Goal: Task Accomplishment & Management: Complete application form

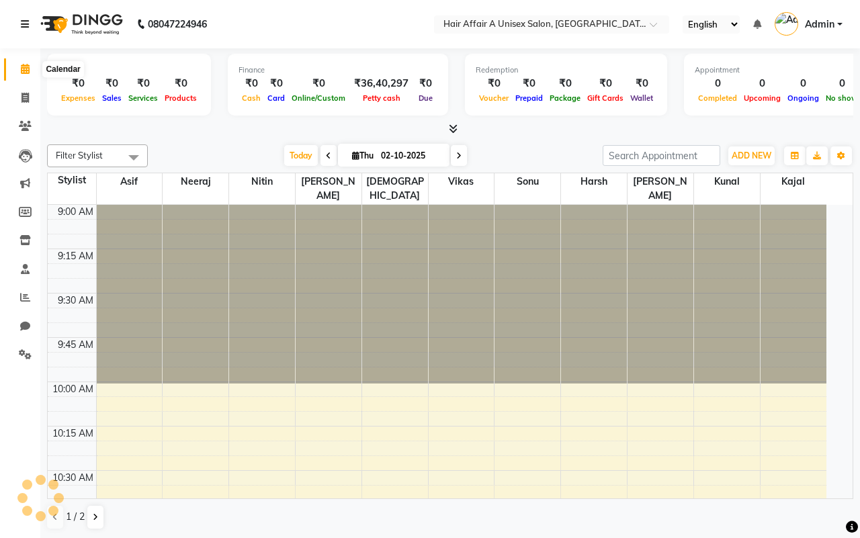
drag, startPoint x: 24, startPoint y: 22, endPoint x: 55, endPoint y: 86, distance: 71.2
click at [24, 22] on icon at bounding box center [25, 23] width 8 height 9
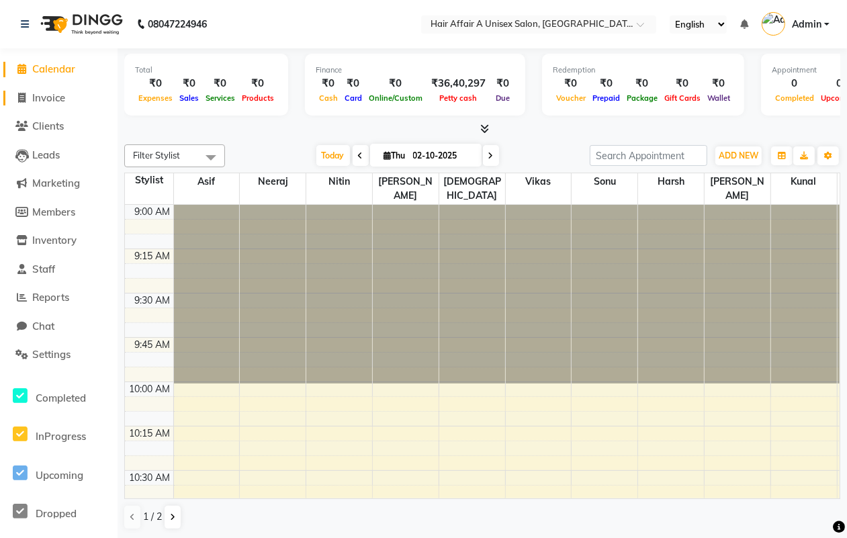
click at [59, 97] on span "Invoice" at bounding box center [48, 97] width 33 height 13
select select "service"
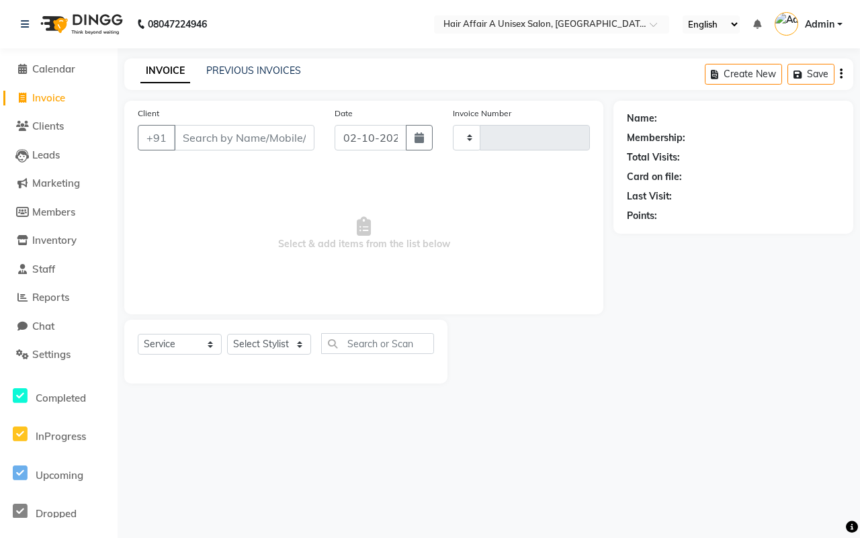
type input "1570"
select select "4464"
click at [259, 75] on link "PREVIOUS INVOICES" at bounding box center [253, 70] width 95 height 12
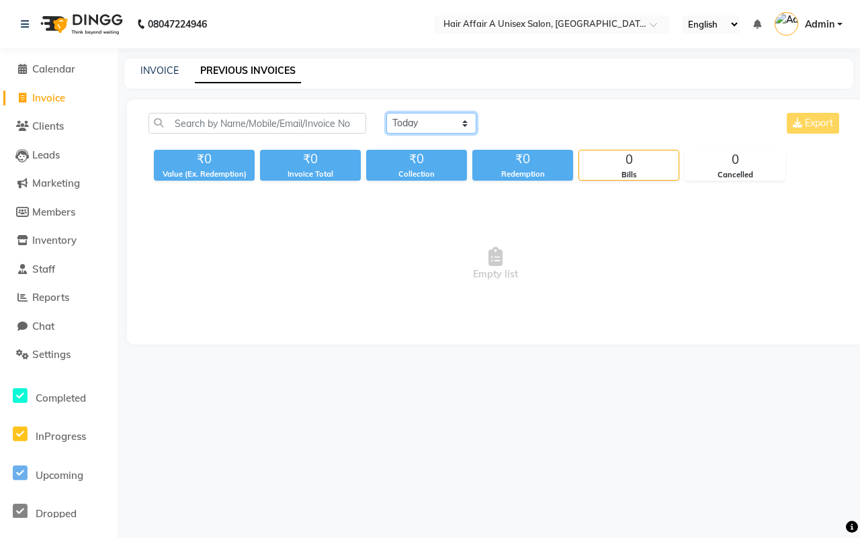
click at [419, 120] on select "[DATE] [DATE] Custom Range" at bounding box center [431, 123] width 90 height 21
select select "[DATE]"
click at [386, 113] on select "[DATE] [DATE] Custom Range" at bounding box center [431, 123] width 90 height 21
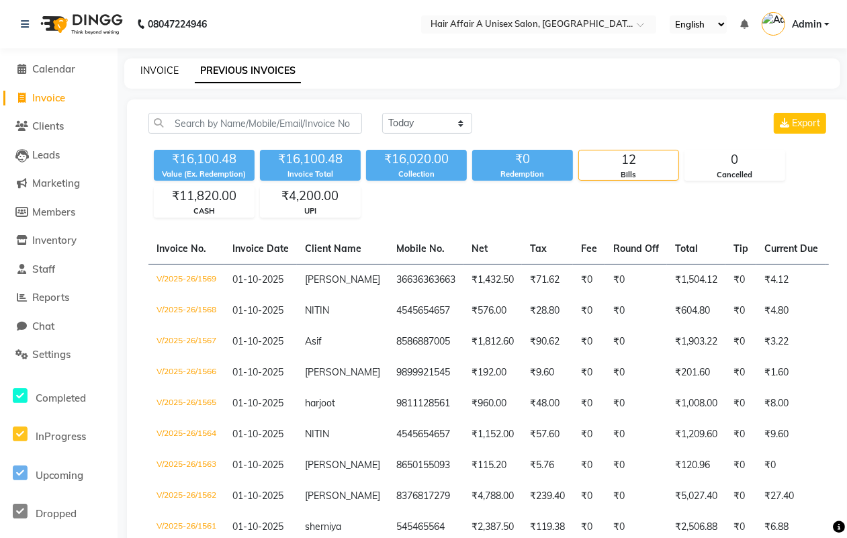
click at [161, 64] on link "INVOICE" at bounding box center [159, 70] width 38 height 12
select select "service"
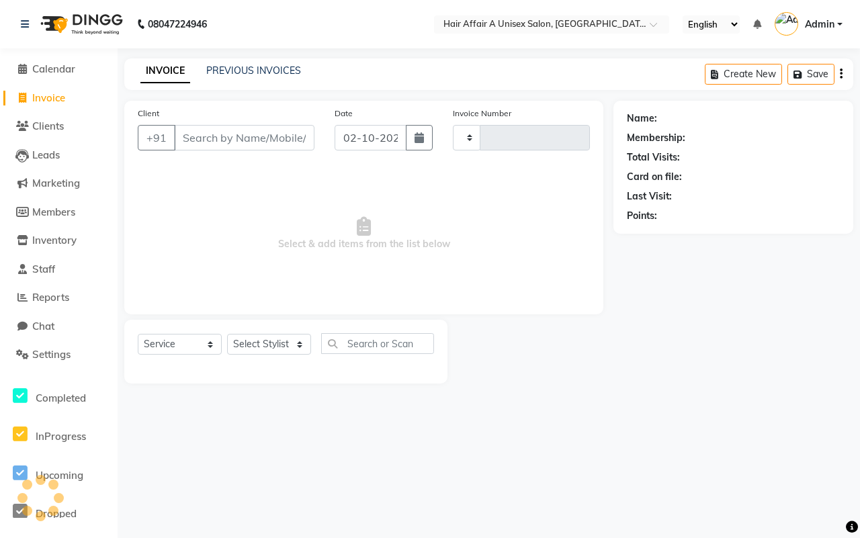
type input "1570"
select select "4464"
click at [228, 133] on input "Client" at bounding box center [244, 138] width 140 height 26
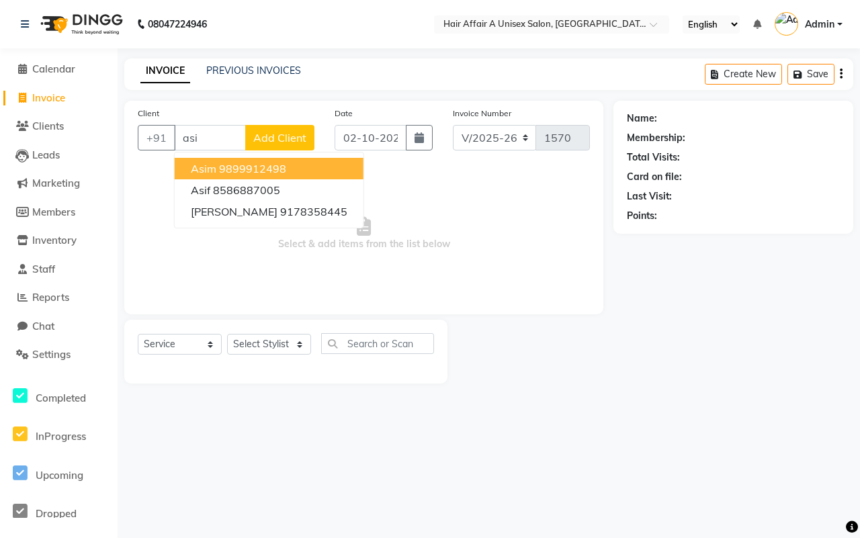
click at [229, 176] on button "Asim 9899912498" at bounding box center [269, 168] width 189 height 21
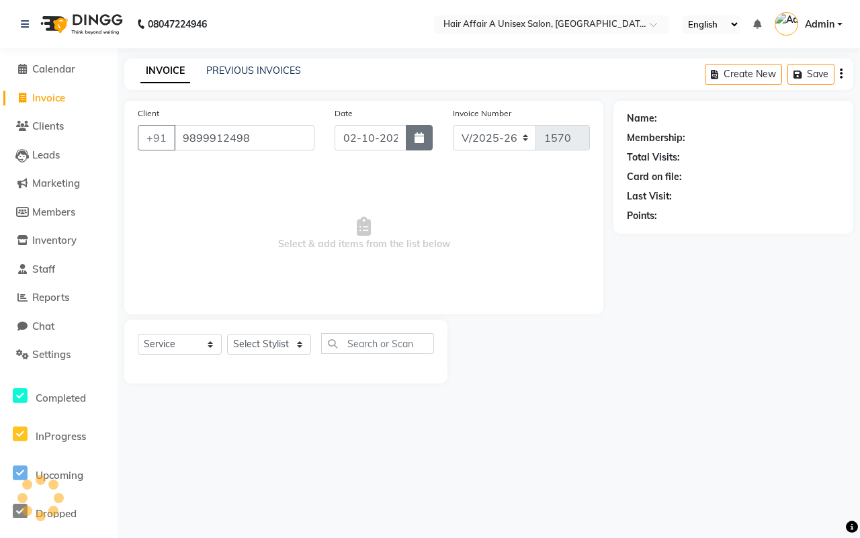
type input "9899912498"
click at [425, 132] on button "button" at bounding box center [419, 138] width 27 height 26
select select "10"
select select "2025"
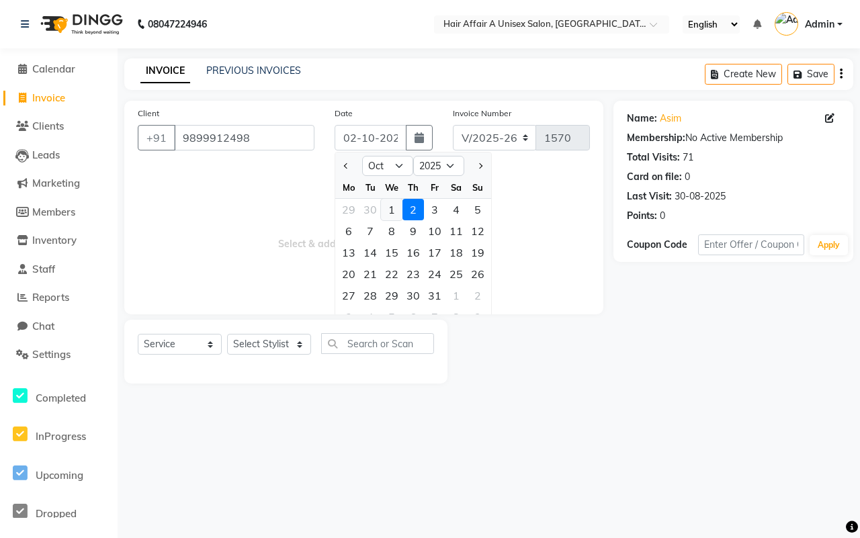
click at [390, 212] on div "1" at bounding box center [391, 209] width 21 height 21
type input "01-10-2025"
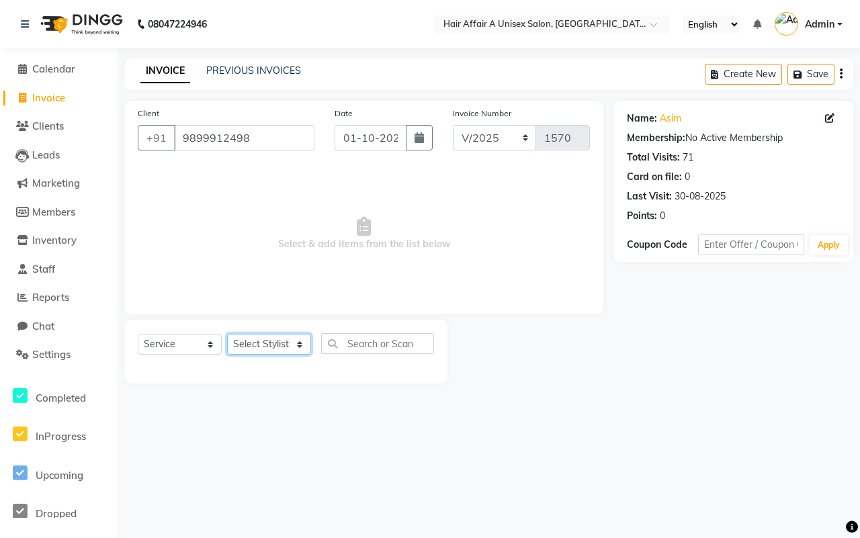
click at [279, 340] on select "Select Stylist [PERSON_NAME] [PERSON_NAME] Kajal Kunal [PERSON_NAME] Nitin [PER…" at bounding box center [269, 344] width 84 height 21
select select "25275"
click at [227, 334] on select "Select Stylist [PERSON_NAME] [PERSON_NAME] Kajal Kunal [PERSON_NAME] Nitin [PER…" at bounding box center [269, 344] width 84 height 21
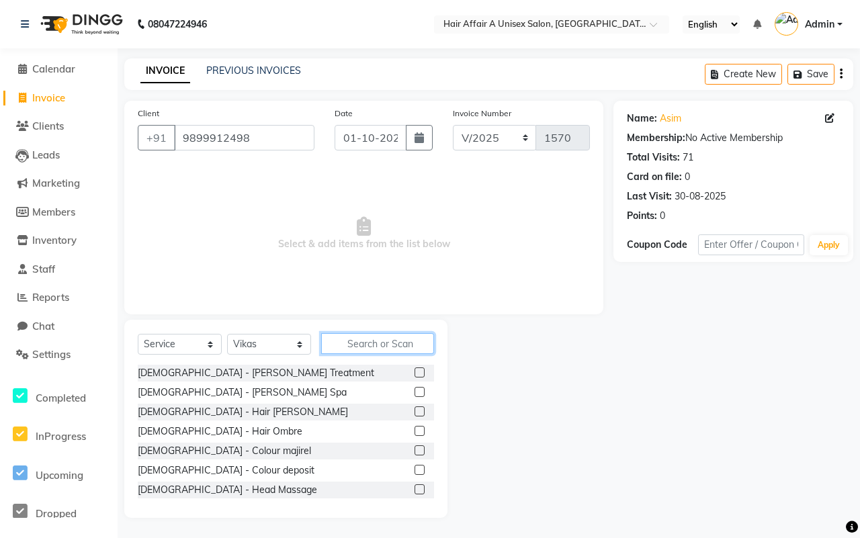
click at [368, 340] on input "text" at bounding box center [377, 343] width 113 height 21
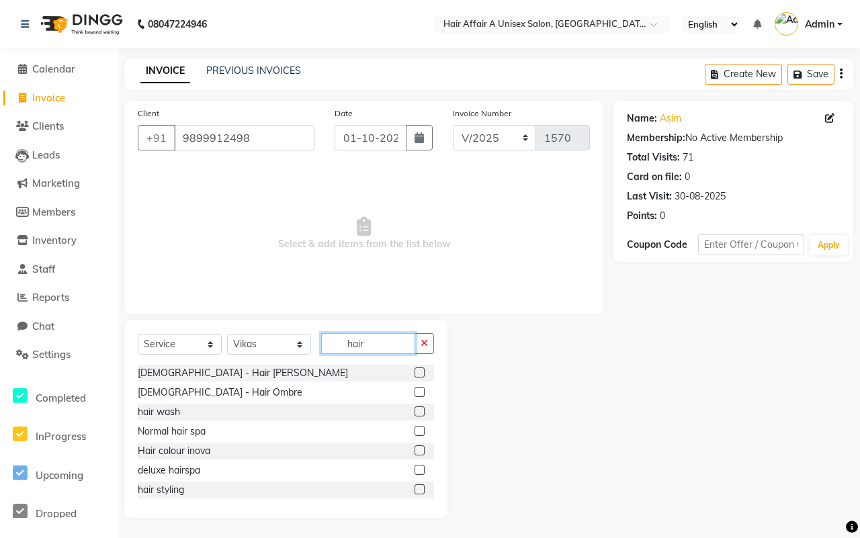
type input "hair"
click at [415, 433] on label at bounding box center [420, 431] width 10 height 10
click at [415, 433] on input "checkbox" at bounding box center [419, 431] width 9 height 9
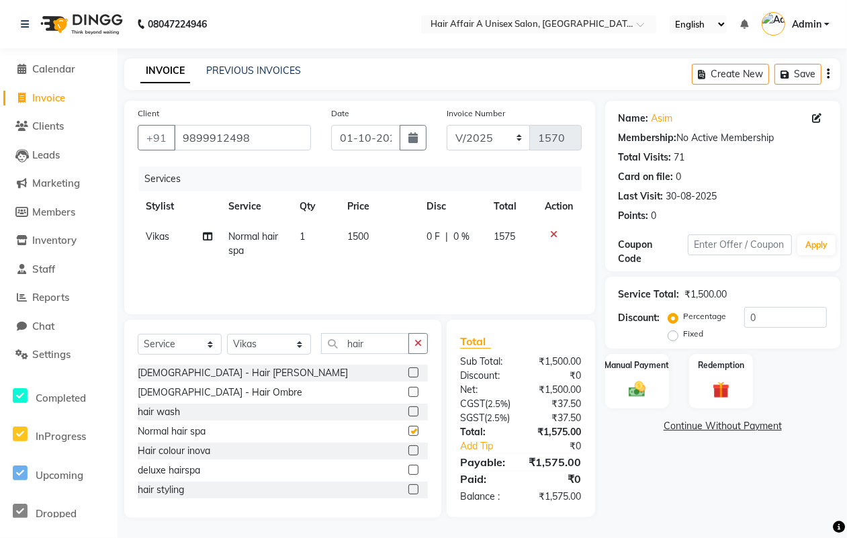
checkbox input "false"
click at [291, 346] on select "Select Stylist [PERSON_NAME] [PERSON_NAME] Kajal Kunal [PERSON_NAME] Nitin [PER…" at bounding box center [269, 344] width 84 height 21
select select "25273"
click at [227, 334] on select "Select Stylist [PERSON_NAME] [PERSON_NAME] Kajal Kunal [PERSON_NAME] Nitin [PER…" at bounding box center [269, 344] width 84 height 21
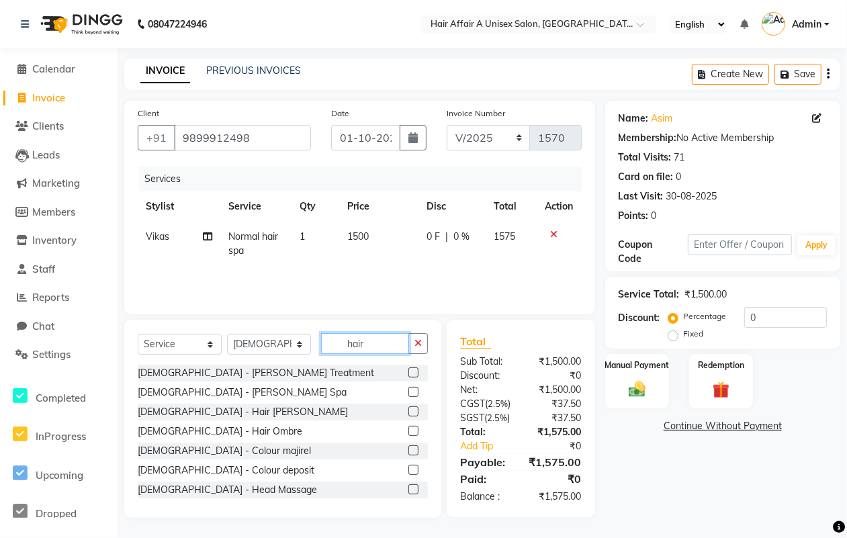
click at [373, 343] on input "hair" at bounding box center [365, 343] width 88 height 21
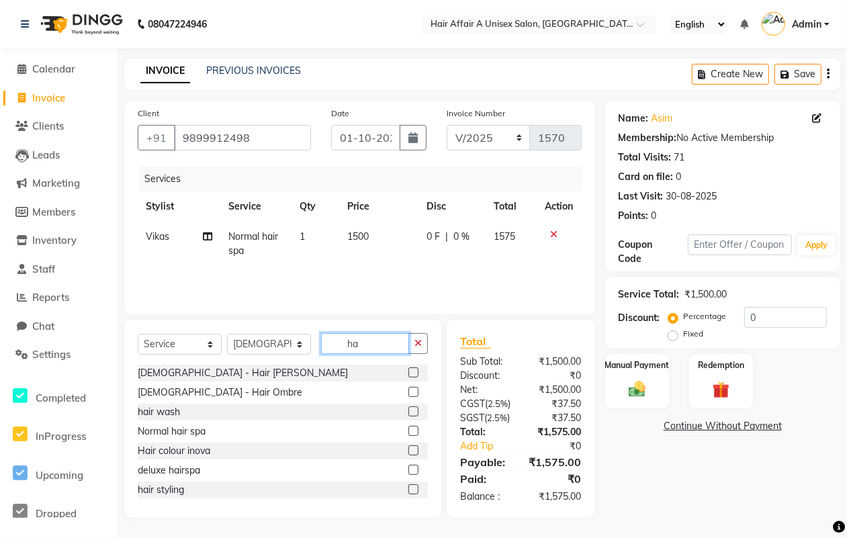
type input "h"
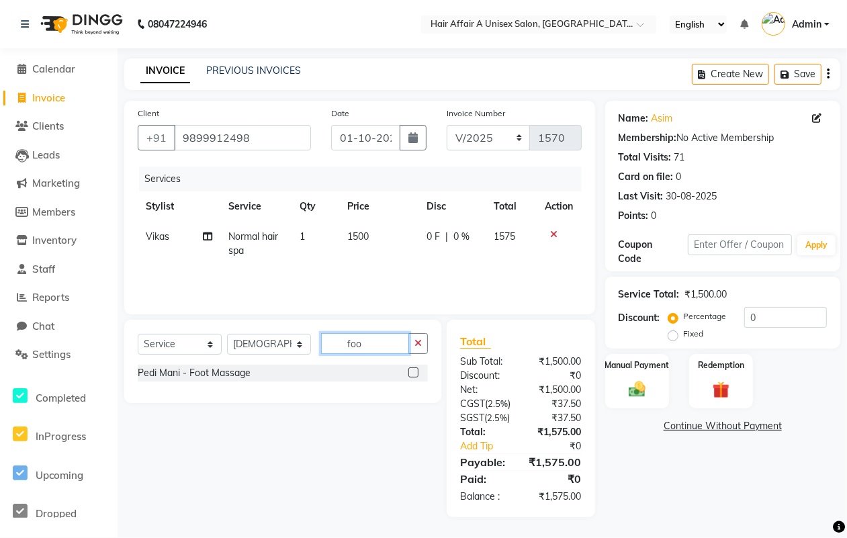
type input "foo"
click at [413, 370] on label at bounding box center [413, 373] width 10 height 10
click at [413, 370] on input "checkbox" at bounding box center [412, 373] width 9 height 9
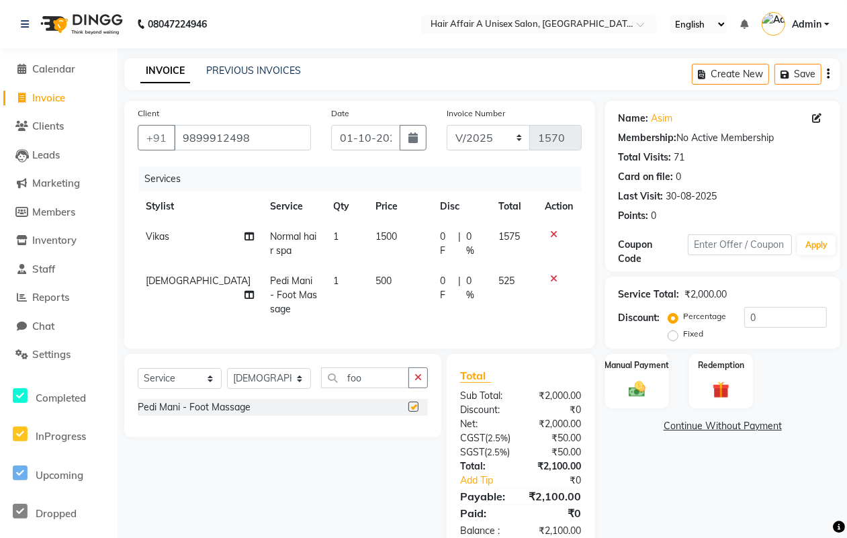
checkbox input "false"
click at [376, 279] on span "500" at bounding box center [384, 281] width 16 height 12
select select "25273"
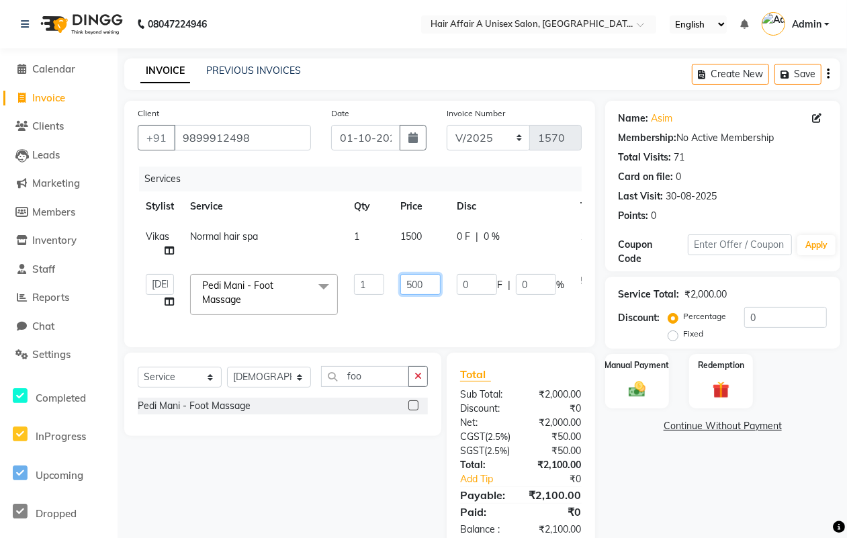
click at [417, 283] on input "500" at bounding box center [420, 284] width 40 height 21
type input "600"
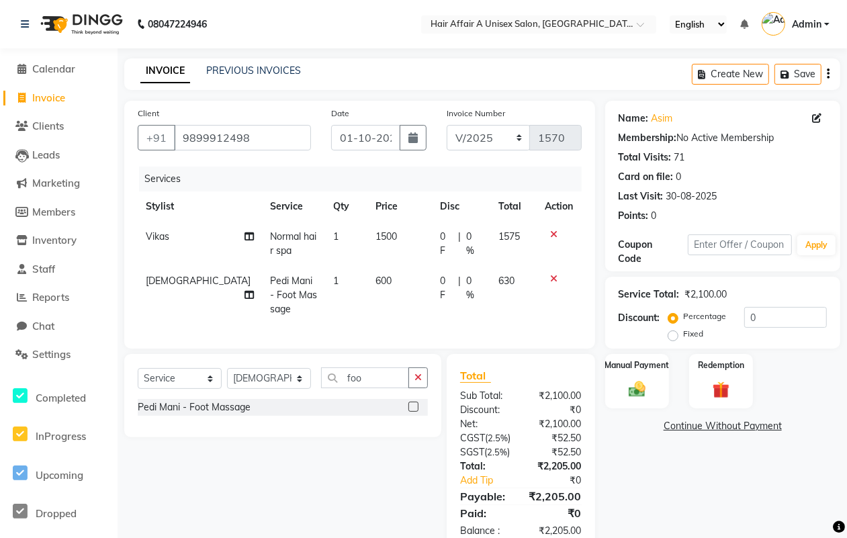
click at [410, 237] on td "1500" at bounding box center [400, 244] width 64 height 44
select select "25275"
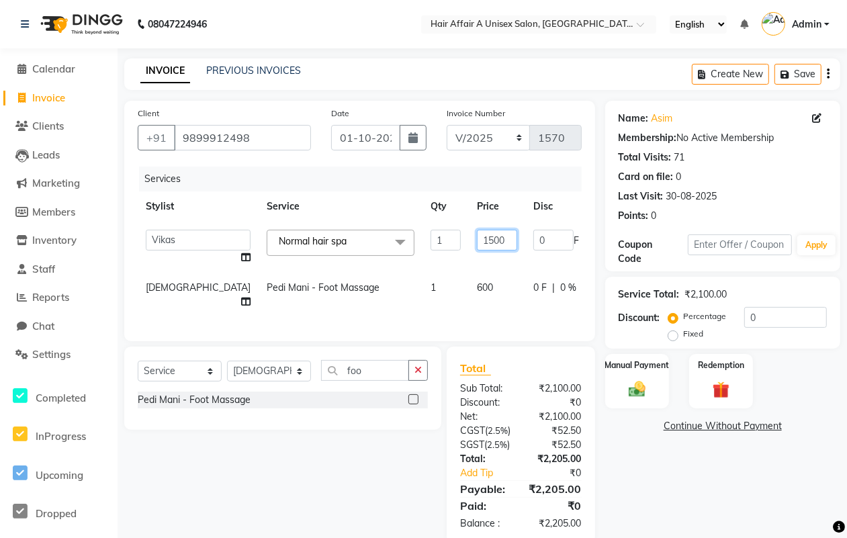
click at [477, 241] on input "1500" at bounding box center [497, 240] width 40 height 21
type input "2000"
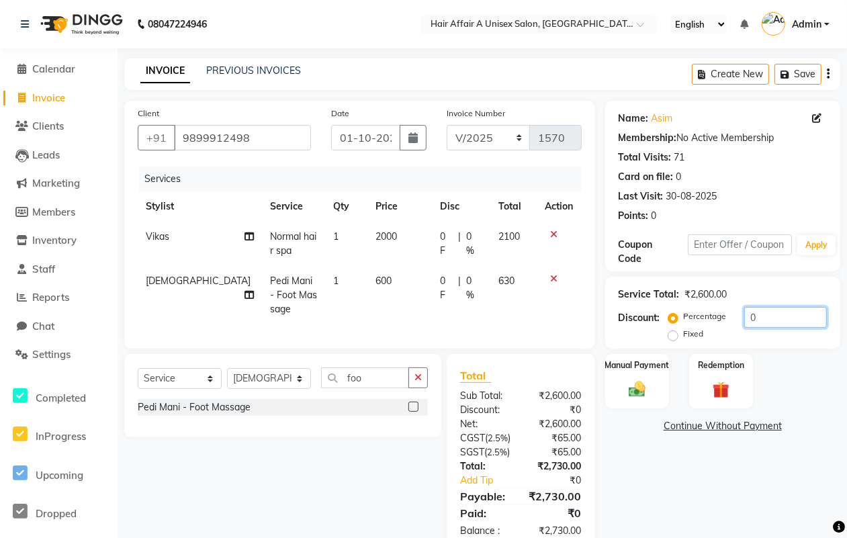
click at [781, 309] on input "0" at bounding box center [785, 317] width 83 height 21
type input "5"
type input "4.5"
click at [644, 374] on div "Manual Payment" at bounding box center [637, 381] width 67 height 57
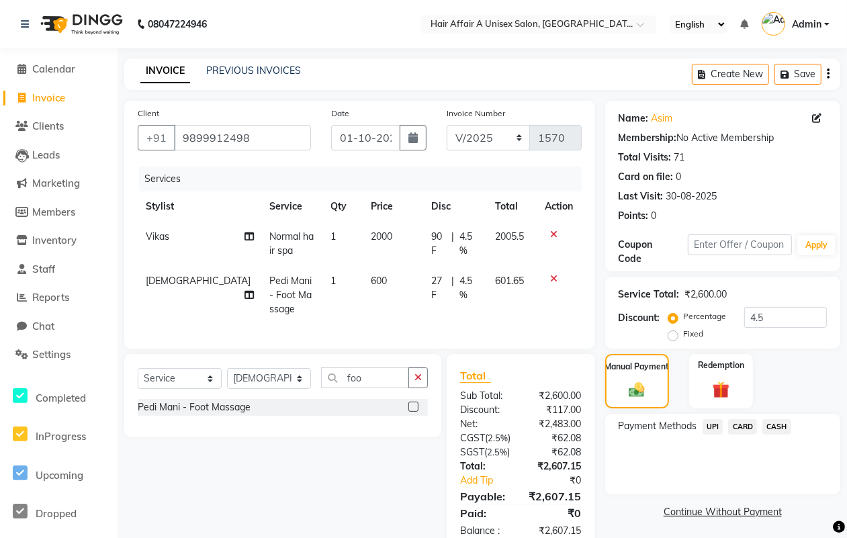
click at [710, 425] on span "UPI" at bounding box center [713, 426] width 21 height 15
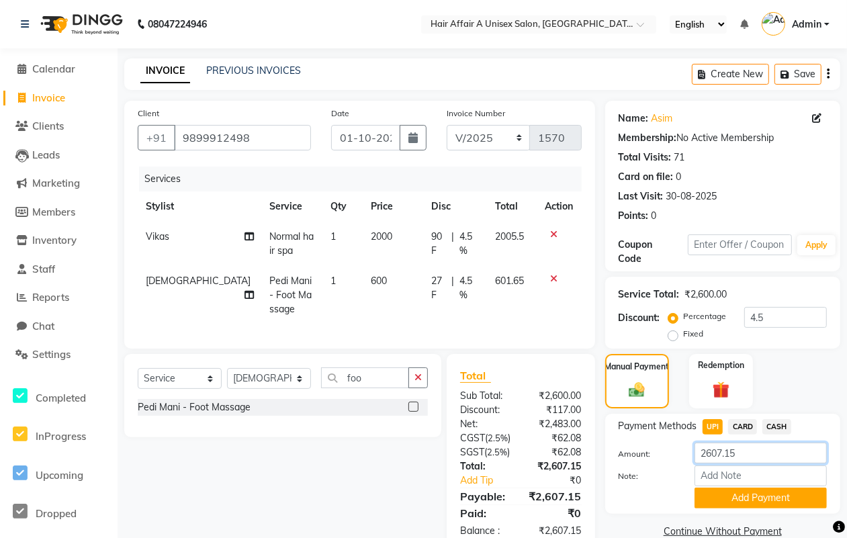
click at [750, 448] on input "2607.15" at bounding box center [761, 453] width 132 height 21
type input "2600"
click at [746, 499] on button "Add Payment" at bounding box center [761, 498] width 132 height 21
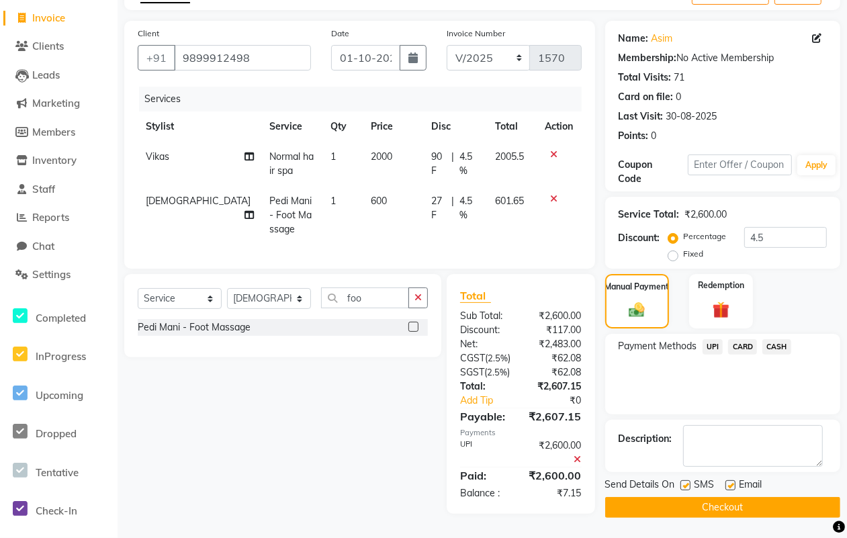
scroll to position [116, 0]
click at [682, 480] on label at bounding box center [686, 485] width 10 height 10
click at [682, 482] on input "checkbox" at bounding box center [685, 486] width 9 height 9
checkbox input "false"
click at [733, 480] on label at bounding box center [731, 485] width 10 height 10
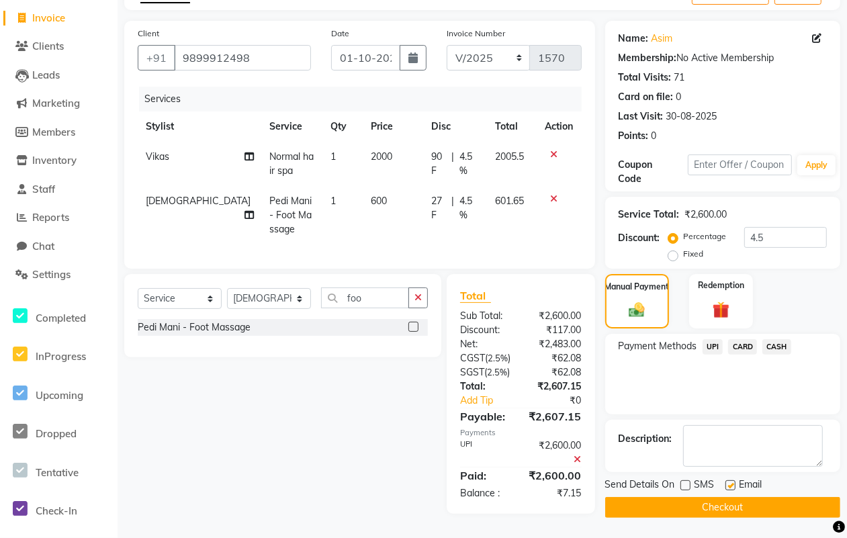
click at [733, 482] on input "checkbox" at bounding box center [730, 486] width 9 height 9
checkbox input "false"
click at [703, 497] on button "Checkout" at bounding box center [722, 507] width 235 height 21
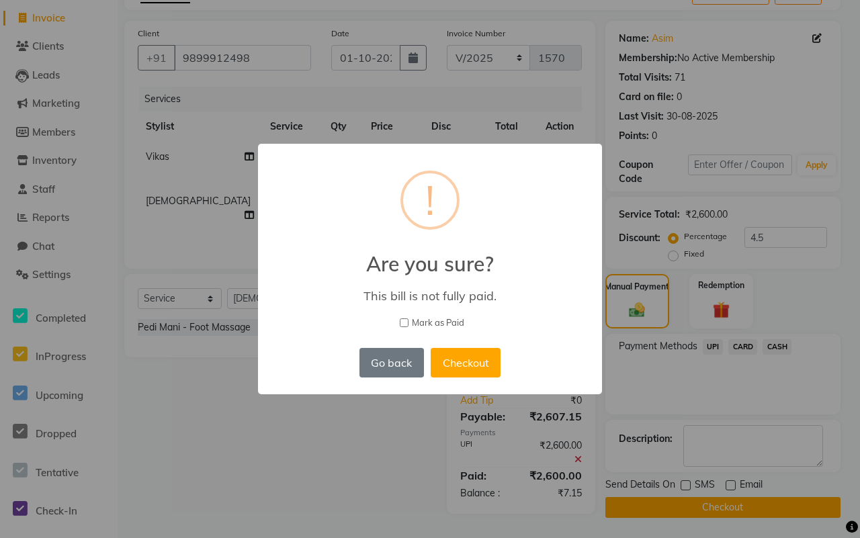
click at [448, 320] on span "Mark as Paid" at bounding box center [438, 322] width 52 height 13
click at [408, 320] on input "Mark as Paid" at bounding box center [404, 322] width 9 height 9
checkbox input "true"
click at [480, 359] on button "Checkout" at bounding box center [466, 363] width 70 height 30
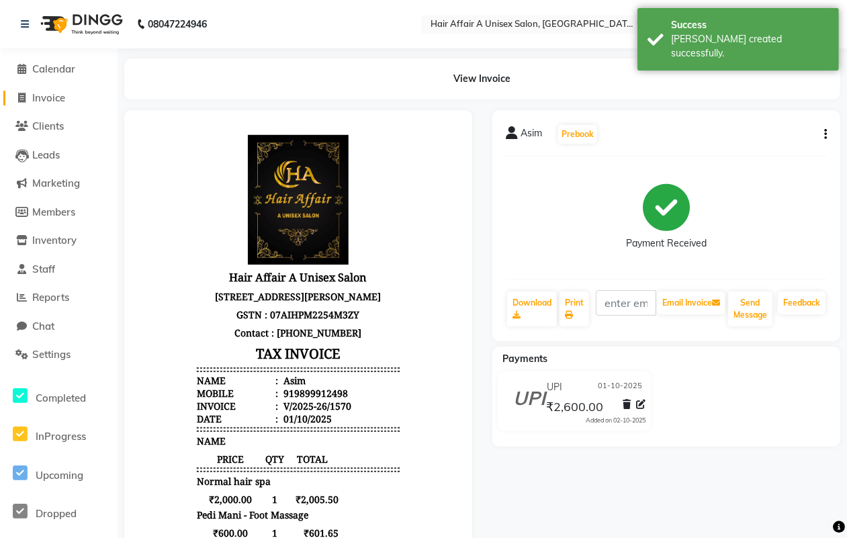
click at [32, 95] on span "Invoice" at bounding box center [48, 97] width 33 height 13
select select "service"
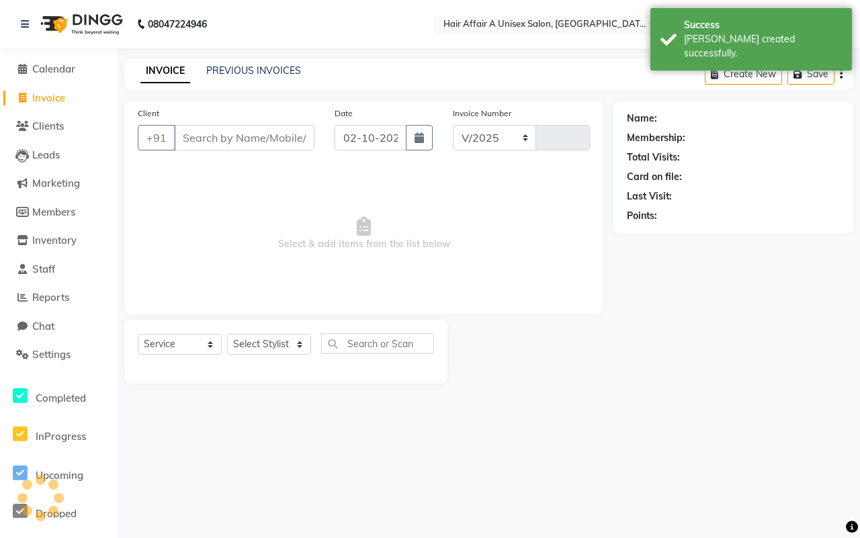
select select "4464"
type input "1571"
click at [290, 133] on input "Client" at bounding box center [244, 138] width 140 height 26
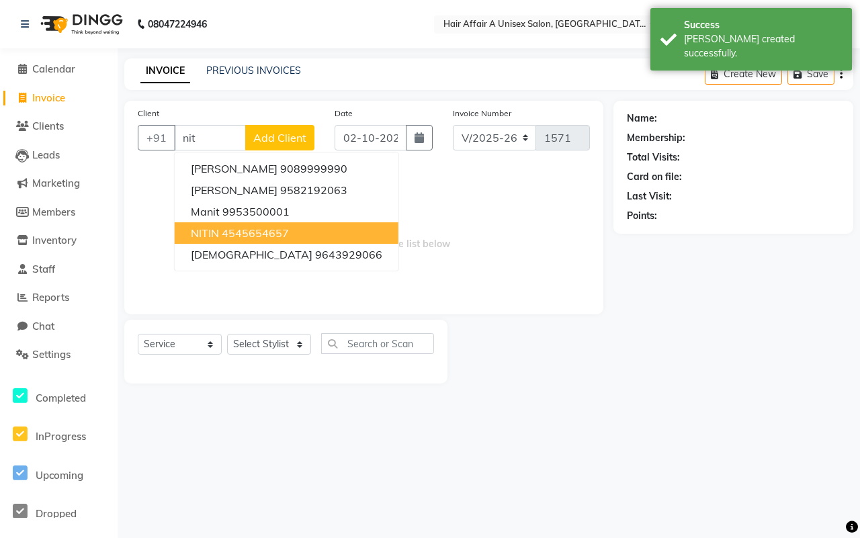
click at [237, 234] on ngb-highlight "4545654657" at bounding box center [255, 232] width 67 height 13
type input "4545654657"
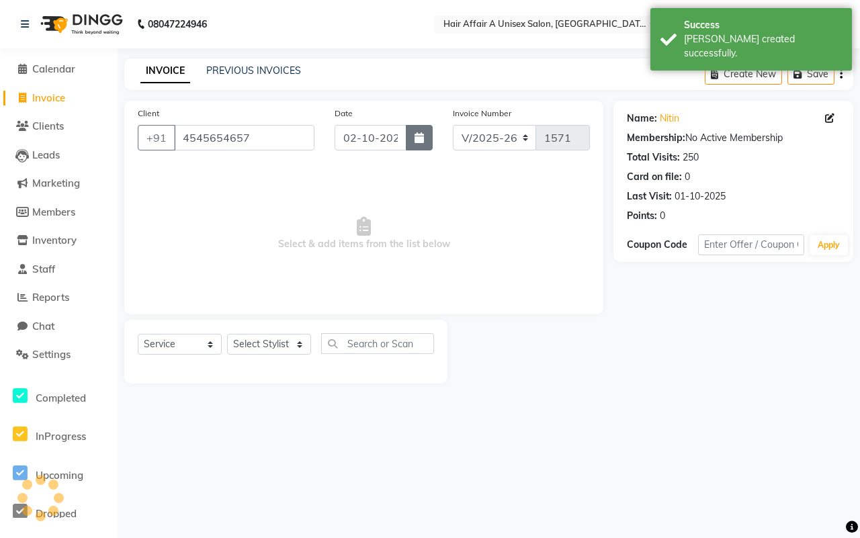
click at [418, 138] on icon "button" at bounding box center [419, 137] width 9 height 11
select select "10"
select select "2025"
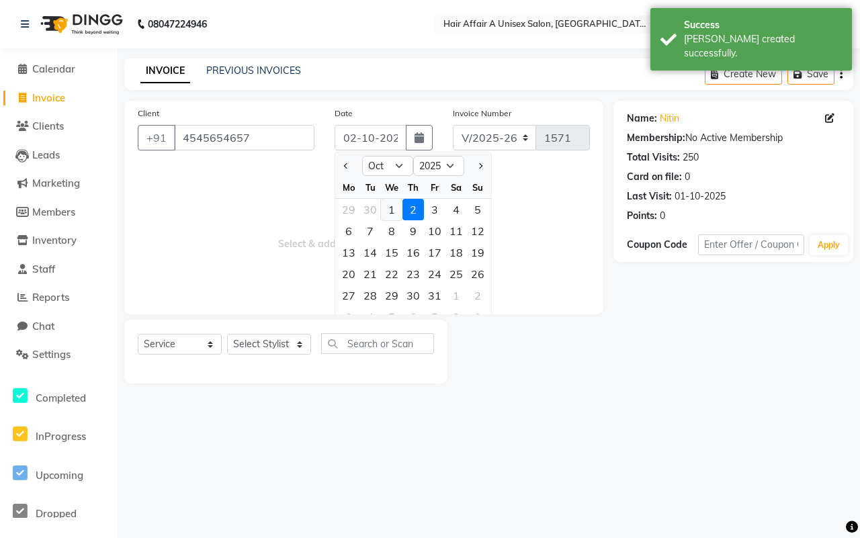
click at [387, 210] on div "1" at bounding box center [391, 209] width 21 height 21
type input "01-10-2025"
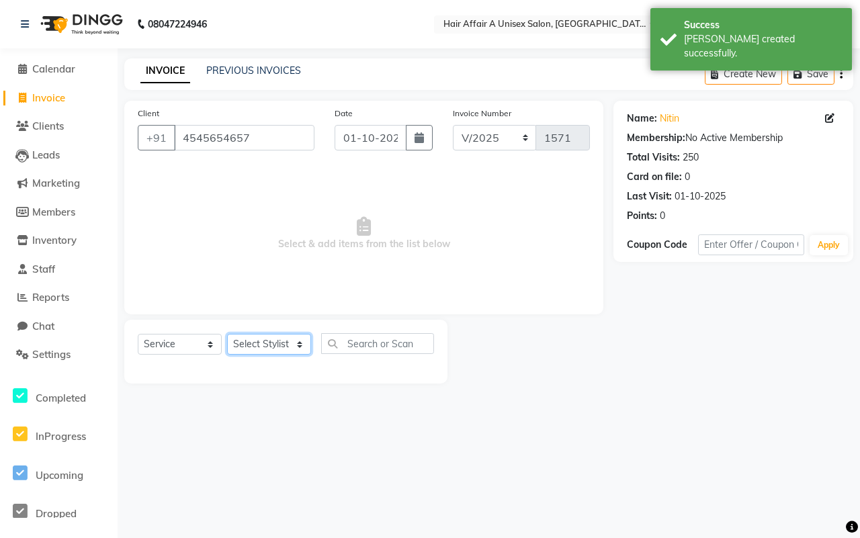
click at [279, 340] on select "Select Stylist [PERSON_NAME] [PERSON_NAME] Kajal Kunal [PERSON_NAME] Nitin [PER…" at bounding box center [269, 344] width 84 height 21
select select "25232"
click at [227, 334] on select "Select Stylist [PERSON_NAME] [PERSON_NAME] Kajal Kunal [PERSON_NAME] Nitin [PER…" at bounding box center [269, 344] width 84 height 21
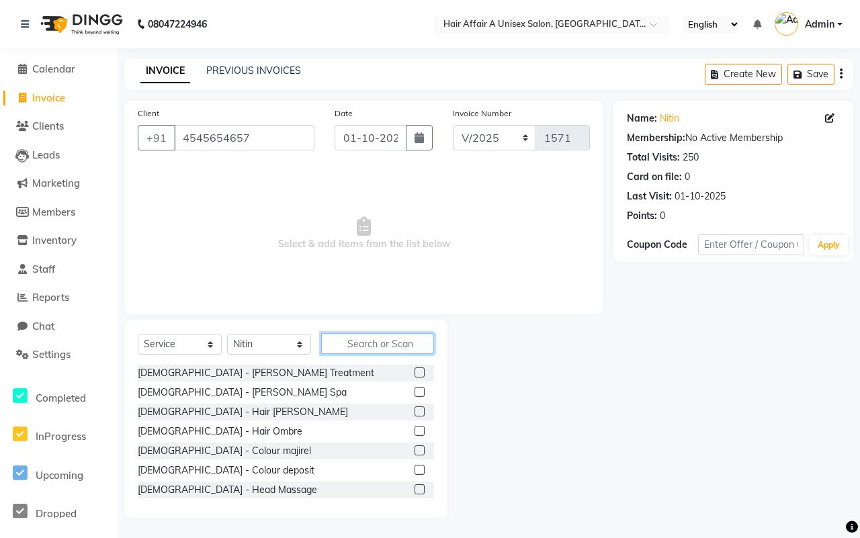
click at [380, 340] on input "text" at bounding box center [377, 343] width 113 height 21
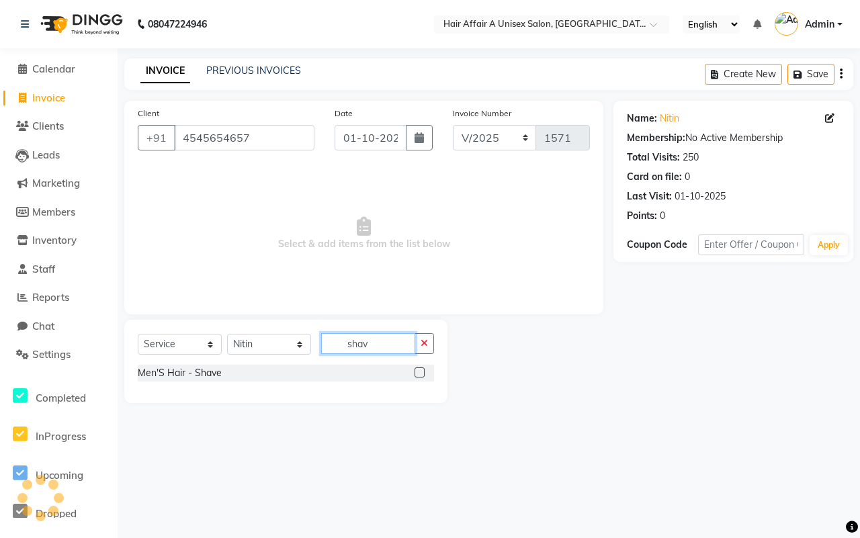
type input "shav"
click at [421, 368] on label at bounding box center [420, 373] width 10 height 10
click at [421, 369] on input "checkbox" at bounding box center [419, 373] width 9 height 9
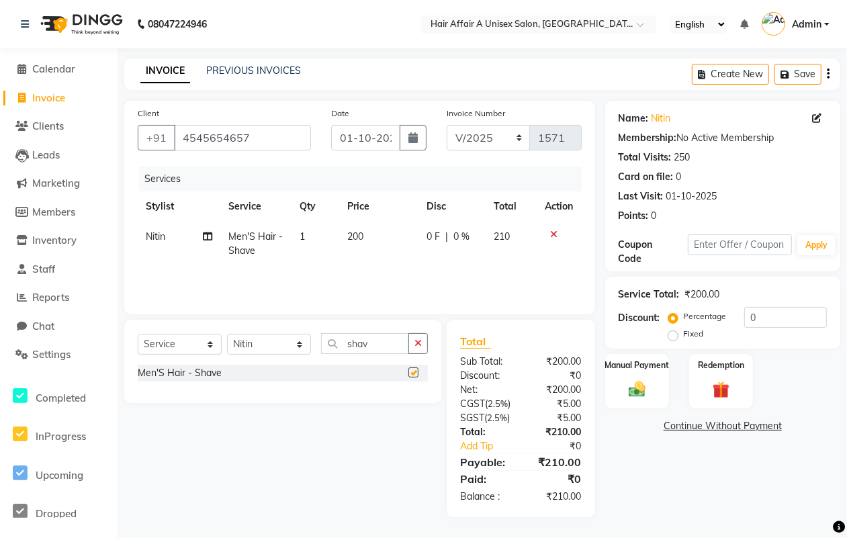
checkbox input "false"
click at [774, 319] on input "0" at bounding box center [785, 317] width 83 height 21
type input "4"
click at [615, 374] on div "Manual Payment" at bounding box center [637, 381] width 67 height 57
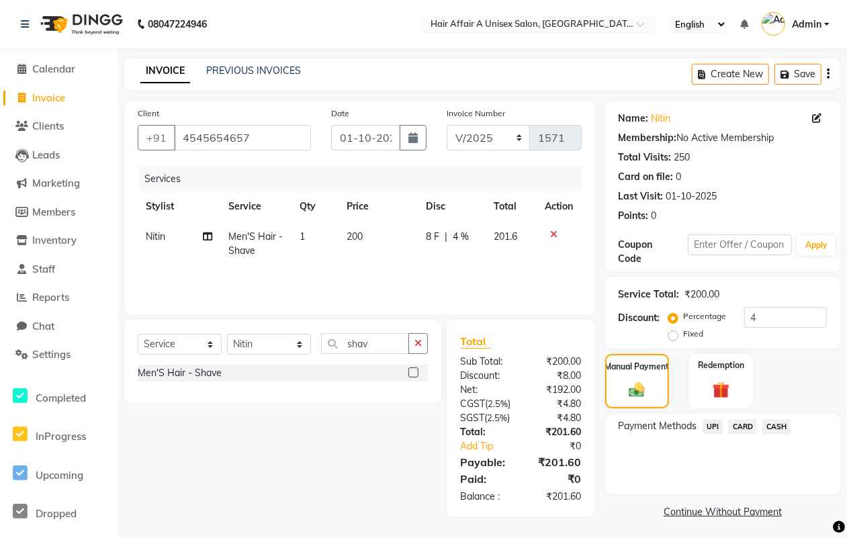
click at [779, 428] on span "CASH" at bounding box center [777, 426] width 29 height 15
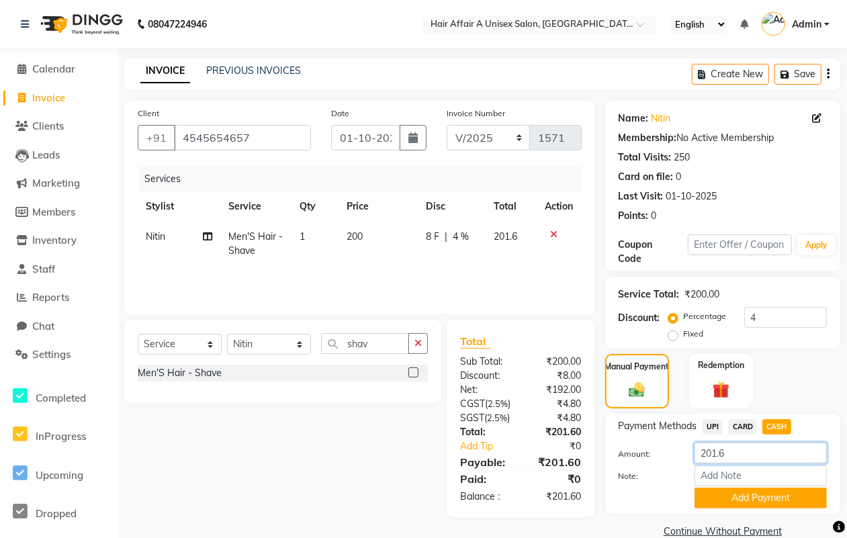
click at [732, 451] on input "201.6" at bounding box center [761, 453] width 132 height 21
type input "200"
click at [740, 495] on button "Add Payment" at bounding box center [761, 498] width 132 height 21
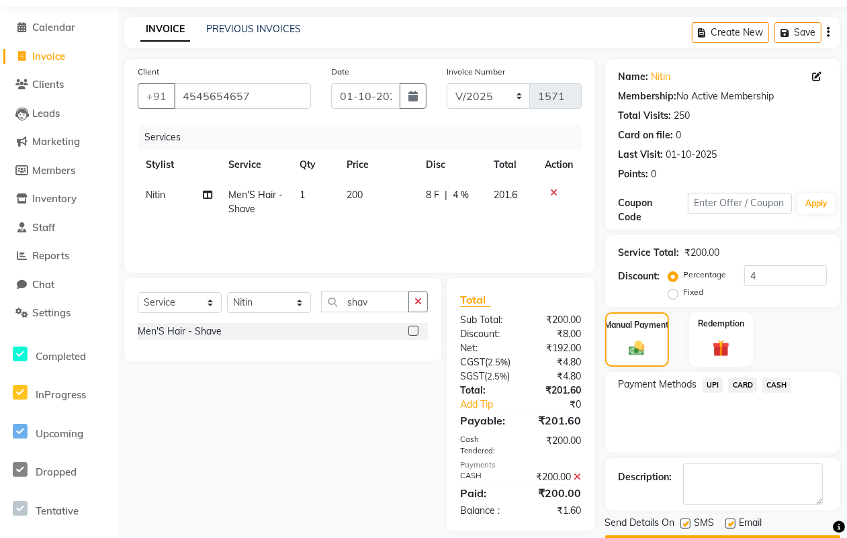
scroll to position [83, 0]
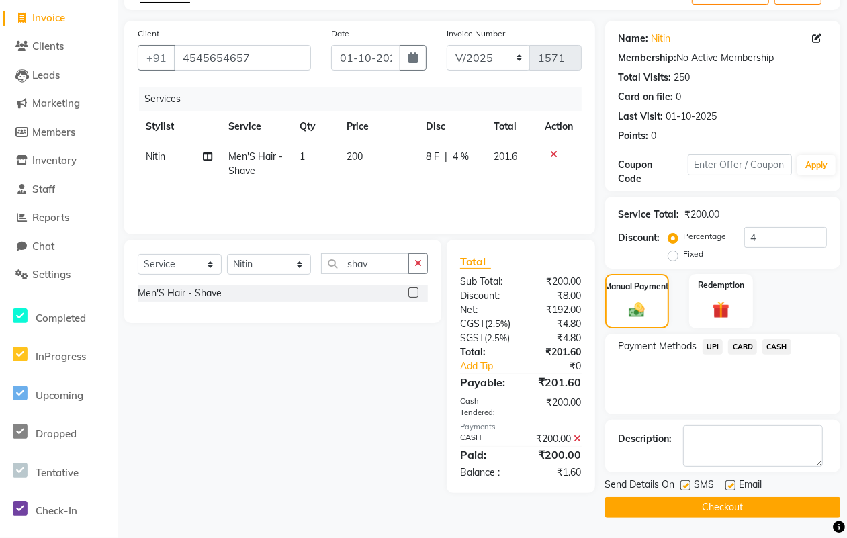
click at [686, 480] on label at bounding box center [686, 485] width 10 height 10
click at [686, 482] on input "checkbox" at bounding box center [685, 486] width 9 height 9
checkbox input "false"
click at [731, 485] on label at bounding box center [731, 485] width 10 height 10
click at [731, 485] on input "checkbox" at bounding box center [730, 486] width 9 height 9
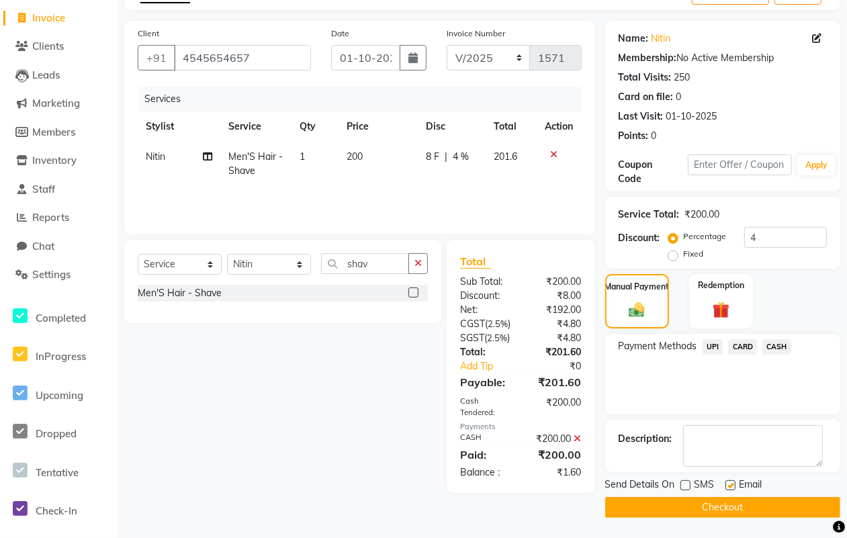
checkbox input "false"
click at [719, 497] on button "Checkout" at bounding box center [722, 507] width 235 height 21
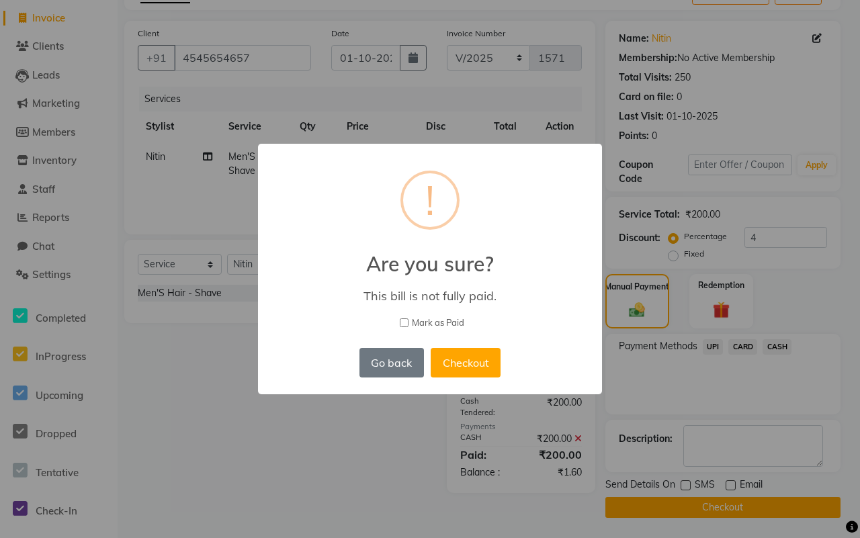
click at [445, 323] on span "Mark as Paid" at bounding box center [438, 322] width 52 height 13
click at [408, 323] on input "Mark as Paid" at bounding box center [404, 322] width 9 height 9
checkbox input "true"
click at [458, 353] on button "Checkout" at bounding box center [466, 363] width 70 height 30
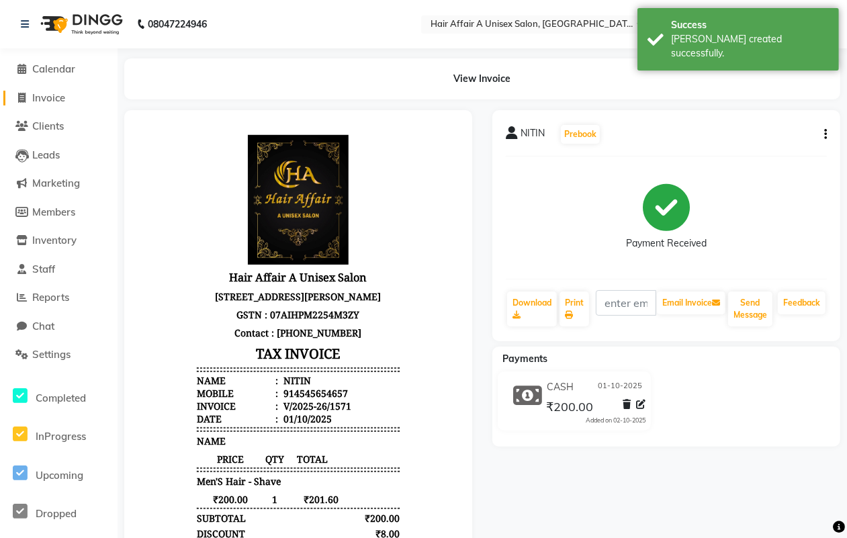
click at [52, 94] on span "Invoice" at bounding box center [48, 97] width 33 height 13
select select "4464"
select select "service"
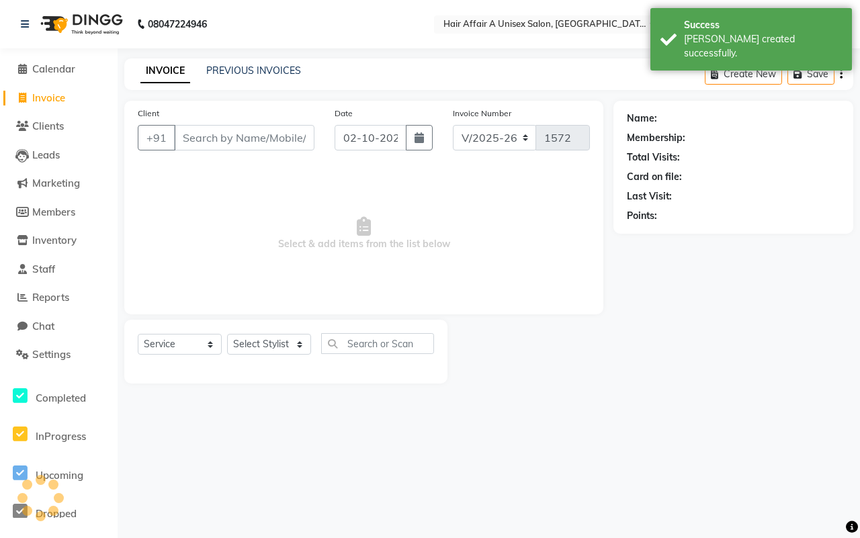
click at [250, 139] on input "Client" at bounding box center [244, 138] width 140 height 26
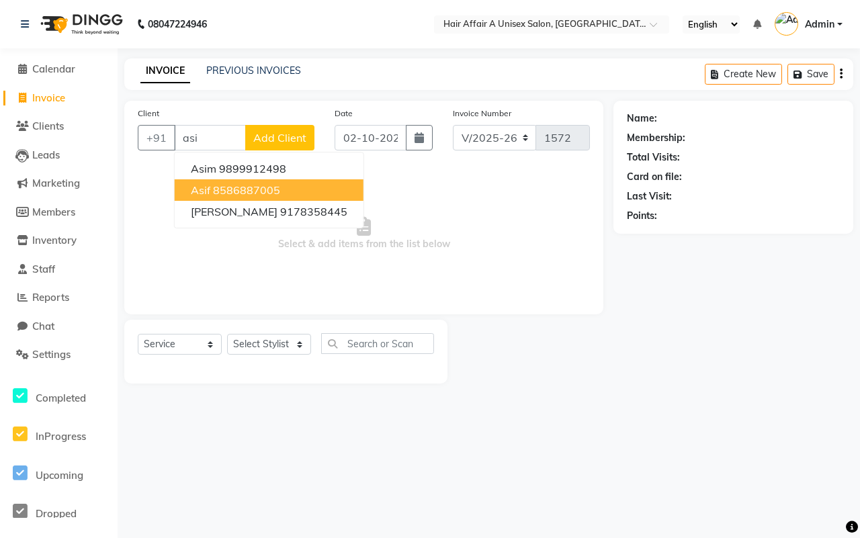
click at [220, 191] on ngb-highlight "8586887005" at bounding box center [246, 189] width 67 height 13
type input "8586887005"
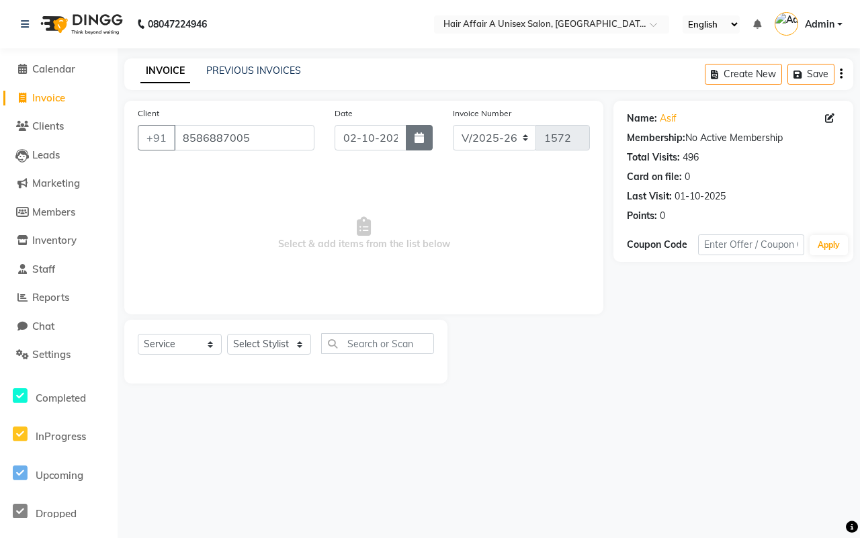
click at [415, 143] on icon "button" at bounding box center [419, 137] width 9 height 11
select select "10"
select select "2025"
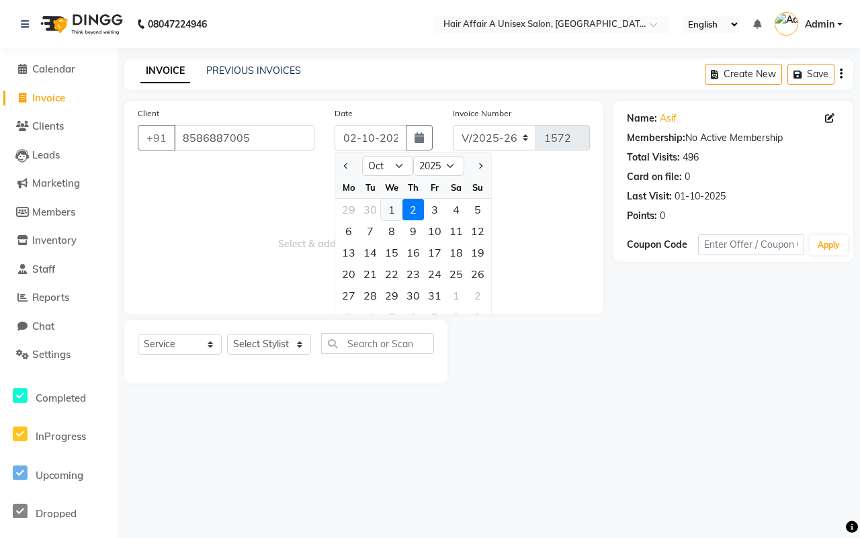
click at [391, 207] on div "1" at bounding box center [391, 209] width 21 height 21
type input "01-10-2025"
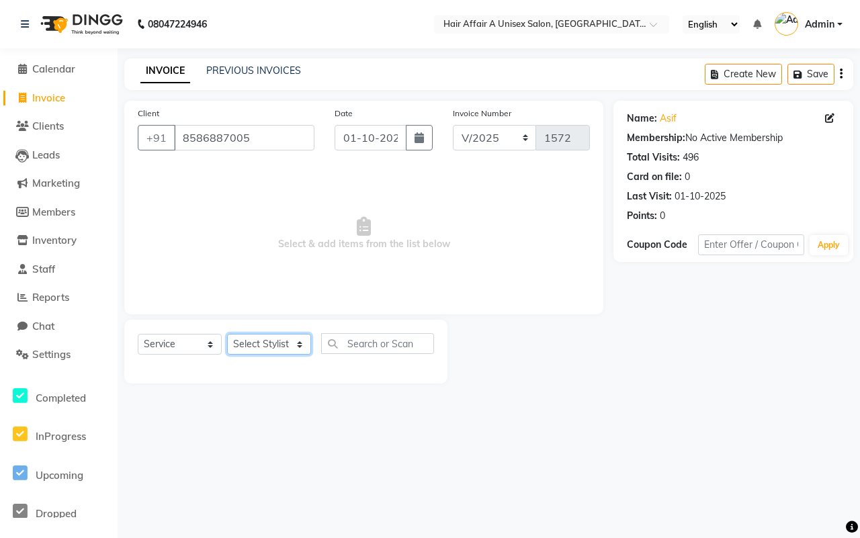
click at [301, 346] on select "Select Stylist [PERSON_NAME] [PERSON_NAME] Kajal Kunal [PERSON_NAME] Nitin [PER…" at bounding box center [269, 344] width 84 height 21
select select "25231"
click at [227, 334] on select "Select Stylist [PERSON_NAME] [PERSON_NAME] Kajal Kunal [PERSON_NAME] Nitin [PER…" at bounding box center [269, 344] width 84 height 21
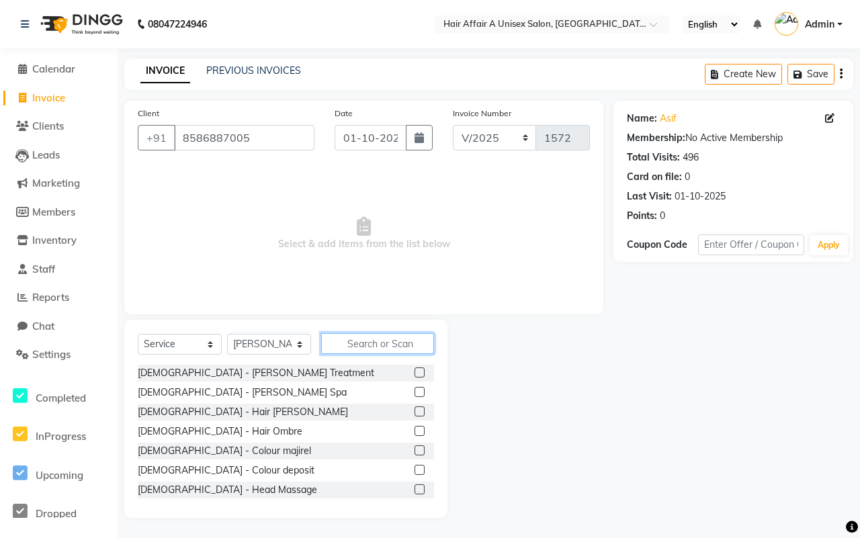
click at [380, 343] on input "text" at bounding box center [377, 343] width 113 height 21
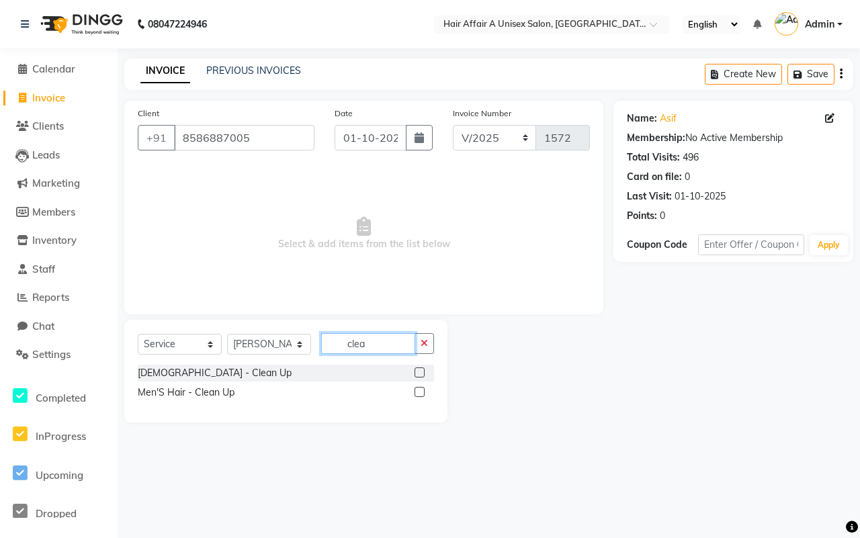
type input "clea"
click at [415, 388] on label at bounding box center [420, 392] width 10 height 10
click at [415, 388] on input "checkbox" at bounding box center [419, 392] width 9 height 9
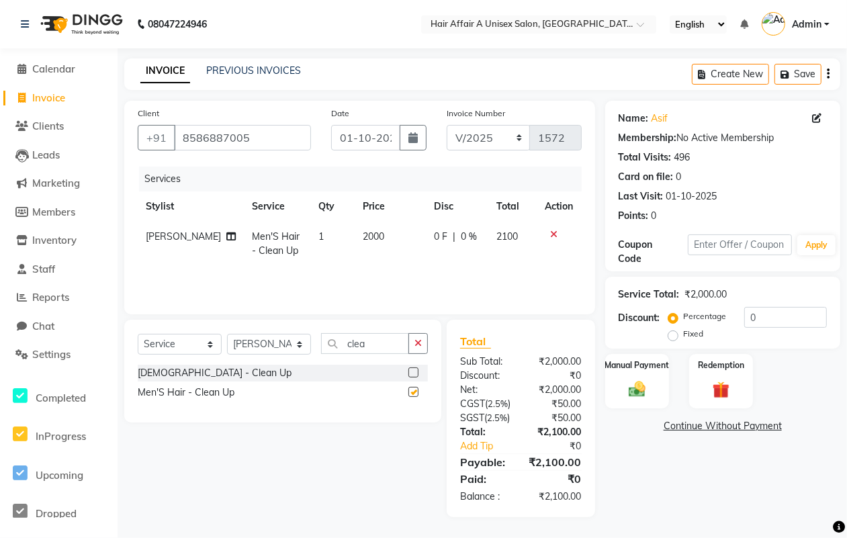
checkbox input "false"
click at [781, 320] on input "0" at bounding box center [785, 317] width 83 height 21
type input "5"
type input "4.5"
click at [640, 374] on div "Manual Payment" at bounding box center [637, 381] width 67 height 57
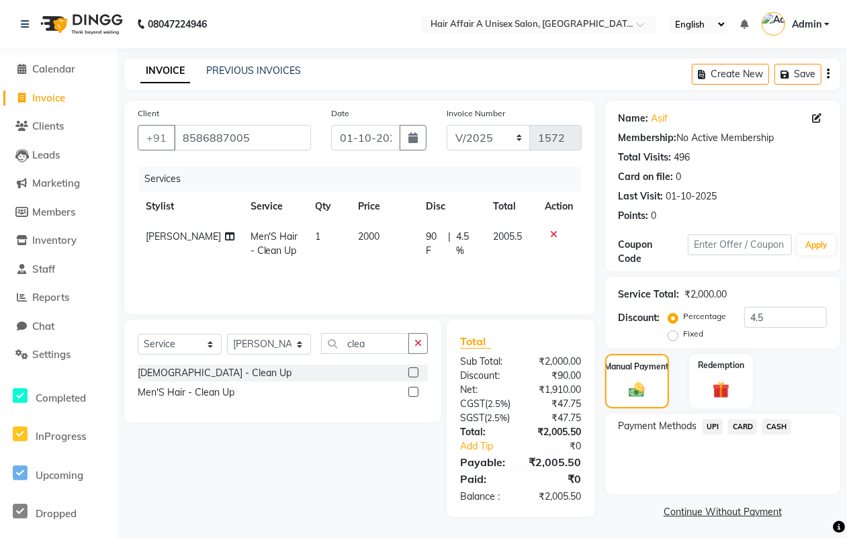
click at [784, 430] on span "CASH" at bounding box center [777, 426] width 29 height 15
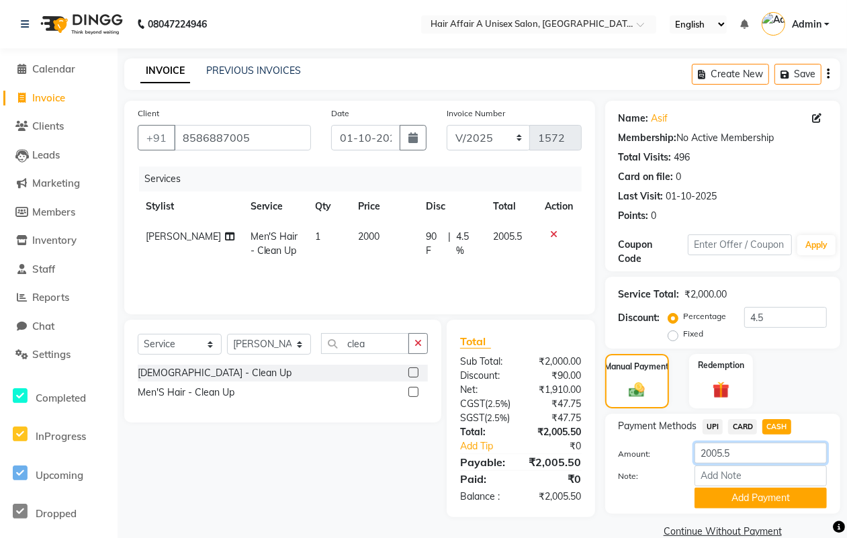
click at [749, 454] on input "2005.5" at bounding box center [761, 453] width 132 height 21
type input "2000"
click at [742, 499] on button "Add Payment" at bounding box center [761, 498] width 132 height 21
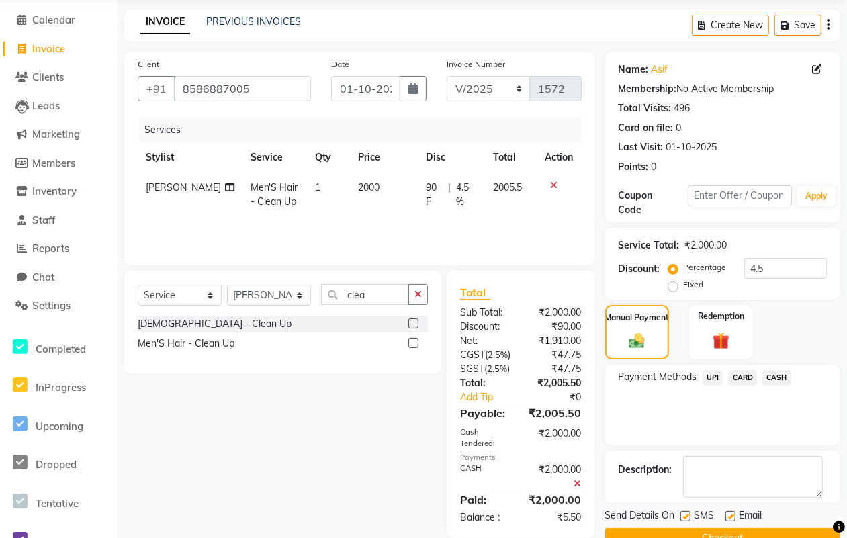
scroll to position [97, 0]
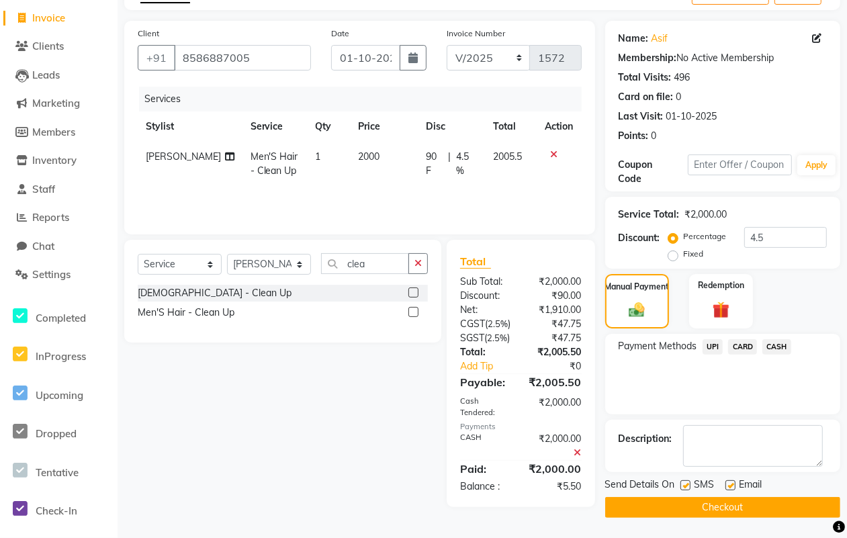
click at [683, 480] on label at bounding box center [686, 485] width 10 height 10
click at [683, 482] on input "checkbox" at bounding box center [685, 486] width 9 height 9
checkbox input "false"
click at [726, 480] on label at bounding box center [731, 485] width 10 height 10
click at [726, 482] on input "checkbox" at bounding box center [730, 486] width 9 height 9
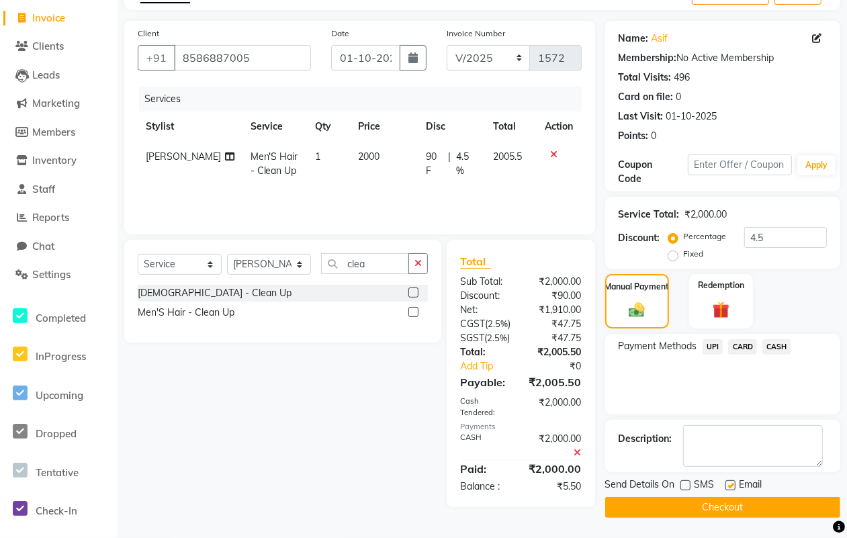
checkbox input "false"
click at [701, 497] on button "Checkout" at bounding box center [722, 507] width 235 height 21
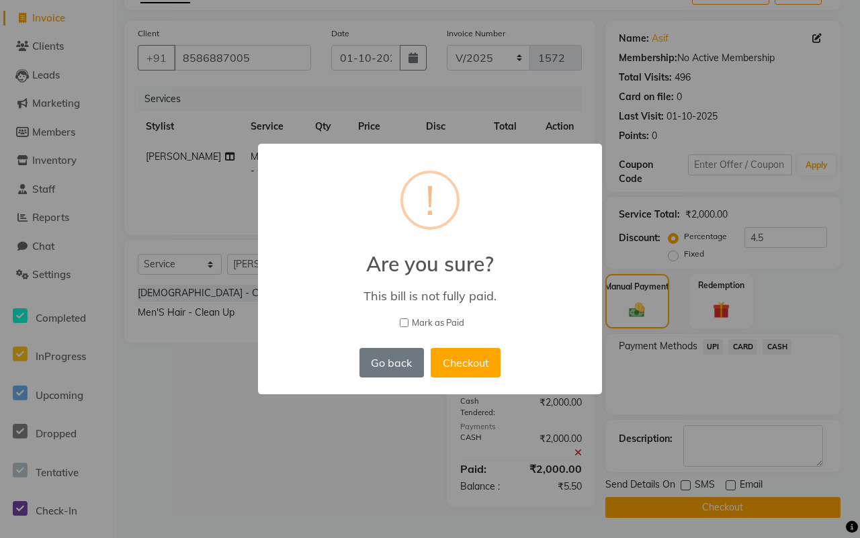
click at [437, 318] on span "Mark as Paid" at bounding box center [438, 322] width 52 height 13
click at [408, 318] on input "Mark as Paid" at bounding box center [404, 322] width 9 height 9
checkbox input "true"
click at [457, 351] on button "Checkout" at bounding box center [466, 363] width 70 height 30
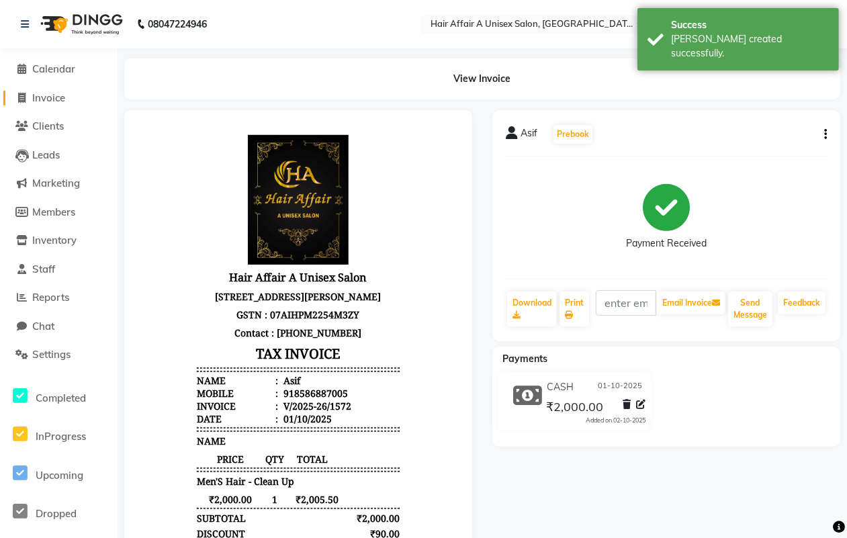
click at [52, 95] on span "Invoice" at bounding box center [48, 97] width 33 height 13
select select "service"
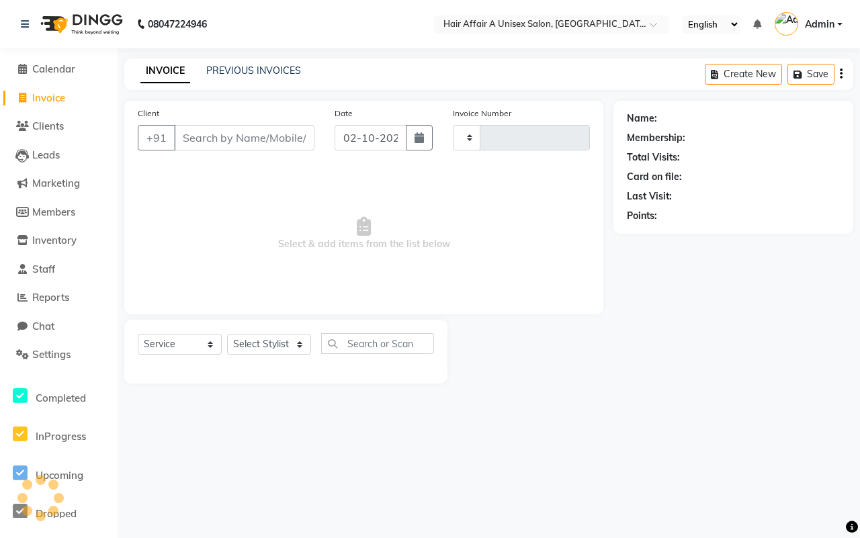
type input "1573"
select select "4464"
click at [265, 142] on input "Client" at bounding box center [244, 138] width 140 height 26
click at [242, 128] on input "Client" at bounding box center [244, 138] width 140 height 26
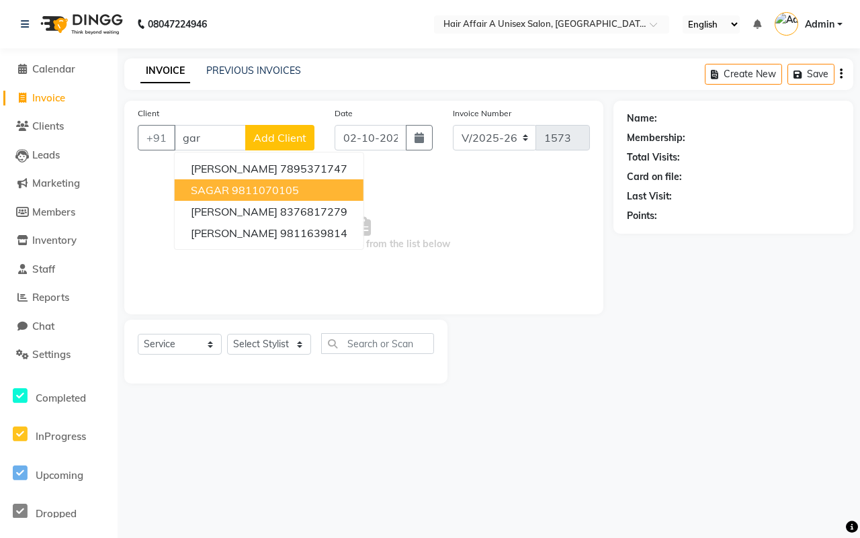
click at [241, 189] on ngb-highlight "9811070105" at bounding box center [265, 189] width 67 height 13
type input "9811070105"
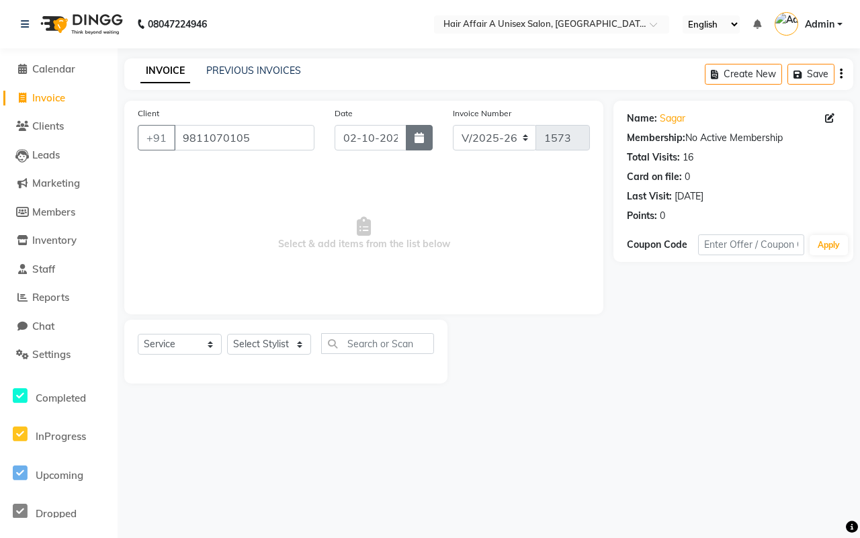
click at [423, 134] on icon "button" at bounding box center [419, 137] width 9 height 11
select select "10"
select select "2025"
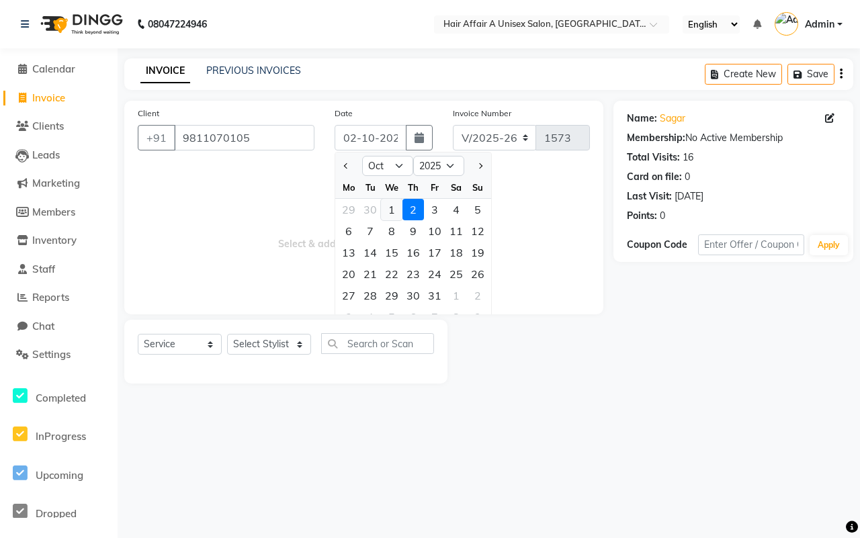
click at [390, 209] on div "1" at bounding box center [391, 209] width 21 height 21
type input "01-10-2025"
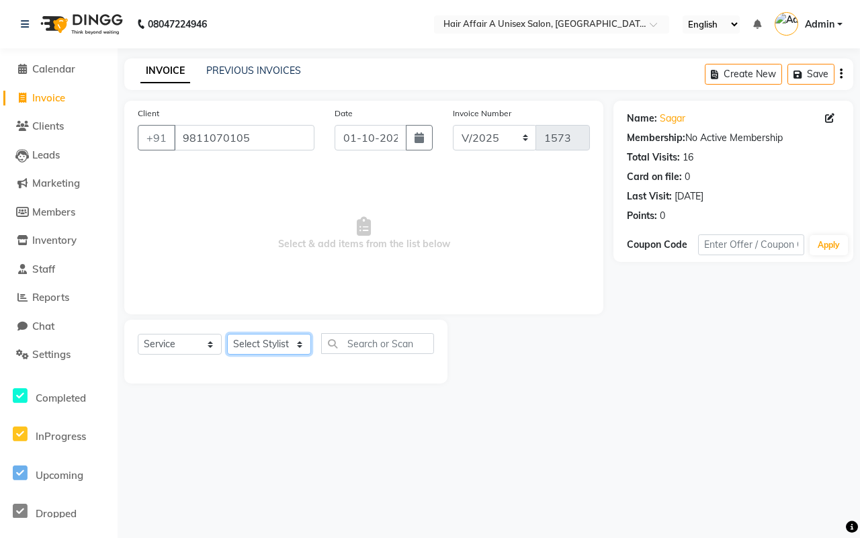
click at [288, 347] on select "Select Stylist [PERSON_NAME] [PERSON_NAME] Kajal Kunal [PERSON_NAME] Nitin [PER…" at bounding box center [269, 344] width 84 height 21
select select "25273"
click at [227, 334] on select "Select Stylist [PERSON_NAME] [PERSON_NAME] Kajal Kunal [PERSON_NAME] Nitin [PER…" at bounding box center [269, 344] width 84 height 21
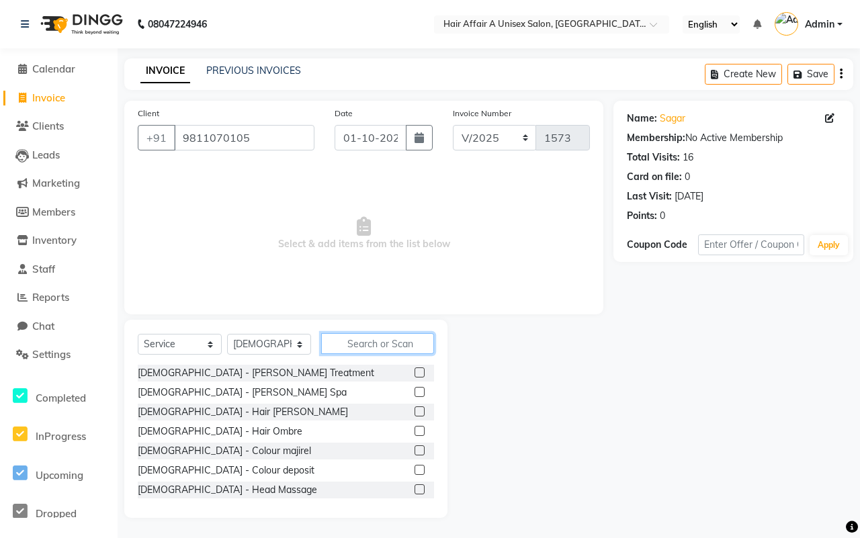
click at [370, 347] on input "text" at bounding box center [377, 343] width 113 height 21
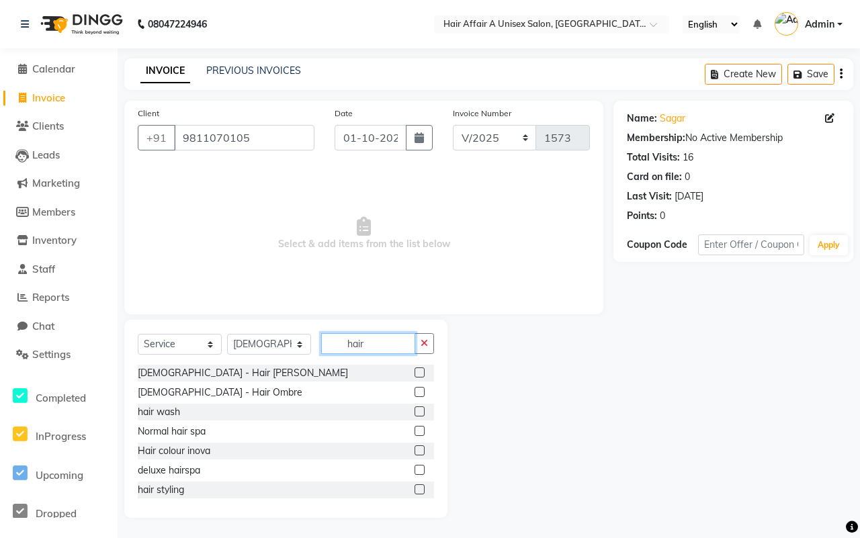
type input "hair"
click at [415, 415] on label at bounding box center [420, 411] width 10 height 10
click at [415, 415] on input "checkbox" at bounding box center [419, 412] width 9 height 9
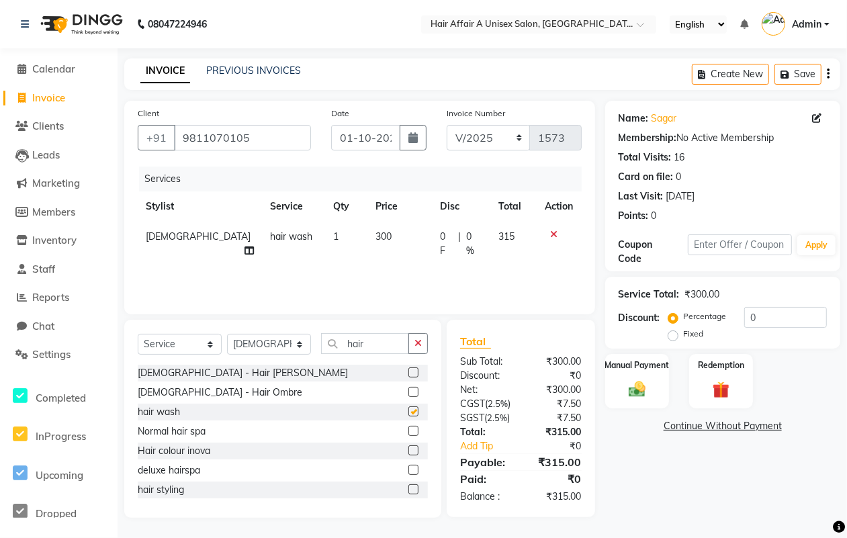
checkbox input "false"
click at [765, 310] on input "0" at bounding box center [785, 317] width 83 height 21
type input "4"
click at [638, 371] on label "Manual Payment" at bounding box center [636, 364] width 67 height 13
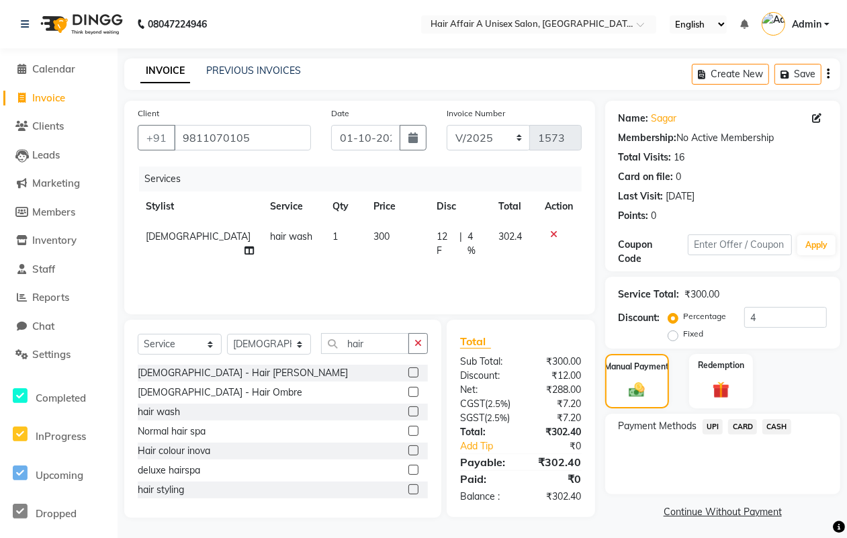
click at [773, 427] on span "CASH" at bounding box center [777, 426] width 29 height 15
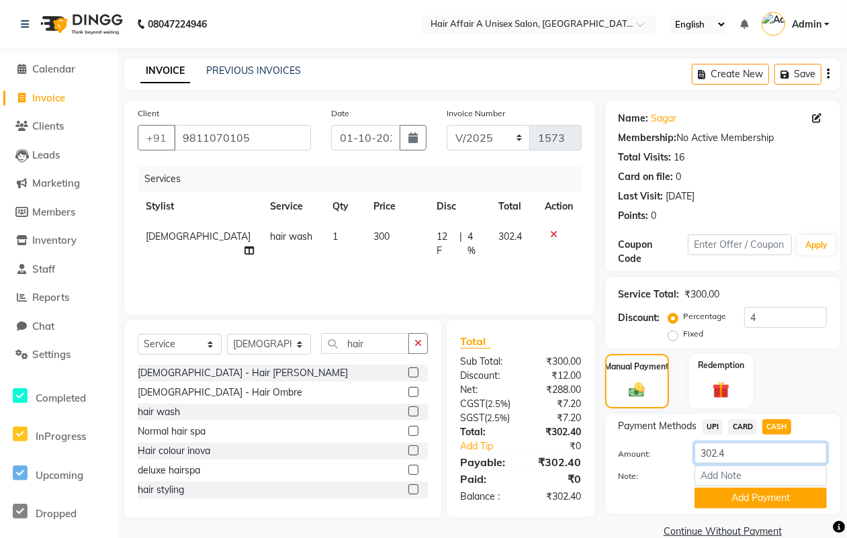
click at [765, 449] on input "302.4" at bounding box center [761, 453] width 132 height 21
type input "300"
click at [761, 492] on button "Add Payment" at bounding box center [761, 498] width 132 height 21
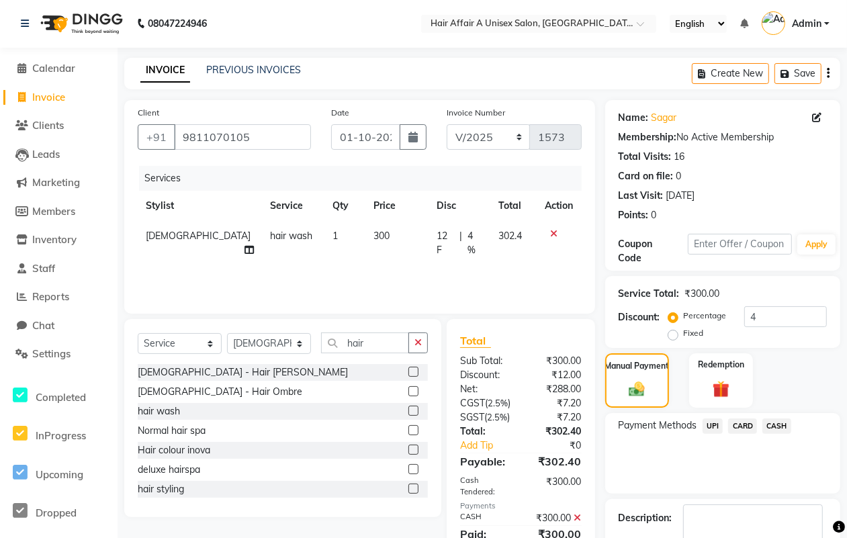
scroll to position [83, 0]
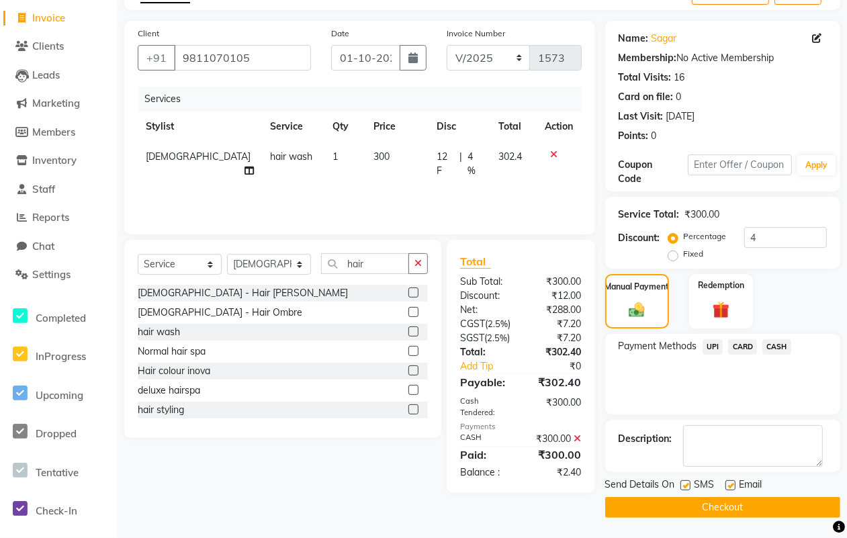
click at [687, 480] on label at bounding box center [686, 485] width 10 height 10
click at [687, 482] on input "checkbox" at bounding box center [685, 486] width 9 height 9
checkbox input "false"
click at [726, 482] on label at bounding box center [731, 485] width 10 height 10
click at [726, 482] on input "checkbox" at bounding box center [730, 486] width 9 height 9
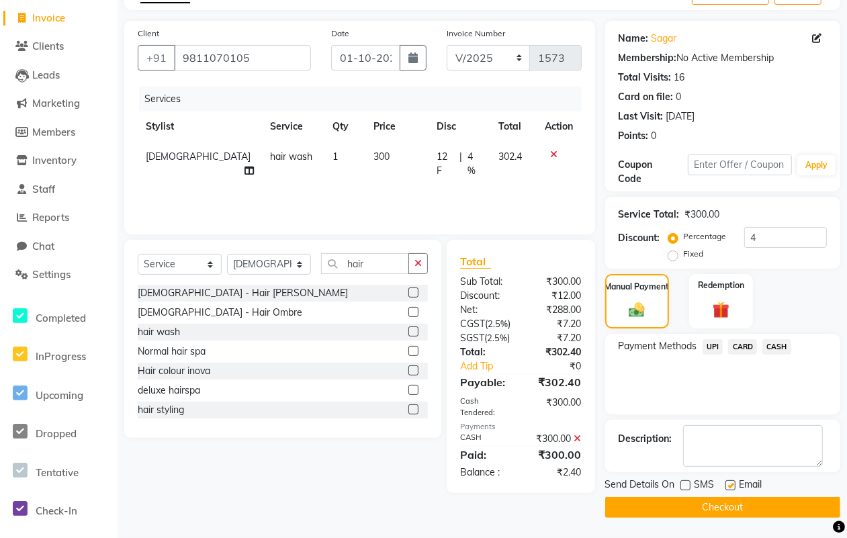
checkbox input "false"
click at [709, 508] on button "Checkout" at bounding box center [722, 507] width 235 height 21
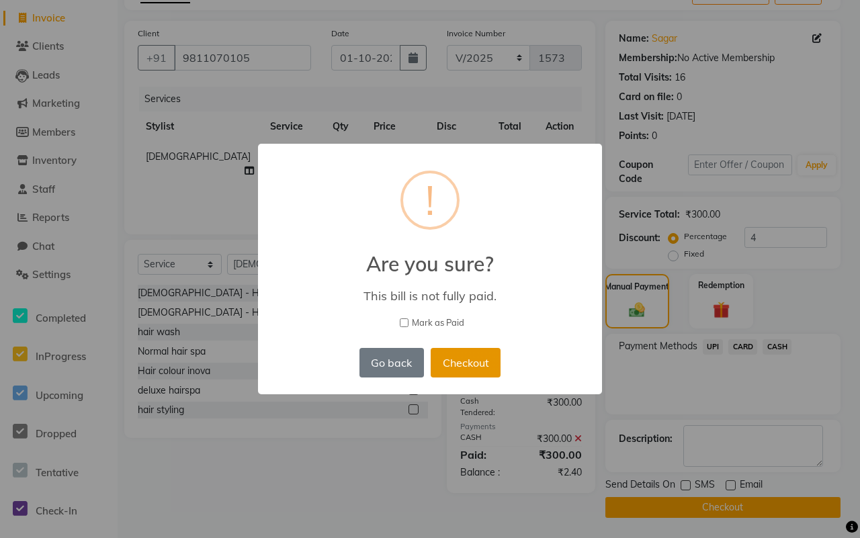
drag, startPoint x: 431, startPoint y: 320, endPoint x: 464, endPoint y: 357, distance: 49.5
click at [432, 320] on span "Mark as Paid" at bounding box center [438, 322] width 52 height 13
click at [408, 320] on input "Mark as Paid" at bounding box center [404, 322] width 9 height 9
checkbox input "true"
click at [474, 361] on button "Checkout" at bounding box center [466, 363] width 70 height 30
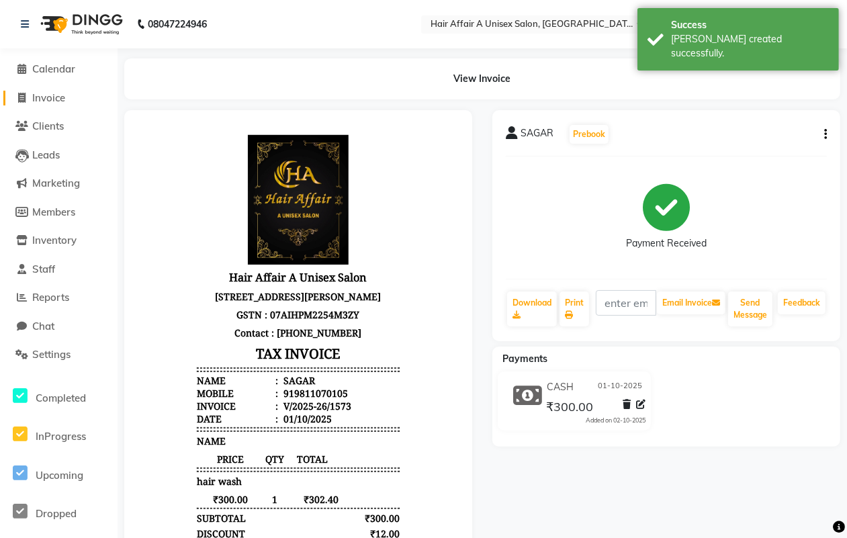
click at [38, 94] on span "Invoice" at bounding box center [48, 97] width 33 height 13
select select "service"
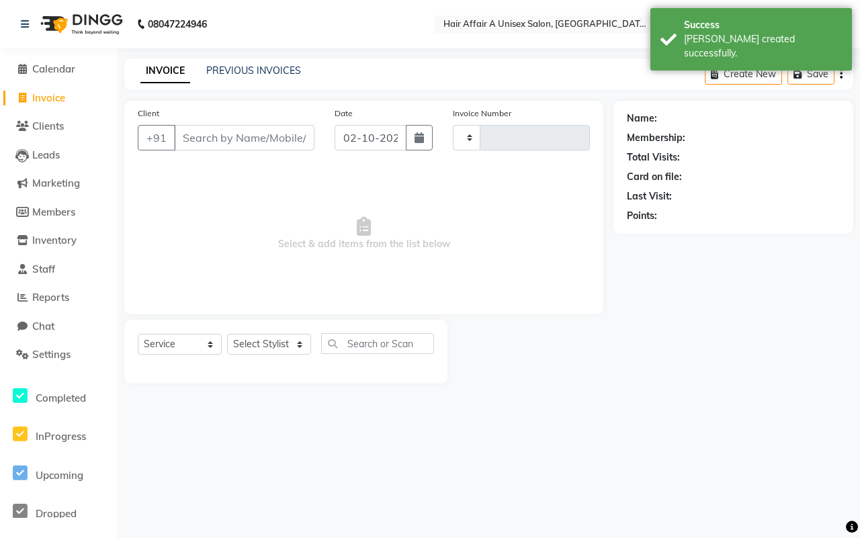
type input "1574"
select select "4464"
click at [217, 141] on input "Client" at bounding box center [244, 138] width 140 height 26
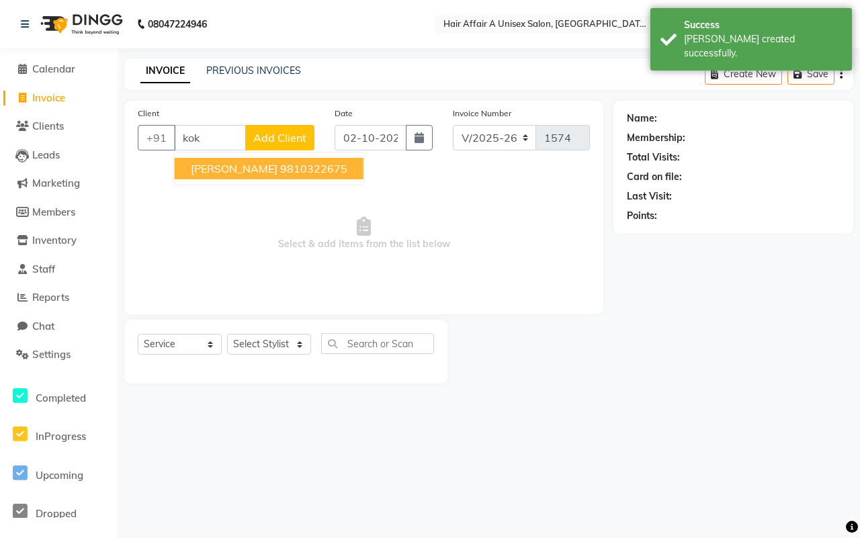
click at [215, 169] on span "[PERSON_NAME]" at bounding box center [234, 168] width 87 height 13
type input "9810322675"
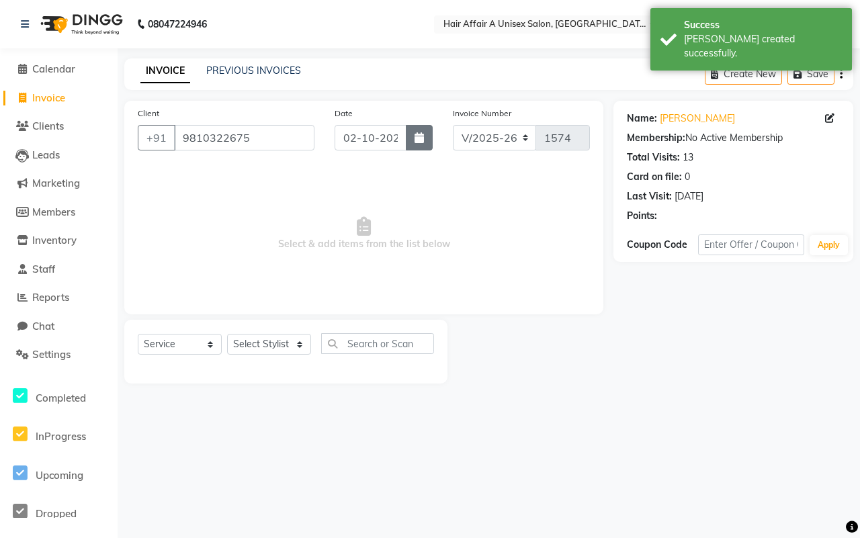
click at [427, 140] on button "button" at bounding box center [419, 138] width 27 height 26
select select "10"
select select "2025"
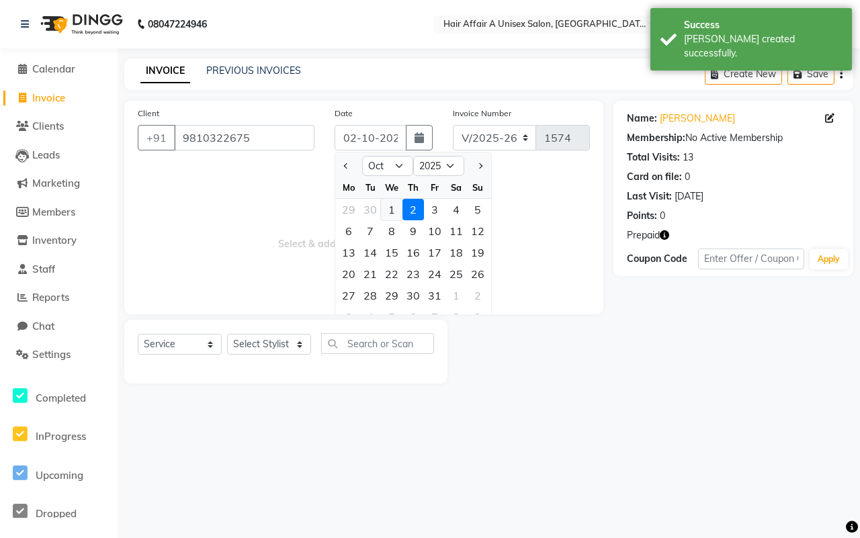
click at [392, 210] on div "1" at bounding box center [391, 209] width 21 height 21
type input "01-10-2025"
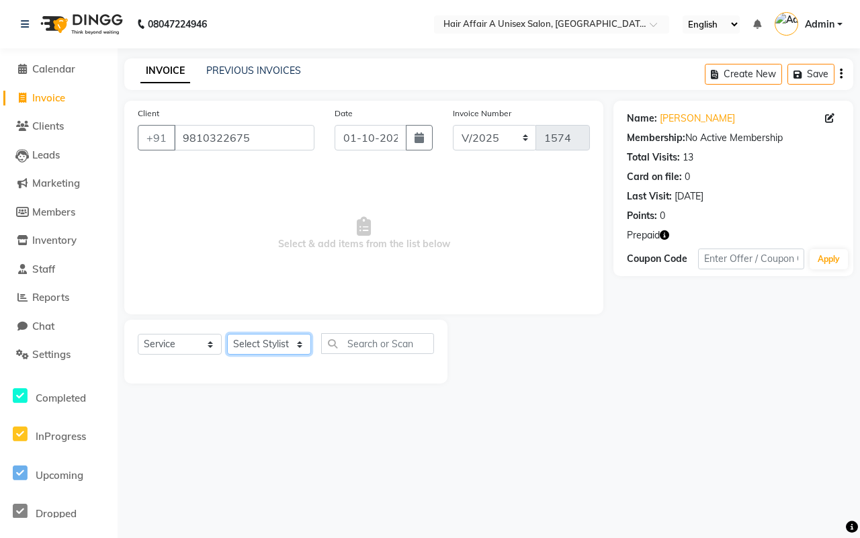
click at [291, 334] on select "Select Stylist [PERSON_NAME] [PERSON_NAME] Kajal Kunal [PERSON_NAME] Nitin [PER…" at bounding box center [269, 344] width 84 height 21
select select "25231"
click at [227, 334] on select "Select Stylist [PERSON_NAME] [PERSON_NAME] Kajal Kunal [PERSON_NAME] Nitin [PER…" at bounding box center [269, 344] width 84 height 21
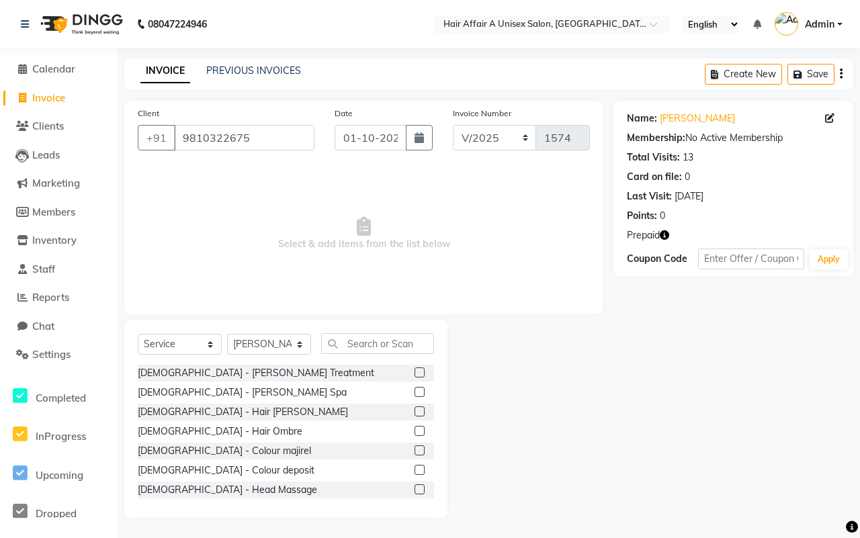
click at [353, 331] on div "Select Service Product Membership Package Voucher Prepaid Gift Card Select Styl…" at bounding box center [285, 419] width 323 height 198
click at [356, 338] on input "text" at bounding box center [377, 343] width 113 height 21
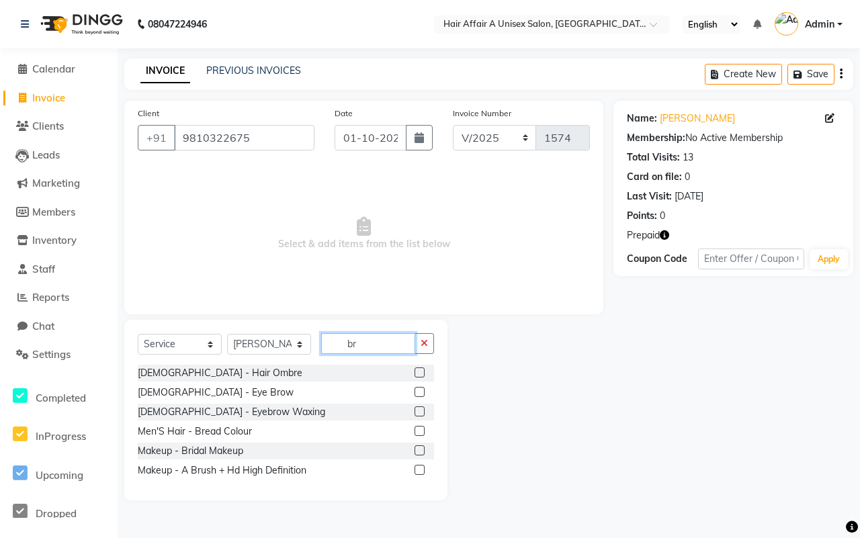
type input "br"
click at [420, 429] on label at bounding box center [420, 431] width 10 height 10
click at [420, 429] on input "checkbox" at bounding box center [419, 431] width 9 height 9
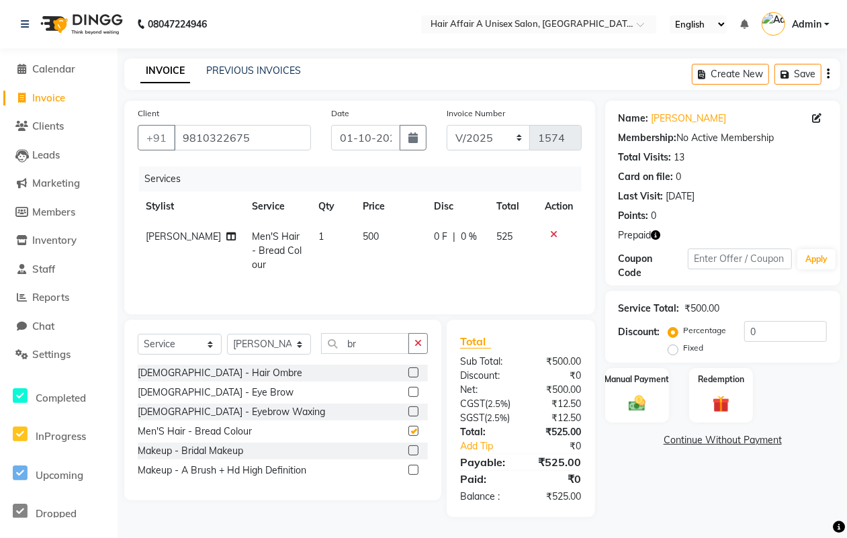
checkbox input "false"
click at [555, 232] on icon at bounding box center [554, 234] width 7 height 9
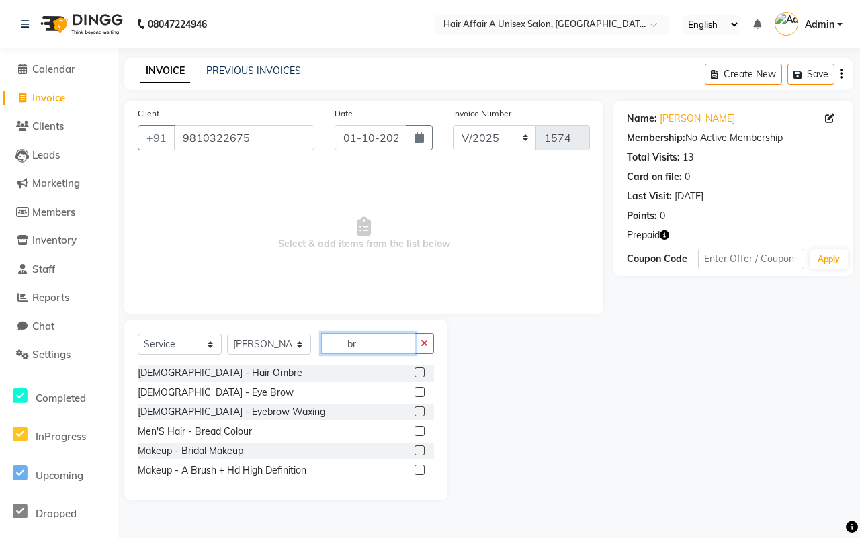
click at [378, 347] on input "br" at bounding box center [368, 343] width 94 height 21
type input "b"
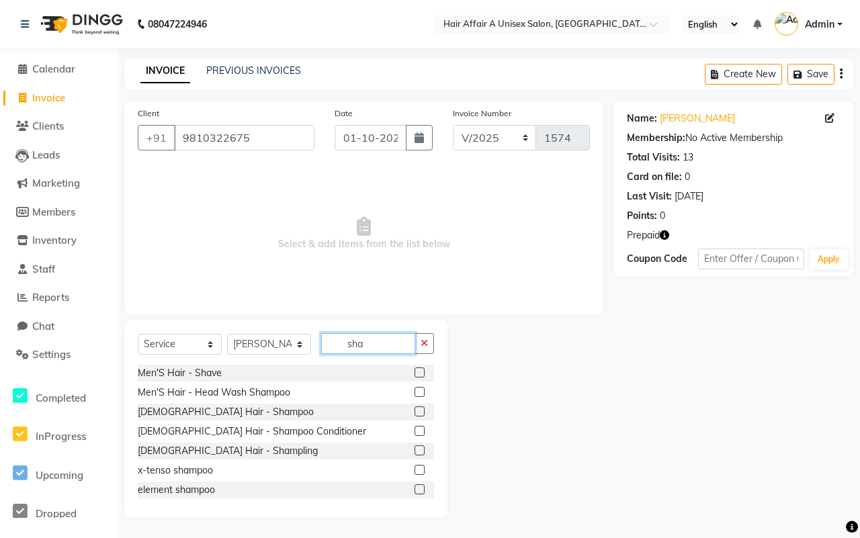
type input "sha"
click at [415, 371] on label at bounding box center [420, 373] width 10 height 10
click at [415, 371] on input "checkbox" at bounding box center [419, 373] width 9 height 9
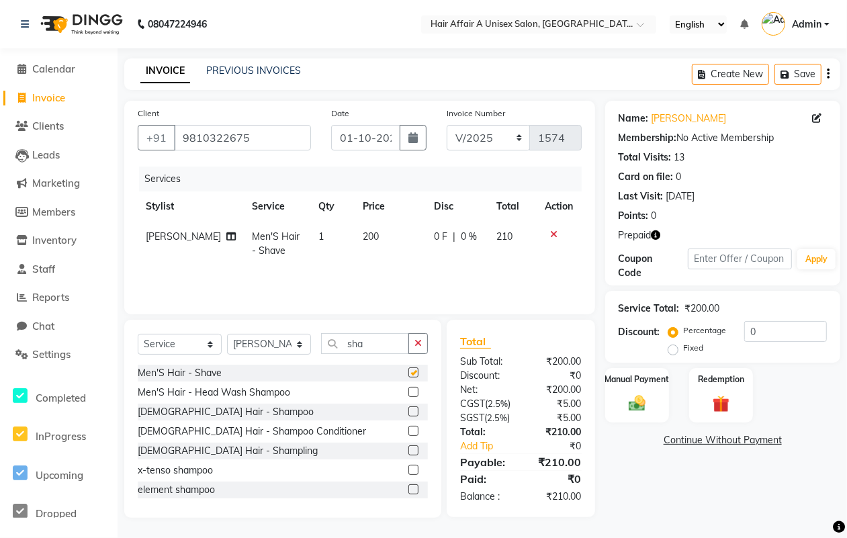
checkbox input "false"
click at [502, 405] on div "CGST ( 2.5% )" at bounding box center [485, 404] width 71 height 14
click at [767, 326] on input "0" at bounding box center [785, 331] width 83 height 21
type input "4"
click at [645, 400] on img at bounding box center [637, 403] width 29 height 20
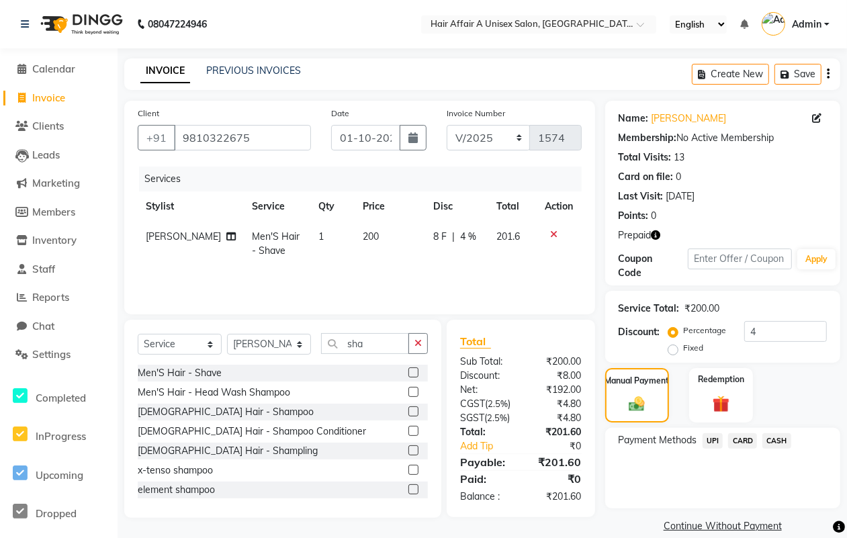
click at [709, 450] on div "UPI" at bounding box center [710, 442] width 26 height 18
click at [717, 437] on span "UPI" at bounding box center [713, 440] width 21 height 15
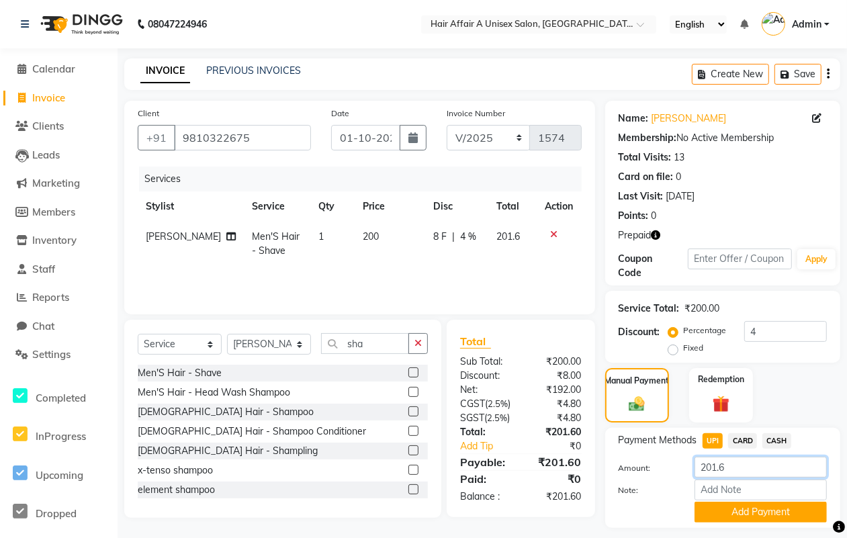
click at [743, 462] on input "201.6" at bounding box center [761, 467] width 132 height 21
type input "200"
click at [731, 517] on button "Add Payment" at bounding box center [761, 512] width 132 height 21
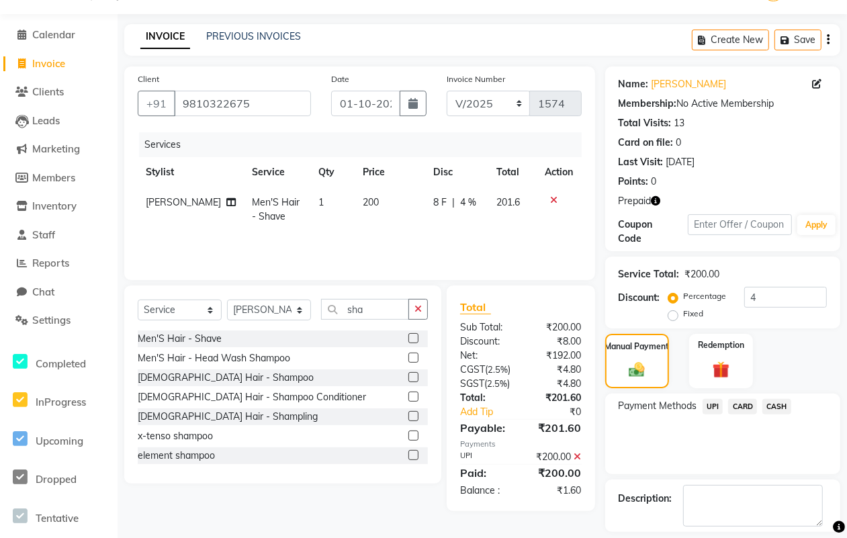
scroll to position [95, 0]
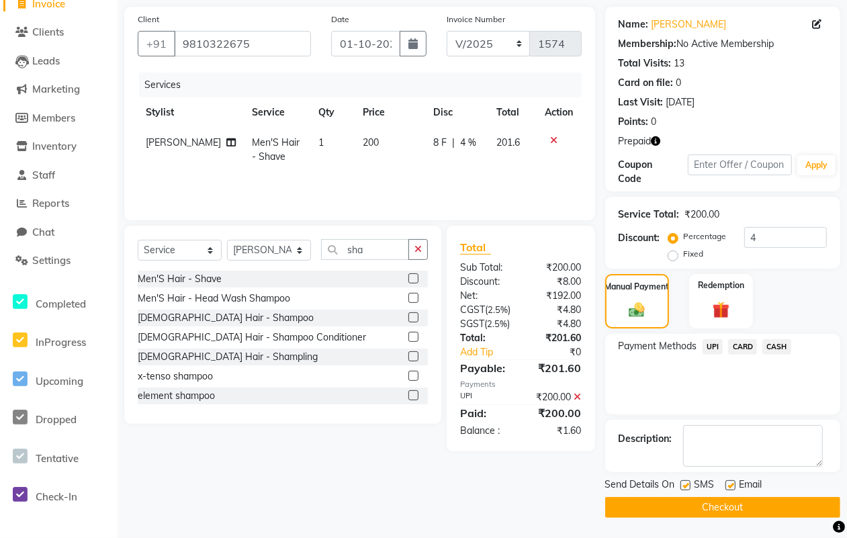
click at [683, 487] on label at bounding box center [686, 485] width 10 height 10
click at [683, 487] on input "checkbox" at bounding box center [685, 486] width 9 height 9
checkbox input "false"
click at [729, 484] on label at bounding box center [731, 485] width 10 height 10
click at [729, 484] on input "checkbox" at bounding box center [730, 486] width 9 height 9
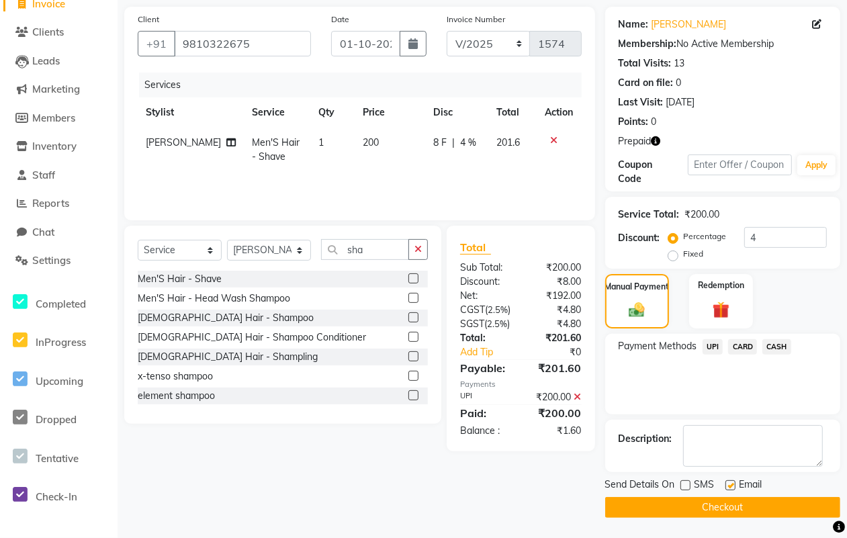
checkbox input "false"
click at [694, 508] on button "Checkout" at bounding box center [722, 507] width 235 height 21
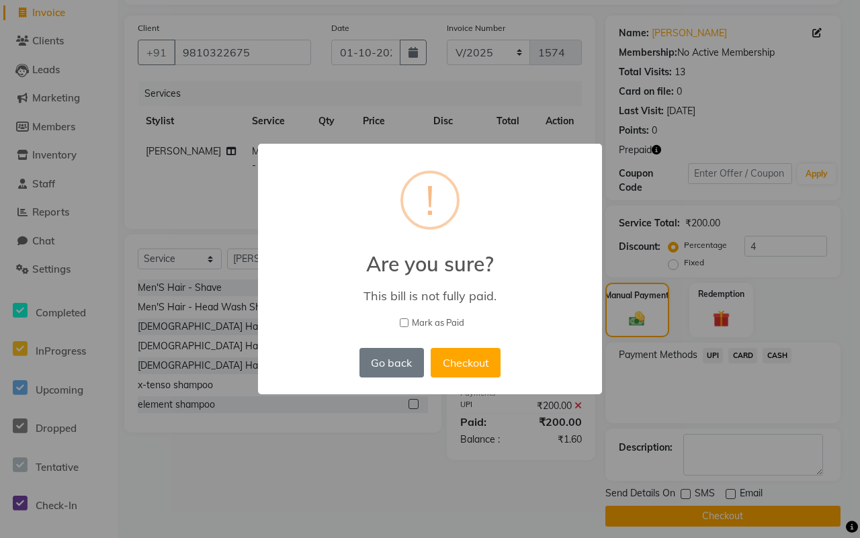
click at [437, 320] on span "Mark as Paid" at bounding box center [438, 322] width 52 height 13
click at [408, 320] on input "Mark as Paid" at bounding box center [404, 322] width 9 height 9
checkbox input "true"
click at [474, 360] on button "Checkout" at bounding box center [466, 363] width 70 height 30
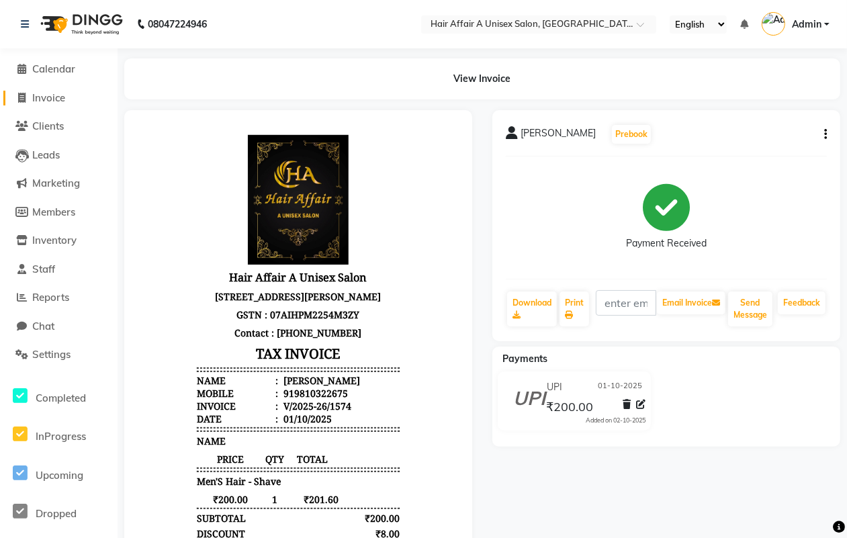
click at [69, 92] on link "Invoice" at bounding box center [58, 98] width 111 height 15
select select "service"
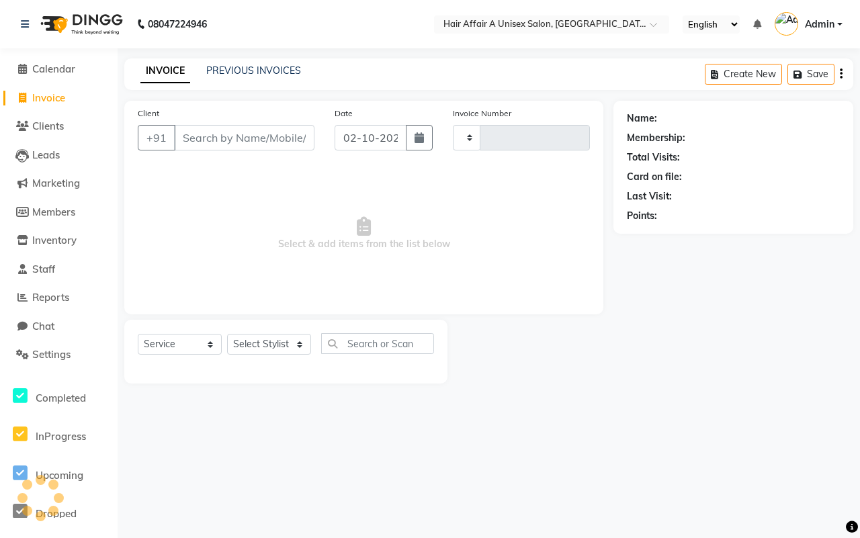
type input "1575"
select select "4464"
click at [265, 141] on input "Client" at bounding box center [244, 138] width 140 height 26
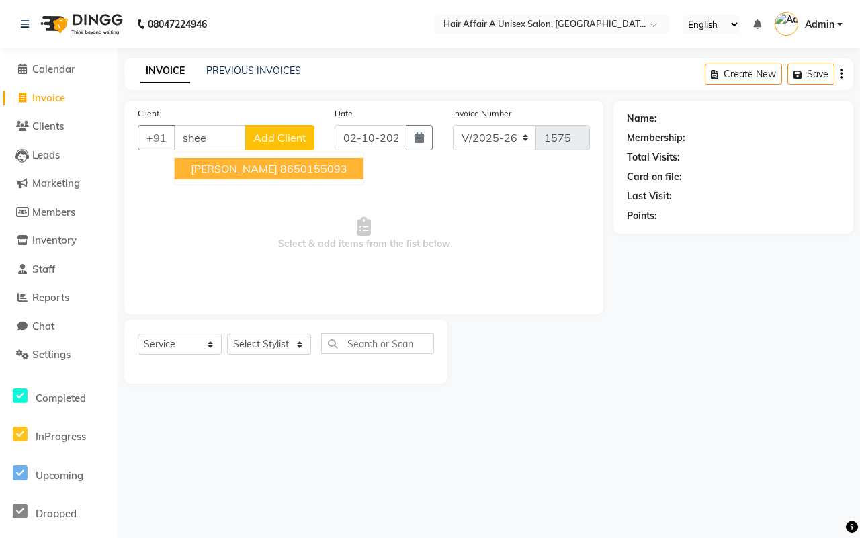
click at [280, 165] on ngb-highlight "8650155093" at bounding box center [313, 168] width 67 height 13
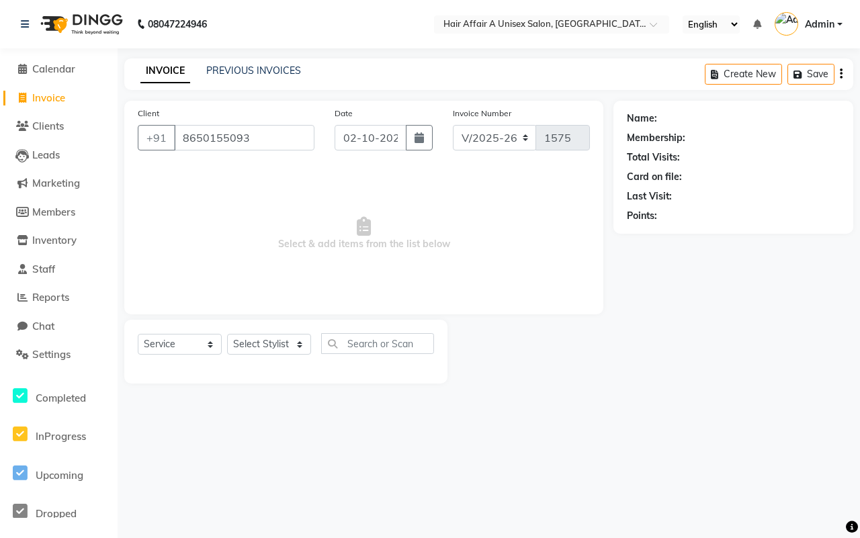
type input "8650155093"
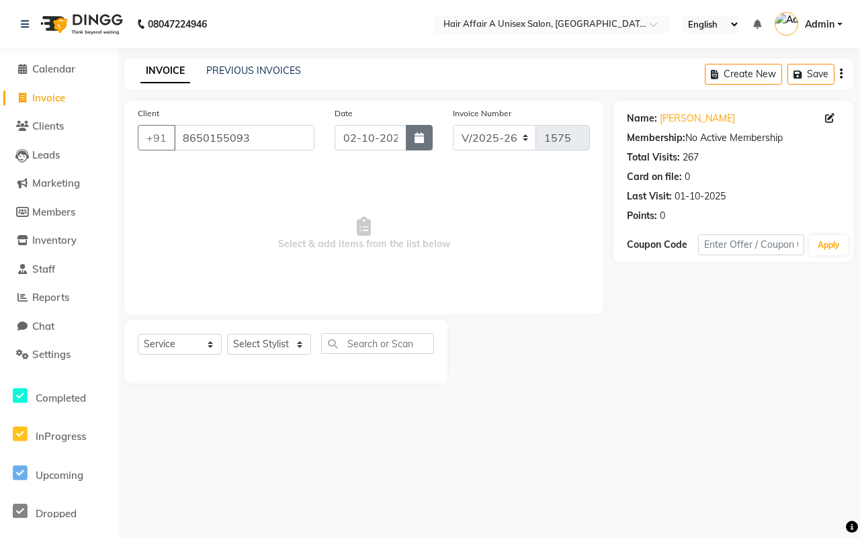
click at [425, 136] on button "button" at bounding box center [419, 138] width 27 height 26
select select "10"
select select "2025"
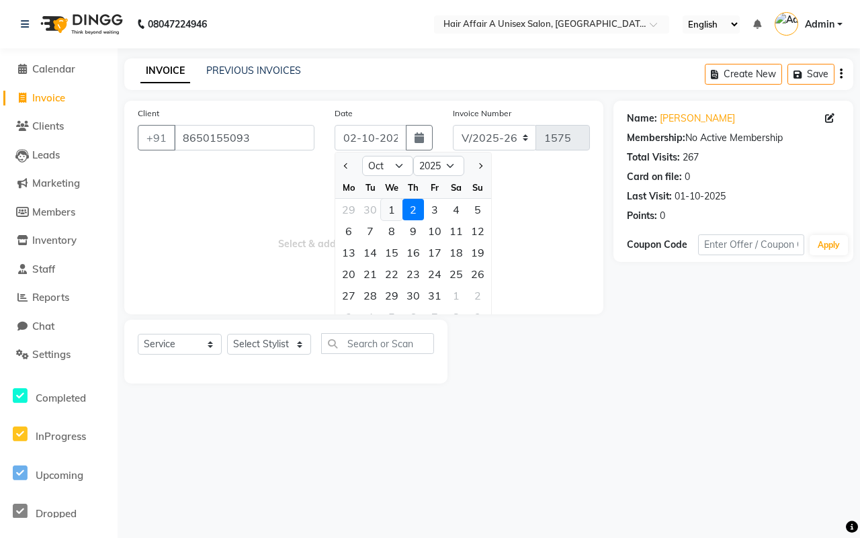
click at [392, 204] on div "1" at bounding box center [391, 209] width 21 height 21
type input "01-10-2025"
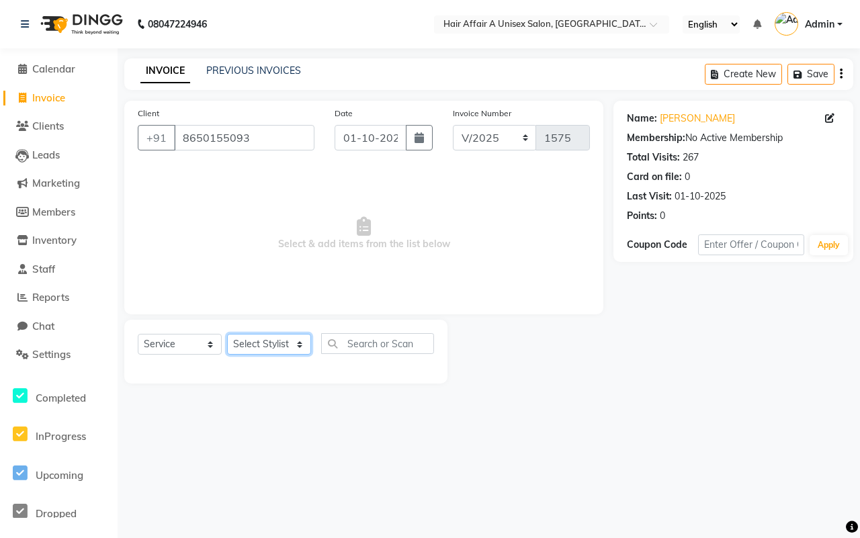
click at [260, 343] on select "Select Stylist [PERSON_NAME] [PERSON_NAME] Kajal Kunal [PERSON_NAME] Nitin [PER…" at bounding box center [269, 344] width 84 height 21
select select "25233"
click at [227, 334] on select "Select Stylist [PERSON_NAME] [PERSON_NAME] Kajal Kunal [PERSON_NAME] Nitin [PER…" at bounding box center [269, 344] width 84 height 21
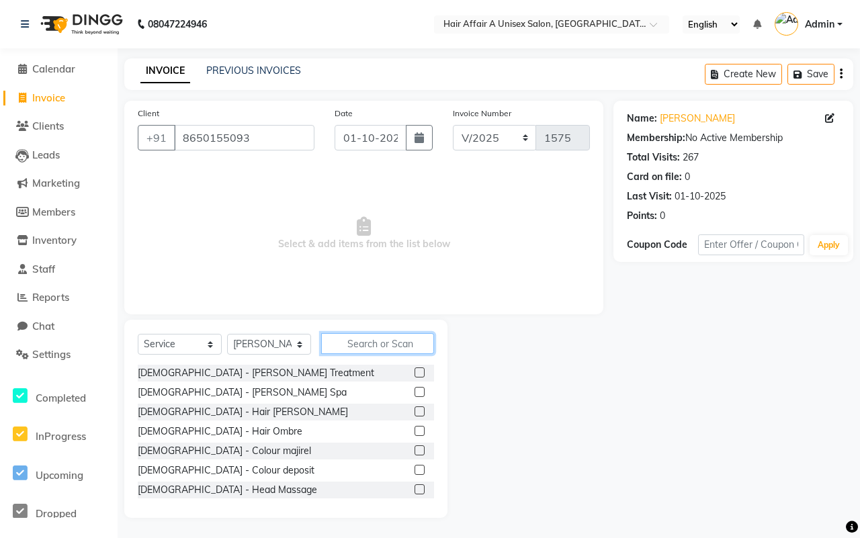
click at [354, 340] on input "text" at bounding box center [377, 343] width 113 height 21
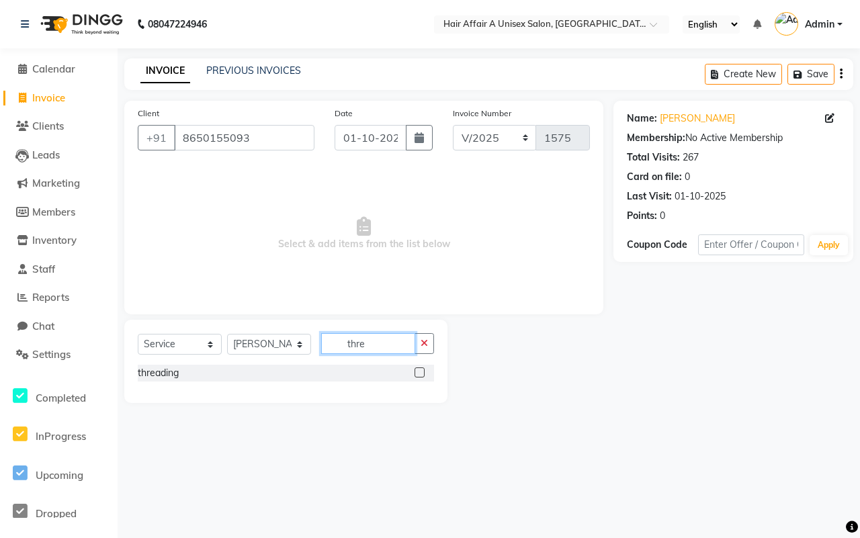
type input "thre"
click at [420, 373] on label at bounding box center [420, 373] width 10 height 10
click at [420, 373] on input "checkbox" at bounding box center [419, 373] width 9 height 9
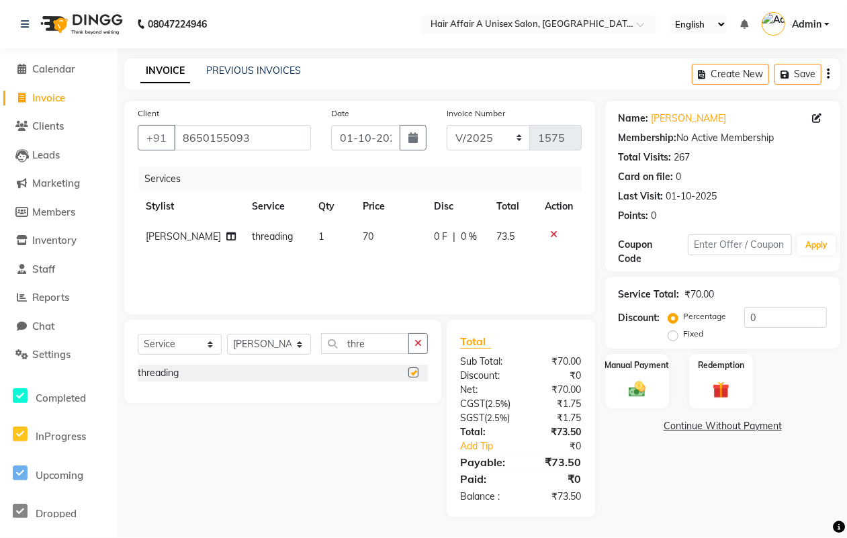
checkbox input "false"
click at [355, 228] on td "70" at bounding box center [390, 237] width 71 height 30
select select "25233"
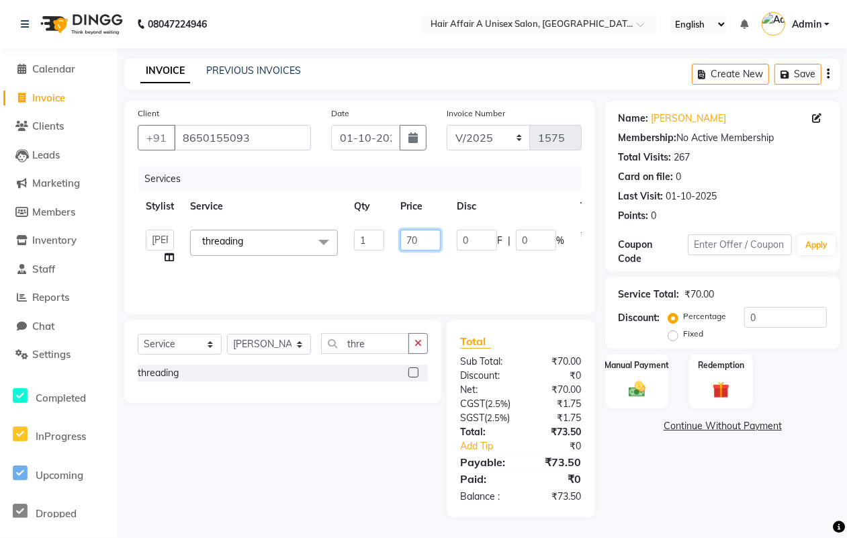
click at [422, 239] on input "70" at bounding box center [420, 240] width 40 height 21
type input "120"
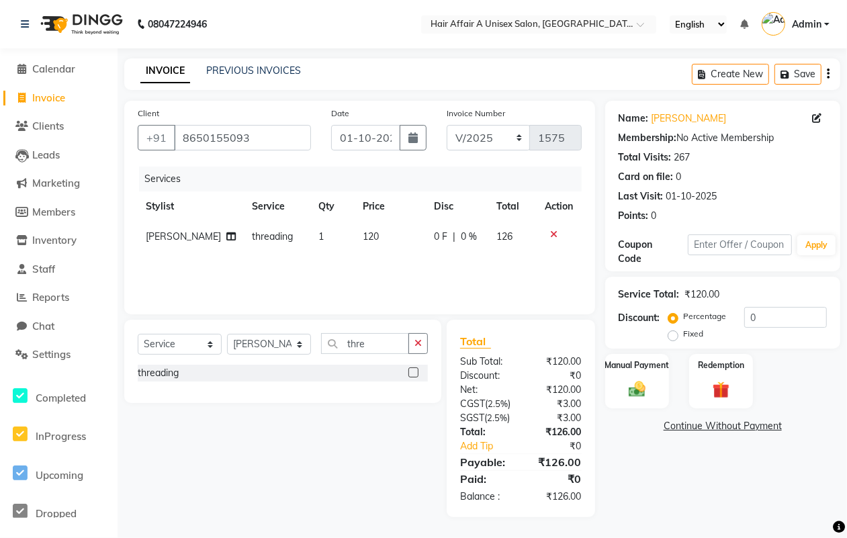
click at [519, 439] on div "Total:" at bounding box center [485, 432] width 71 height 14
click at [798, 310] on input "0" at bounding box center [785, 317] width 83 height 21
type input "4"
click at [630, 380] on img at bounding box center [637, 389] width 29 height 20
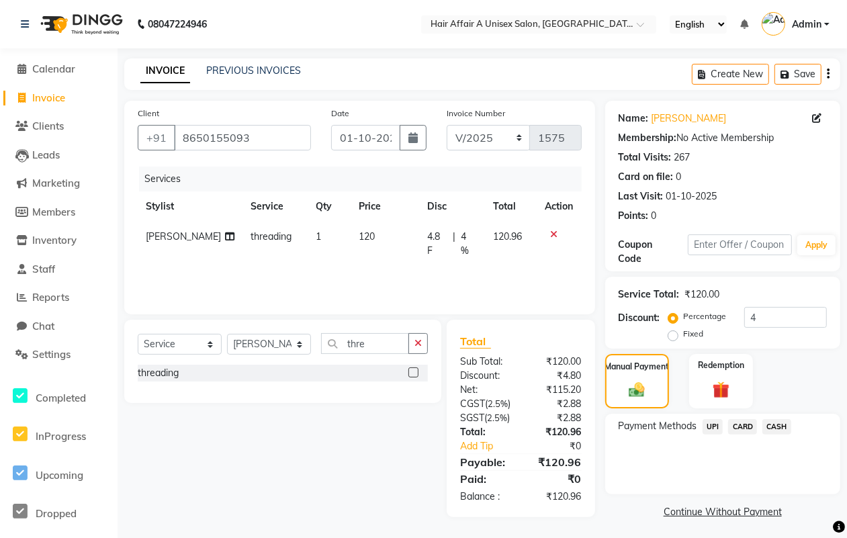
click at [776, 427] on span "CASH" at bounding box center [777, 426] width 29 height 15
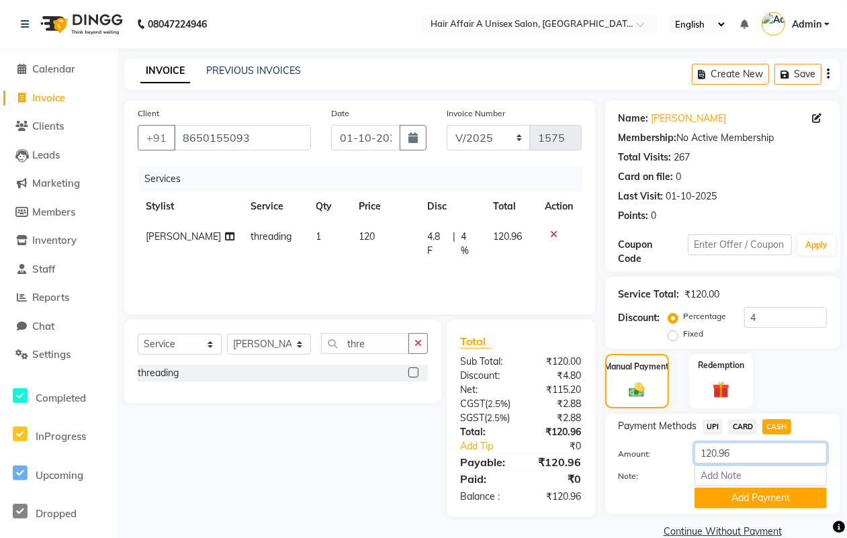
click at [761, 451] on input "120.96" at bounding box center [761, 453] width 132 height 21
type input "120"
click at [746, 499] on button "Add Payment" at bounding box center [761, 498] width 132 height 21
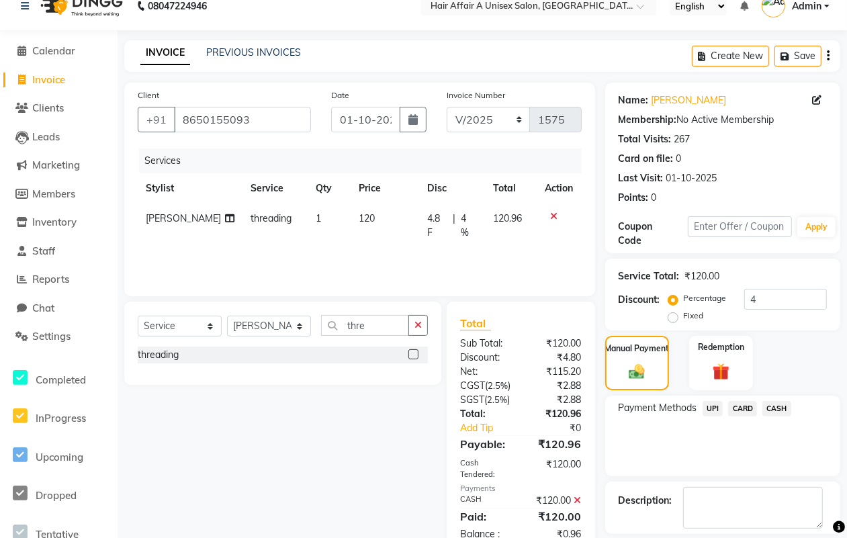
scroll to position [83, 0]
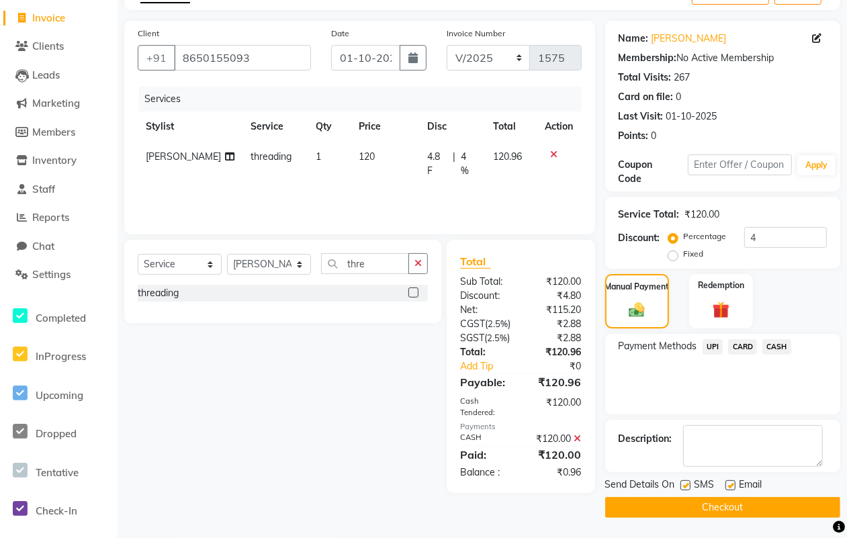
click at [682, 485] on label at bounding box center [686, 485] width 10 height 10
click at [682, 485] on input "checkbox" at bounding box center [685, 486] width 9 height 9
checkbox input "false"
click at [733, 482] on label at bounding box center [731, 485] width 10 height 10
click at [733, 482] on input "checkbox" at bounding box center [730, 486] width 9 height 9
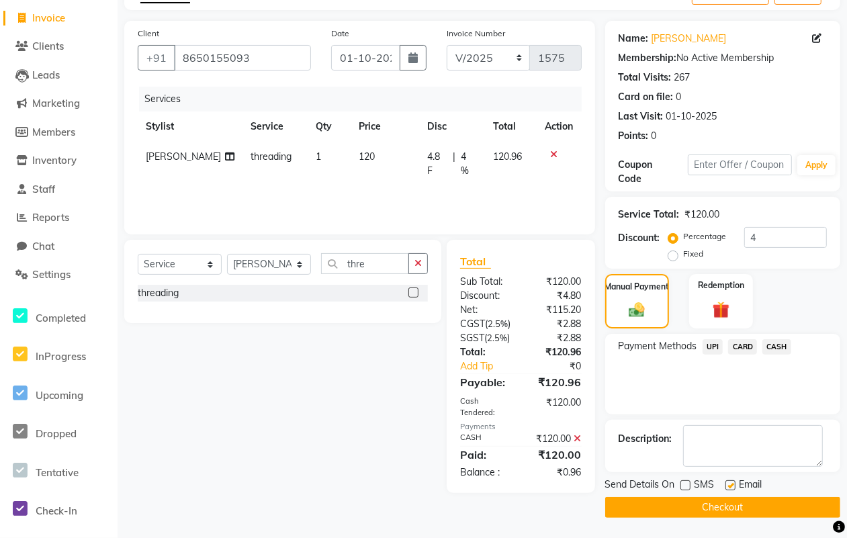
checkbox input "false"
click at [711, 501] on button "Checkout" at bounding box center [722, 507] width 235 height 21
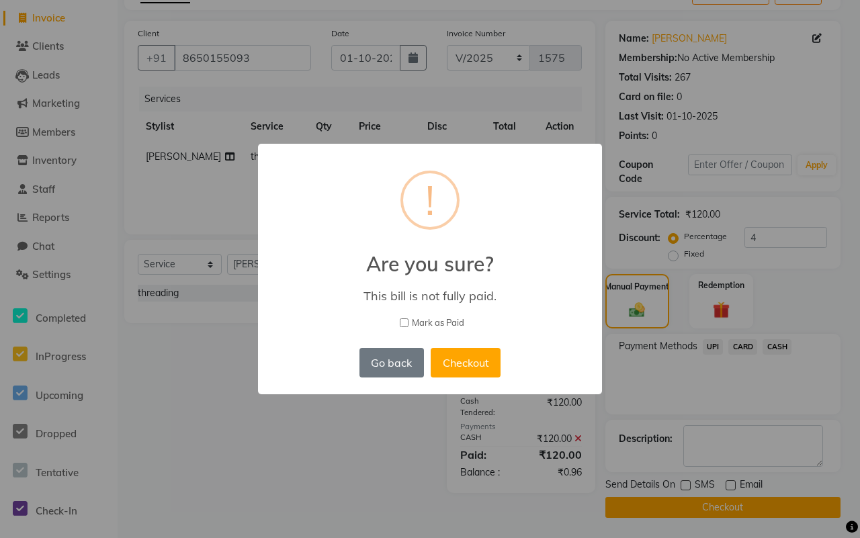
click at [430, 320] on span "Mark as Paid" at bounding box center [438, 322] width 52 height 13
click at [408, 320] on input "Mark as Paid" at bounding box center [404, 322] width 9 height 9
checkbox input "true"
click at [470, 350] on button "Checkout" at bounding box center [466, 363] width 70 height 30
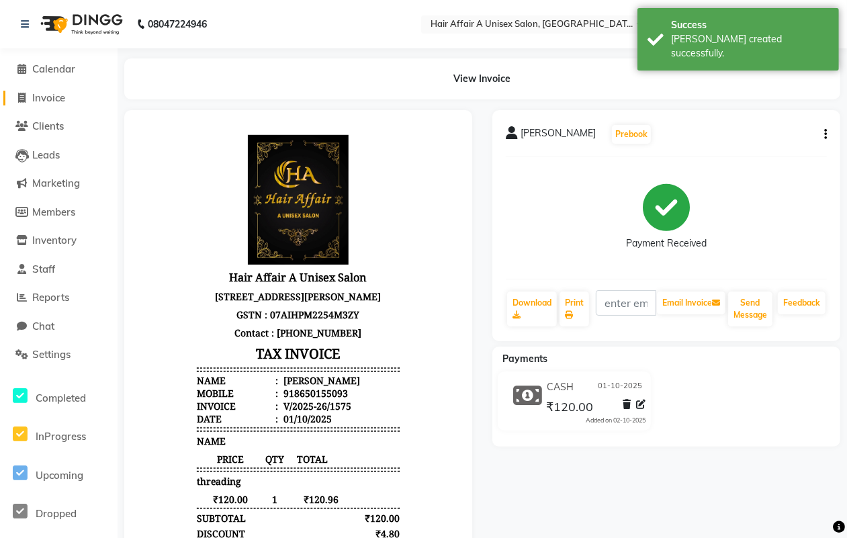
click at [62, 97] on span "Invoice" at bounding box center [48, 97] width 33 height 13
select select "service"
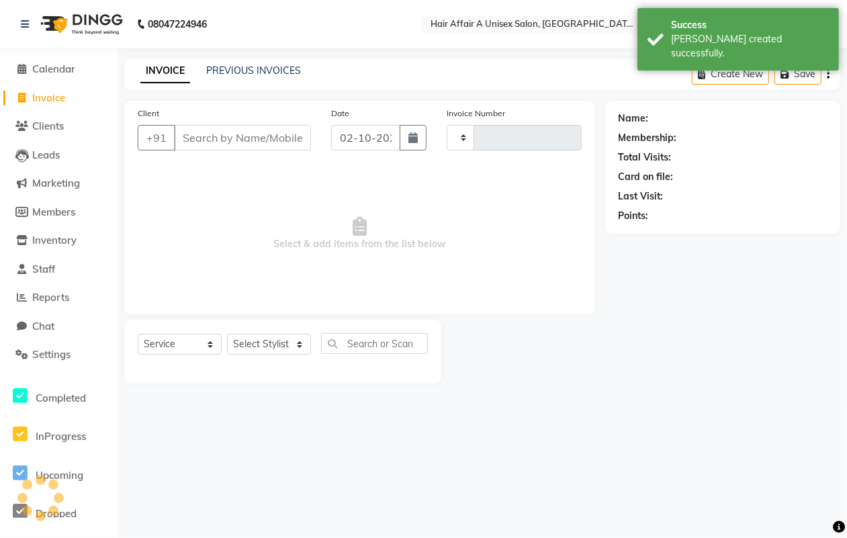
type input "1576"
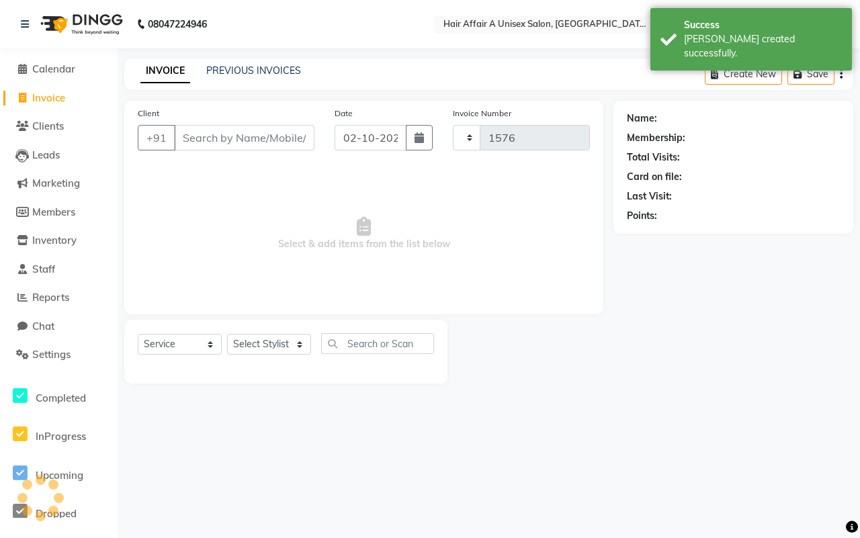
select select "4464"
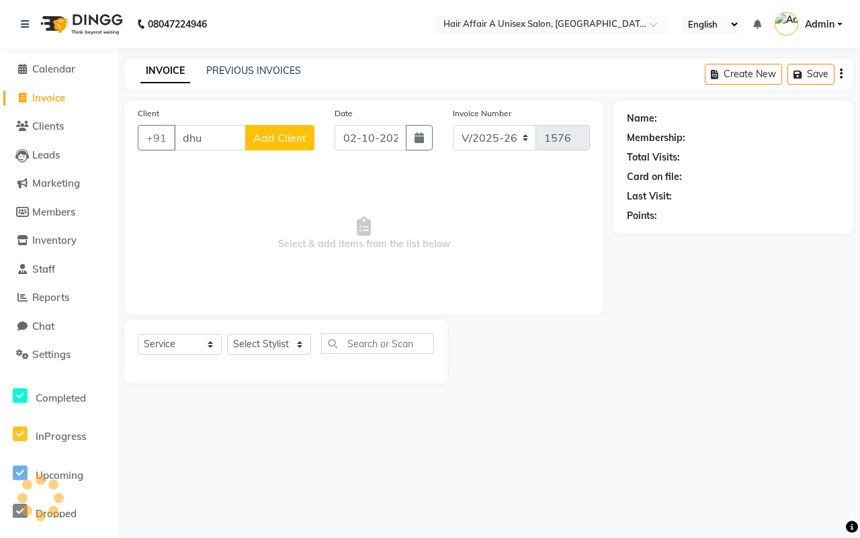
click at [214, 136] on input "dhu" at bounding box center [210, 138] width 72 height 26
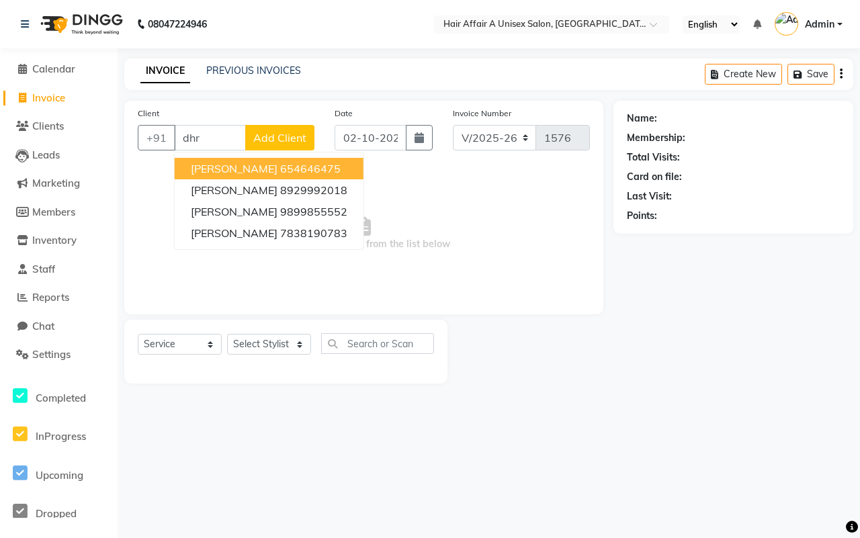
click at [257, 158] on button "[PERSON_NAME] 654646475" at bounding box center [269, 168] width 189 height 21
type input "654646475"
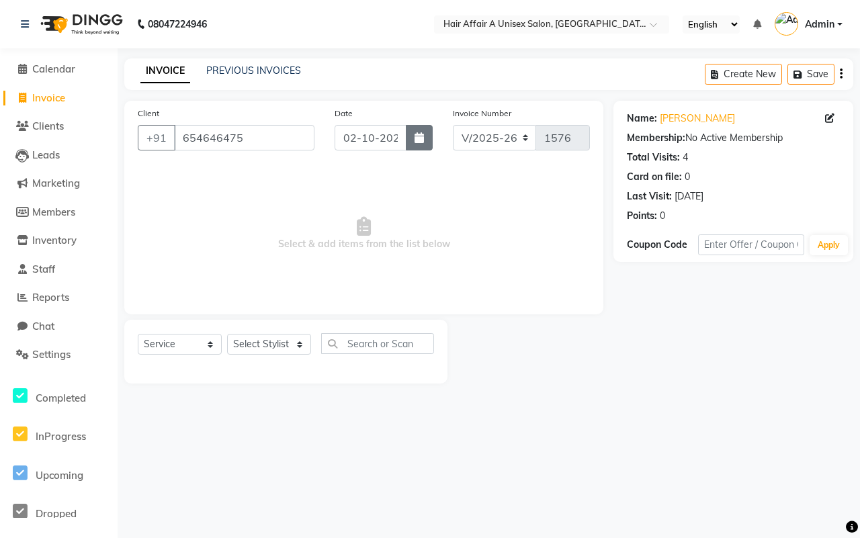
click at [408, 130] on button "button" at bounding box center [419, 138] width 27 height 26
select select "10"
select select "2025"
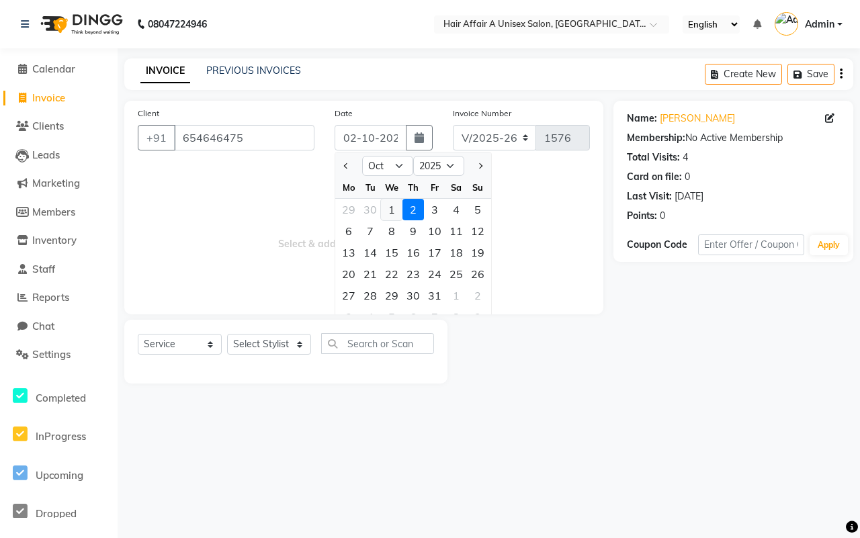
click at [391, 215] on div "1" at bounding box center [391, 209] width 21 height 21
type input "01-10-2025"
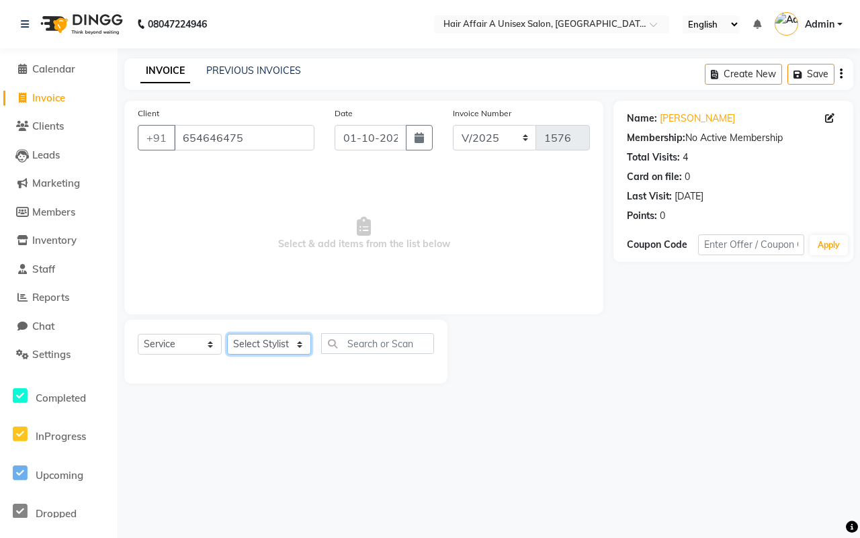
click at [270, 348] on select "Select Stylist [PERSON_NAME] [PERSON_NAME] Kajal Kunal [PERSON_NAME] Nitin [PER…" at bounding box center [269, 344] width 84 height 21
select select "25231"
click at [227, 334] on select "Select Stylist [PERSON_NAME] [PERSON_NAME] Kajal Kunal [PERSON_NAME] Nitin [PER…" at bounding box center [269, 344] width 84 height 21
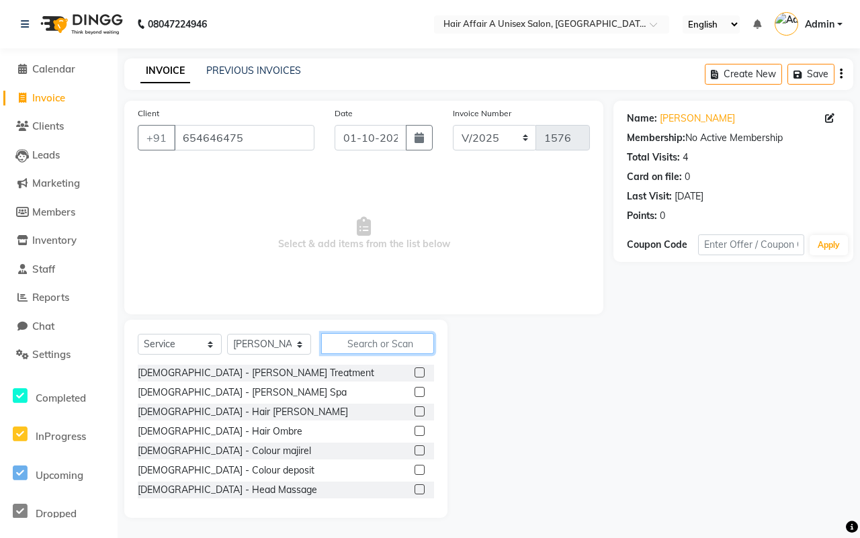
click at [355, 341] on input "text" at bounding box center [377, 343] width 113 height 21
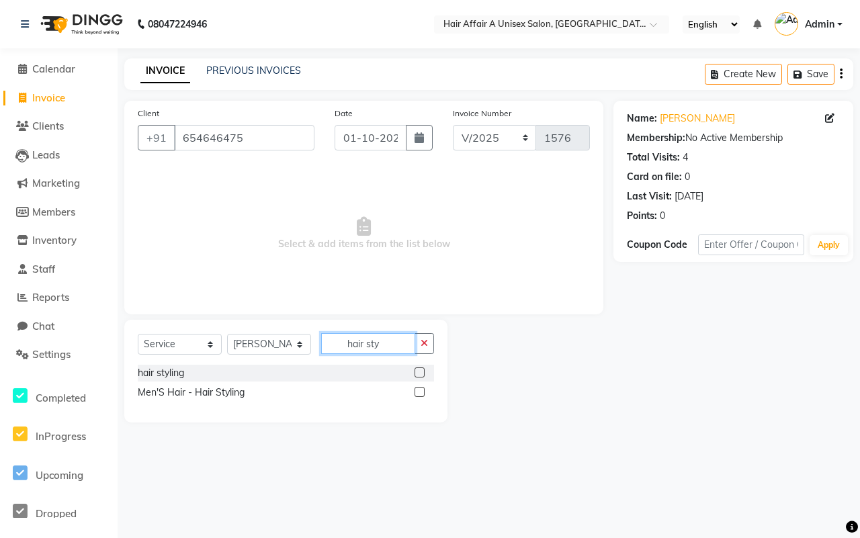
type input "hair sty"
click at [419, 397] on div at bounding box center [419, 394] width 9 height 14
click at [418, 392] on label at bounding box center [420, 392] width 10 height 10
click at [418, 392] on input "checkbox" at bounding box center [419, 392] width 9 height 9
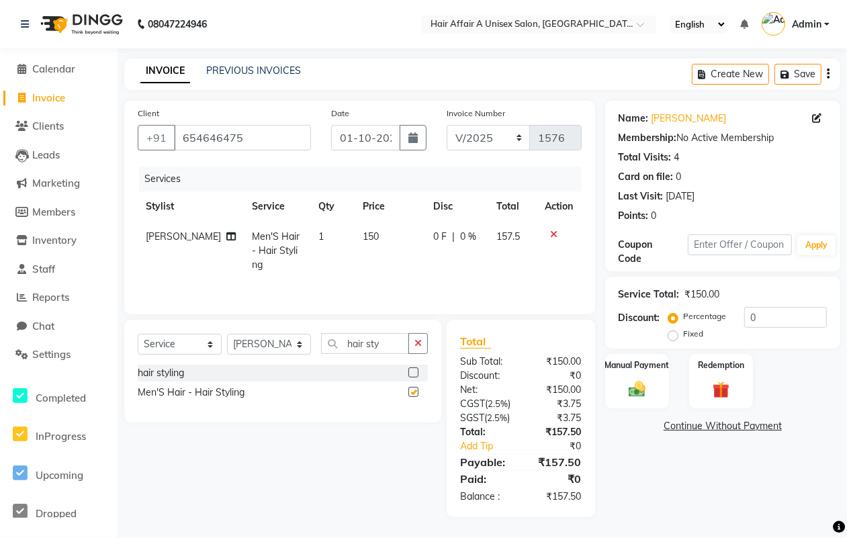
checkbox input "false"
click at [284, 338] on select "Select Stylist [PERSON_NAME] [PERSON_NAME] Kajal Kunal [PERSON_NAME] Nitin [PER…" at bounding box center [269, 344] width 84 height 21
select select "25232"
click at [227, 336] on select "Select Stylist [PERSON_NAME] [PERSON_NAME] Kajal Kunal [PERSON_NAME] Nitin [PER…" at bounding box center [269, 344] width 84 height 21
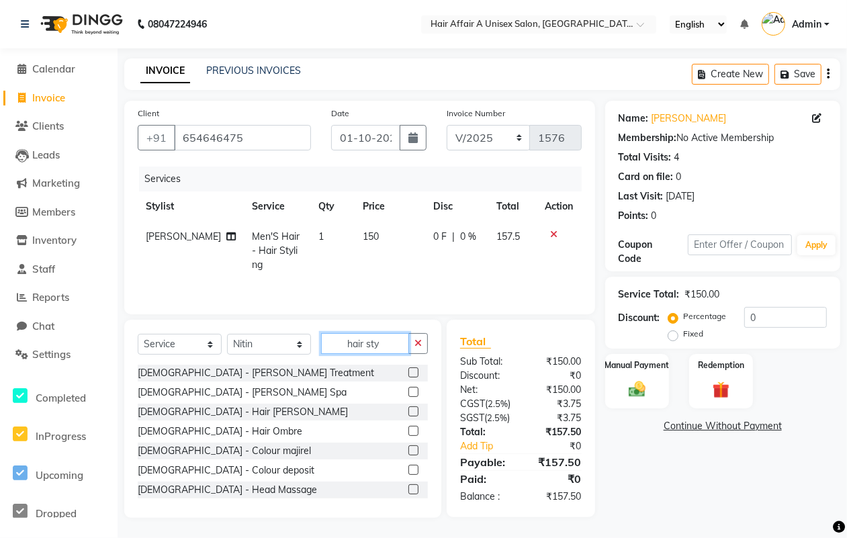
click at [394, 341] on input "hair sty" at bounding box center [365, 343] width 88 height 21
type input "h"
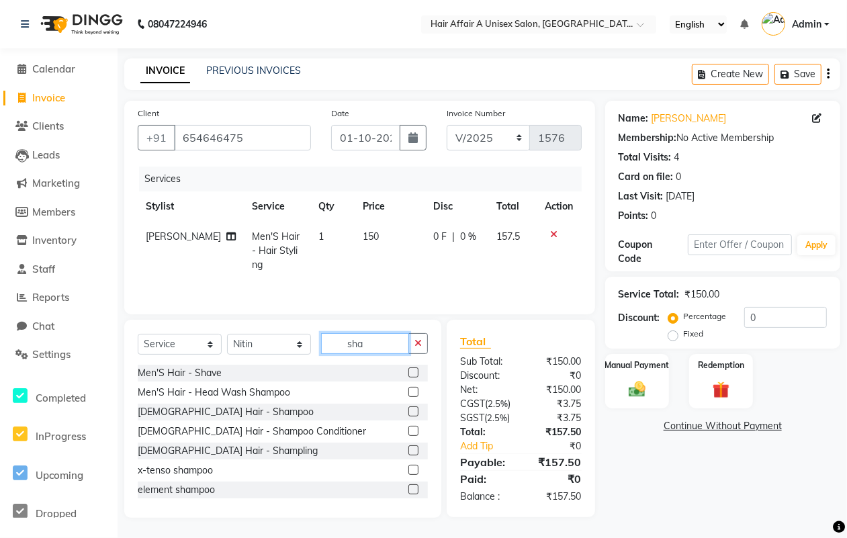
type input "sha"
click at [408, 374] on label at bounding box center [413, 373] width 10 height 10
click at [408, 374] on input "checkbox" at bounding box center [412, 373] width 9 height 9
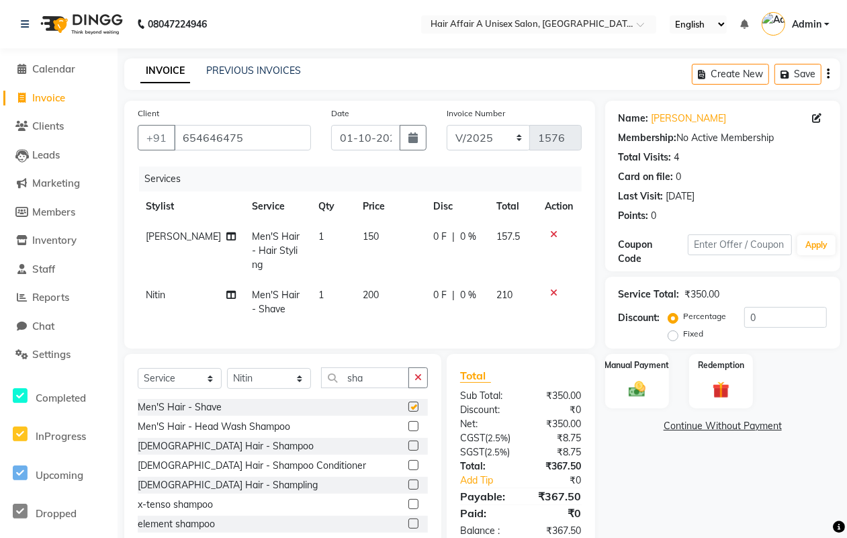
checkbox input "false"
click at [363, 236] on span "150" at bounding box center [371, 236] width 16 height 12
select select "25231"
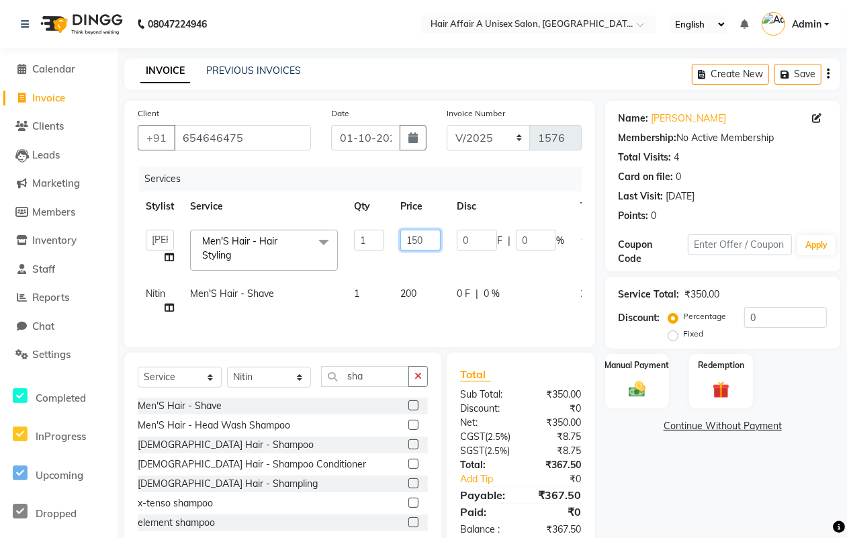
click at [421, 239] on input "150" at bounding box center [420, 240] width 40 height 21
type input "100"
click at [270, 386] on select "Select Stylist [PERSON_NAME] [PERSON_NAME] Kajal Kunal [PERSON_NAME] Nitin [PER…" at bounding box center [269, 377] width 84 height 21
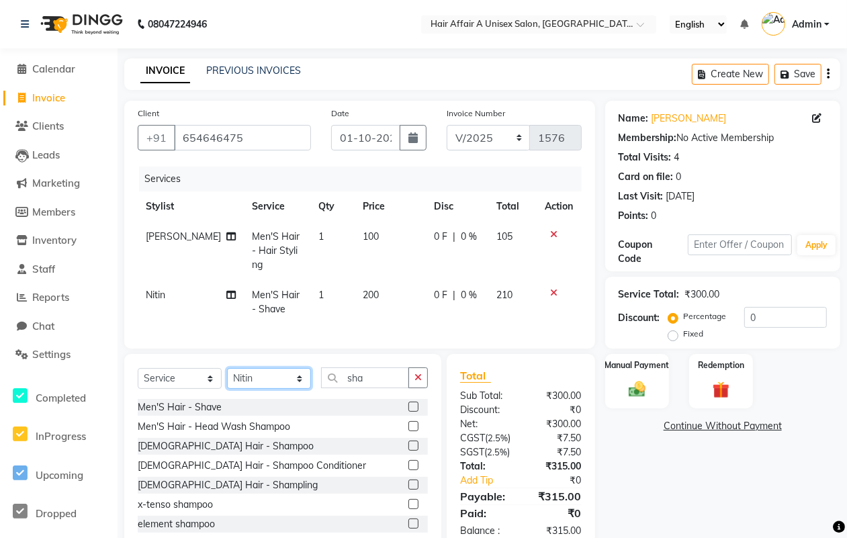
select select "25273"
click at [227, 380] on select "Select Stylist [PERSON_NAME] [PERSON_NAME] Kajal Kunal [PERSON_NAME] Nitin [PER…" at bounding box center [269, 378] width 84 height 21
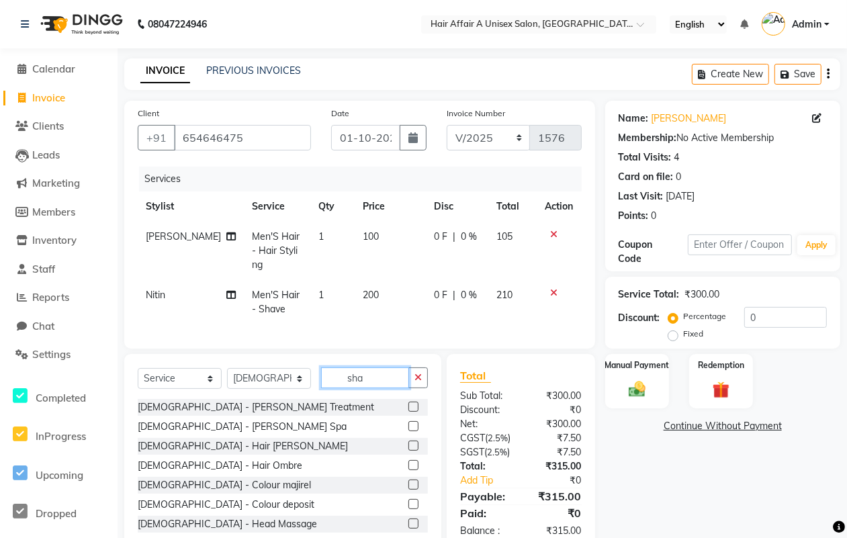
click at [385, 388] on input "sha" at bounding box center [365, 378] width 88 height 21
type input "s"
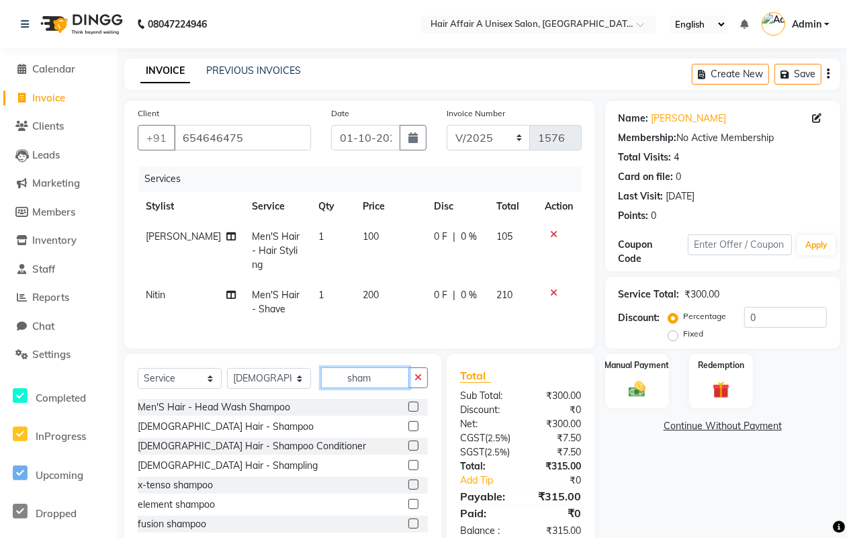
type input "sham"
click at [408, 451] on label at bounding box center [413, 446] width 10 height 10
click at [408, 451] on input "checkbox" at bounding box center [412, 446] width 9 height 9
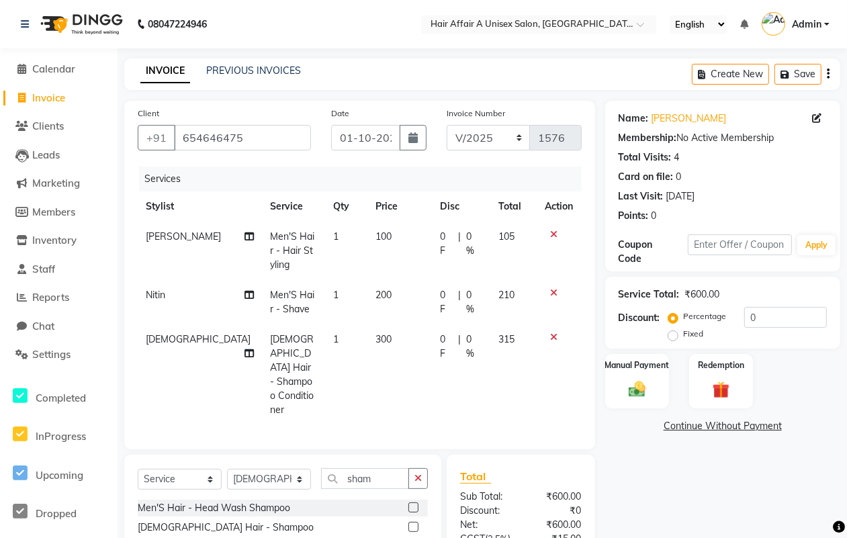
checkbox input "false"
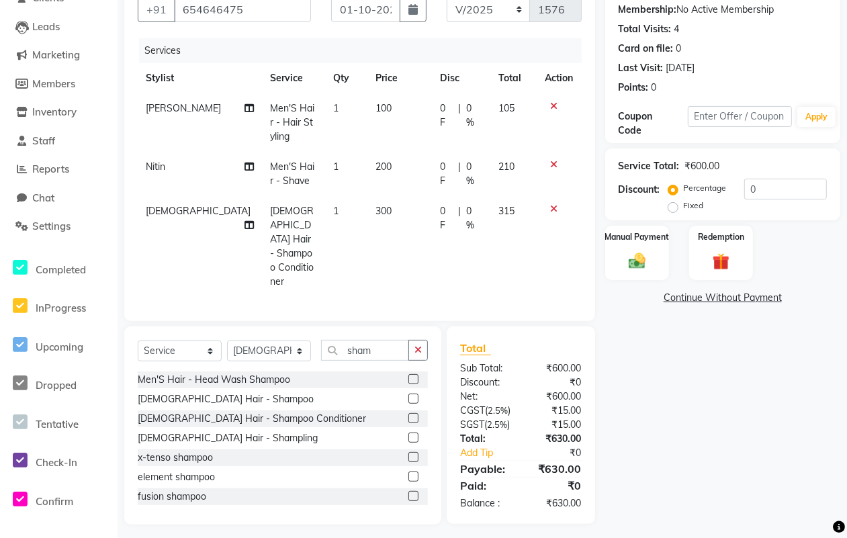
scroll to position [132, 0]
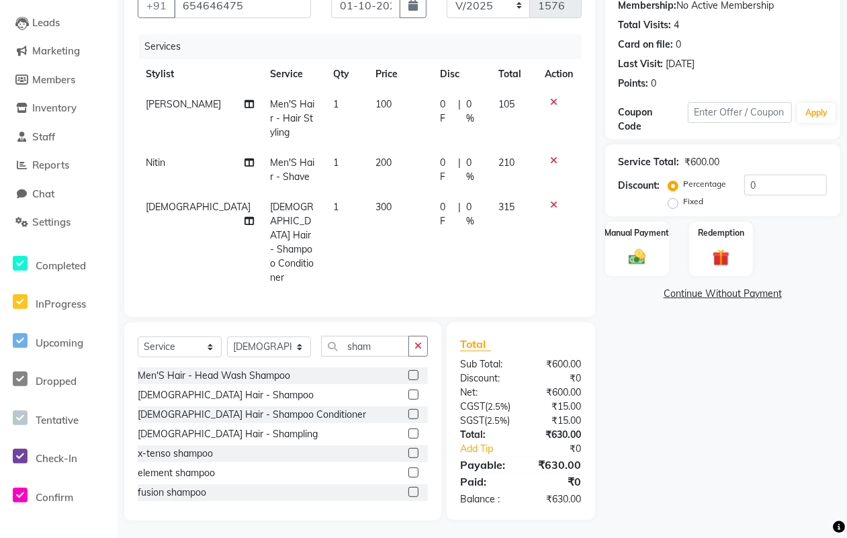
click at [542, 400] on div "₹15.00" at bounding box center [556, 407] width 71 height 14
click at [777, 189] on input "0" at bounding box center [785, 185] width 83 height 21
type input "5"
type input "4"
click at [650, 242] on div "Manual Payment" at bounding box center [637, 248] width 67 height 57
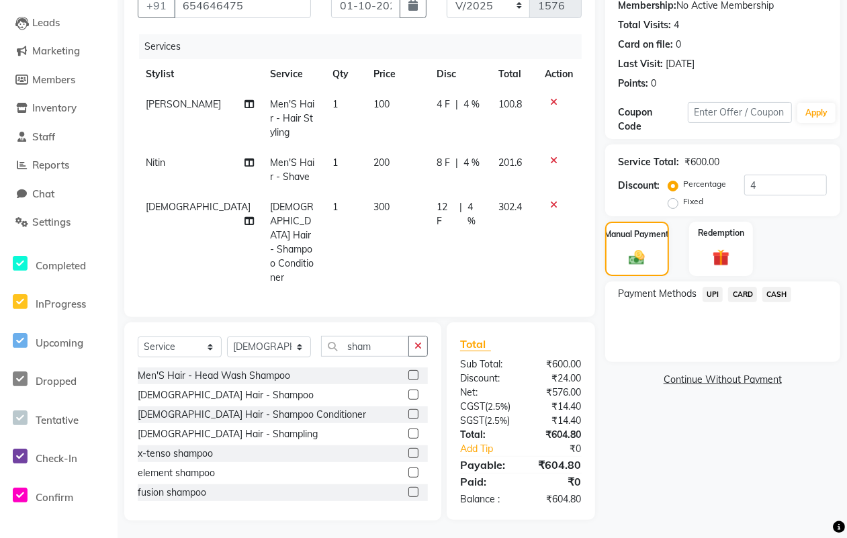
click at [786, 296] on span "CASH" at bounding box center [777, 294] width 29 height 15
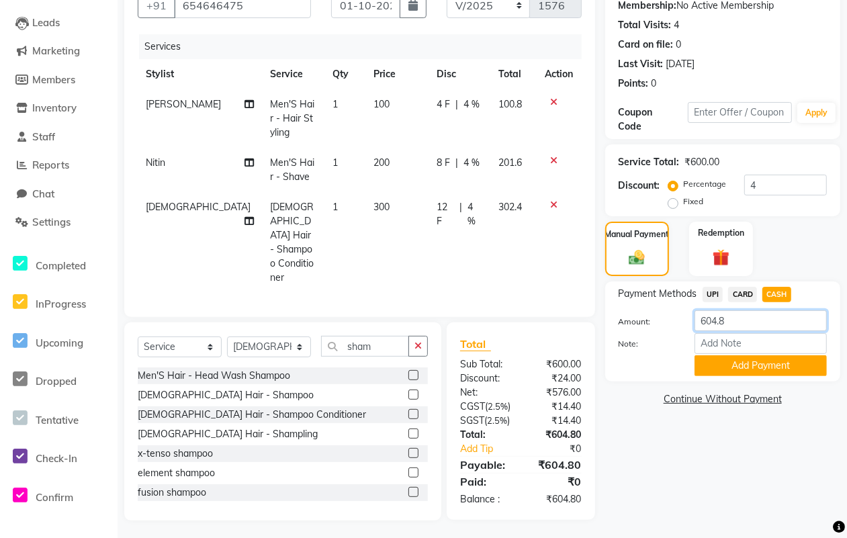
click at [750, 320] on input "604.8" at bounding box center [761, 320] width 132 height 21
type input "6"
type input "400"
click at [748, 359] on button "Add Payment" at bounding box center [761, 365] width 132 height 21
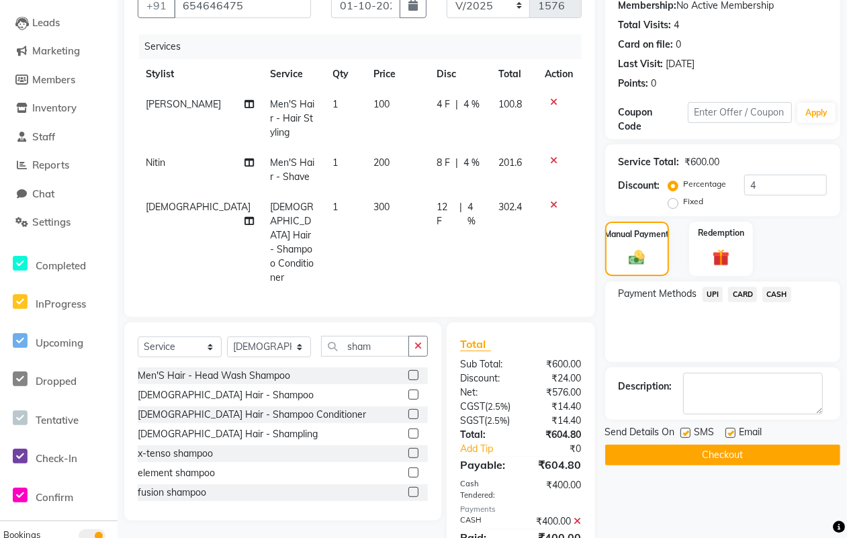
click at [712, 290] on span "UPI" at bounding box center [713, 294] width 21 height 15
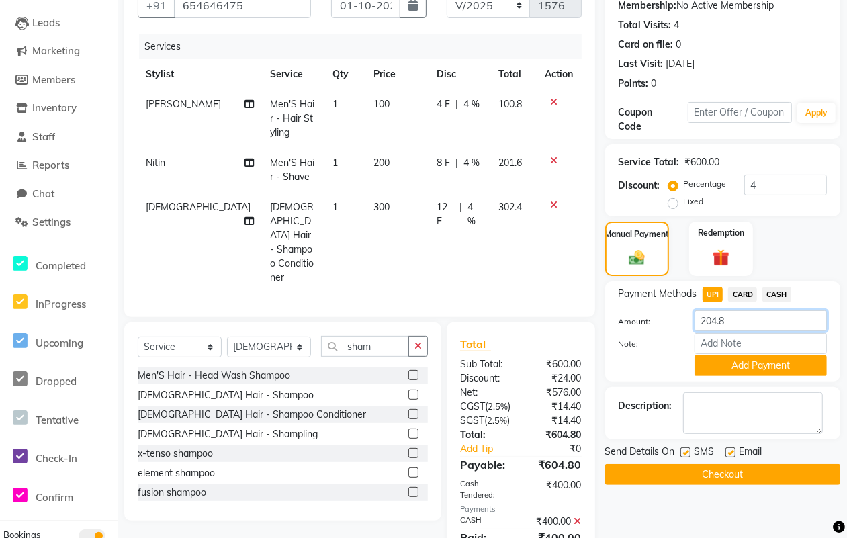
click at [741, 320] on input "204.8" at bounding box center [761, 320] width 132 height 21
type input "200"
click at [791, 361] on button "Add Payment" at bounding box center [761, 365] width 132 height 21
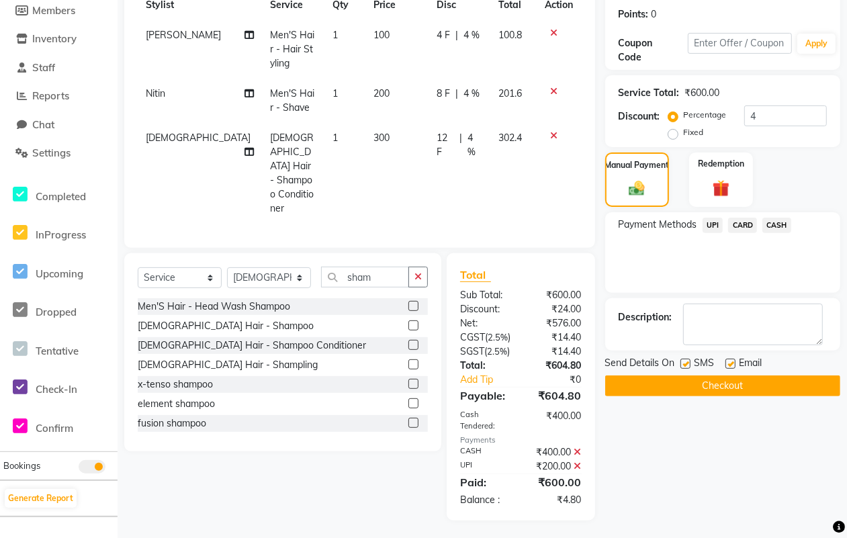
scroll to position [202, 0]
click at [682, 363] on label at bounding box center [686, 363] width 10 height 10
click at [682, 363] on input "checkbox" at bounding box center [685, 363] width 9 height 9
checkbox input "false"
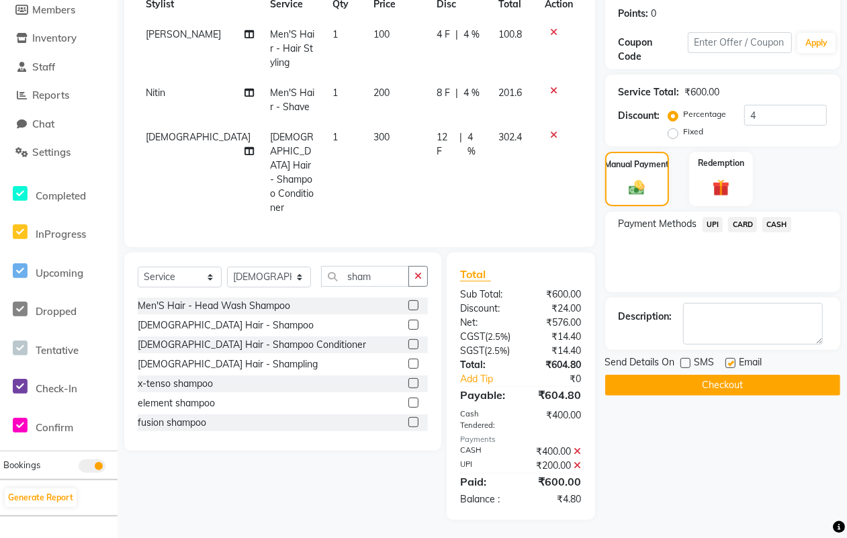
click at [730, 363] on label at bounding box center [731, 363] width 10 height 10
click at [730, 363] on input "checkbox" at bounding box center [730, 363] width 9 height 9
checkbox input "false"
click at [729, 384] on button "Checkout" at bounding box center [722, 385] width 235 height 21
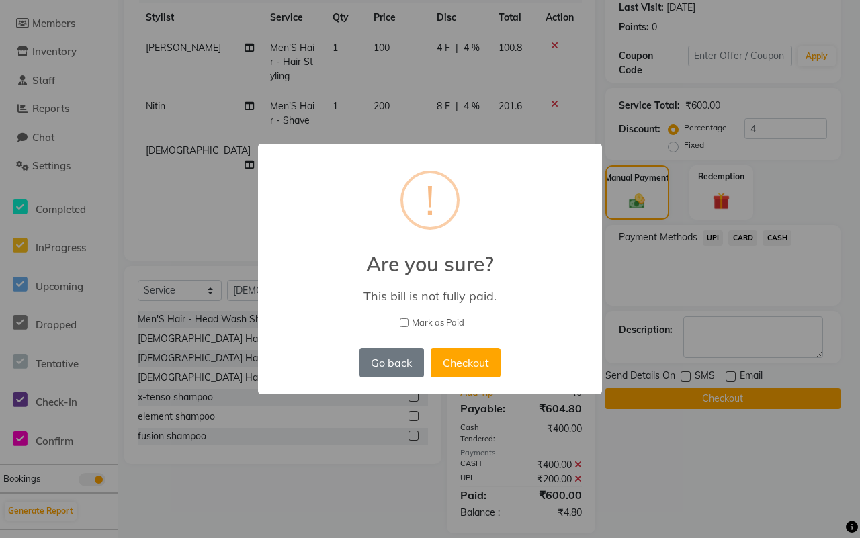
click at [428, 321] on span "Mark as Paid" at bounding box center [438, 322] width 52 height 13
click at [408, 321] on input "Mark as Paid" at bounding box center [404, 322] width 9 height 9
checkbox input "true"
click at [475, 348] on button "Checkout" at bounding box center [466, 363] width 70 height 30
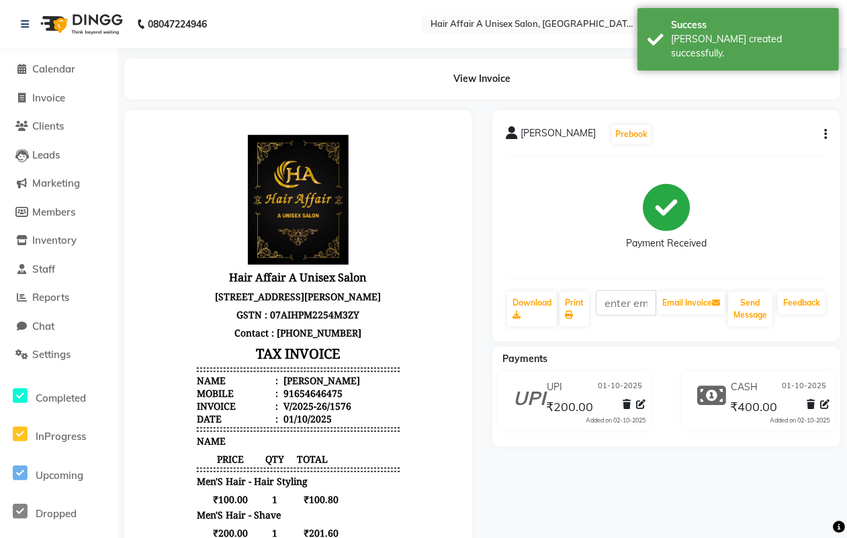
click at [40, 88] on li "Invoice" at bounding box center [59, 98] width 118 height 29
click at [42, 91] on span "Invoice" at bounding box center [48, 97] width 33 height 13
select select "service"
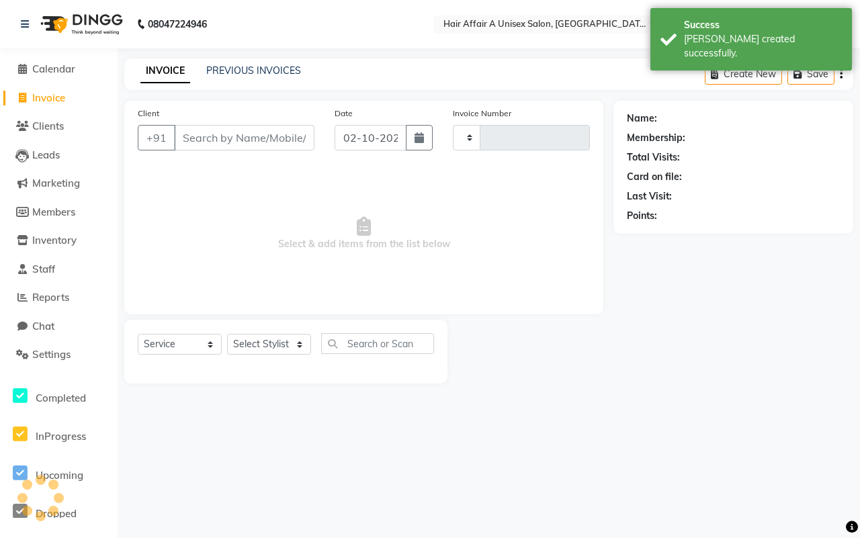
type input "1577"
select select "4464"
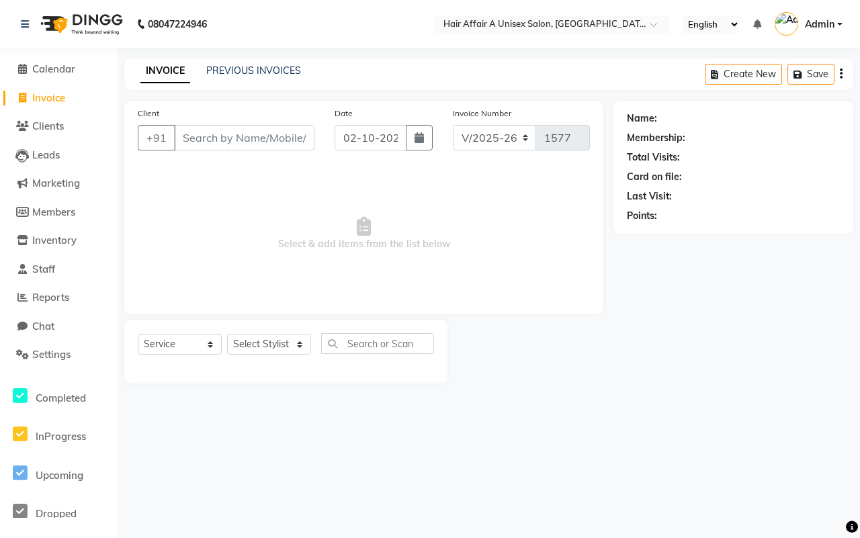
click at [228, 135] on input "Client" at bounding box center [244, 138] width 140 height 26
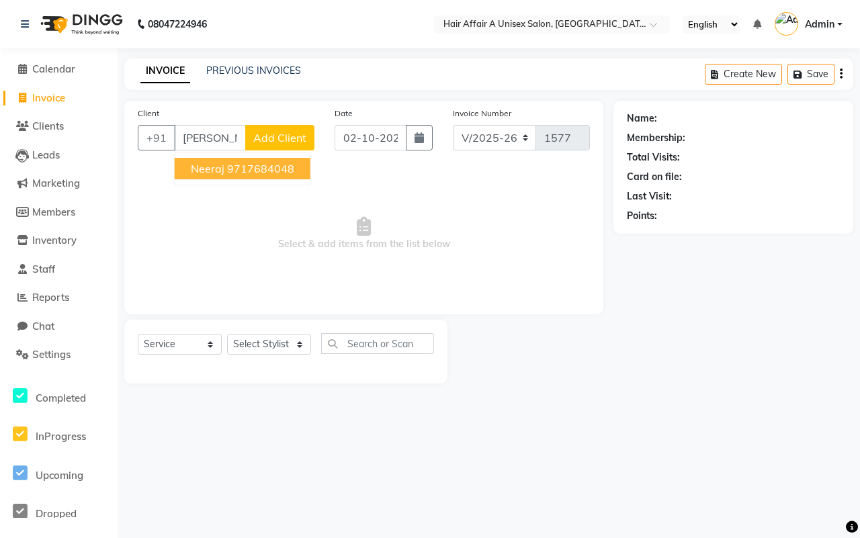
click at [237, 171] on ngb-highlight "9717684048" at bounding box center [260, 168] width 67 height 13
type input "9717684048"
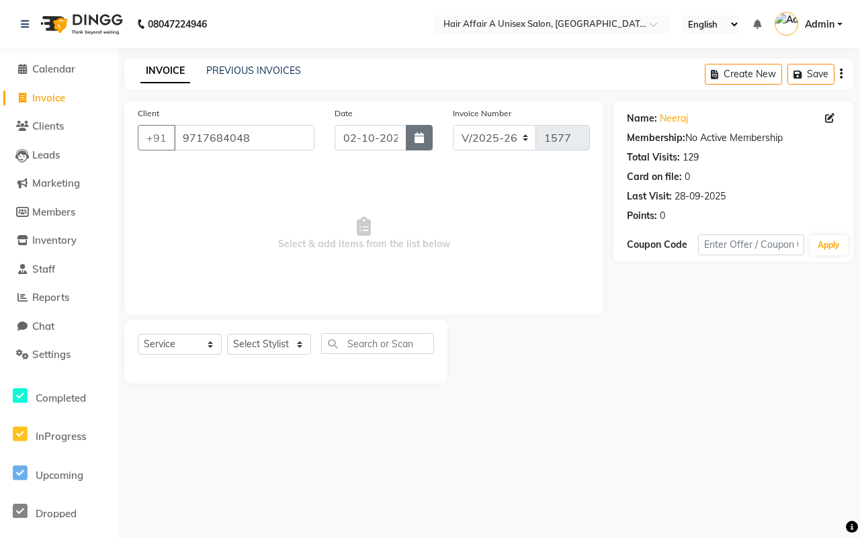
click at [425, 133] on button "button" at bounding box center [419, 138] width 27 height 26
select select "10"
select select "2025"
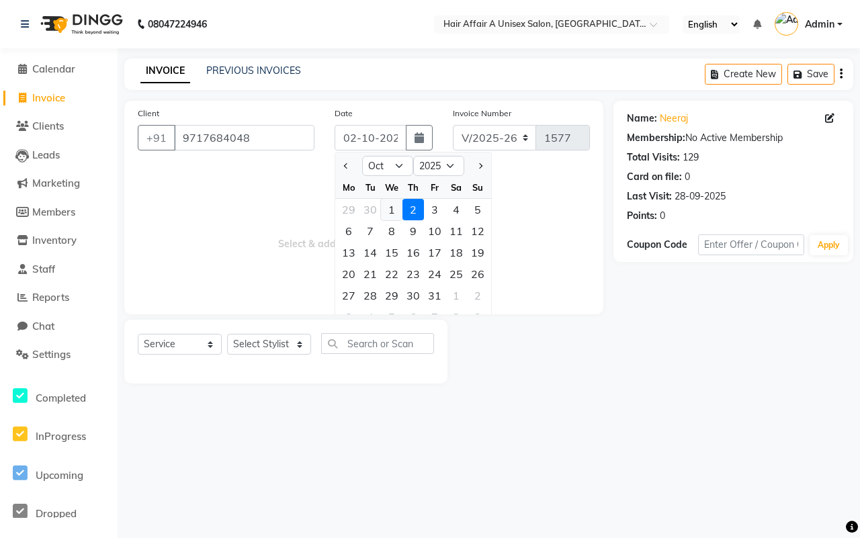
click at [384, 206] on div "1" at bounding box center [391, 209] width 21 height 21
type input "01-10-2025"
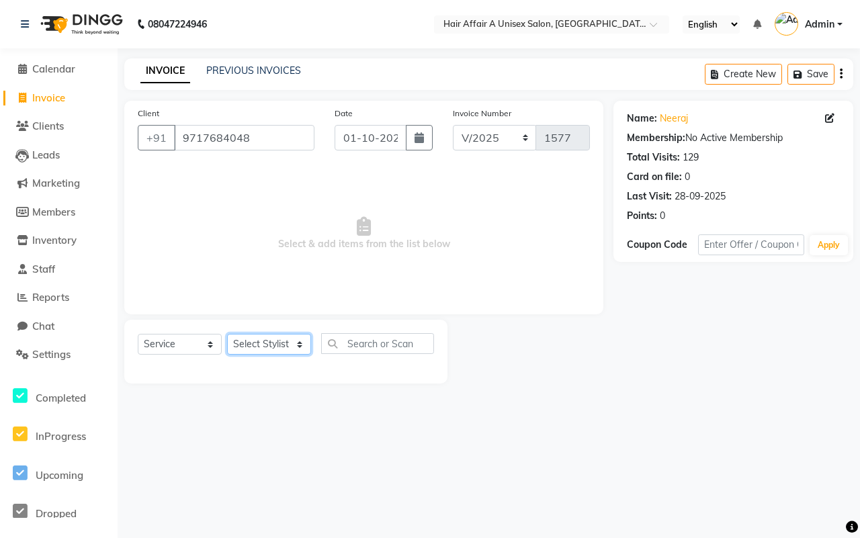
click at [254, 340] on select "Select Stylist [PERSON_NAME] [PERSON_NAME] Kajal Kunal [PERSON_NAME] Nitin [PER…" at bounding box center [269, 344] width 84 height 21
select select "25230"
click at [227, 334] on select "Select Stylist [PERSON_NAME] [PERSON_NAME] Kajal Kunal [PERSON_NAME] Nitin [PER…" at bounding box center [269, 344] width 84 height 21
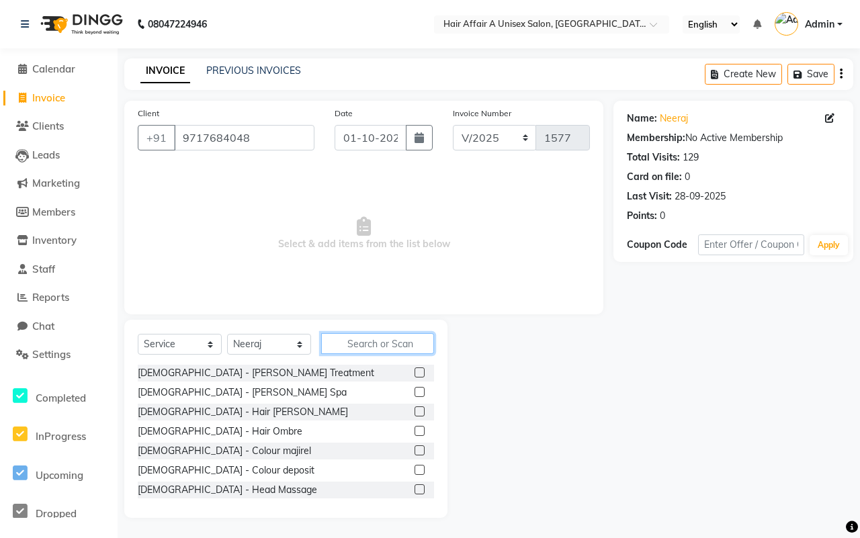
click at [384, 337] on input "text" at bounding box center [377, 343] width 113 height 21
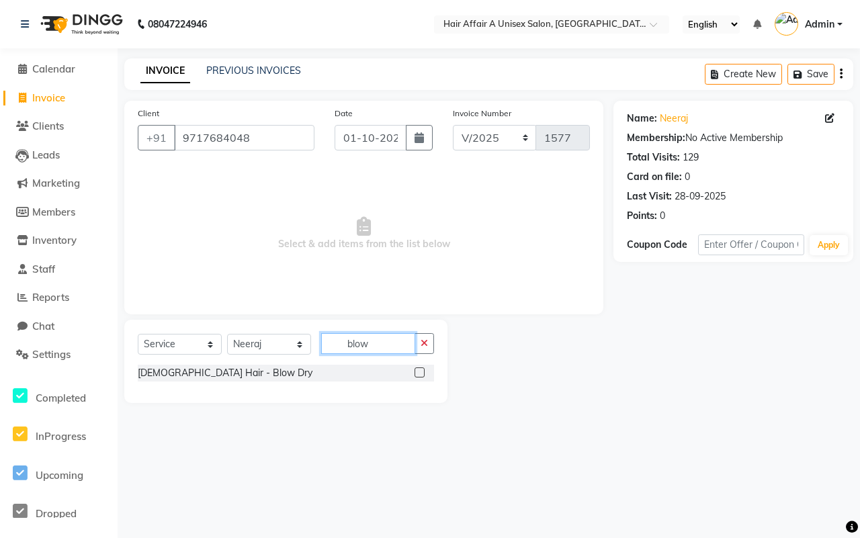
type input "blow"
click at [415, 375] on label at bounding box center [420, 373] width 10 height 10
click at [415, 375] on input "checkbox" at bounding box center [419, 373] width 9 height 9
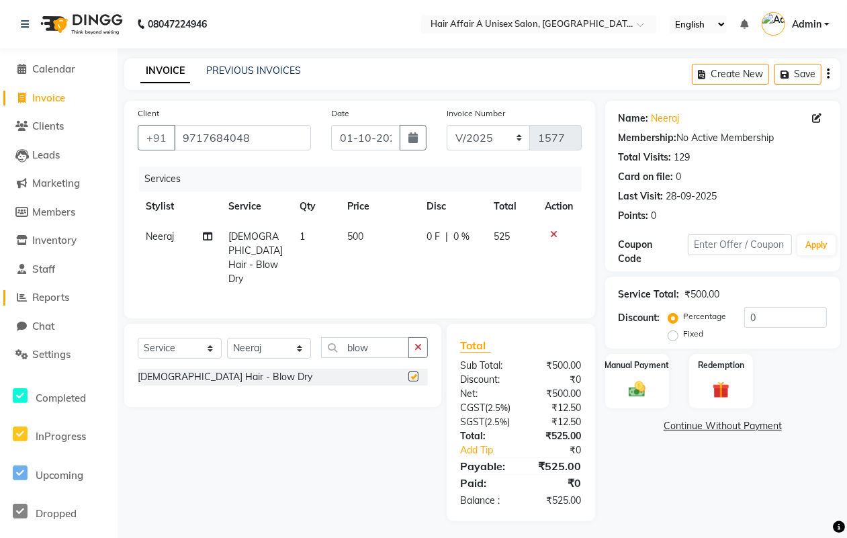
checkbox input "false"
click at [793, 306] on div "Service Total: ₹500.00 Discount: Percentage Fixed 0" at bounding box center [723, 312] width 208 height 61
click at [793, 312] on input "0" at bounding box center [785, 317] width 83 height 21
type input "5"
type input "4"
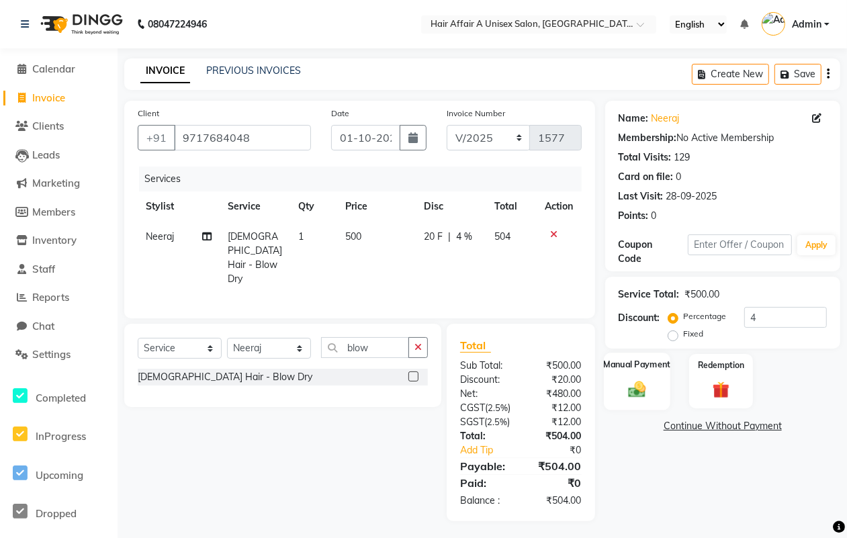
click at [623, 391] on img at bounding box center [637, 389] width 29 height 20
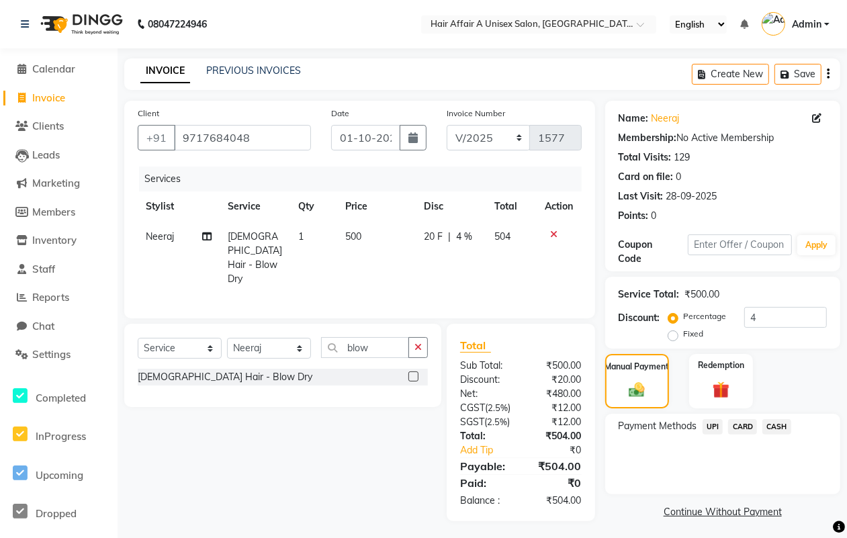
click at [718, 423] on span "UPI" at bounding box center [713, 426] width 21 height 15
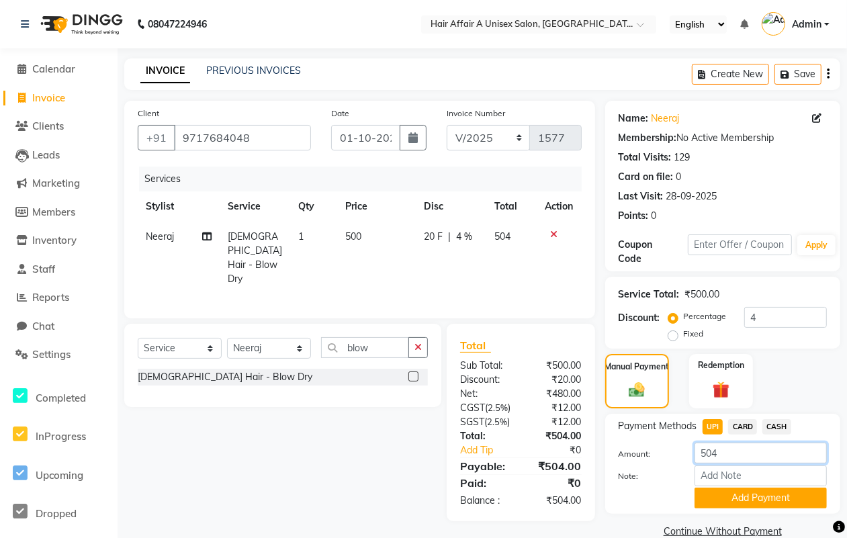
click at [740, 458] on input "504" at bounding box center [761, 453] width 132 height 21
type input "500"
click at [746, 497] on button "Add Payment" at bounding box center [761, 498] width 132 height 21
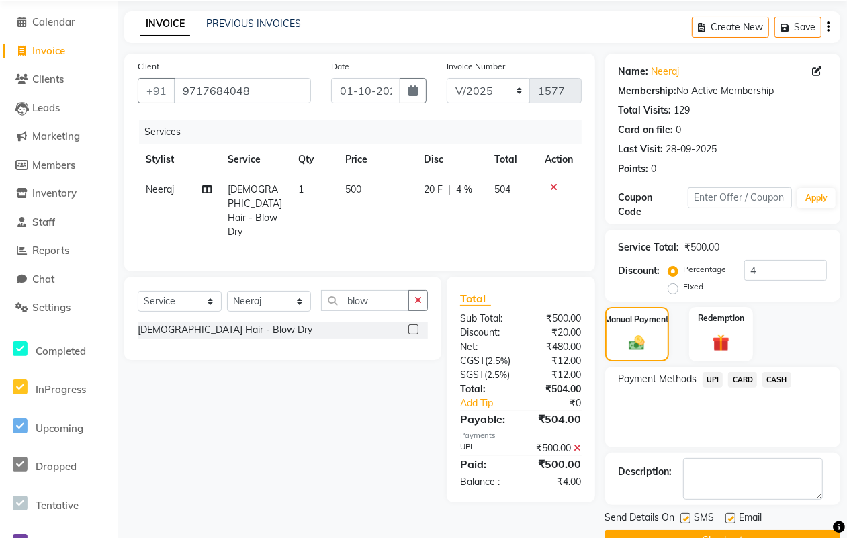
scroll to position [81, 0]
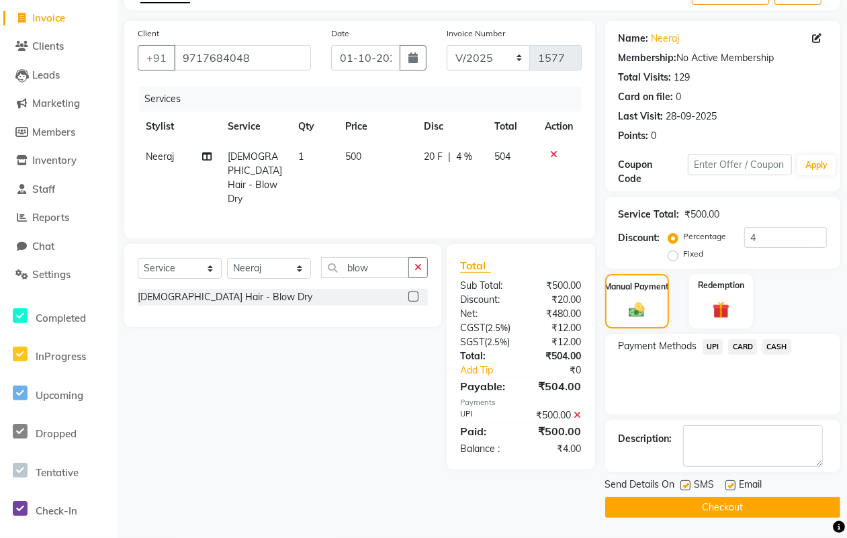
click at [685, 484] on label at bounding box center [686, 485] width 10 height 10
click at [685, 484] on input "checkbox" at bounding box center [685, 486] width 9 height 9
checkbox input "false"
click at [730, 482] on label at bounding box center [731, 485] width 10 height 10
click at [730, 482] on input "checkbox" at bounding box center [730, 486] width 9 height 9
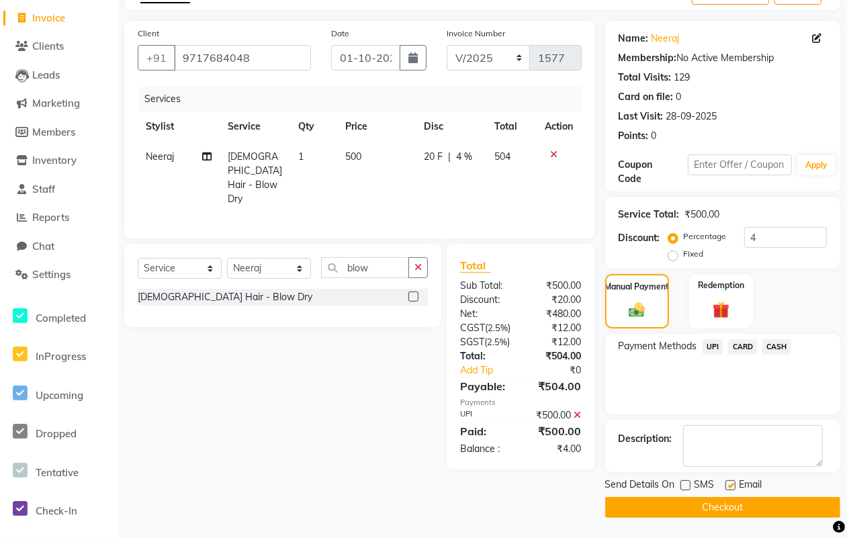
checkbox input "false"
click at [713, 504] on button "Checkout" at bounding box center [722, 507] width 235 height 21
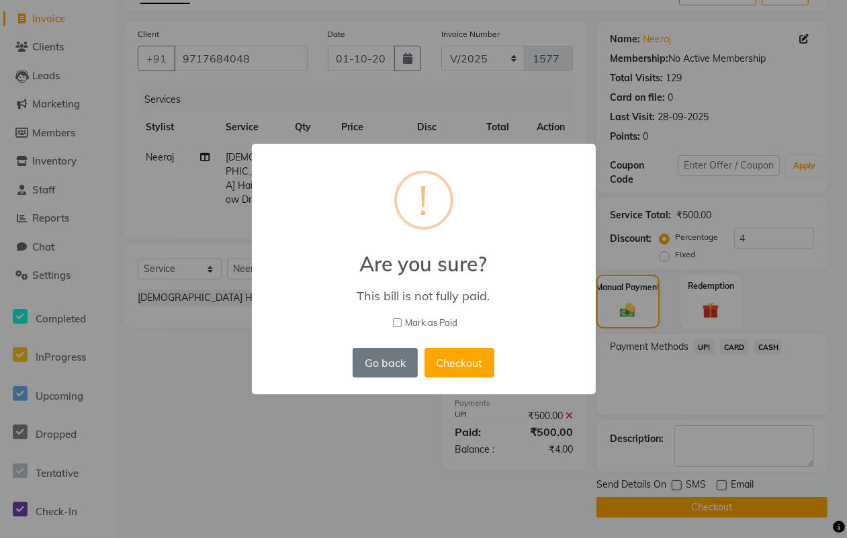
scroll to position [71, 0]
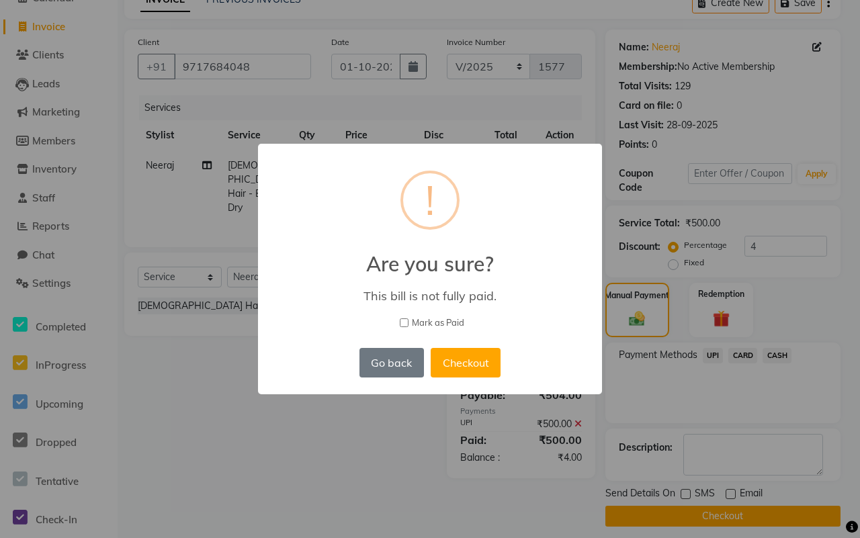
click at [431, 314] on div "× ! Are you sure? This bill is not fully paid. [PERSON_NAME] as Paid Go back No…" at bounding box center [430, 269] width 344 height 251
click at [431, 317] on span "Mark as Paid" at bounding box center [438, 322] width 52 height 13
click at [408, 318] on input "Mark as Paid" at bounding box center [404, 322] width 9 height 9
checkbox input "true"
click at [457, 353] on button "Checkout" at bounding box center [466, 363] width 70 height 30
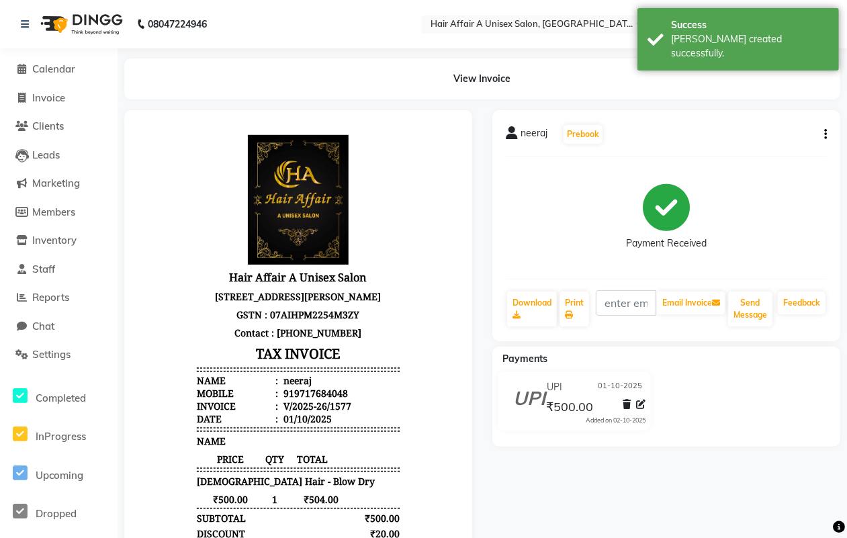
click at [42, 84] on li "Invoice" at bounding box center [59, 98] width 118 height 29
click at [45, 91] on span "Invoice" at bounding box center [48, 97] width 33 height 13
select select "service"
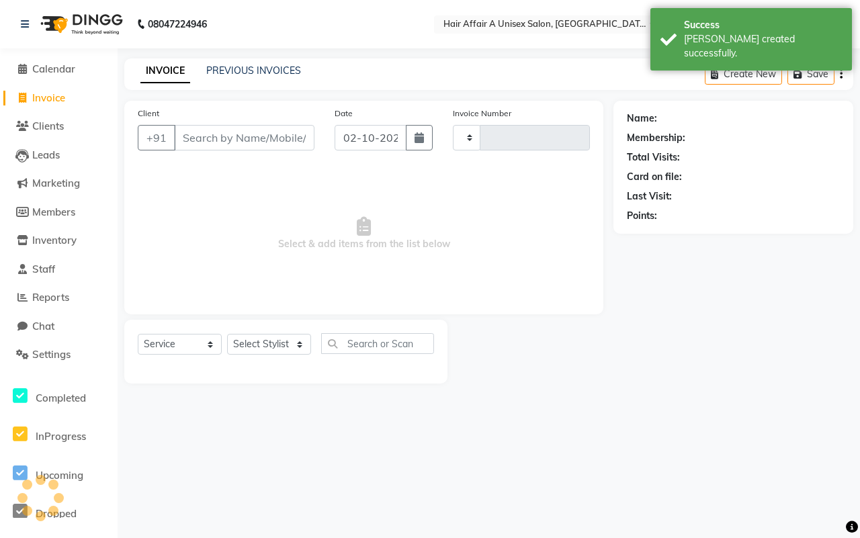
type input "1578"
select select "4464"
click at [219, 138] on input "Client" at bounding box center [244, 138] width 140 height 26
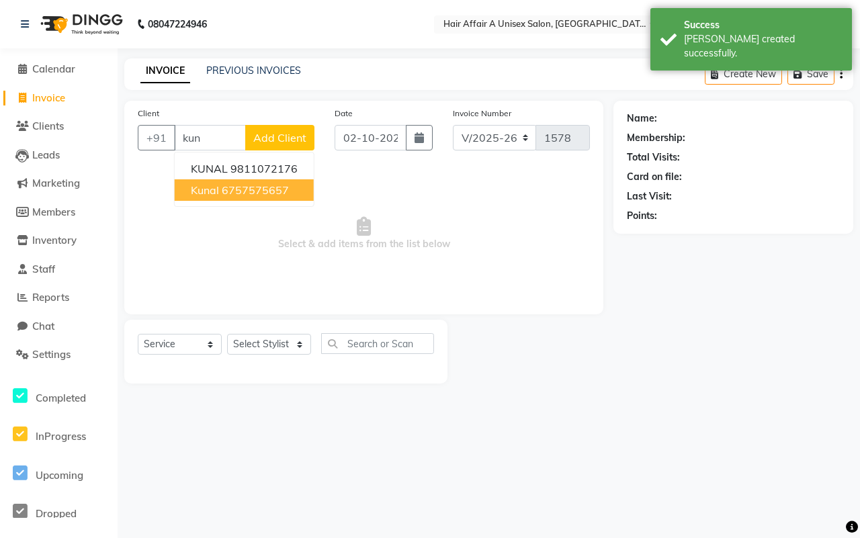
click at [233, 186] on ngb-highlight "6757575657" at bounding box center [255, 189] width 67 height 13
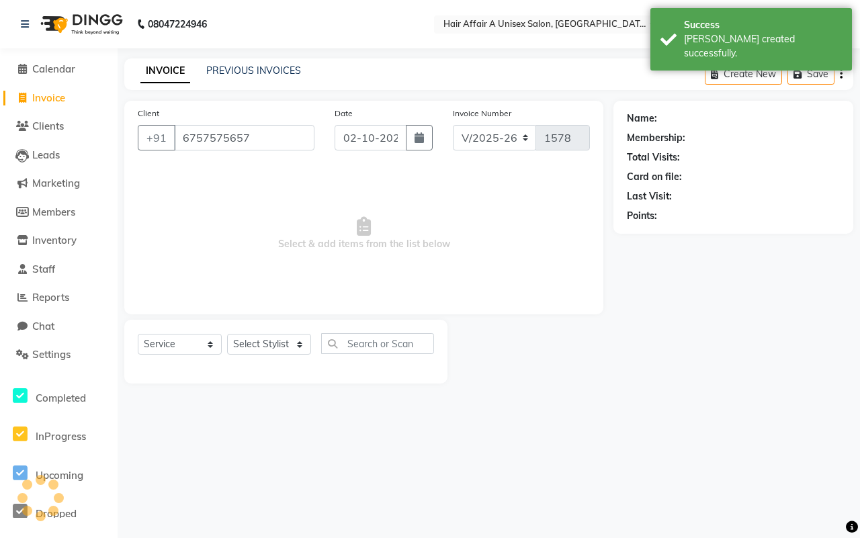
type input "6757575657"
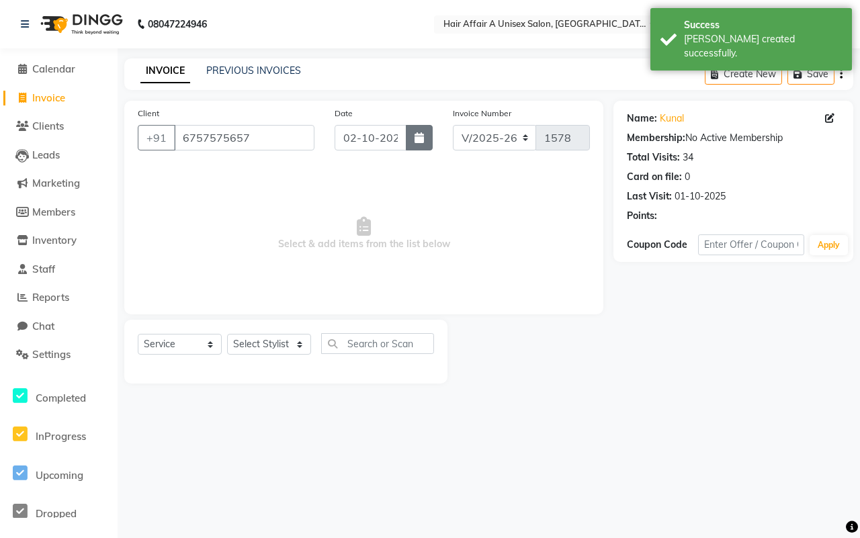
click at [420, 138] on icon "button" at bounding box center [419, 137] width 9 height 11
select select "10"
select select "2025"
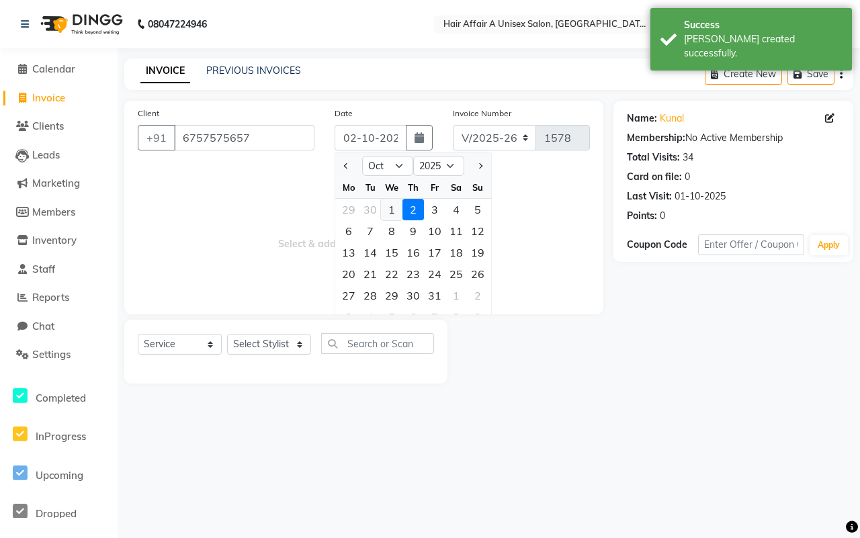
click at [390, 210] on div "1" at bounding box center [391, 209] width 21 height 21
type input "01-10-2025"
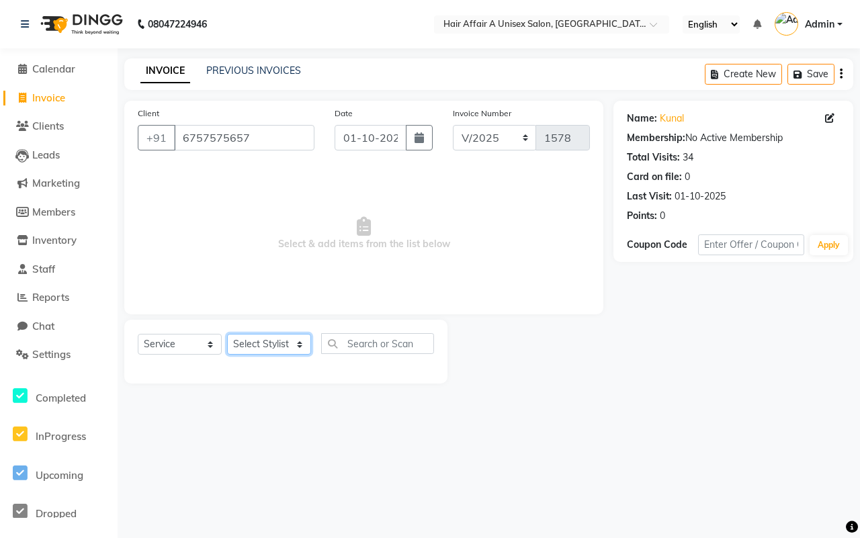
click at [269, 341] on select "Select Stylist [PERSON_NAME] [PERSON_NAME] Kajal Kunal [PERSON_NAME] Nitin [PER…" at bounding box center [269, 344] width 84 height 21
select select "74947"
click at [227, 334] on select "Select Stylist [PERSON_NAME] [PERSON_NAME] Kajal Kunal [PERSON_NAME] Nitin [PER…" at bounding box center [269, 344] width 84 height 21
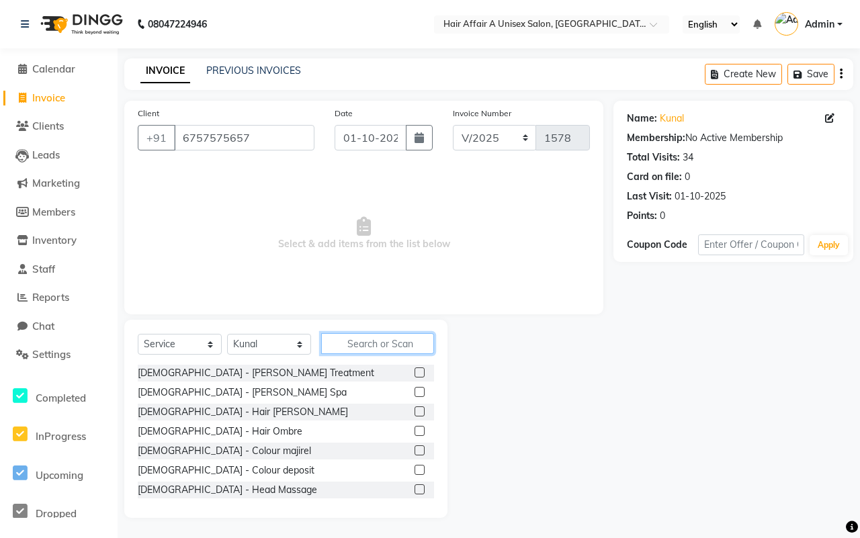
click at [375, 337] on input "text" at bounding box center [377, 343] width 113 height 21
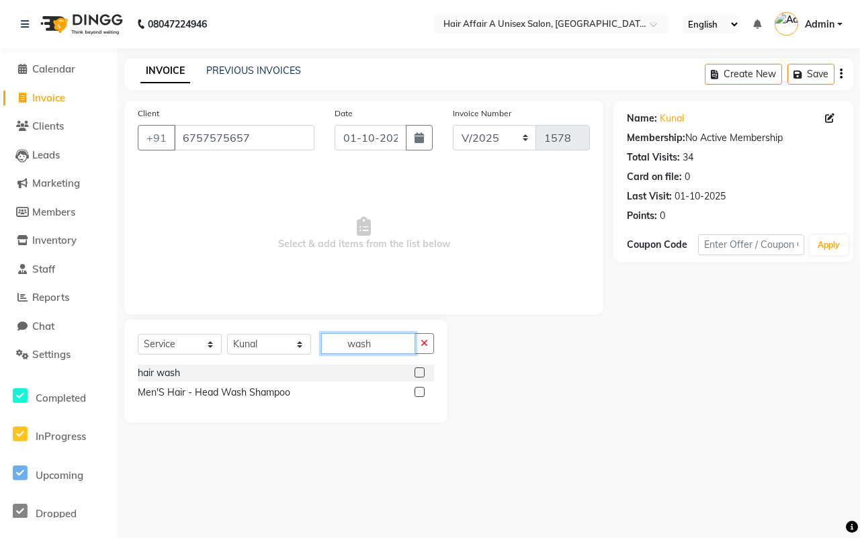
type input "wash"
click at [417, 374] on label at bounding box center [420, 373] width 10 height 10
click at [417, 374] on input "checkbox" at bounding box center [419, 373] width 9 height 9
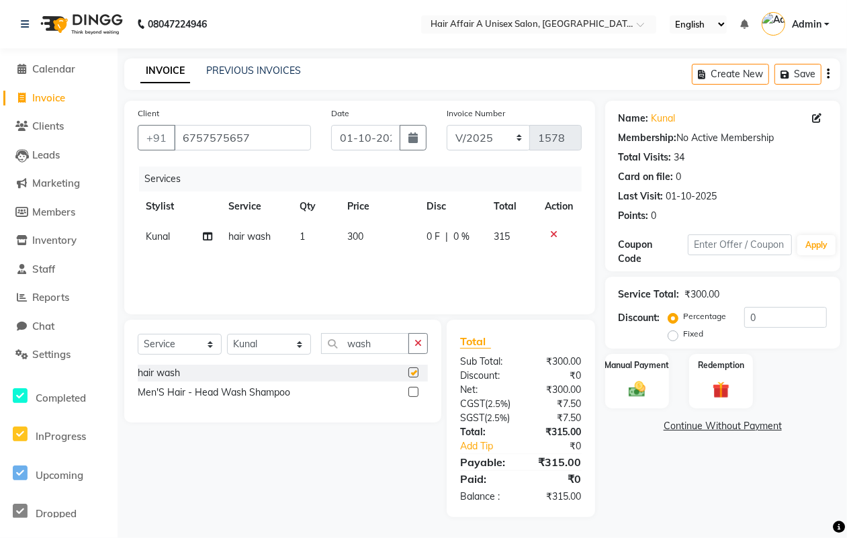
checkbox input "false"
click at [279, 341] on select "Select Stylist [PERSON_NAME] [PERSON_NAME] Kajal Kunal [PERSON_NAME] Nitin [PER…" at bounding box center [269, 344] width 84 height 21
select select "77157"
click at [227, 334] on select "Select Stylist [PERSON_NAME] [PERSON_NAME] Kajal Kunal [PERSON_NAME] Nitin [PER…" at bounding box center [269, 344] width 84 height 21
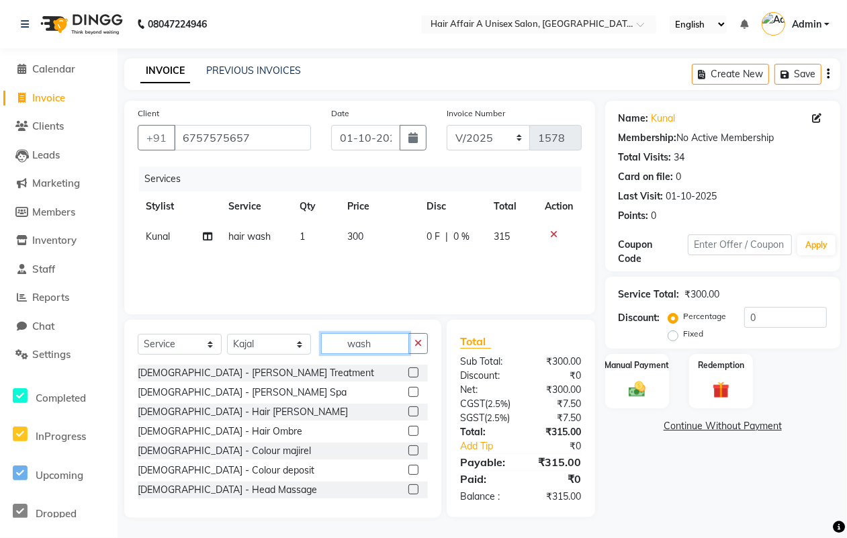
click at [388, 343] on input "wash" at bounding box center [365, 343] width 88 height 21
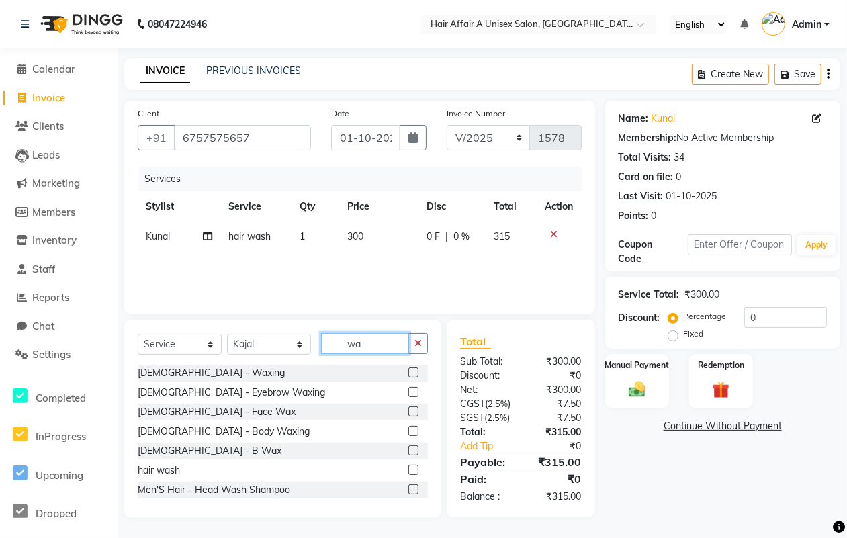
type input "w"
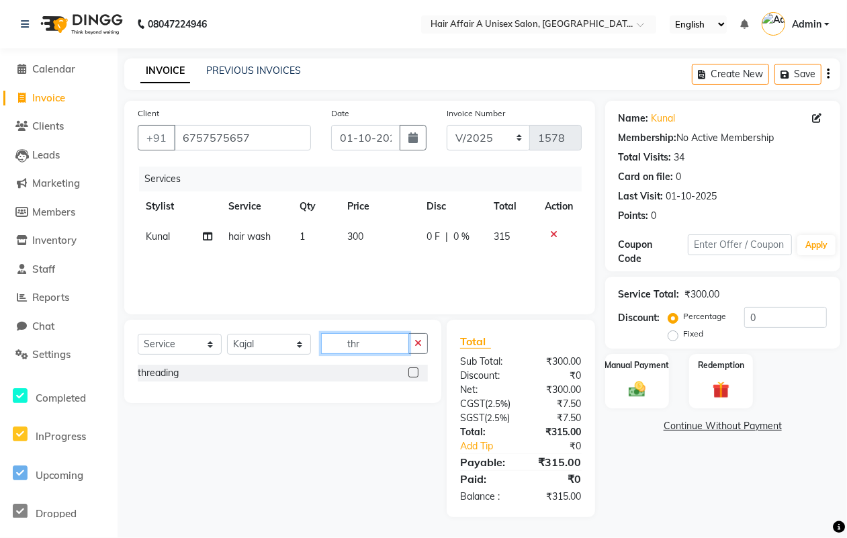
type input "thr"
click at [411, 373] on label at bounding box center [413, 373] width 10 height 10
click at [411, 373] on input "checkbox" at bounding box center [412, 373] width 9 height 9
checkbox input "false"
click at [344, 267] on td "70" at bounding box center [378, 267] width 79 height 30
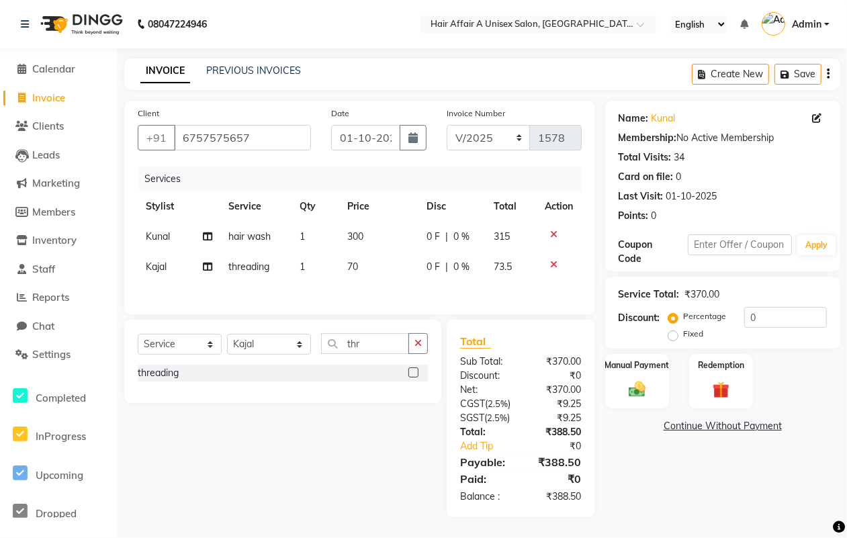
select select "77157"
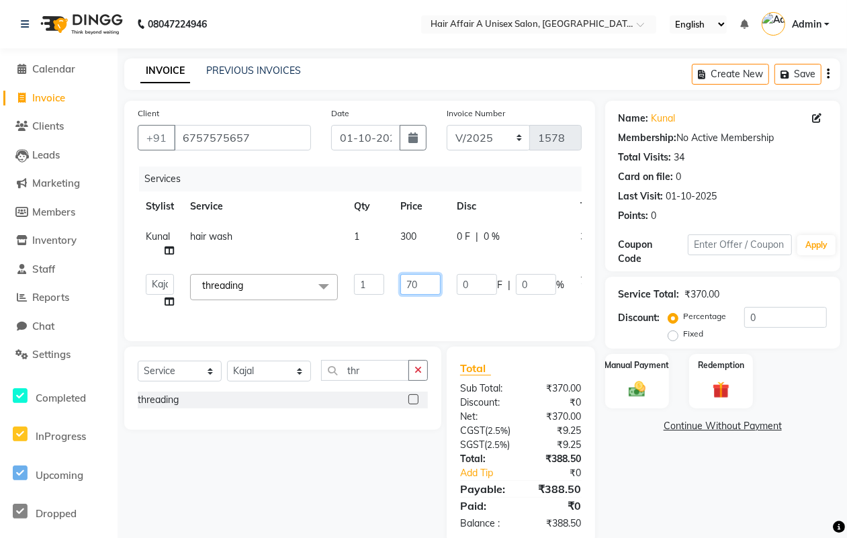
click at [419, 287] on input "70" at bounding box center [420, 284] width 40 height 21
type input "120"
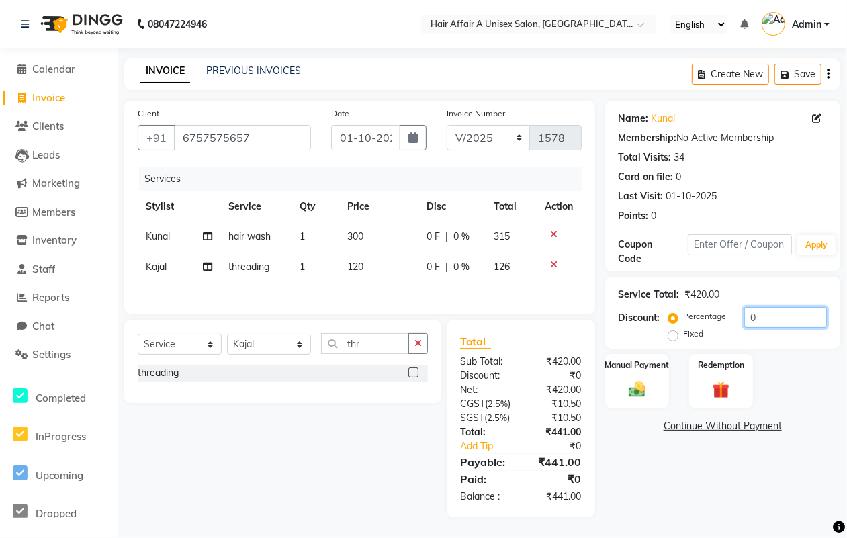
click at [770, 310] on input "0" at bounding box center [785, 317] width 83 height 21
type input "5"
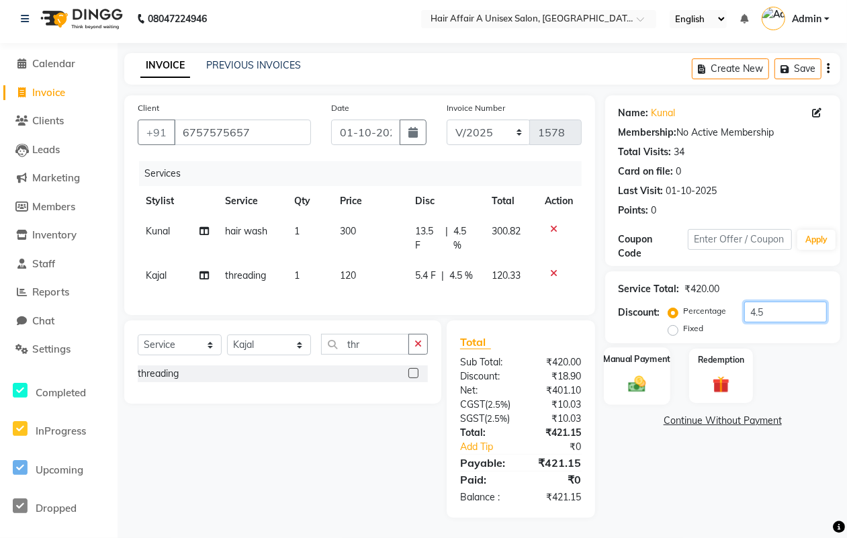
type input "4.5"
click at [645, 353] on label "Manual Payment" at bounding box center [636, 359] width 67 height 13
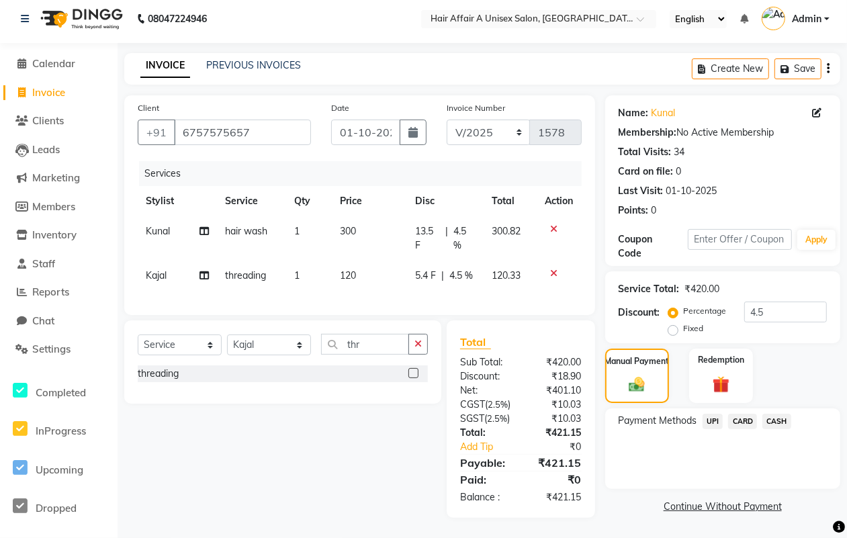
click at [786, 414] on span "CASH" at bounding box center [777, 421] width 29 height 15
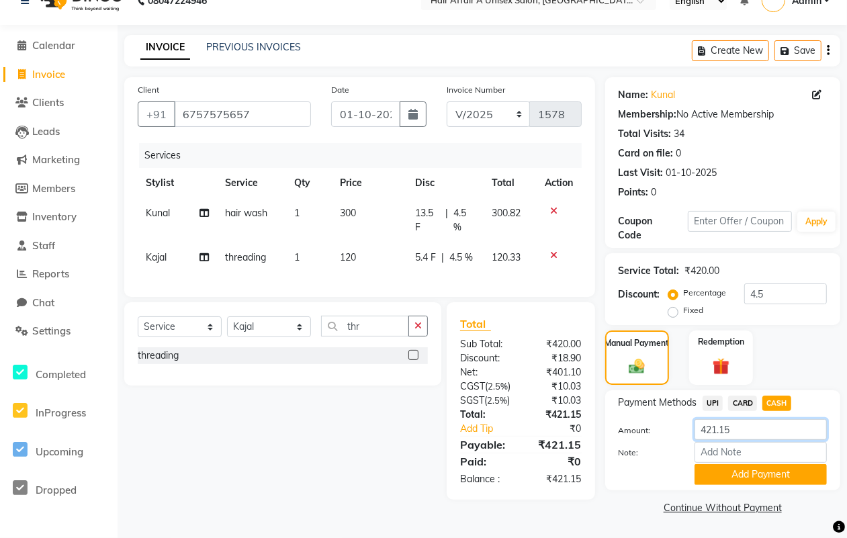
click at [769, 421] on input "421.15" at bounding box center [761, 429] width 132 height 21
type input "420"
click at [726, 464] on button "Add Payment" at bounding box center [761, 474] width 132 height 21
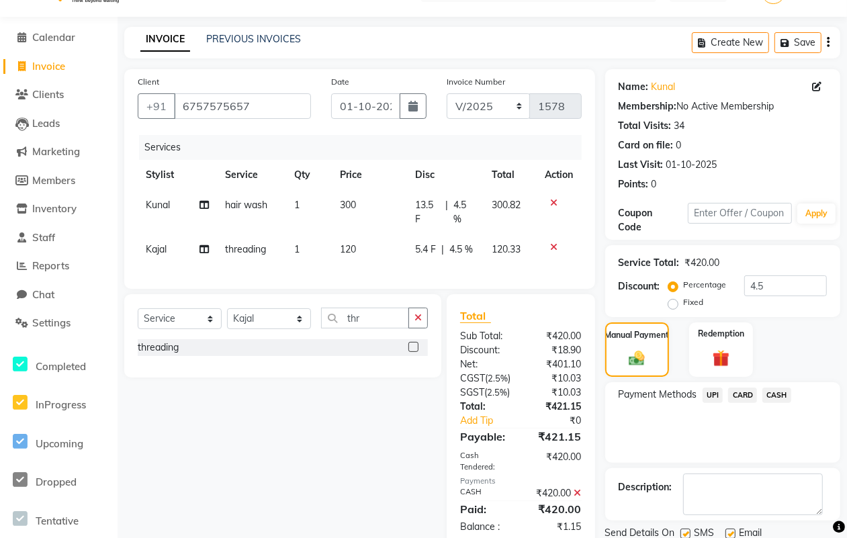
scroll to position [101, 0]
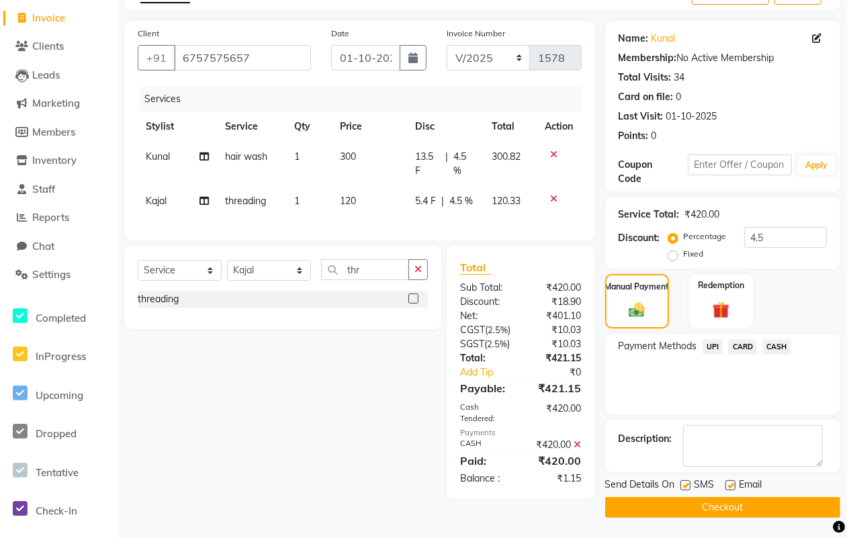
click at [681, 480] on label at bounding box center [686, 485] width 10 height 10
click at [681, 482] on input "checkbox" at bounding box center [685, 486] width 9 height 9
checkbox input "false"
click at [728, 480] on label at bounding box center [731, 485] width 10 height 10
click at [728, 482] on input "checkbox" at bounding box center [730, 486] width 9 height 9
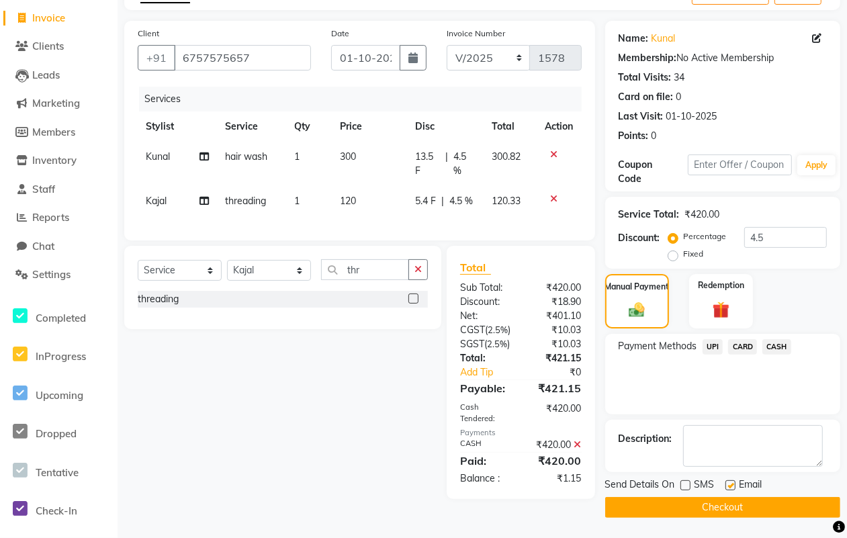
checkbox input "false"
click at [709, 497] on button "Checkout" at bounding box center [722, 507] width 235 height 21
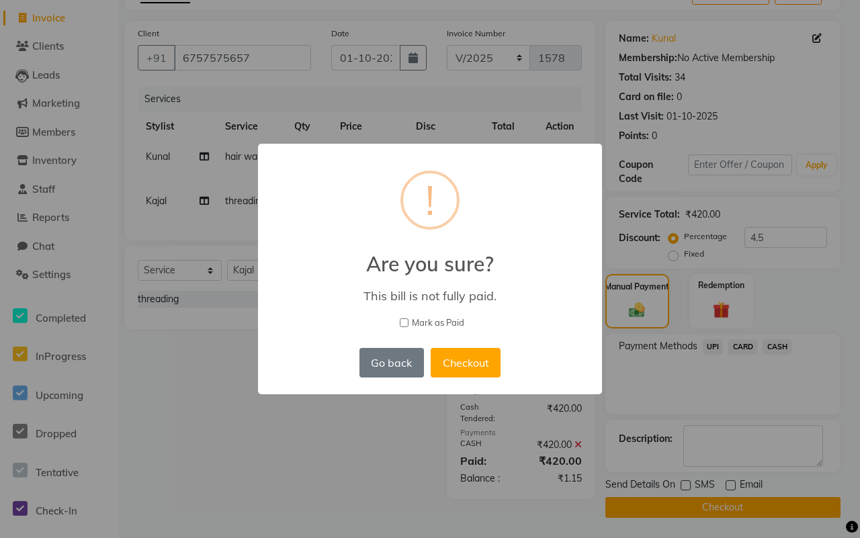
click at [430, 321] on span "Mark as Paid" at bounding box center [438, 322] width 52 height 13
click at [408, 321] on input "Mark as Paid" at bounding box center [404, 322] width 9 height 9
checkbox input "true"
click at [464, 354] on button "Checkout" at bounding box center [466, 363] width 70 height 30
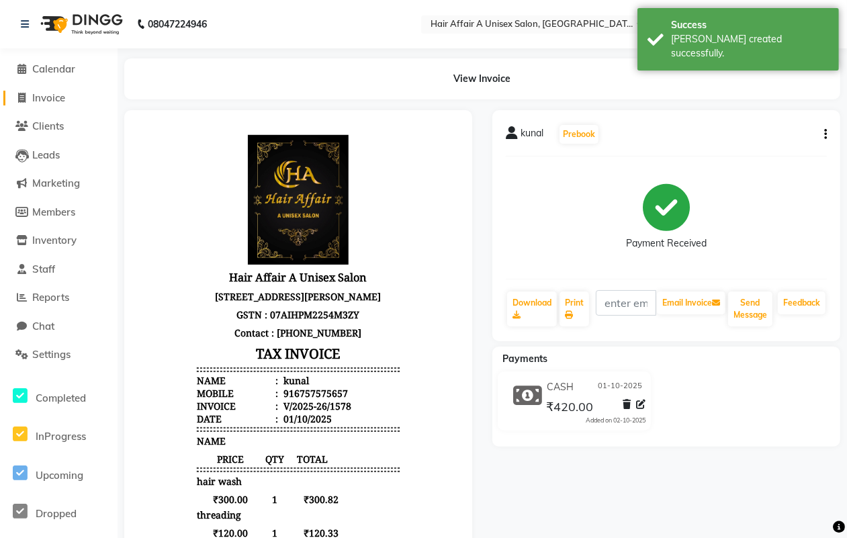
click at [48, 99] on span "Invoice" at bounding box center [48, 97] width 33 height 13
select select "service"
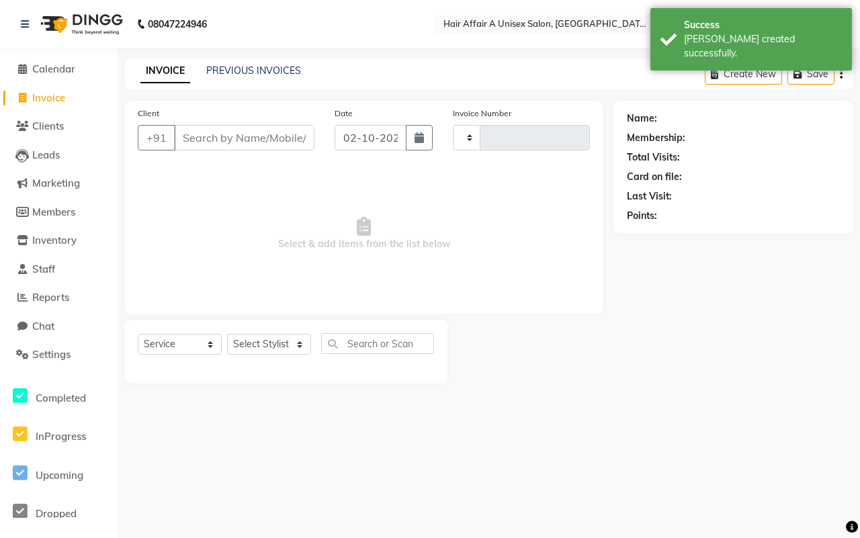
type input "1579"
select select "4464"
click at [207, 138] on input "Client" at bounding box center [244, 138] width 140 height 26
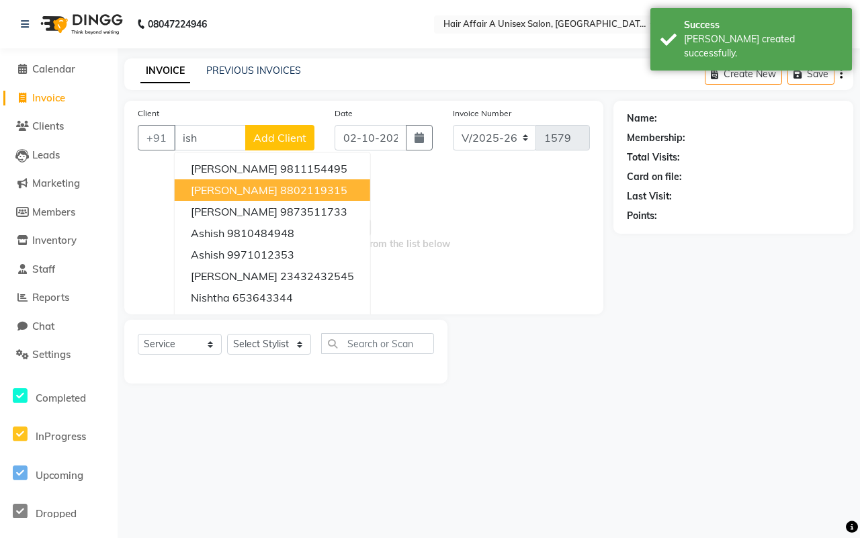
click at [280, 186] on ngb-highlight "8802119315" at bounding box center [313, 189] width 67 height 13
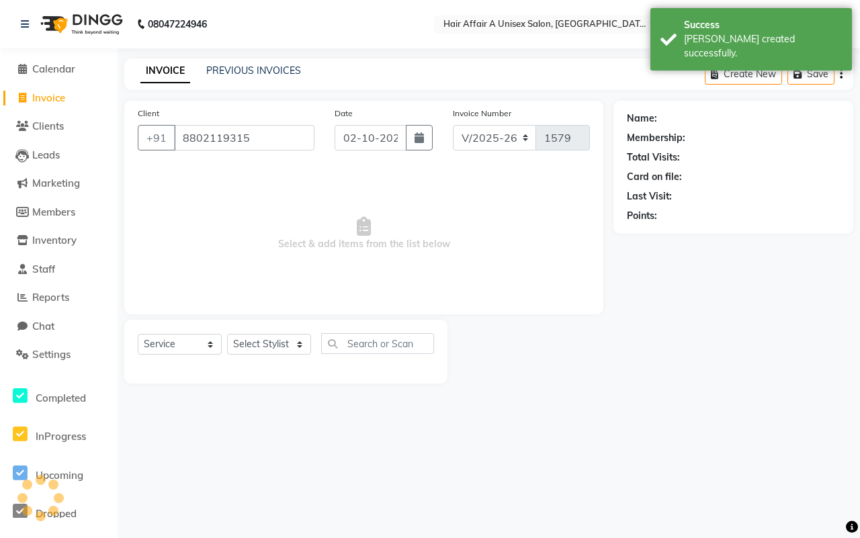
type input "8802119315"
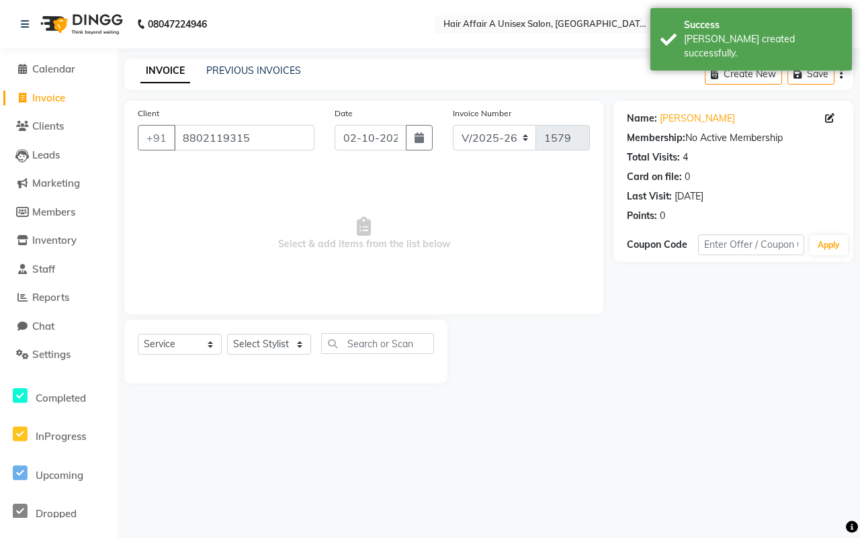
click at [443, 138] on div "Invoice Number V/2025 V/[PHONE_NUMBER]" at bounding box center [521, 133] width 157 height 55
click at [417, 142] on icon "button" at bounding box center [419, 137] width 9 height 11
select select "10"
select select "2025"
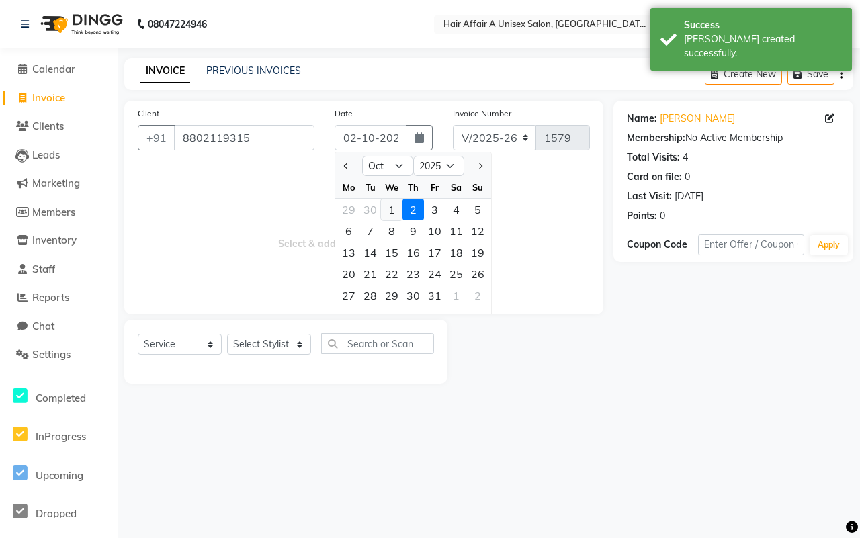
click at [384, 206] on div "1" at bounding box center [391, 209] width 21 height 21
type input "01-10-2025"
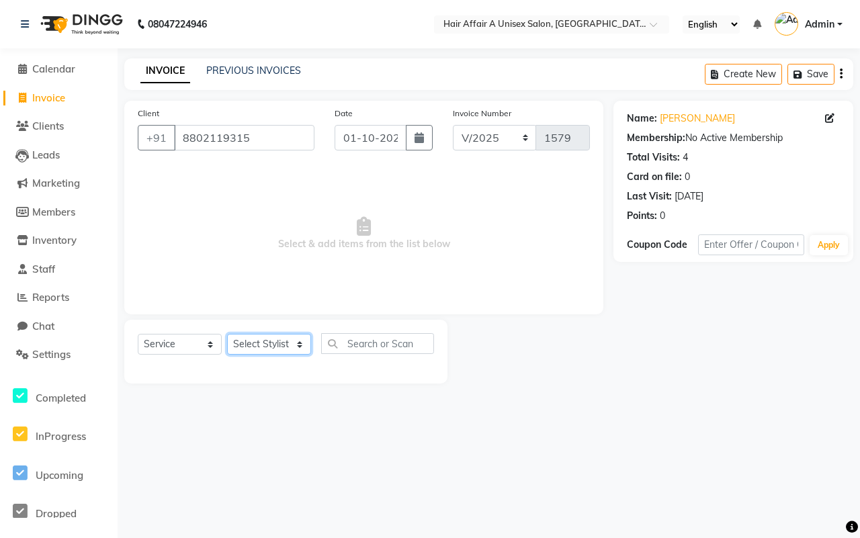
click at [293, 341] on select "Select Stylist [PERSON_NAME] [PERSON_NAME] Kajal Kunal [PERSON_NAME] Nitin [PER…" at bounding box center [269, 344] width 84 height 21
select select "25273"
click at [227, 334] on select "Select Stylist [PERSON_NAME] [PERSON_NAME] Kajal Kunal [PERSON_NAME] Nitin [PER…" at bounding box center [269, 344] width 84 height 21
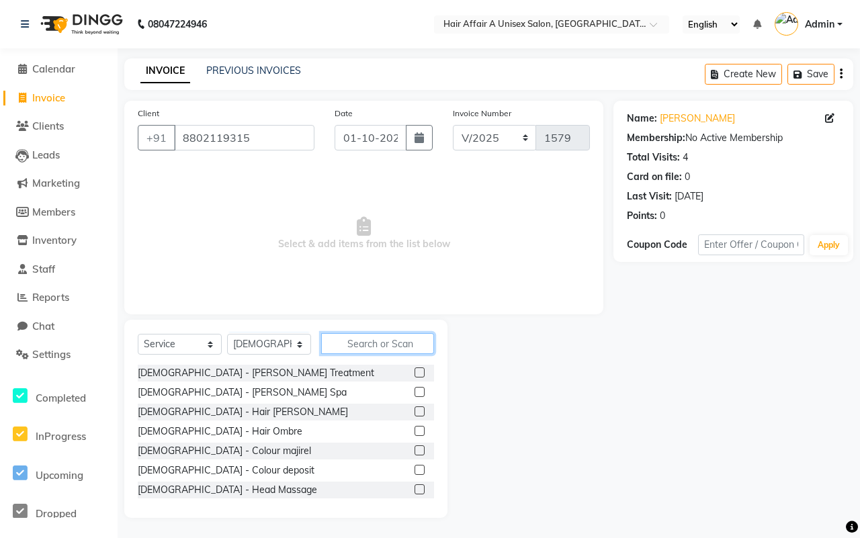
click at [375, 346] on input "text" at bounding box center [377, 343] width 113 height 21
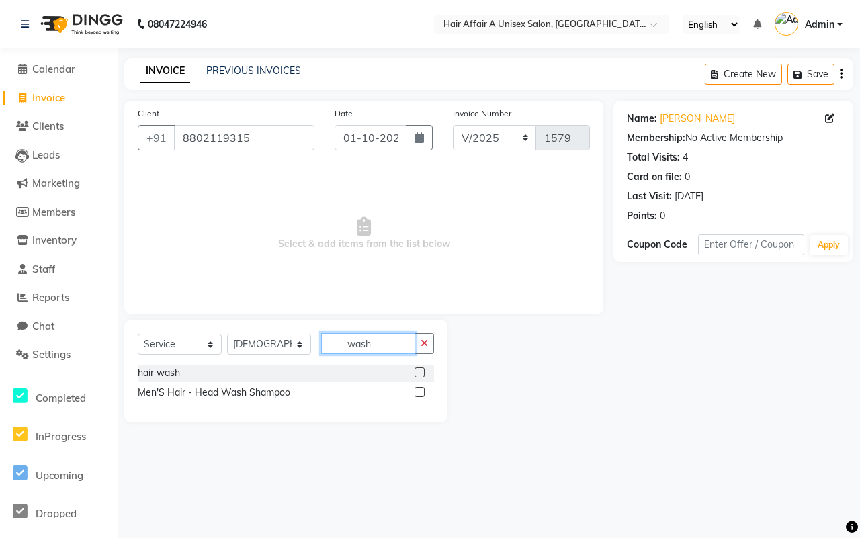
type input "wash"
click at [423, 374] on label at bounding box center [420, 373] width 10 height 10
click at [423, 374] on input "checkbox" at bounding box center [419, 373] width 9 height 9
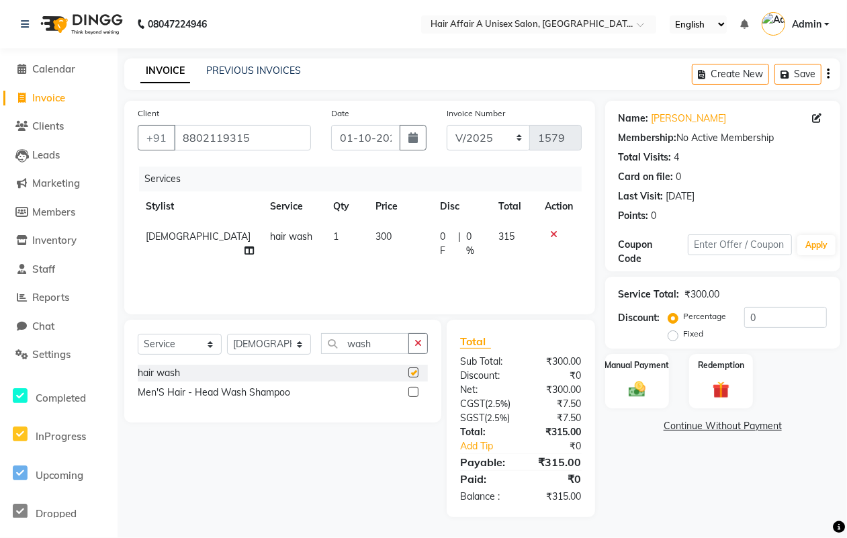
checkbox input "false"
click at [269, 330] on div "Select Service Product Membership Package Voucher Prepaid Gift Card Select Styl…" at bounding box center [282, 371] width 317 height 103
click at [272, 343] on select "Select Stylist [PERSON_NAME] [PERSON_NAME] Kajal Kunal [PERSON_NAME] Nitin [PER…" at bounding box center [269, 344] width 84 height 21
select select "25229"
click at [227, 334] on select "Select Stylist [PERSON_NAME] [PERSON_NAME] Kajal Kunal [PERSON_NAME] Nitin [PER…" at bounding box center [269, 344] width 84 height 21
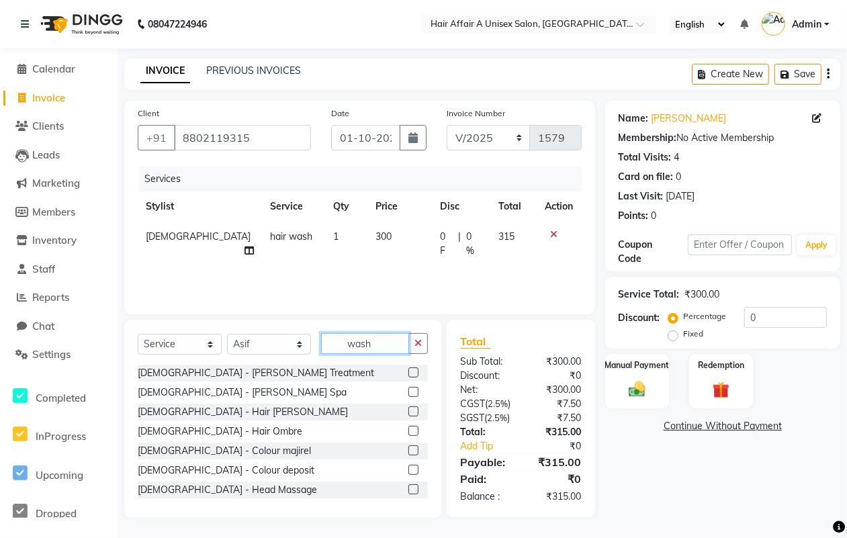
click at [381, 341] on input "wash" at bounding box center [365, 343] width 88 height 21
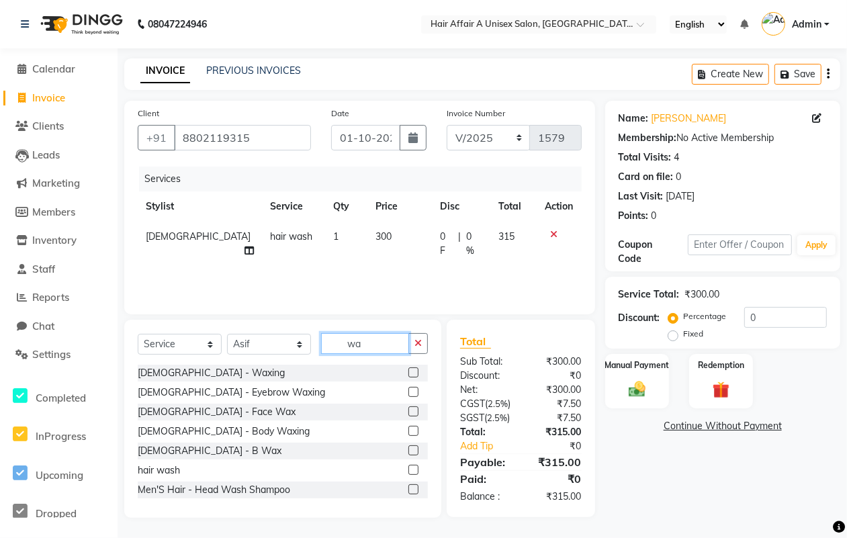
type input "w"
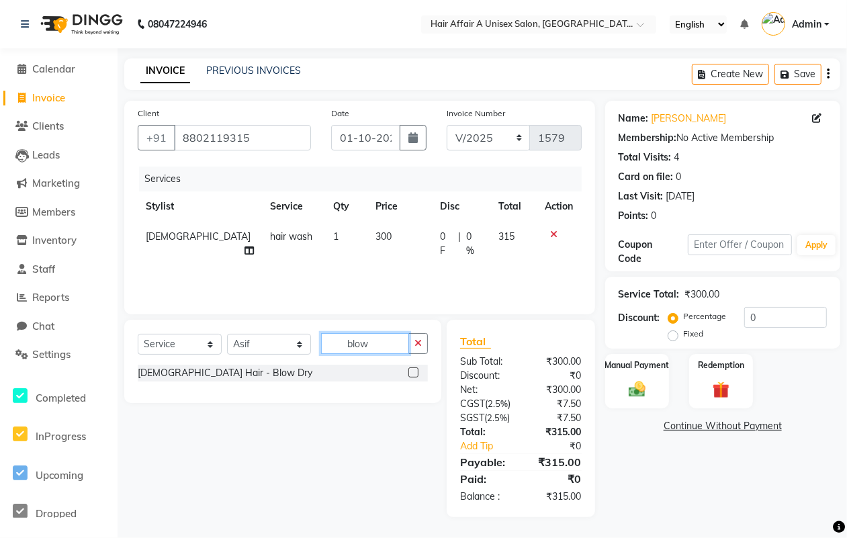
type input "blow"
click at [417, 370] on label at bounding box center [413, 373] width 10 height 10
click at [417, 370] on input "checkbox" at bounding box center [412, 373] width 9 height 9
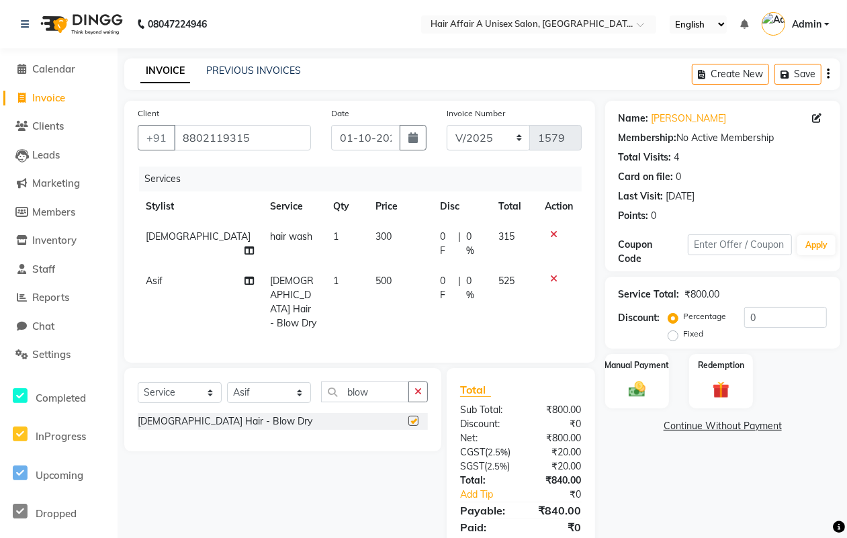
checkbox input "false"
click at [761, 329] on div "Percentage Fixed 0" at bounding box center [749, 325] width 156 height 36
click at [767, 320] on input "0" at bounding box center [785, 317] width 83 height 21
type input "5"
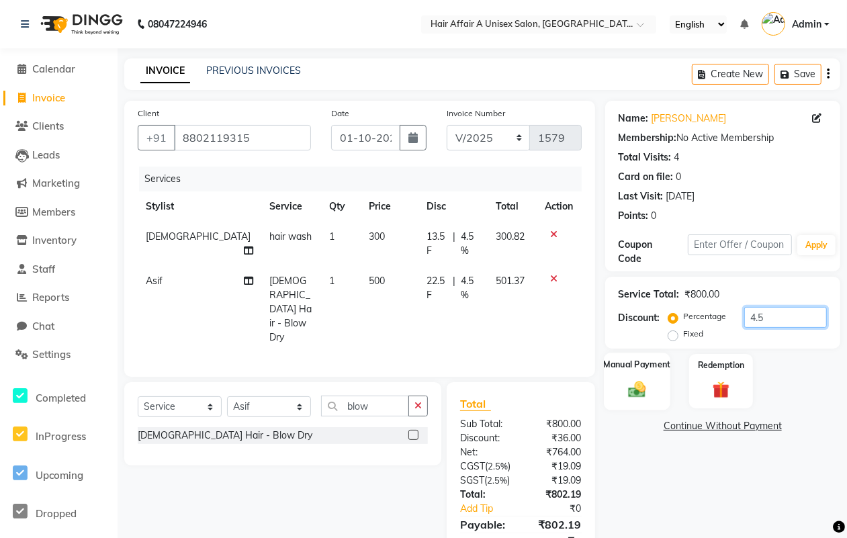
type input "4.5"
click at [629, 374] on div "Manual Payment" at bounding box center [637, 381] width 67 height 57
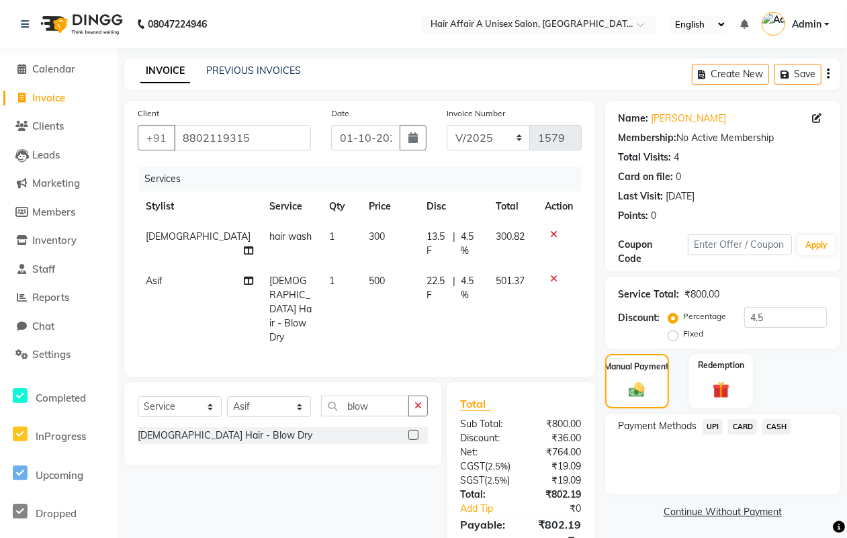
click at [783, 429] on span "CASH" at bounding box center [777, 426] width 29 height 15
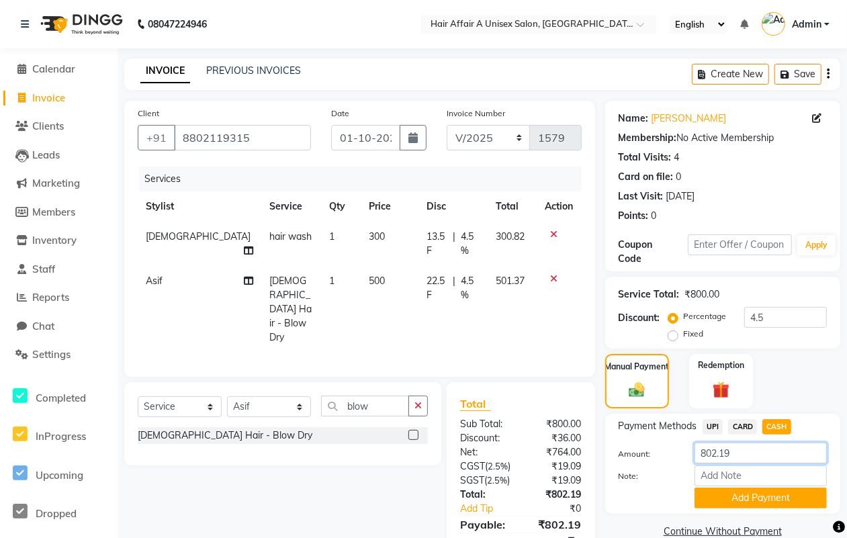
click at [760, 452] on input "802.19" at bounding box center [761, 453] width 132 height 21
type input "800"
click at [765, 497] on button "Add Payment" at bounding box center [761, 498] width 132 height 21
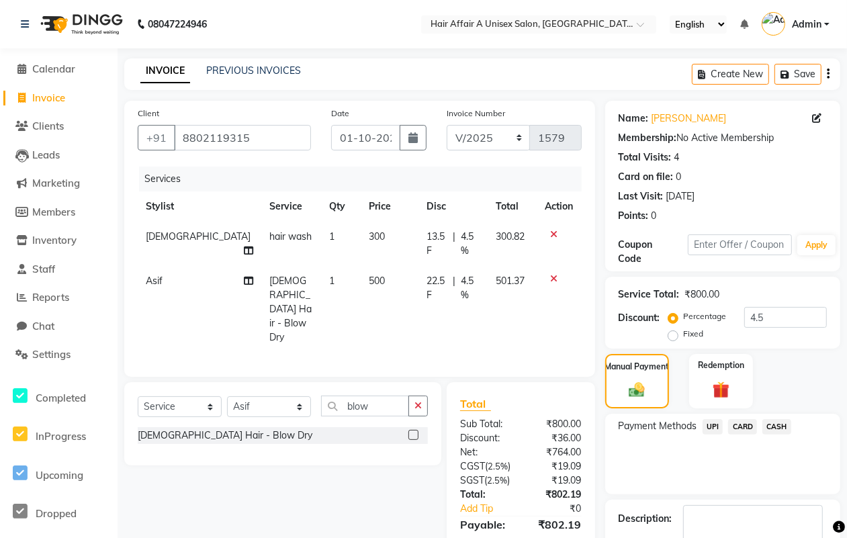
scroll to position [116, 0]
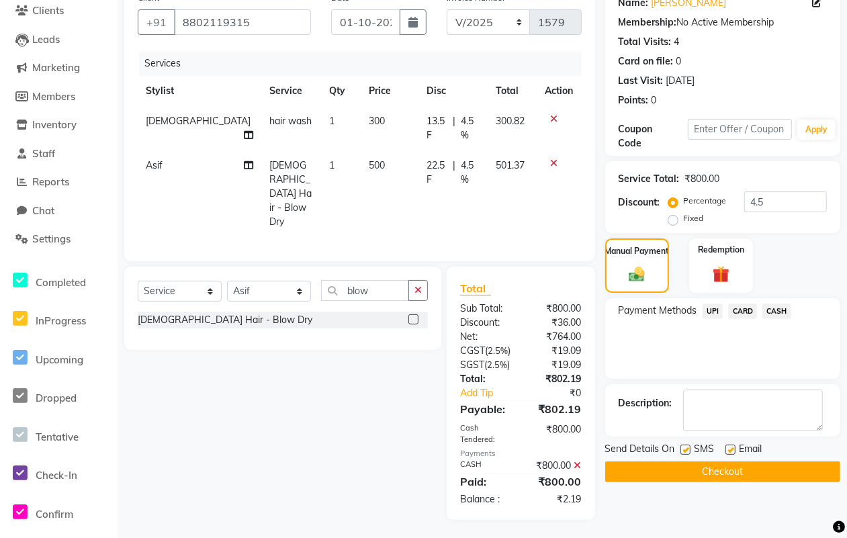
click at [687, 449] on label at bounding box center [686, 450] width 10 height 10
click at [687, 449] on input "checkbox" at bounding box center [685, 450] width 9 height 9
checkbox input "false"
click at [729, 449] on label at bounding box center [731, 450] width 10 height 10
click at [729, 449] on input "checkbox" at bounding box center [730, 450] width 9 height 9
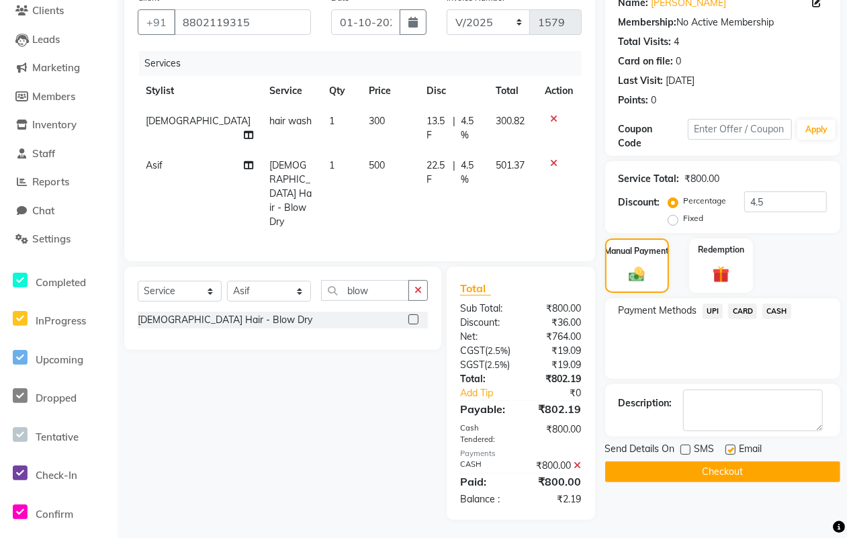
checkbox input "false"
click at [705, 472] on button "Checkout" at bounding box center [722, 472] width 235 height 21
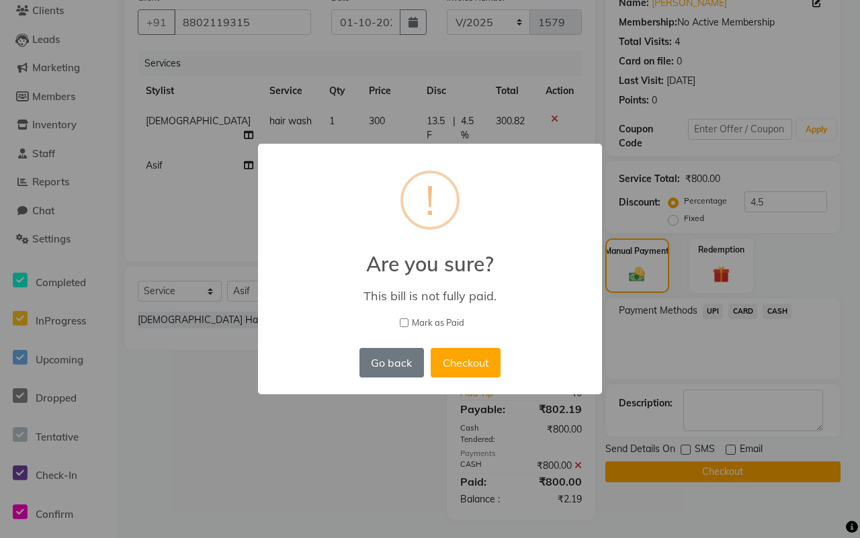
click at [435, 321] on span "Mark as Paid" at bounding box center [438, 322] width 52 height 13
click at [408, 321] on input "Mark as Paid" at bounding box center [404, 322] width 9 height 9
checkbox input "true"
click at [458, 363] on button "Checkout" at bounding box center [466, 363] width 70 height 30
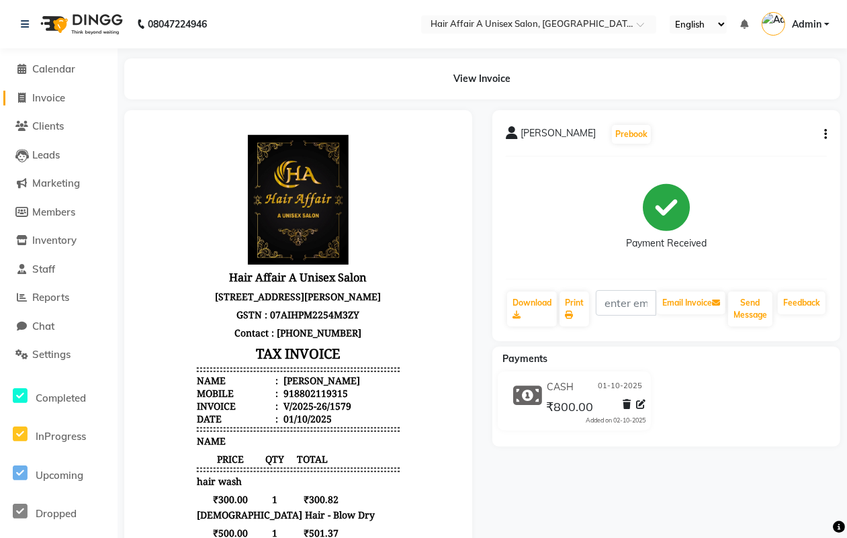
click at [71, 98] on link "Invoice" at bounding box center [58, 98] width 111 height 15
select select "4464"
select select "service"
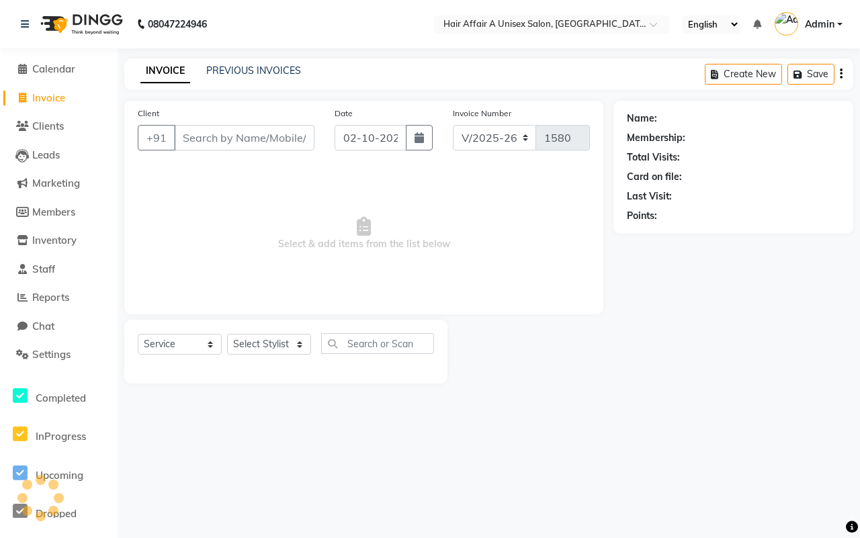
click at [233, 129] on input "Client" at bounding box center [244, 138] width 140 height 26
click at [200, 132] on input "Client" at bounding box center [244, 138] width 140 height 26
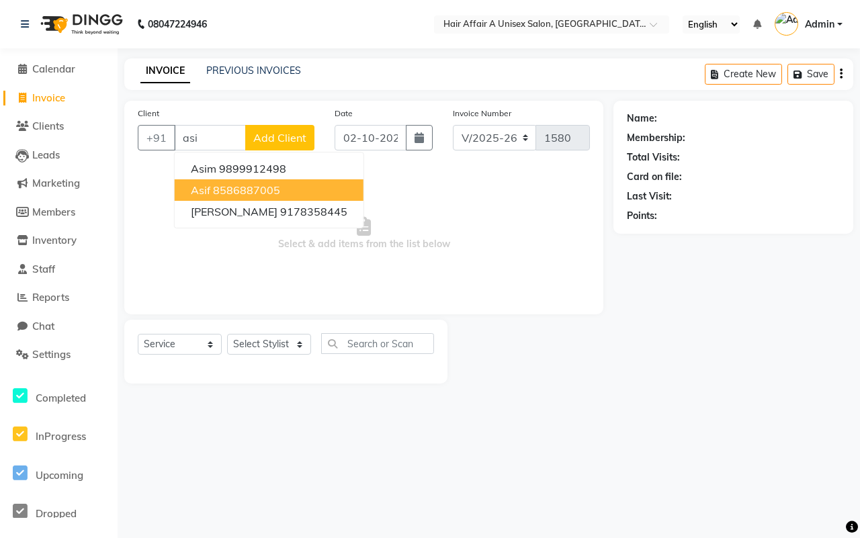
click at [220, 185] on ngb-highlight "8586887005" at bounding box center [246, 189] width 67 height 13
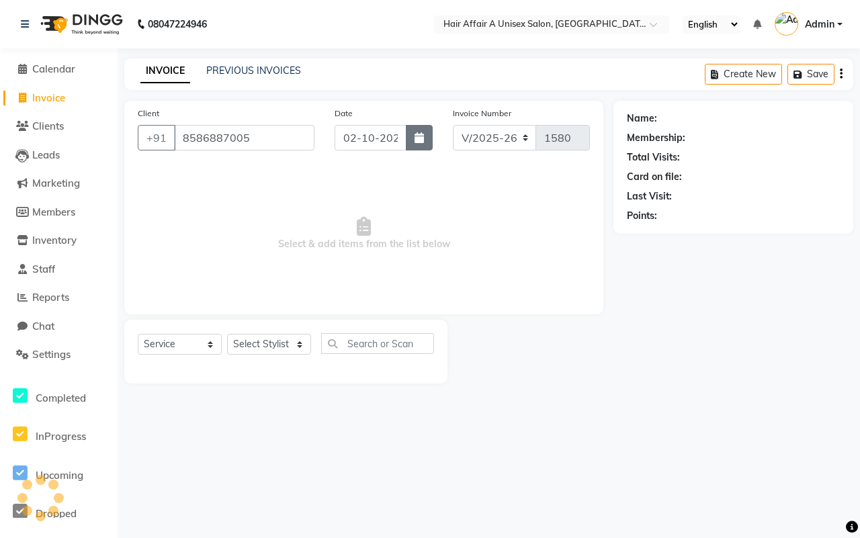
type input "8586887005"
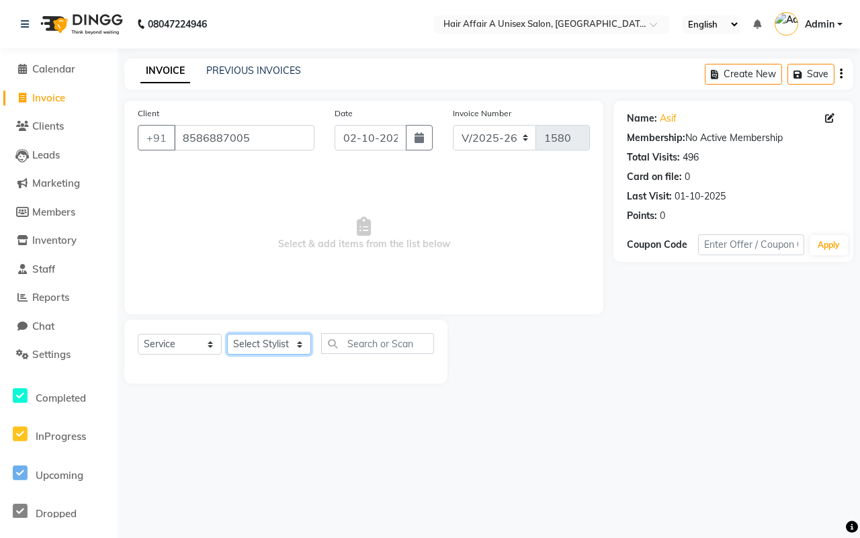
click at [273, 339] on select "Select Stylist [PERSON_NAME] [PERSON_NAME] Kajal Kunal [PERSON_NAME] Nitin [PER…" at bounding box center [269, 344] width 84 height 21
select select "25231"
click at [227, 334] on select "Select Stylist [PERSON_NAME] [PERSON_NAME] Kajal Kunal [PERSON_NAME] Nitin [PER…" at bounding box center [269, 344] width 84 height 21
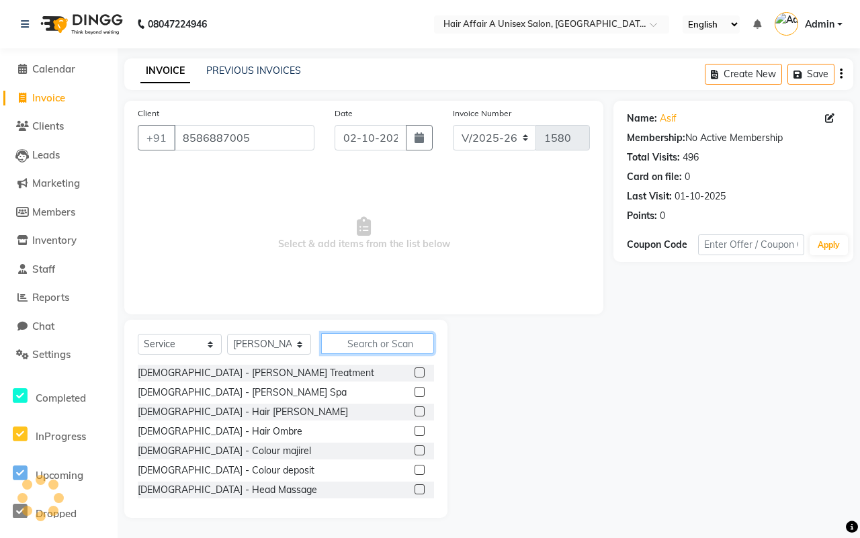
click at [381, 343] on input "text" at bounding box center [377, 343] width 113 height 21
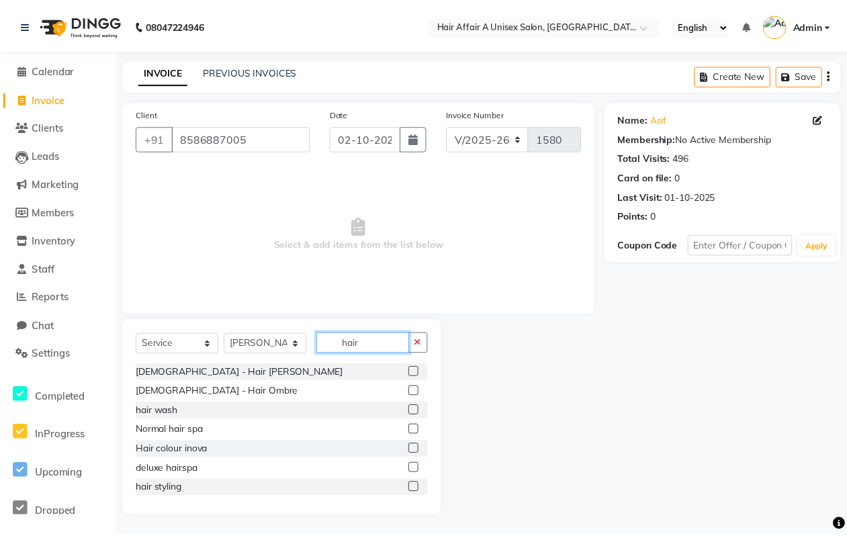
scroll to position [84, 0]
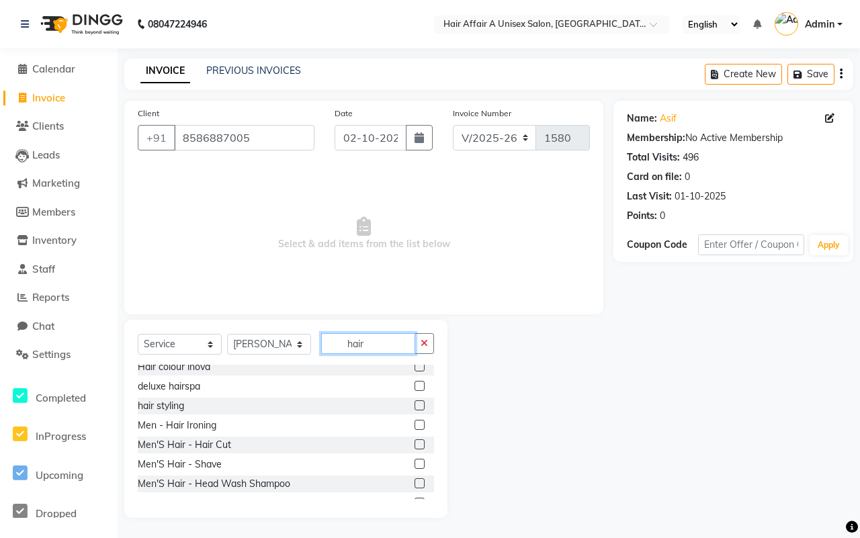
type input "hair"
click at [415, 444] on label at bounding box center [420, 444] width 10 height 10
click at [415, 444] on input "checkbox" at bounding box center [419, 445] width 9 height 9
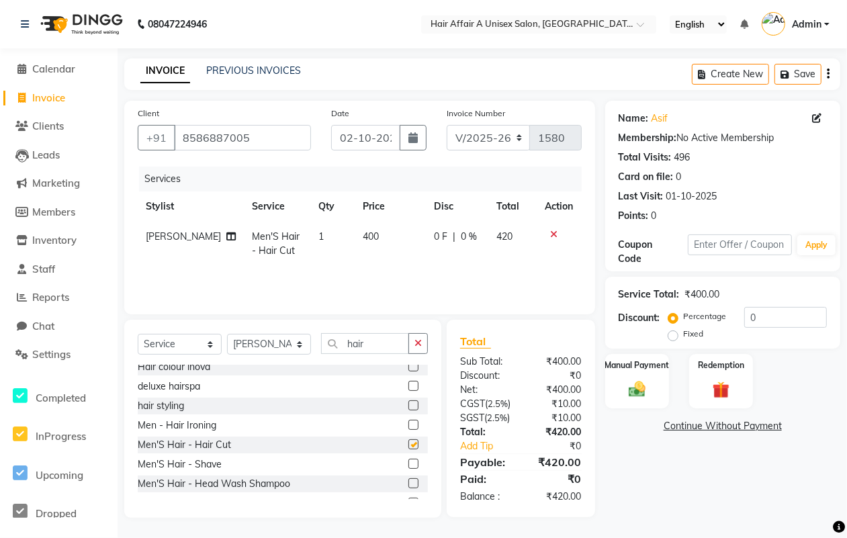
checkbox input "false"
click at [775, 304] on div "Service Total: ₹400.00 Discount: Percentage Fixed 0" at bounding box center [723, 312] width 208 height 61
click at [777, 318] on input "0" at bounding box center [785, 317] width 83 height 21
click at [626, 387] on img at bounding box center [637, 389] width 29 height 20
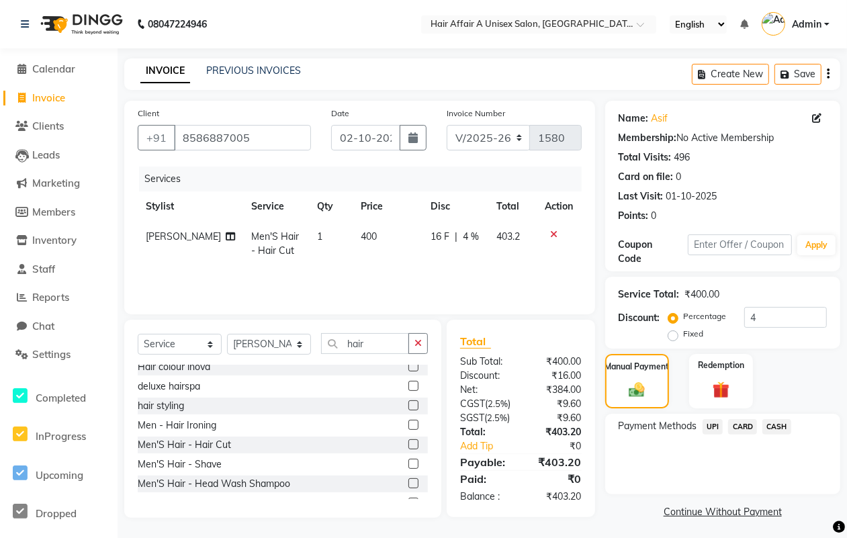
click at [781, 421] on span "CASH" at bounding box center [777, 426] width 29 height 15
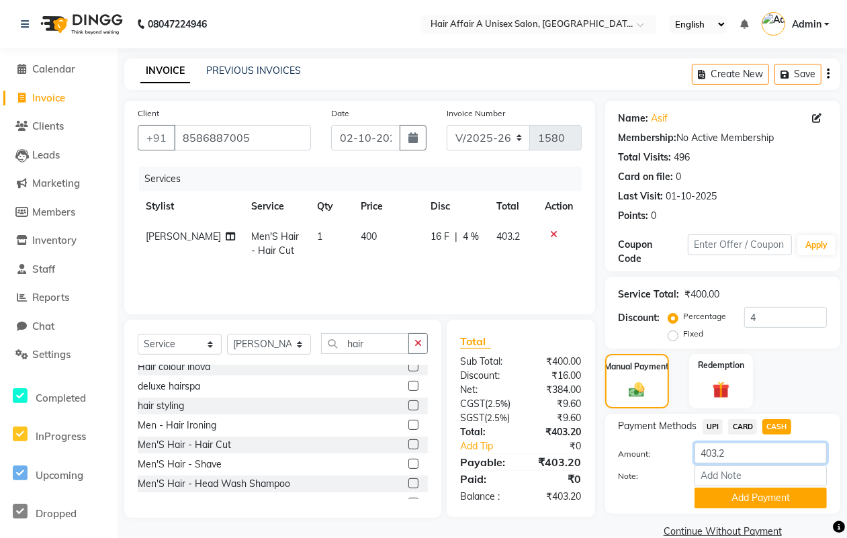
click at [763, 451] on input "403.2" at bounding box center [761, 453] width 132 height 21
click at [739, 494] on button "Add Payment" at bounding box center [761, 498] width 132 height 21
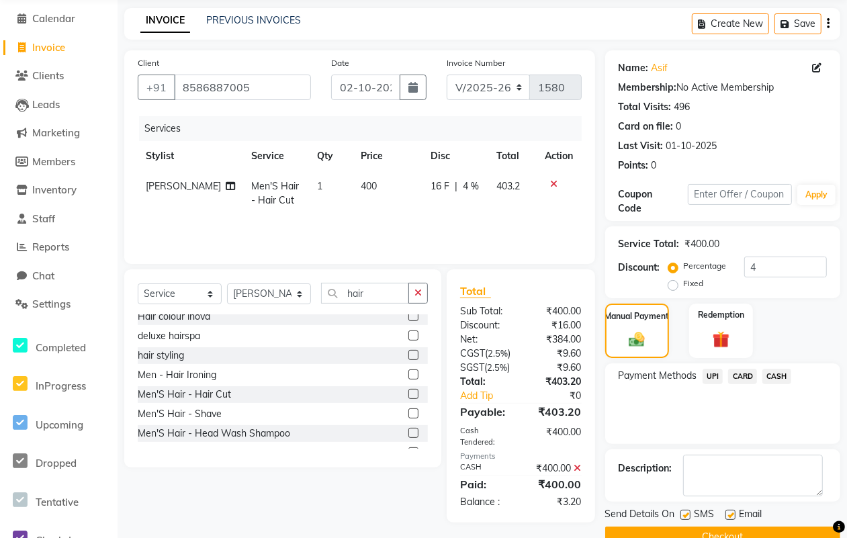
scroll to position [83, 0]
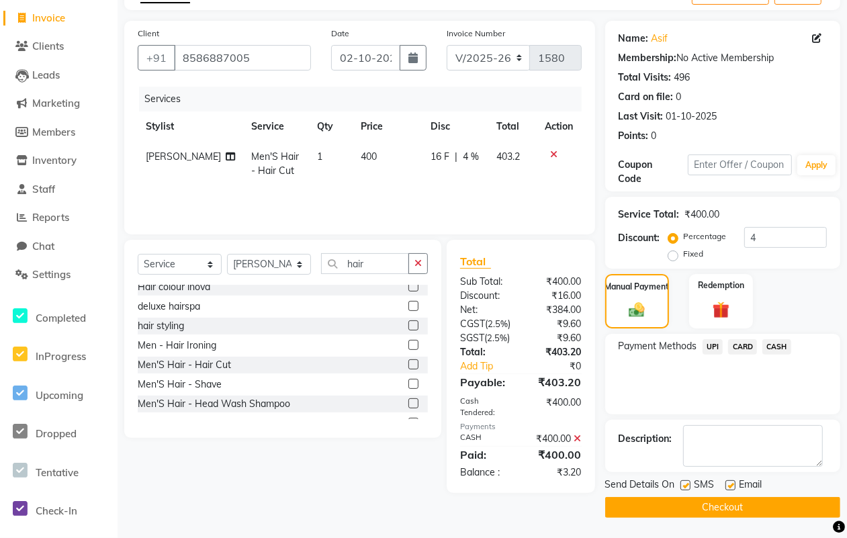
click at [683, 480] on label at bounding box center [686, 485] width 10 height 10
click at [683, 482] on input "checkbox" at bounding box center [685, 486] width 9 height 9
drag, startPoint x: 728, startPoint y: 482, endPoint x: 726, endPoint y: 497, distance: 14.8
click at [729, 482] on label at bounding box center [731, 485] width 10 height 10
click at [729, 482] on input "checkbox" at bounding box center [730, 486] width 9 height 9
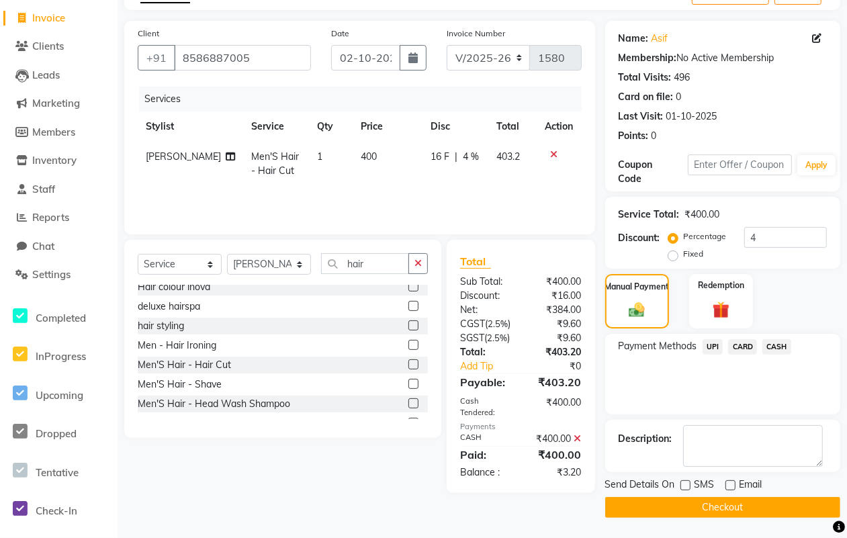
click at [721, 503] on button "Checkout" at bounding box center [722, 507] width 235 height 21
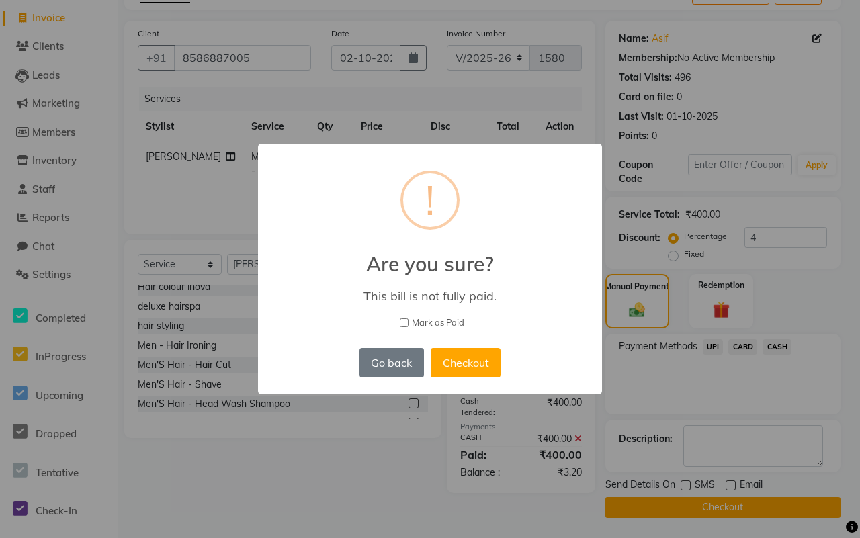
click at [408, 321] on label "Mark as Paid" at bounding box center [429, 322] width 309 height 13
click at [408, 321] on input "Mark as Paid" at bounding box center [404, 322] width 9 height 9
click at [450, 351] on button "Checkout" at bounding box center [466, 363] width 70 height 30
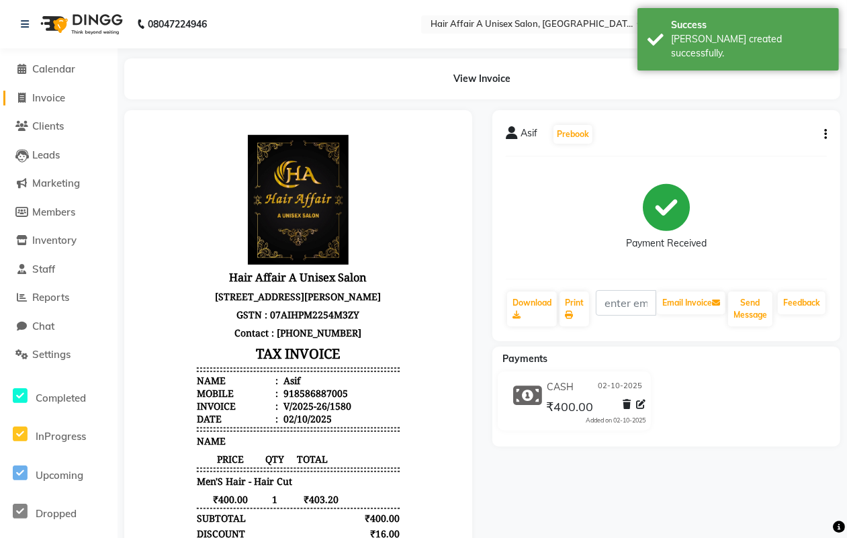
click at [52, 95] on span "Invoice" at bounding box center [48, 97] width 33 height 13
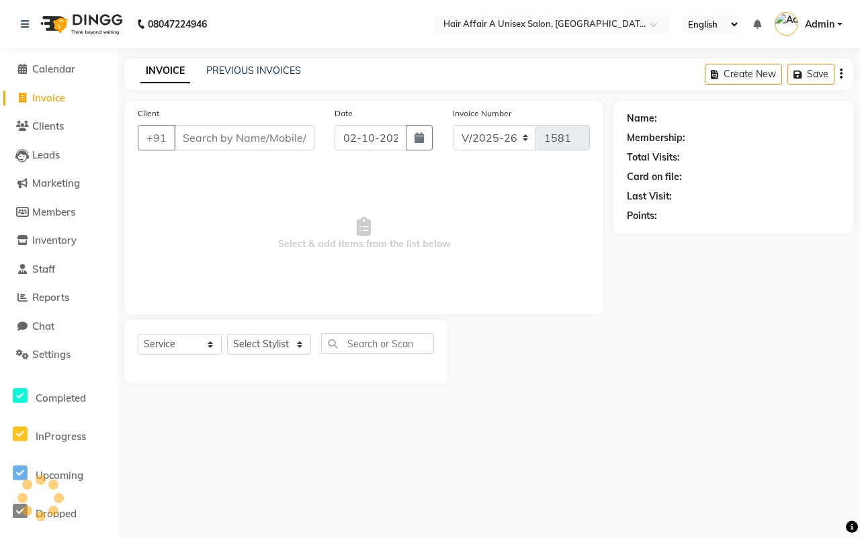
click at [236, 138] on input "Client" at bounding box center [244, 138] width 140 height 26
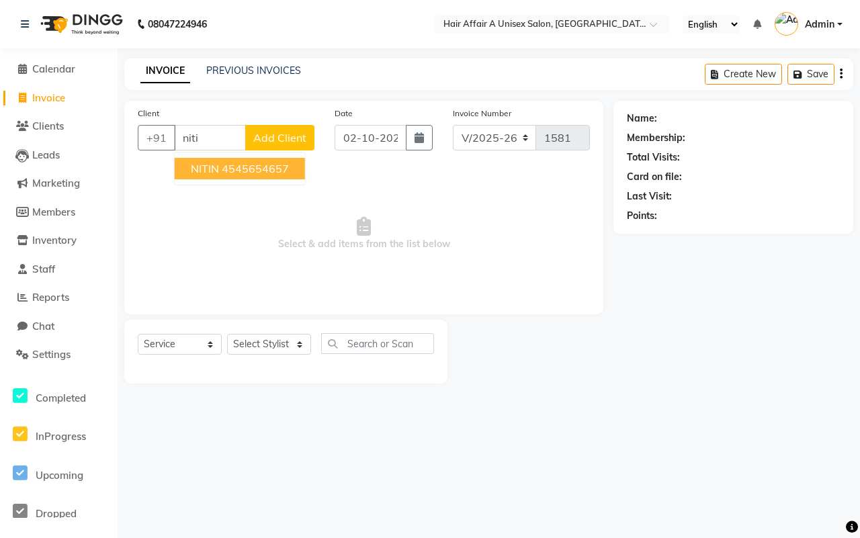
click at [218, 168] on span "NITIN" at bounding box center [205, 168] width 28 height 13
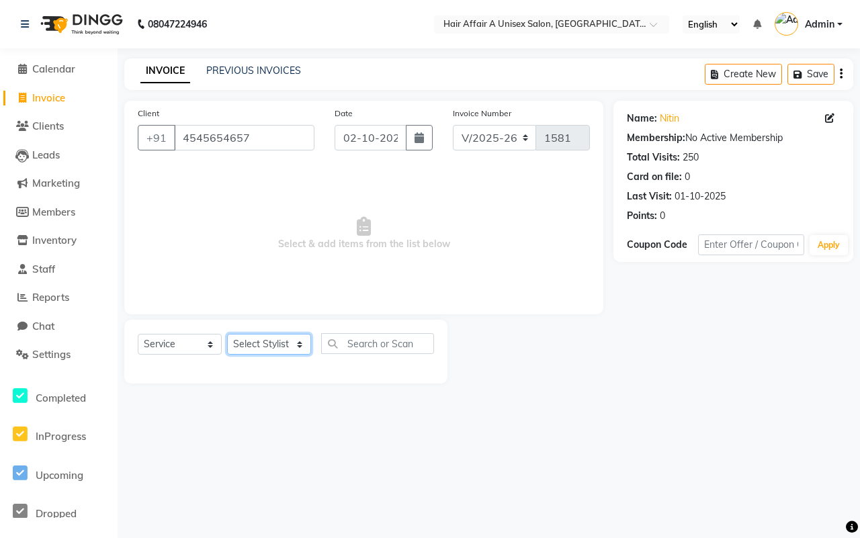
click at [269, 345] on select "Select Stylist [PERSON_NAME] [PERSON_NAME] Kajal Kunal [PERSON_NAME] Nitin [PER…" at bounding box center [269, 344] width 84 height 21
click at [227, 334] on select "Select Stylist [PERSON_NAME] [PERSON_NAME] Kajal Kunal [PERSON_NAME] Nitin [PER…" at bounding box center [269, 344] width 84 height 21
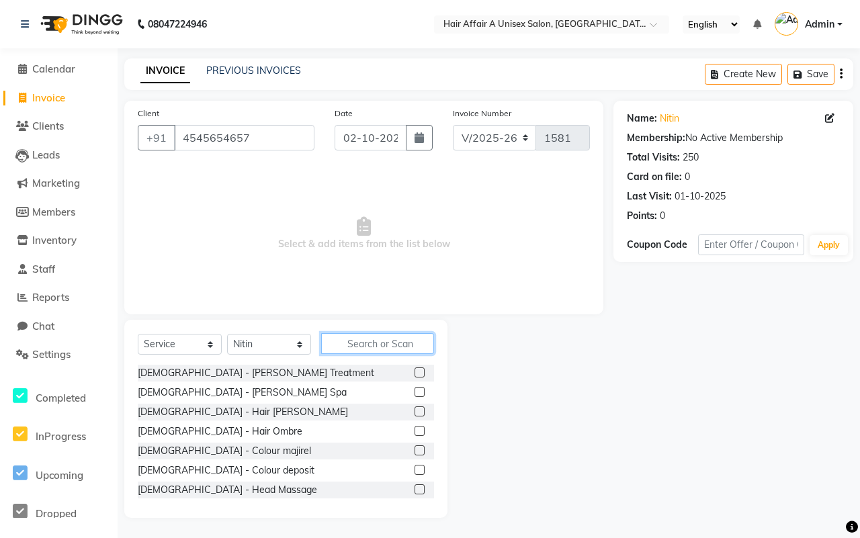
click at [347, 334] on input "text" at bounding box center [377, 343] width 113 height 21
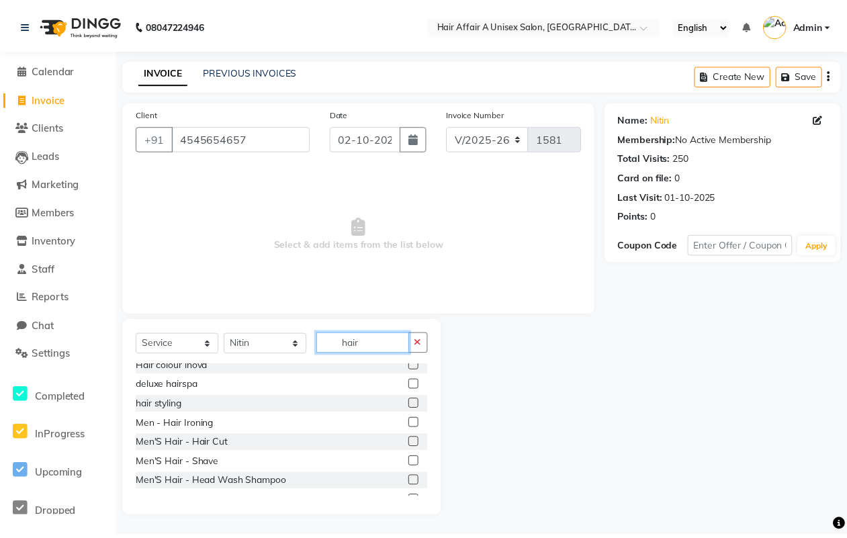
scroll to position [84, 0]
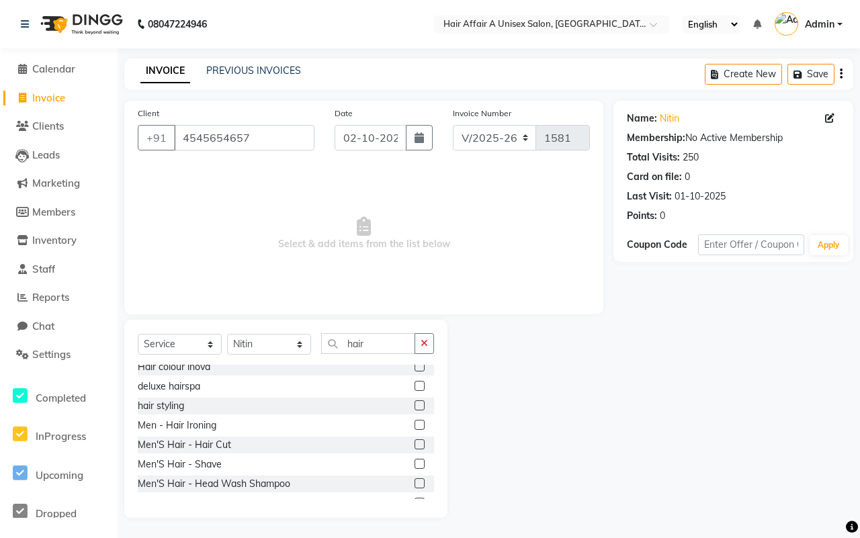
click at [415, 443] on label at bounding box center [420, 444] width 10 height 10
click at [415, 443] on input "checkbox" at bounding box center [419, 445] width 9 height 9
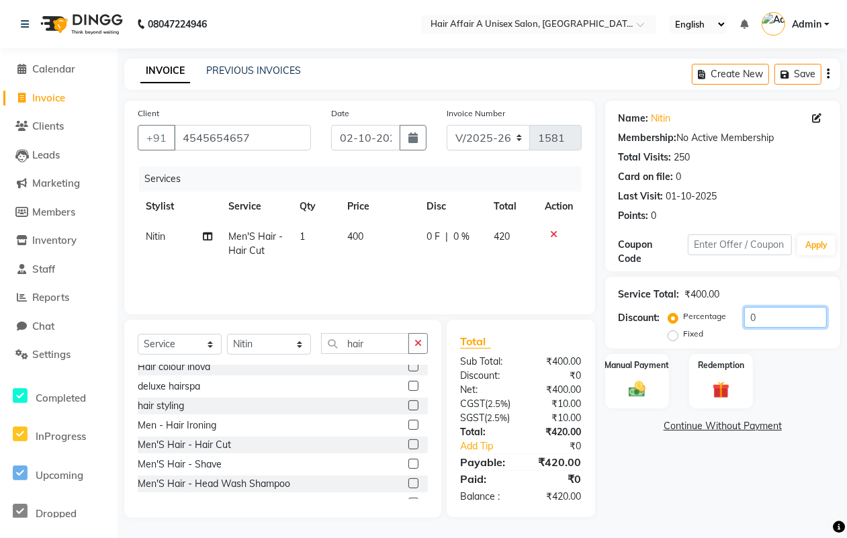
click at [758, 310] on input "0" at bounding box center [785, 317] width 83 height 21
click at [637, 393] on img at bounding box center [637, 389] width 29 height 20
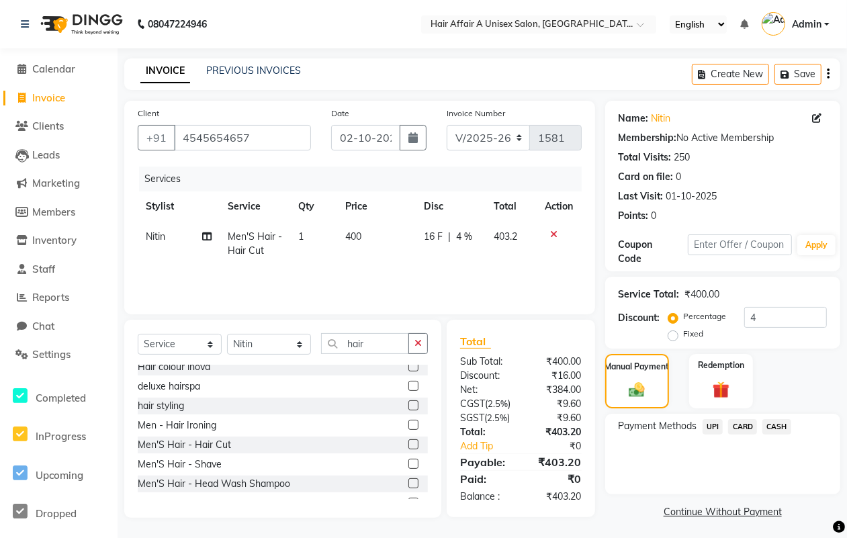
click at [767, 421] on span "CASH" at bounding box center [777, 426] width 29 height 15
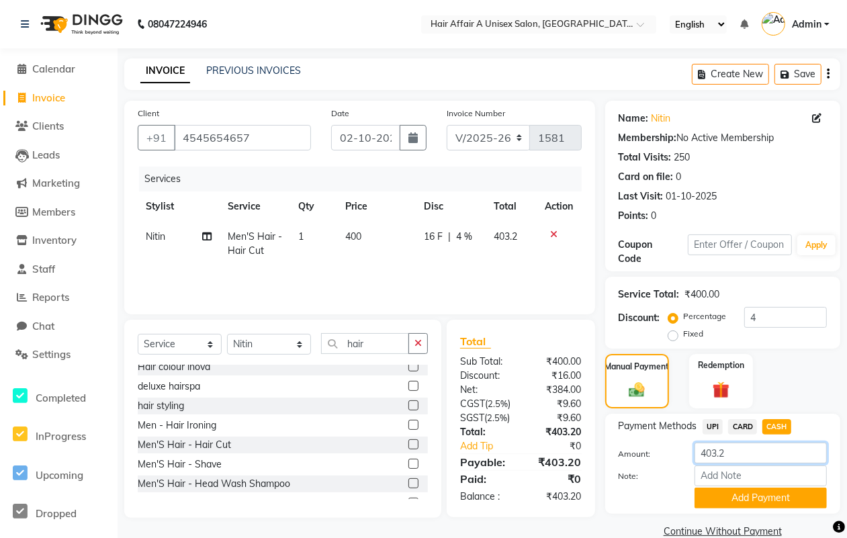
click at [740, 452] on input "403.2" at bounding box center [761, 453] width 132 height 21
click at [744, 494] on button "Add Payment" at bounding box center [761, 498] width 132 height 21
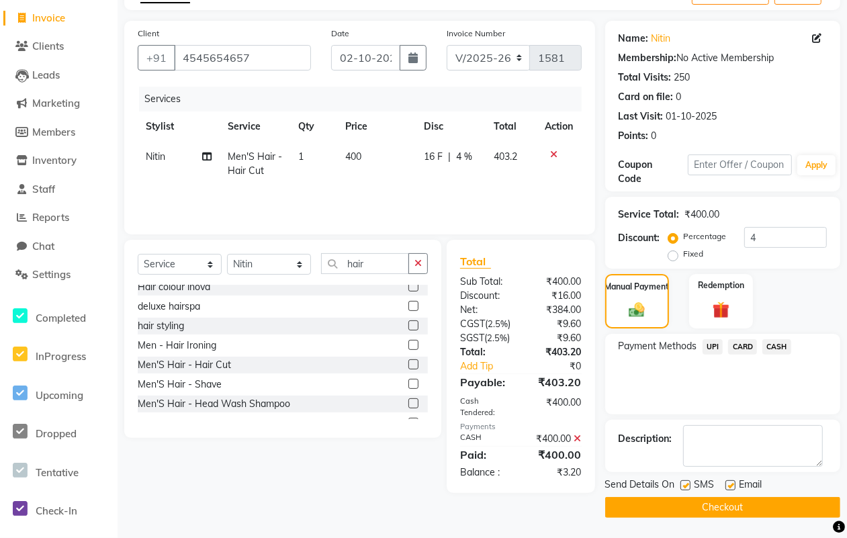
scroll to position [83, 0]
click at [686, 482] on label at bounding box center [686, 485] width 10 height 10
click at [686, 482] on input "checkbox" at bounding box center [685, 486] width 9 height 9
click at [726, 482] on label at bounding box center [731, 485] width 10 height 10
click at [726, 482] on input "checkbox" at bounding box center [730, 486] width 9 height 9
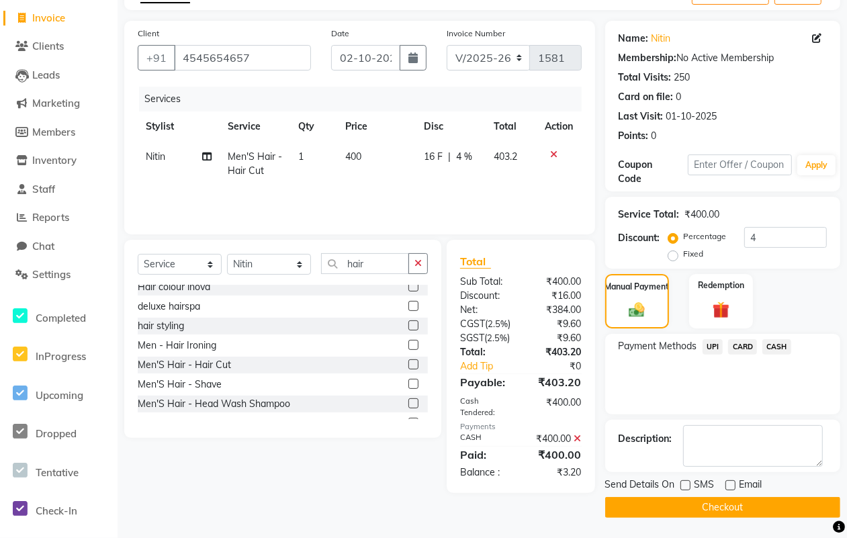
click at [703, 504] on button "Checkout" at bounding box center [722, 507] width 235 height 21
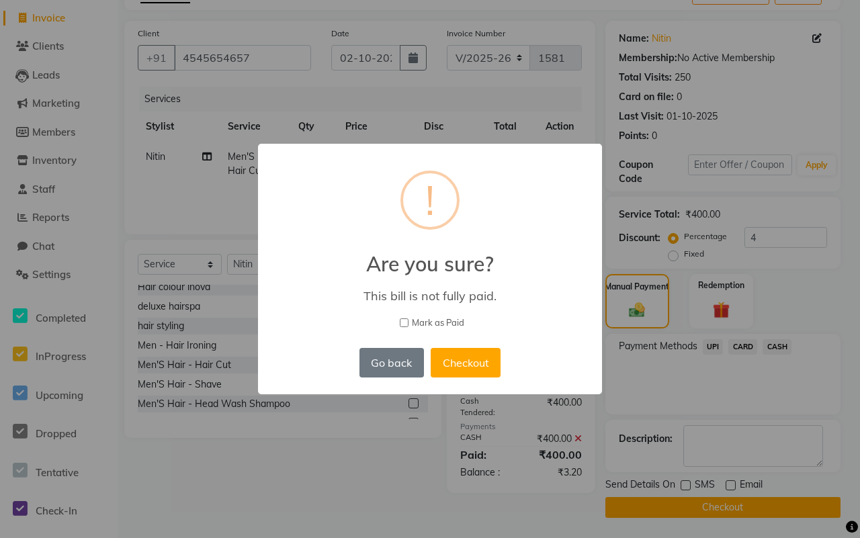
click at [443, 314] on div "× ! Are you sure? This bill is not fully paid. [PERSON_NAME] as Paid Go back No…" at bounding box center [430, 269] width 344 height 251
click at [443, 316] on span "Mark as Paid" at bounding box center [438, 322] width 52 height 13
click at [408, 318] on input "Mark as Paid" at bounding box center [404, 322] width 9 height 9
click at [452, 351] on button "Checkout" at bounding box center [466, 363] width 70 height 30
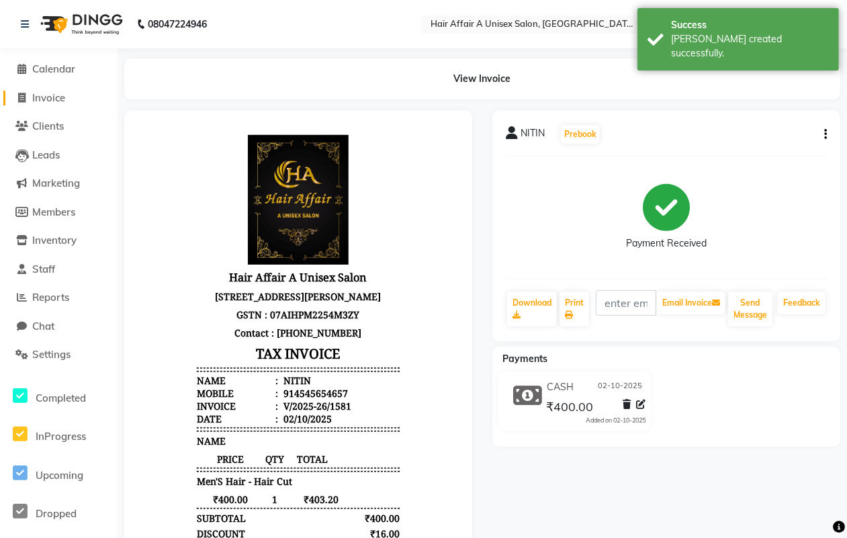
click at [45, 91] on link "Invoice" at bounding box center [58, 98] width 111 height 15
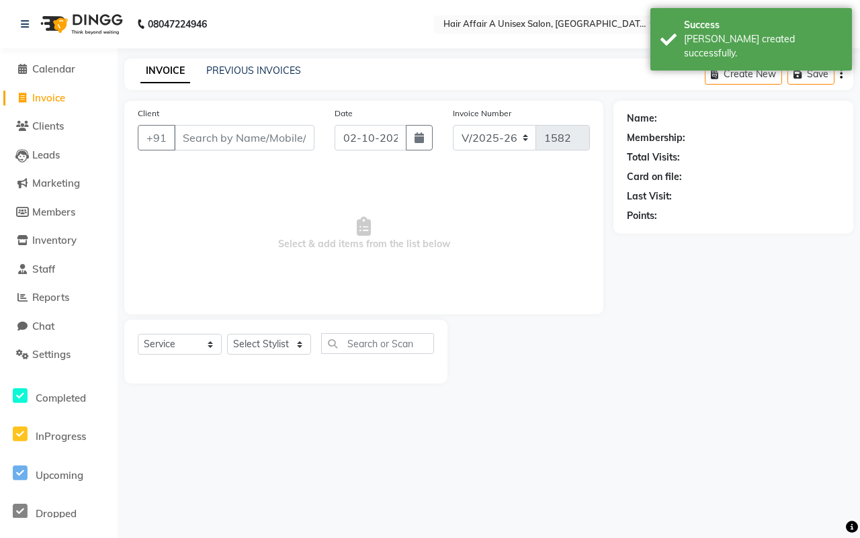
click at [217, 142] on input "Client" at bounding box center [244, 138] width 140 height 26
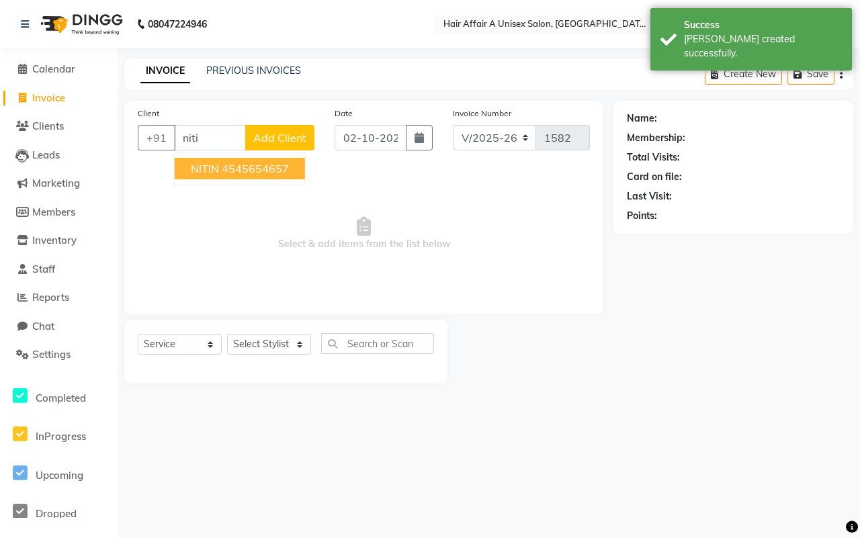
click at [216, 170] on span "NITIN" at bounding box center [205, 168] width 28 height 13
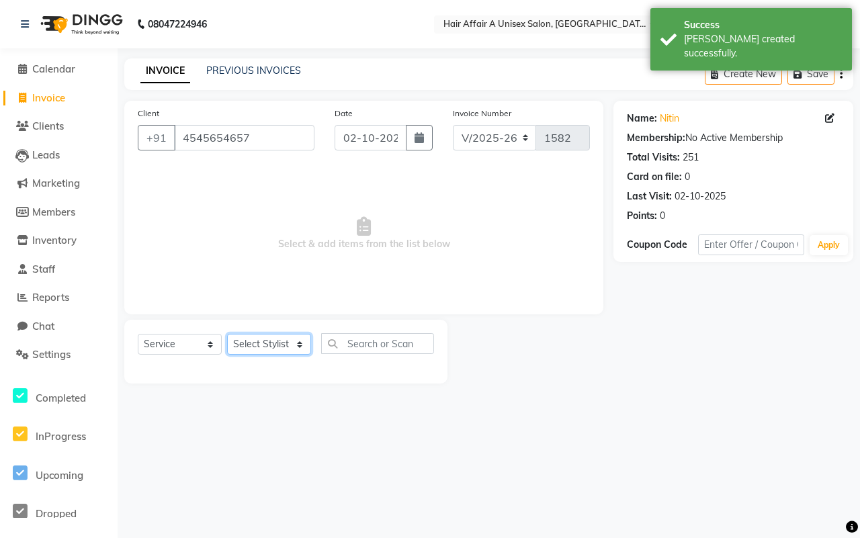
click at [280, 334] on select "Select Stylist [PERSON_NAME] [PERSON_NAME] Kajal Kunal [PERSON_NAME] Nitin [PER…" at bounding box center [269, 344] width 84 height 21
click at [227, 334] on select "Select Stylist [PERSON_NAME] [PERSON_NAME] Kajal Kunal [PERSON_NAME] Nitin [PER…" at bounding box center [269, 344] width 84 height 21
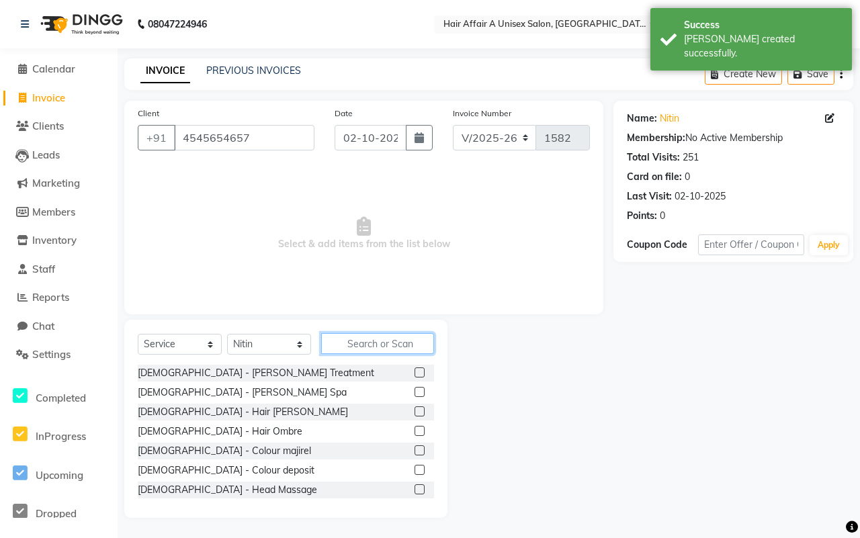
click at [361, 337] on input "text" at bounding box center [377, 343] width 113 height 21
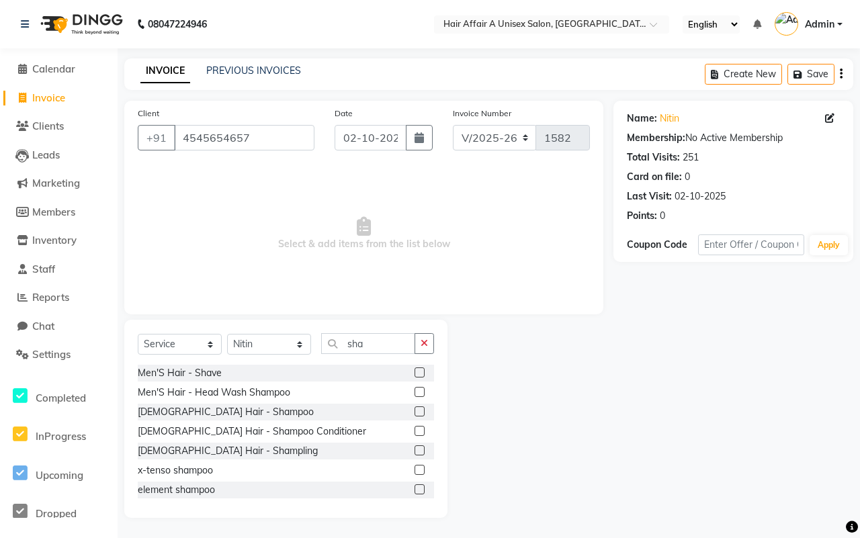
click at [415, 374] on label at bounding box center [420, 373] width 10 height 10
click at [415, 374] on input "checkbox" at bounding box center [419, 373] width 9 height 9
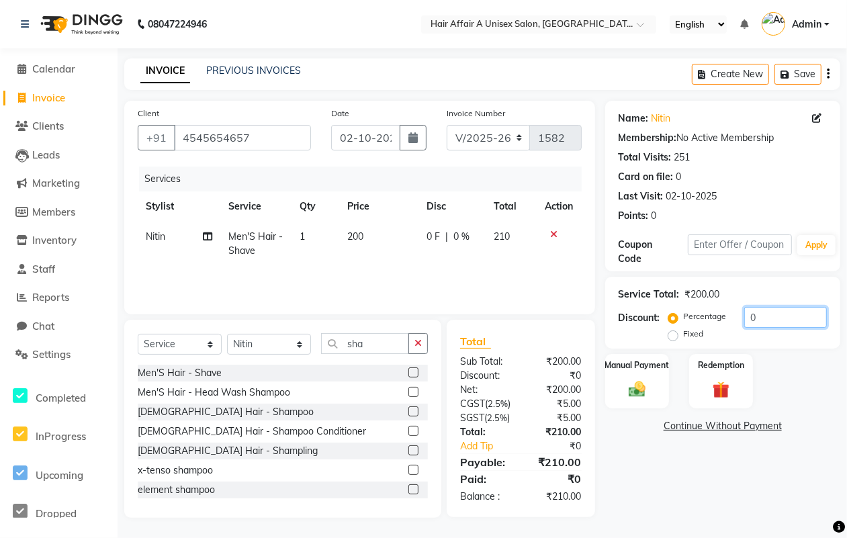
click at [767, 318] on input "0" at bounding box center [785, 317] width 83 height 21
click at [637, 381] on img at bounding box center [637, 389] width 29 height 20
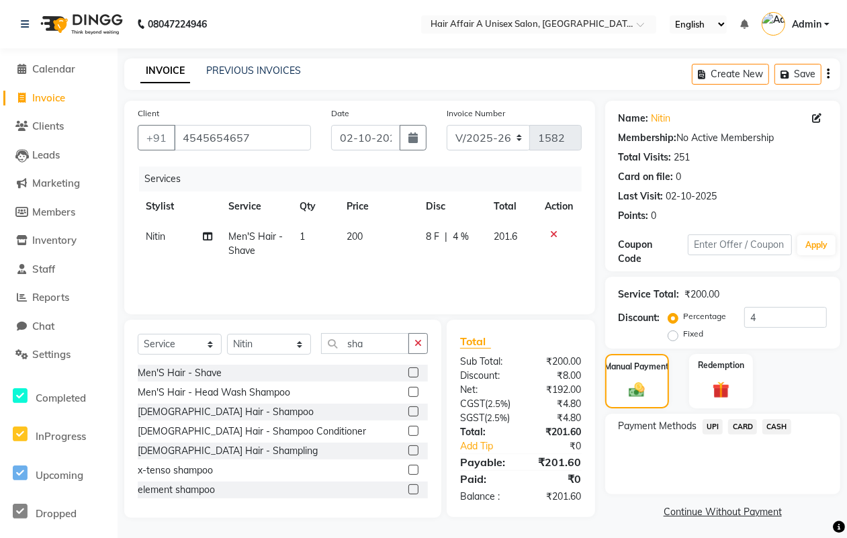
click at [781, 431] on span "CASH" at bounding box center [777, 426] width 29 height 15
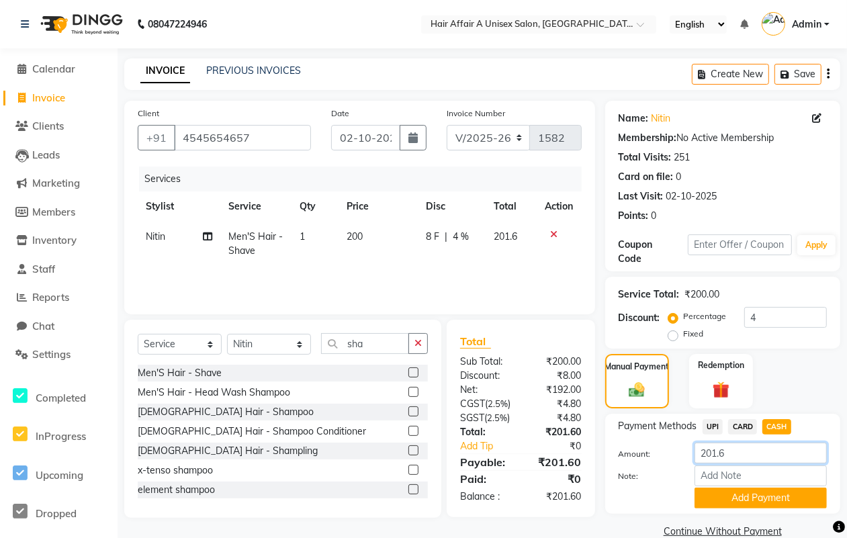
click at [751, 445] on input "201.6" at bounding box center [761, 453] width 132 height 21
click at [773, 309] on input "4" at bounding box center [785, 317] width 83 height 21
click at [739, 458] on input "201.6" at bounding box center [761, 453] width 132 height 21
click at [738, 448] on input "201.6" at bounding box center [761, 453] width 132 height 21
click at [773, 429] on span "CASH" at bounding box center [777, 426] width 29 height 15
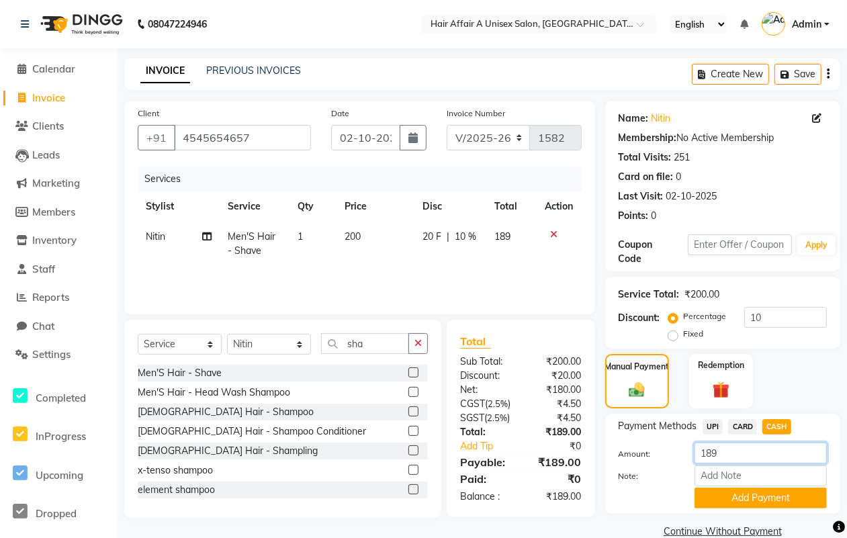
click at [730, 455] on input "189" at bounding box center [761, 453] width 132 height 21
click at [722, 495] on button "Add Payment" at bounding box center [761, 498] width 132 height 21
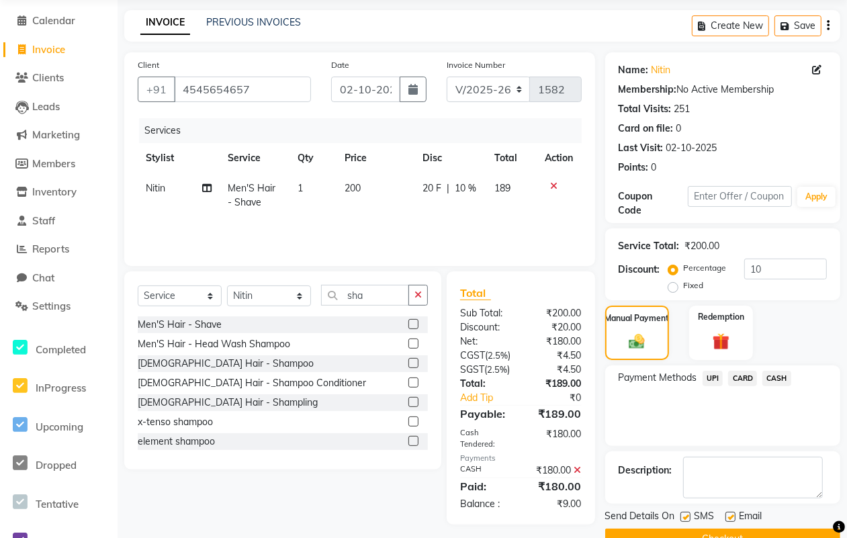
scroll to position [83, 0]
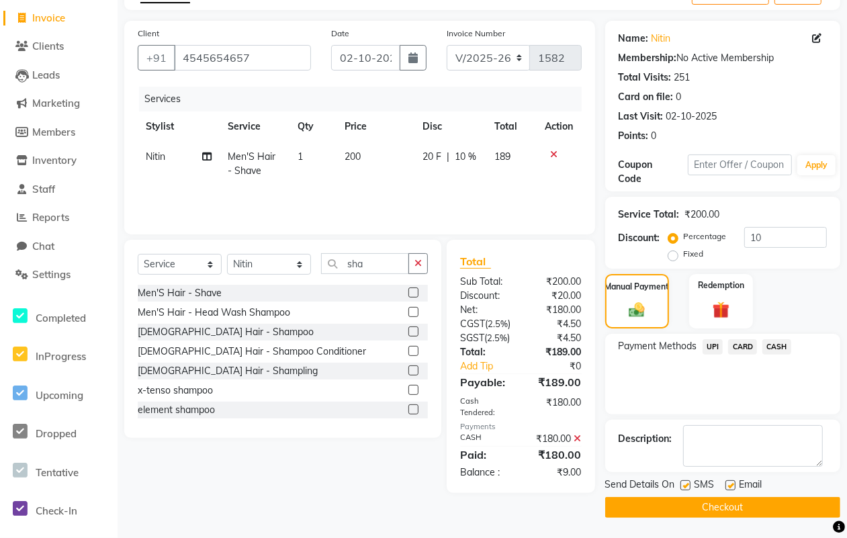
click at [692, 484] on div "SMS" at bounding box center [703, 486] width 45 height 17
click at [679, 482] on div "Send Details On SMS Email" at bounding box center [722, 486] width 235 height 17
click at [687, 482] on label at bounding box center [686, 485] width 10 height 10
click at [687, 482] on input "checkbox" at bounding box center [685, 486] width 9 height 9
click at [734, 480] on label at bounding box center [731, 485] width 10 height 10
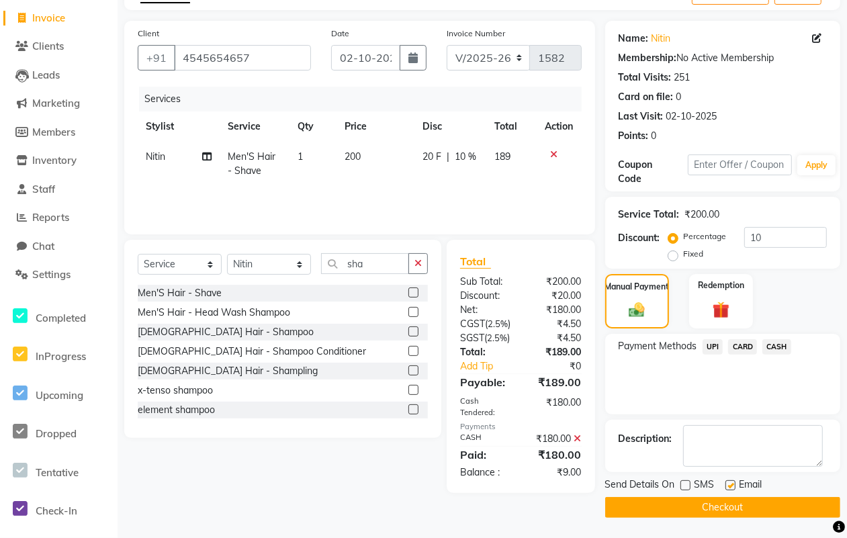
click at [734, 482] on input "checkbox" at bounding box center [730, 486] width 9 height 9
click at [721, 504] on button "Checkout" at bounding box center [722, 507] width 235 height 21
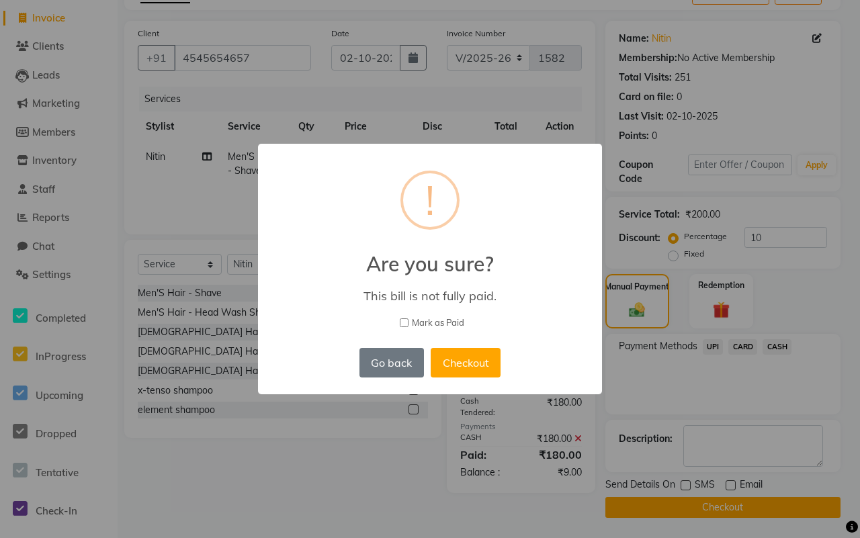
click at [447, 320] on span "Mark as Paid" at bounding box center [438, 322] width 52 height 13
click at [408, 320] on input "Mark as Paid" at bounding box center [404, 322] width 9 height 9
click at [462, 359] on button "Checkout" at bounding box center [466, 363] width 70 height 30
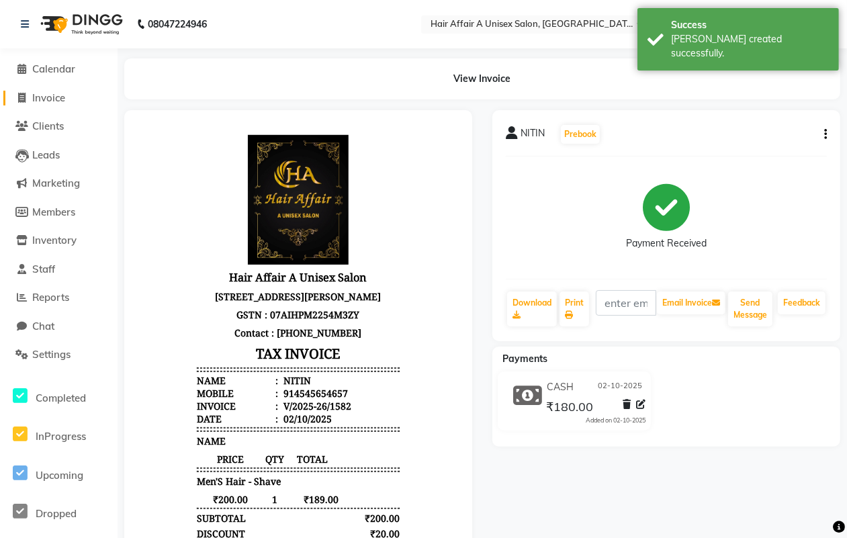
click at [54, 96] on span "Invoice" at bounding box center [48, 97] width 33 height 13
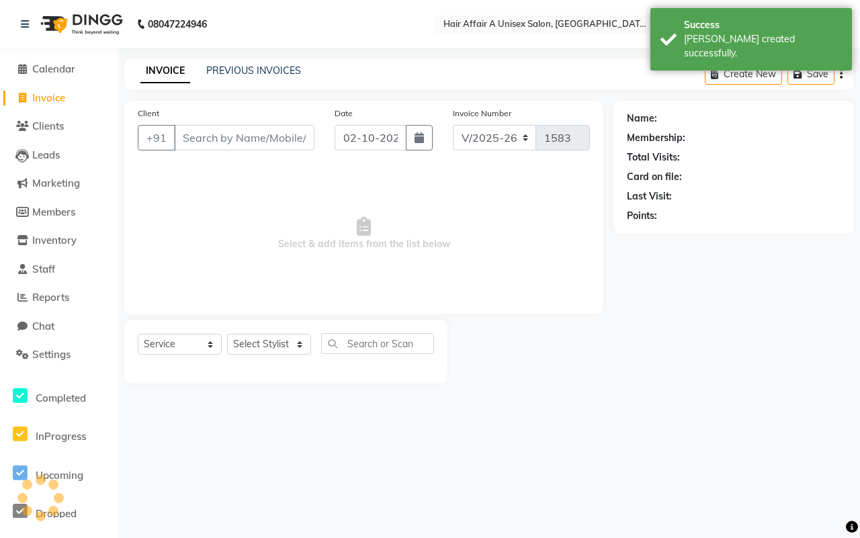
click at [237, 138] on input "Client" at bounding box center [244, 138] width 140 height 26
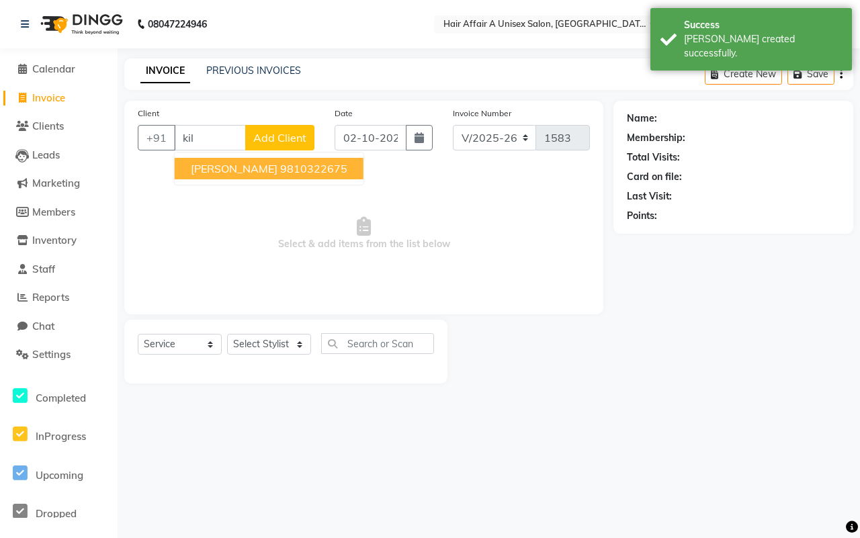
click at [280, 165] on ngb-highlight "9810322675" at bounding box center [313, 168] width 67 height 13
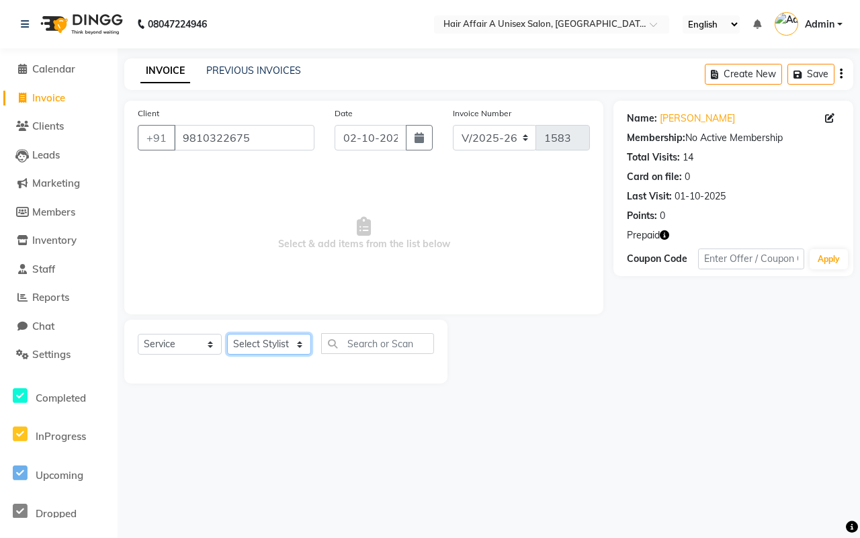
click at [284, 343] on select "Select Stylist [PERSON_NAME] [PERSON_NAME] Kajal Kunal [PERSON_NAME] Nitin [PER…" at bounding box center [269, 344] width 84 height 21
click at [227, 334] on select "Select Stylist [PERSON_NAME] [PERSON_NAME] Kajal Kunal [PERSON_NAME] Nitin [PER…" at bounding box center [269, 344] width 84 height 21
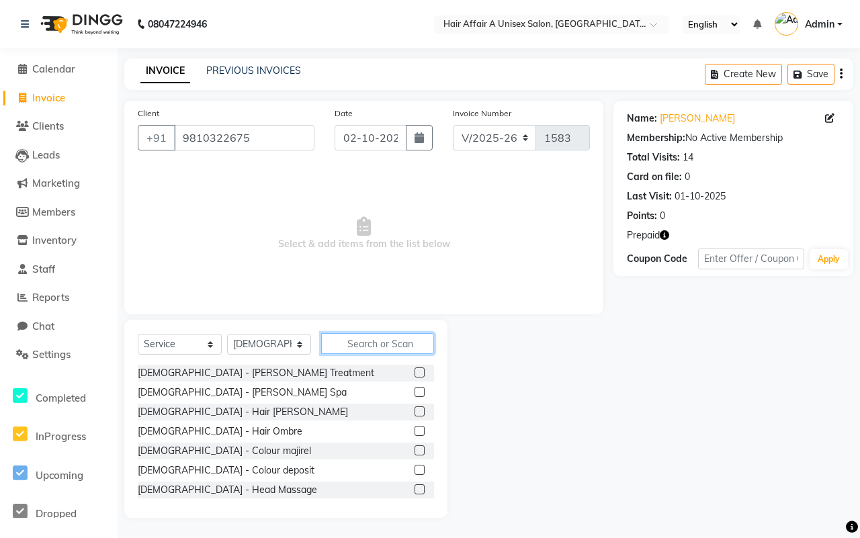
click at [377, 345] on input "text" at bounding box center [377, 343] width 113 height 21
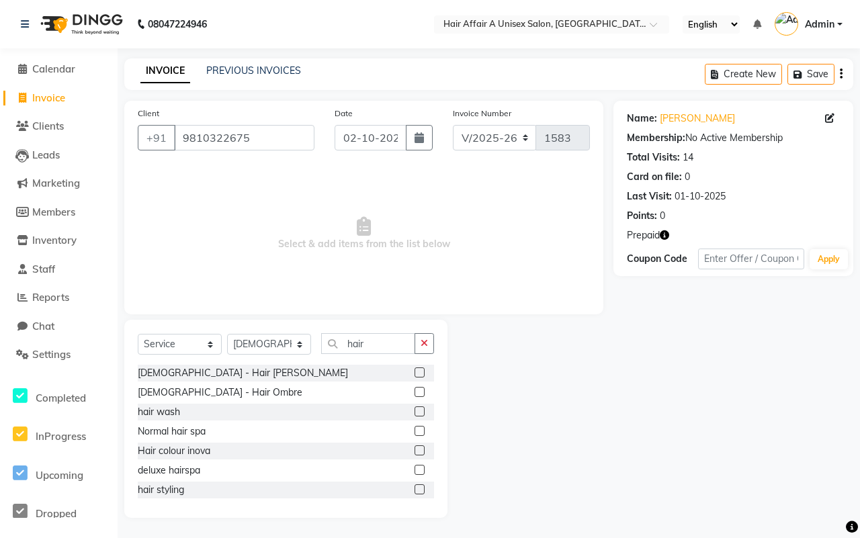
click at [415, 407] on label at bounding box center [420, 411] width 10 height 10
click at [415, 408] on input "checkbox" at bounding box center [419, 412] width 9 height 9
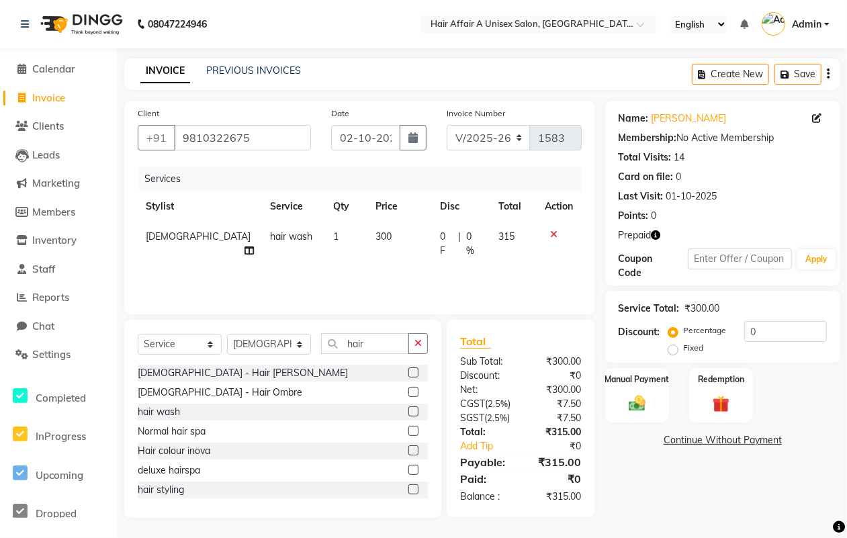
click at [376, 233] on span "300" at bounding box center [384, 236] width 16 height 12
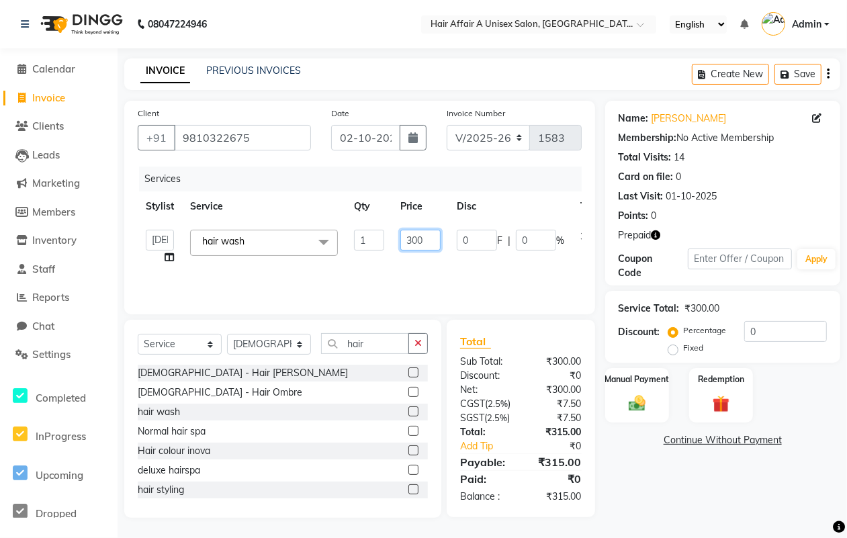
click at [435, 234] on input "300" at bounding box center [420, 240] width 40 height 21
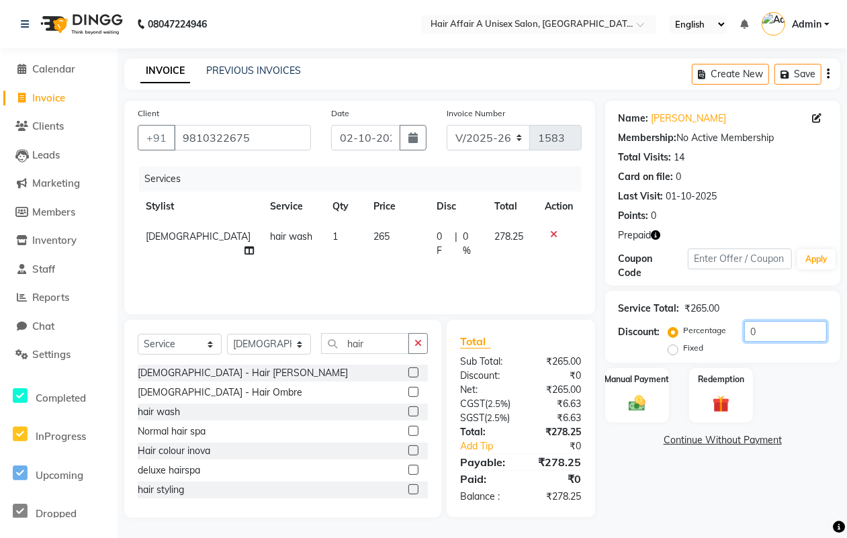
click at [781, 327] on input "0" at bounding box center [785, 331] width 83 height 21
click at [630, 387] on div "Manual Payment" at bounding box center [637, 395] width 67 height 57
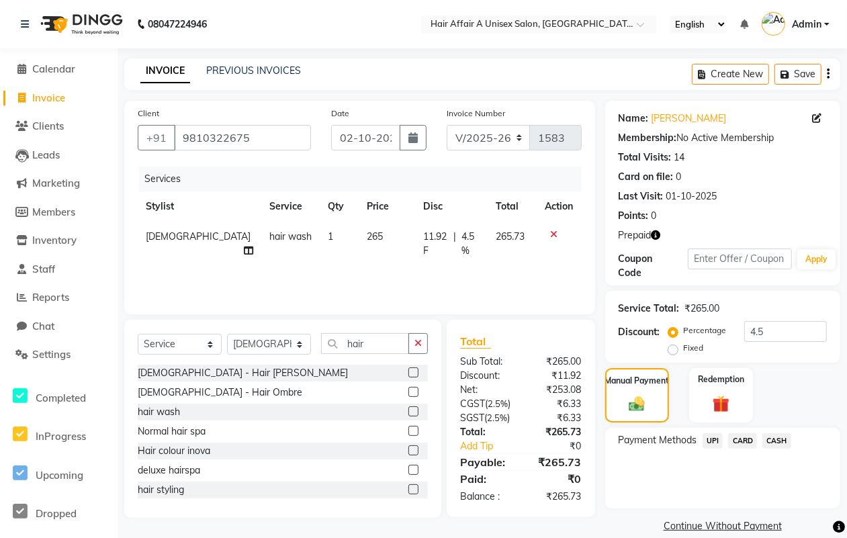
click at [719, 445] on span "UPI" at bounding box center [713, 440] width 21 height 15
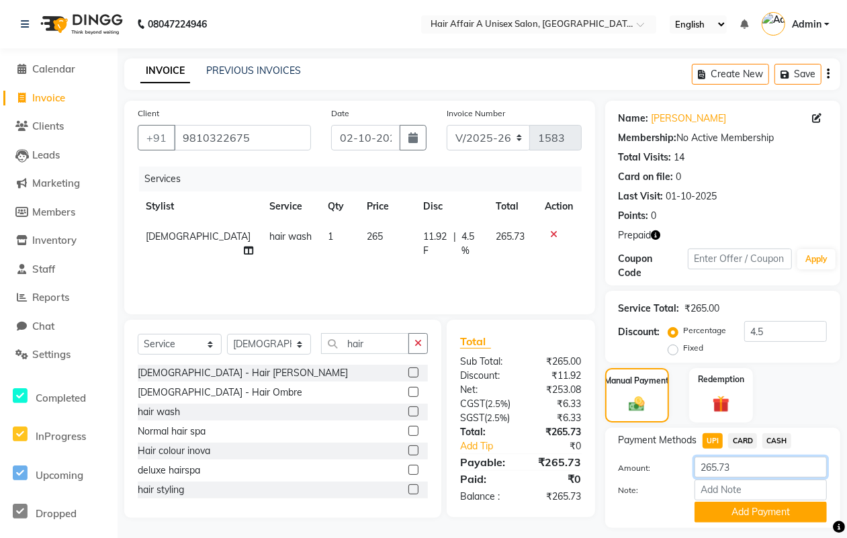
click at [748, 468] on input "265.73" at bounding box center [761, 467] width 132 height 21
click at [734, 508] on button "Add Payment" at bounding box center [761, 512] width 132 height 21
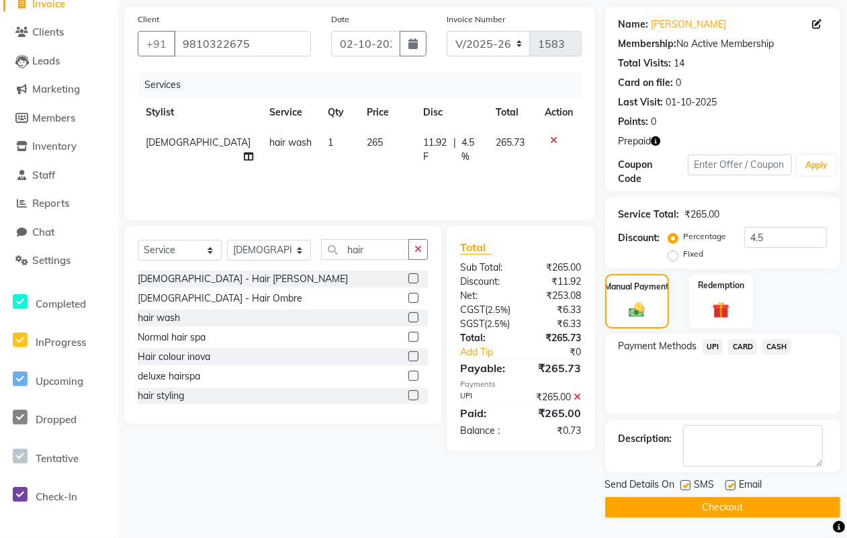
scroll to position [95, 0]
click at [685, 484] on label at bounding box center [686, 485] width 10 height 10
click at [685, 484] on input "checkbox" at bounding box center [685, 486] width 9 height 9
click at [731, 484] on label at bounding box center [731, 485] width 10 height 10
click at [731, 484] on input "checkbox" at bounding box center [730, 486] width 9 height 9
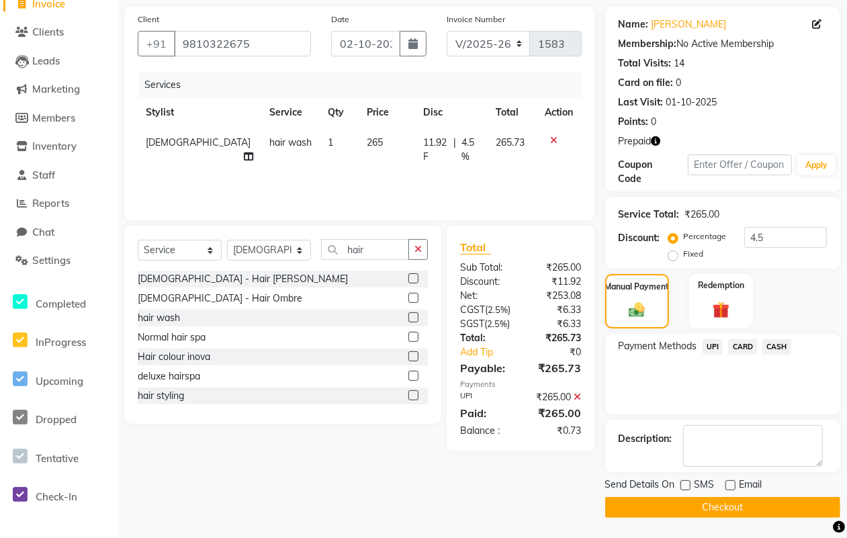
click at [711, 514] on button "Checkout" at bounding box center [722, 507] width 235 height 21
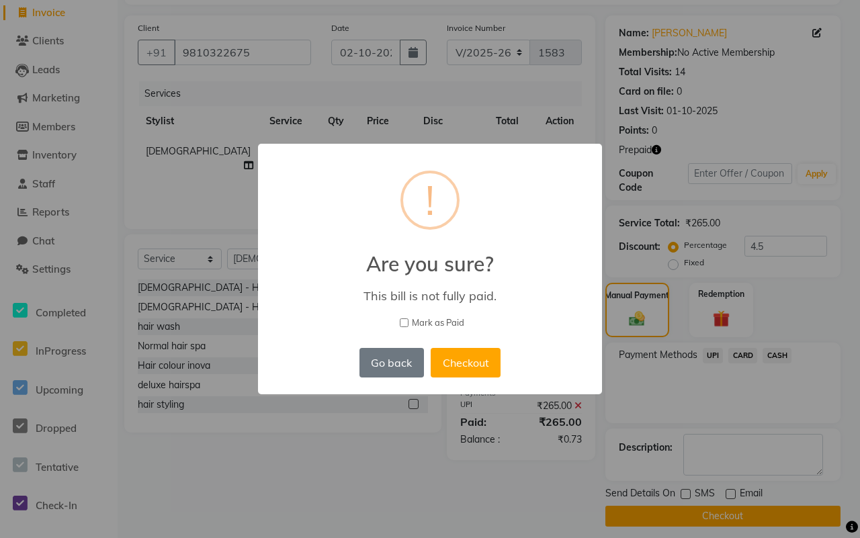
click at [458, 321] on span "Mark as Paid" at bounding box center [438, 322] width 52 height 13
click at [408, 321] on input "Mark as Paid" at bounding box center [404, 322] width 9 height 9
click at [464, 351] on button "Checkout" at bounding box center [466, 363] width 70 height 30
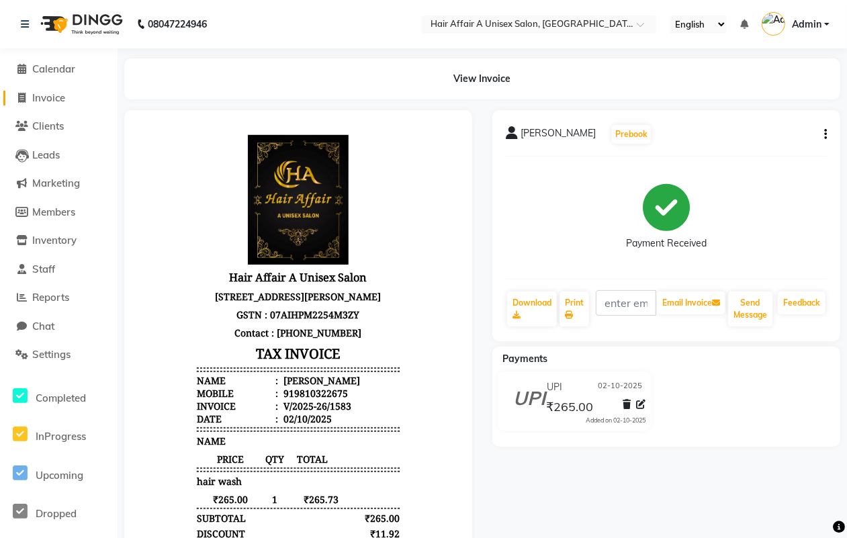
click at [48, 93] on span "Invoice" at bounding box center [48, 97] width 33 height 13
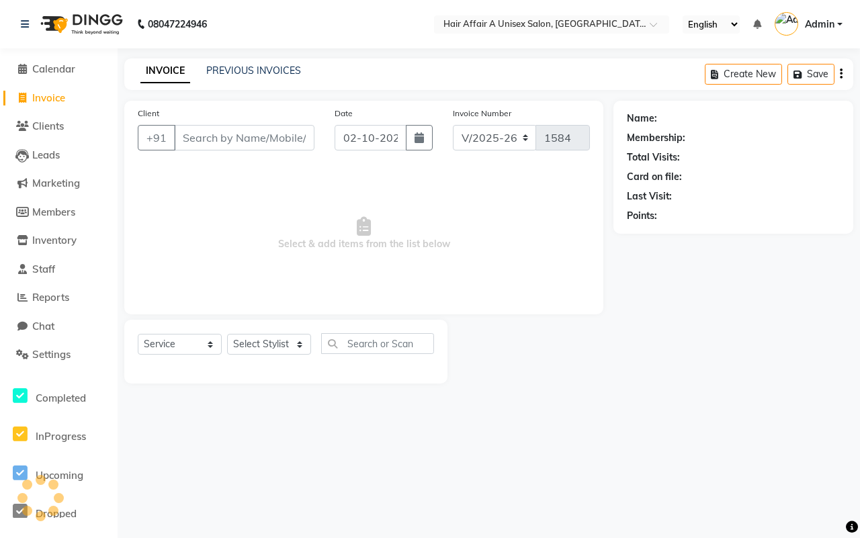
click at [189, 146] on input "Client" at bounding box center [244, 138] width 140 height 26
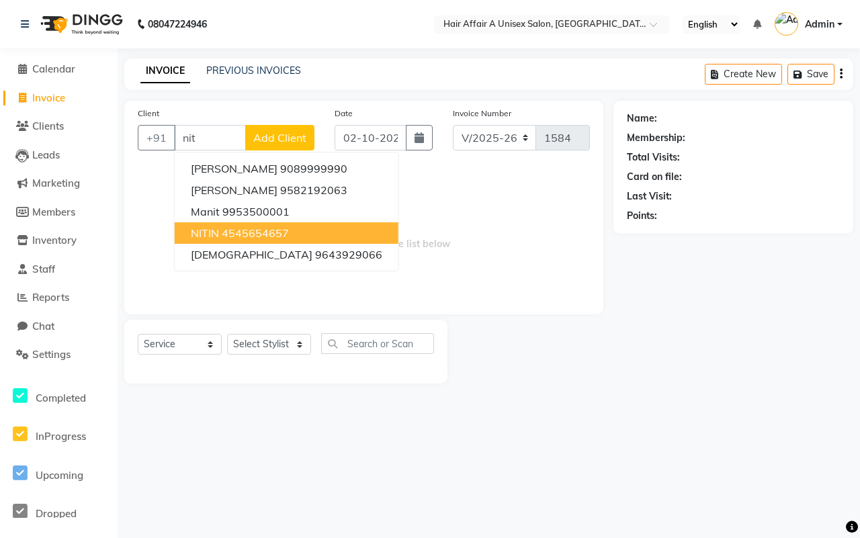
click at [234, 234] on ngb-highlight "4545654657" at bounding box center [255, 232] width 67 height 13
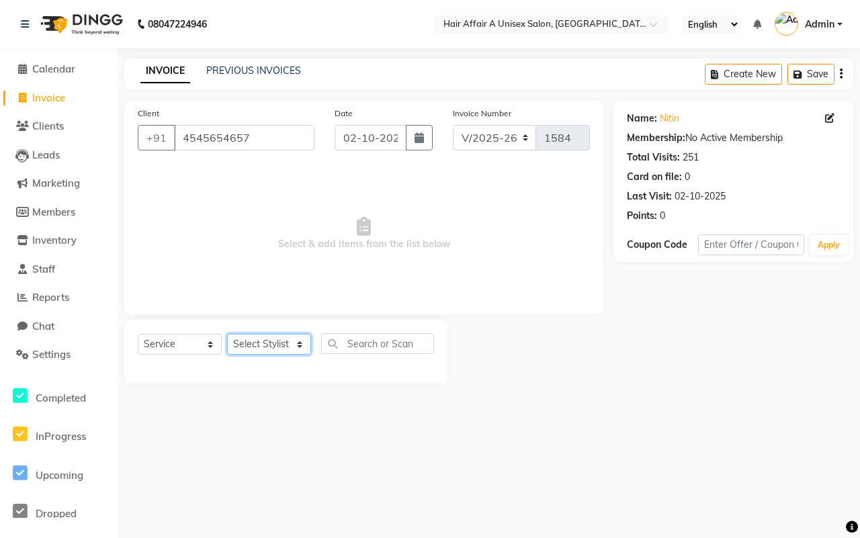
click at [263, 341] on select "Select Stylist [PERSON_NAME] [PERSON_NAME] Kajal Kunal [PERSON_NAME] Nitin [PER…" at bounding box center [269, 344] width 84 height 21
click at [227, 334] on select "Select Stylist [PERSON_NAME] [PERSON_NAME] Kajal Kunal [PERSON_NAME] Nitin [PER…" at bounding box center [269, 344] width 84 height 21
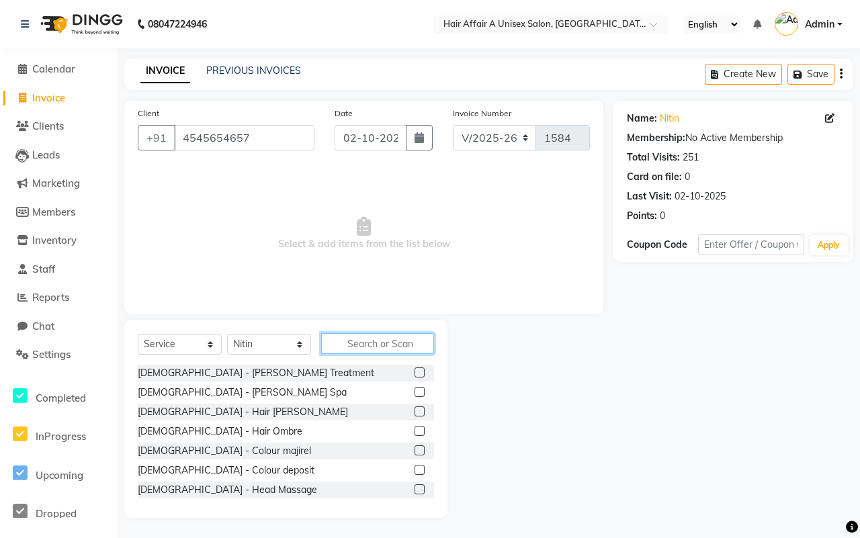
click at [351, 340] on input "text" at bounding box center [377, 343] width 113 height 21
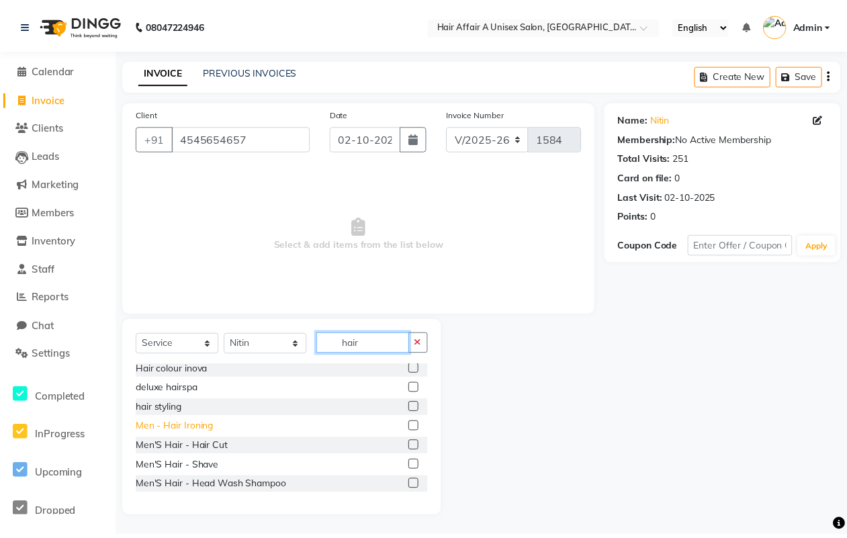
scroll to position [84, 0]
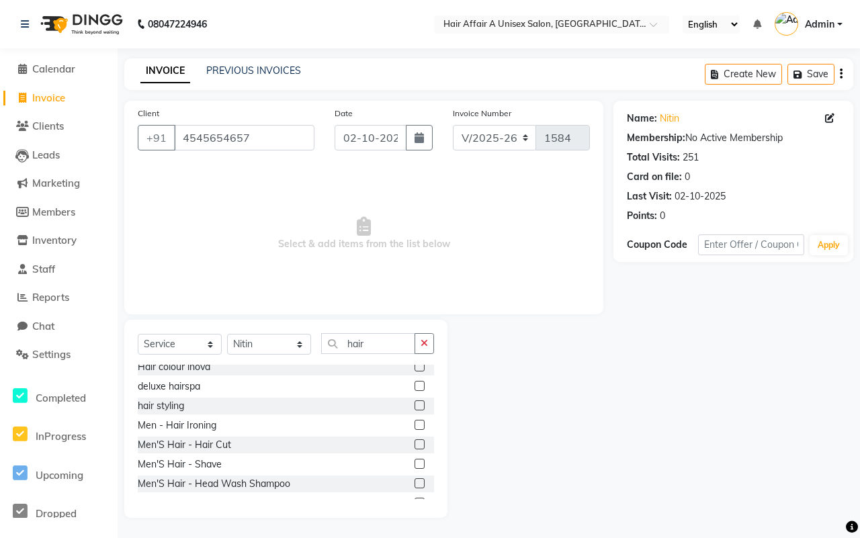
click at [415, 447] on label at bounding box center [420, 444] width 10 height 10
click at [415, 447] on input "checkbox" at bounding box center [419, 445] width 9 height 9
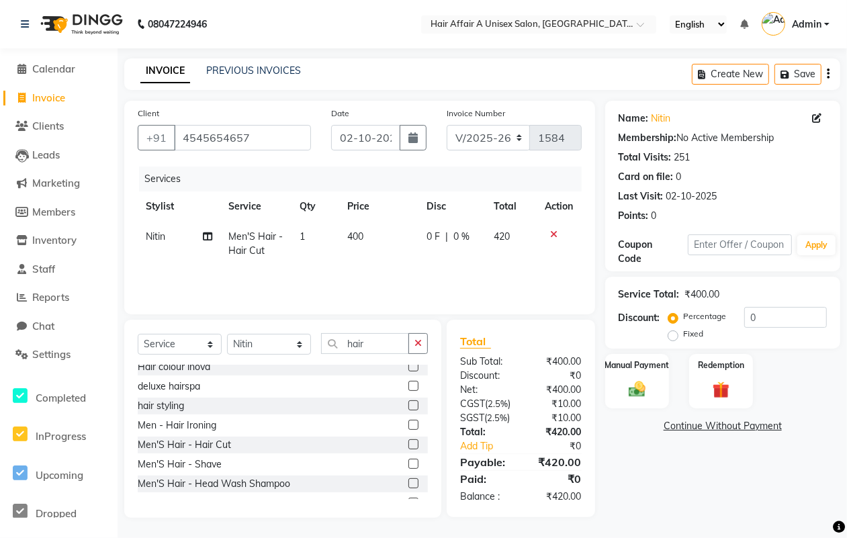
click at [408, 461] on label at bounding box center [413, 464] width 10 height 10
click at [408, 461] on input "checkbox" at bounding box center [412, 464] width 9 height 9
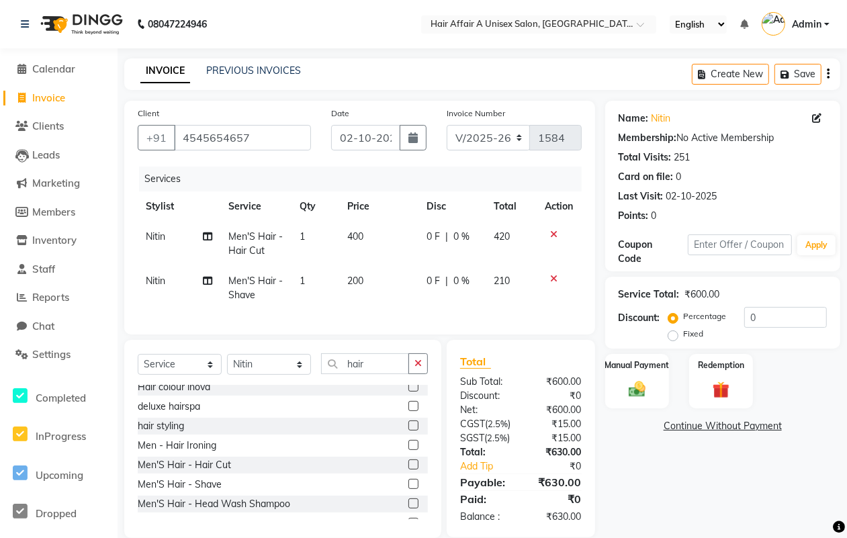
click at [308, 279] on td "1" at bounding box center [315, 288] width 47 height 44
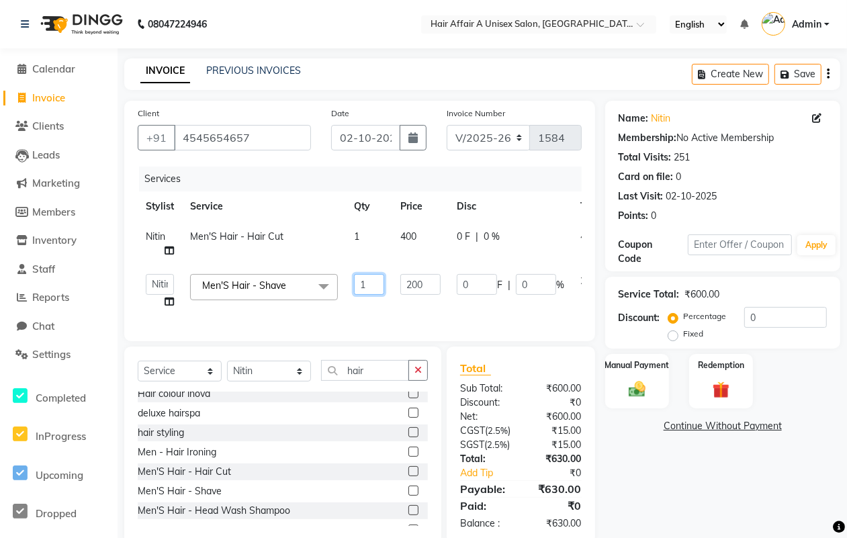
click at [363, 277] on input "1" at bounding box center [369, 284] width 30 height 21
click at [532, 410] on div "₹0" at bounding box center [556, 403] width 71 height 14
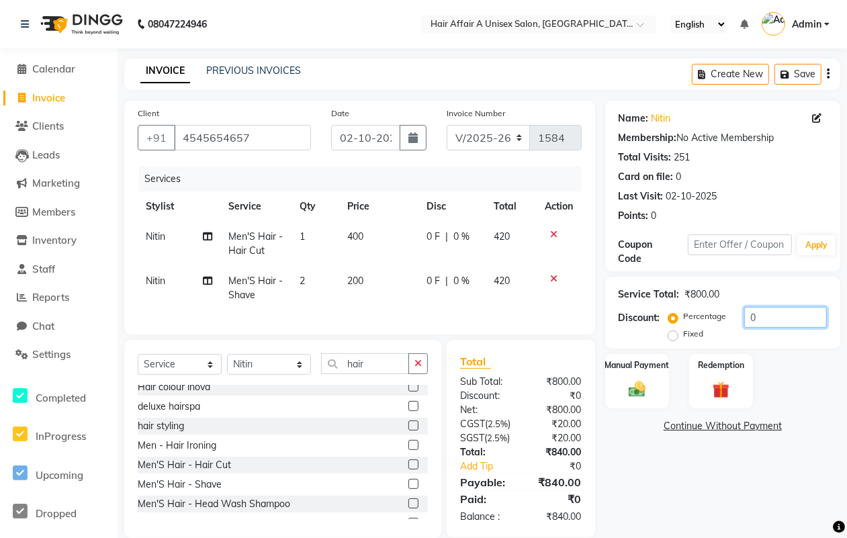
click at [763, 320] on input "0" at bounding box center [785, 317] width 83 height 21
click at [623, 363] on label "Manual Payment" at bounding box center [636, 364] width 67 height 13
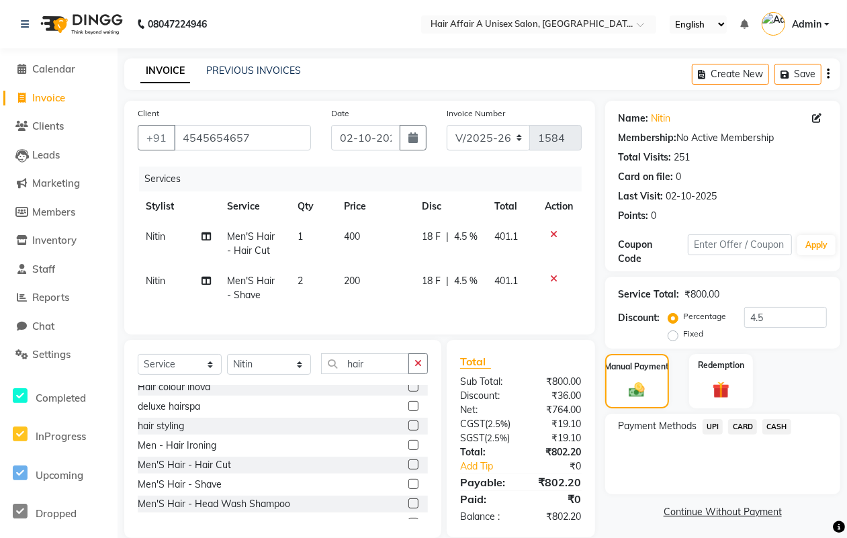
click at [714, 432] on span "UPI" at bounding box center [713, 426] width 21 height 15
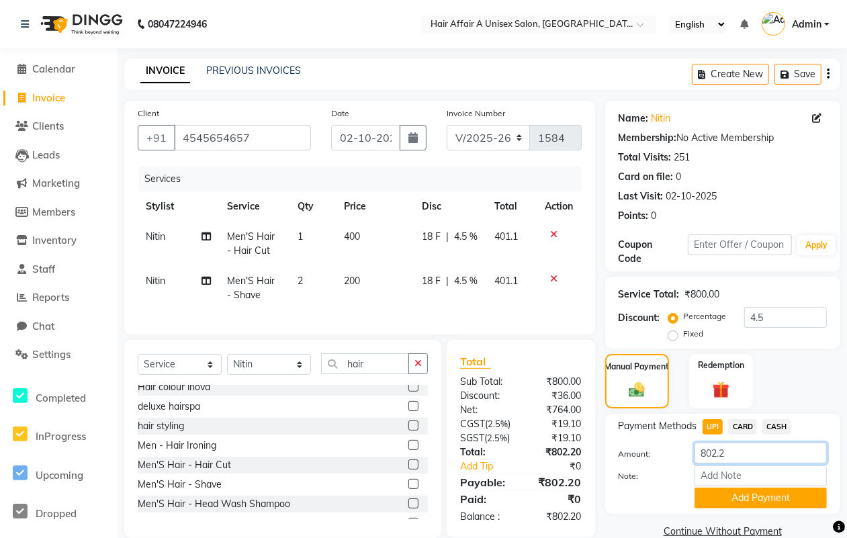
click at [732, 447] on input "802.2" at bounding box center [761, 453] width 132 height 21
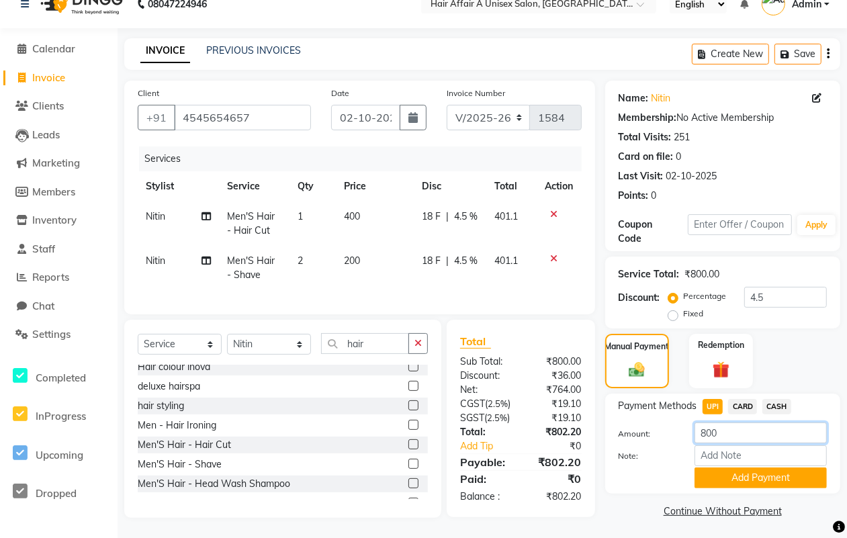
scroll to position [60, 0]
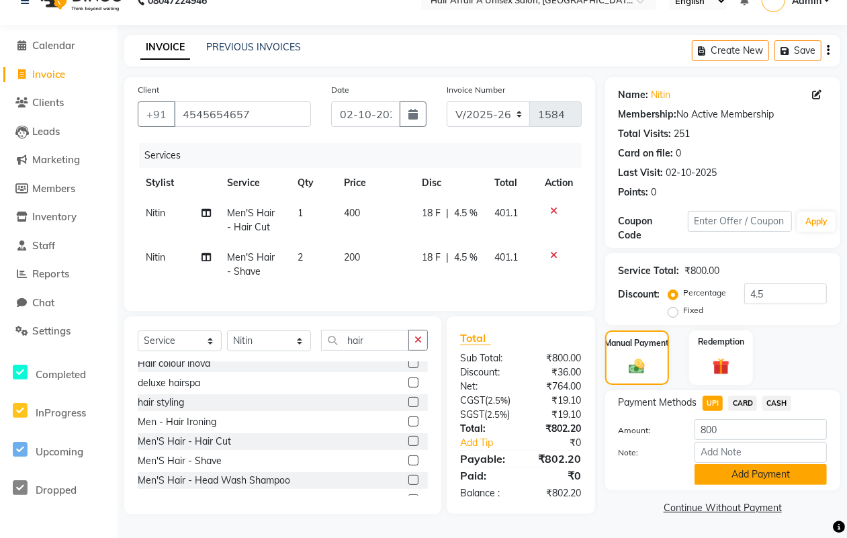
click at [736, 464] on button "Add Payment" at bounding box center [761, 474] width 132 height 21
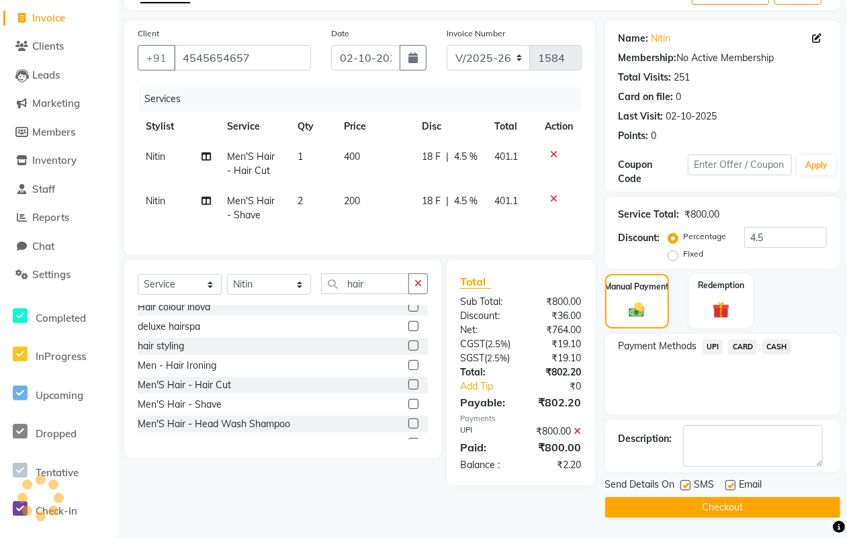
scroll to position [88, 0]
click at [689, 480] on label at bounding box center [686, 485] width 10 height 10
click at [689, 482] on input "checkbox" at bounding box center [685, 486] width 9 height 9
click at [729, 480] on label at bounding box center [731, 485] width 10 height 10
click at [729, 482] on input "checkbox" at bounding box center [730, 486] width 9 height 9
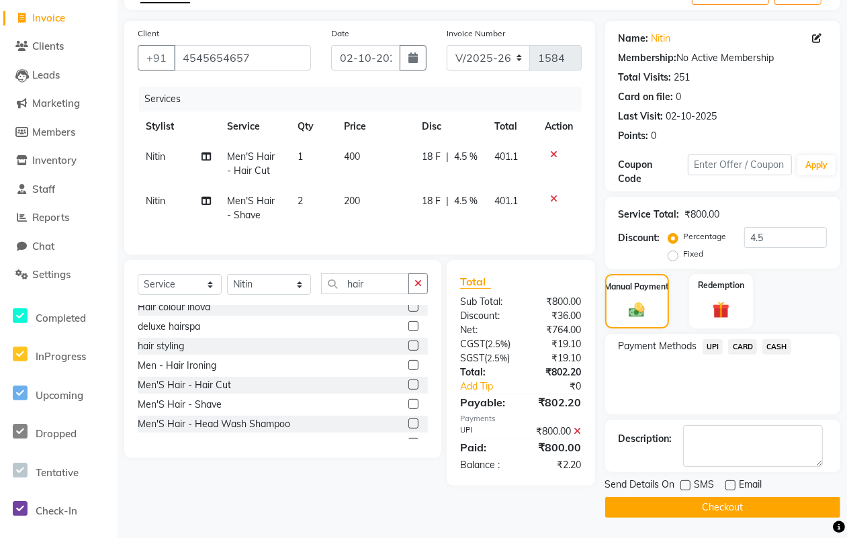
click at [687, 499] on button "Checkout" at bounding box center [722, 507] width 235 height 21
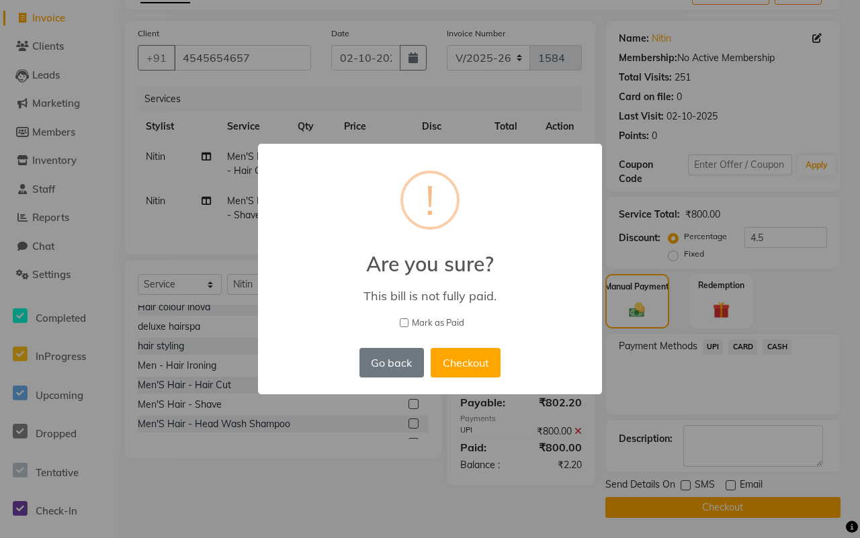
click at [419, 320] on span "Mark as Paid" at bounding box center [438, 322] width 52 height 13
click at [408, 320] on input "Mark as Paid" at bounding box center [404, 322] width 9 height 9
click at [456, 361] on button "Checkout" at bounding box center [466, 363] width 70 height 30
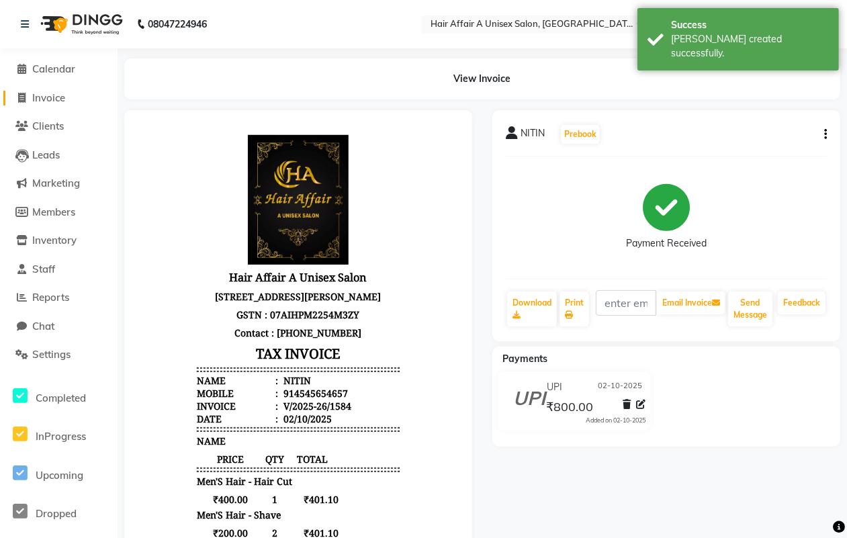
click at [71, 97] on link "Invoice" at bounding box center [58, 98] width 111 height 15
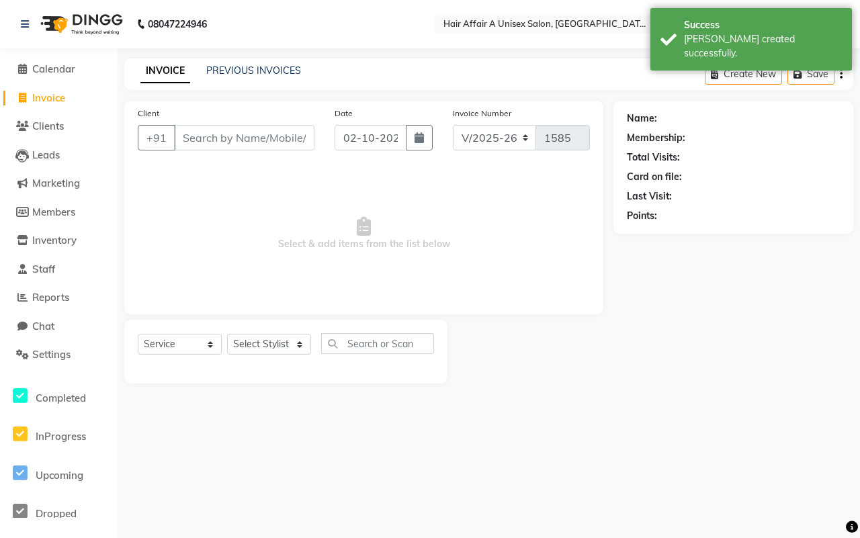
click at [241, 142] on input "Client" at bounding box center [244, 138] width 140 height 26
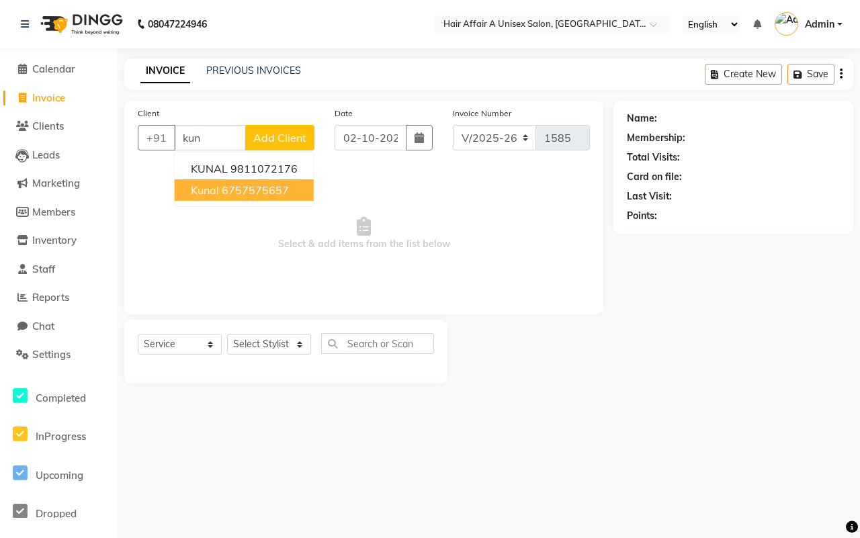
click at [267, 196] on ngb-highlight "6757575657" at bounding box center [255, 189] width 67 height 13
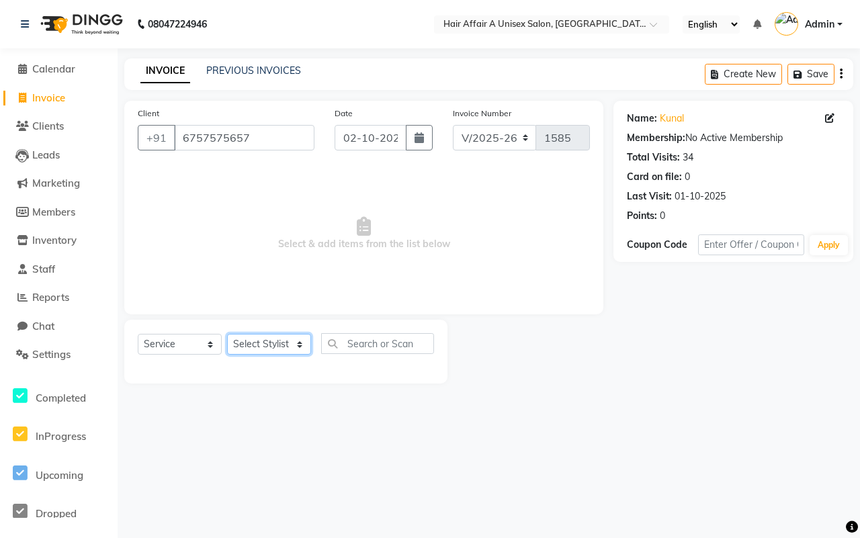
click at [289, 344] on select "Select Stylist [PERSON_NAME] [PERSON_NAME] Kajal Kunal [PERSON_NAME] Nitin [PER…" at bounding box center [269, 344] width 84 height 21
click at [412, 218] on span "Select & add items from the list below" at bounding box center [364, 234] width 452 height 134
